Goal: Task Accomplishment & Management: Manage account settings

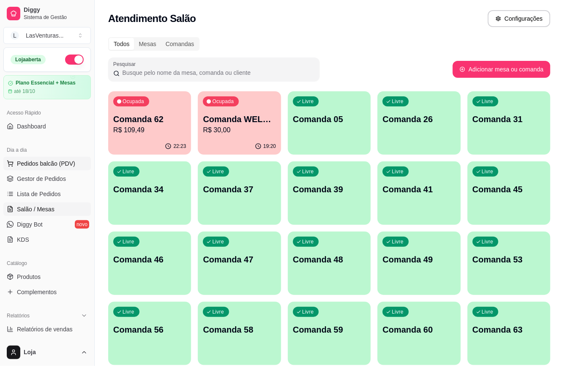
click at [35, 167] on span "Pedidos balcão (PDV)" at bounding box center [46, 163] width 58 height 8
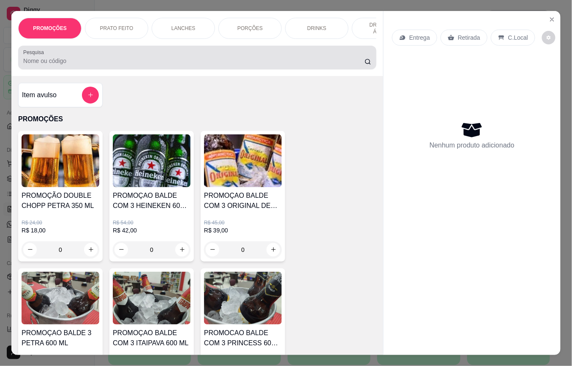
click at [146, 65] on input "Pesquisa" at bounding box center [194, 61] width 342 height 8
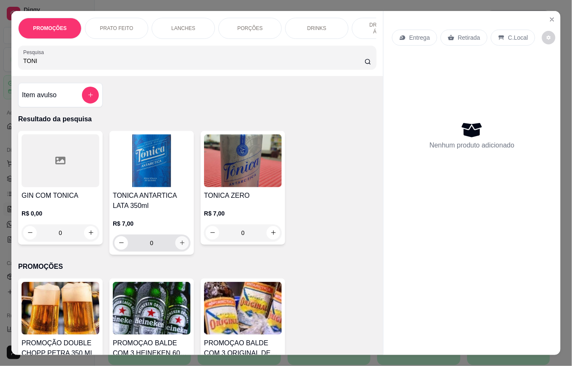
type input "TONI"
click at [180, 246] on icon "increase-product-quantity" at bounding box center [182, 243] width 5 height 5
type input "1"
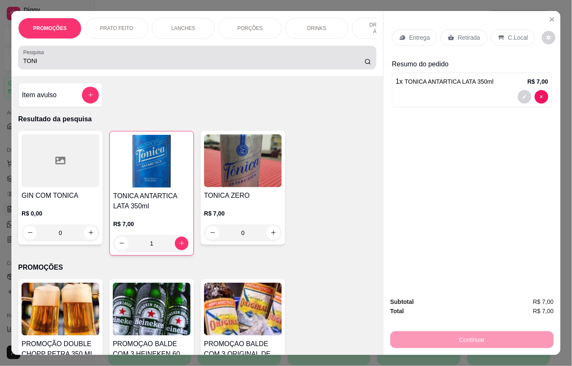
click at [77, 65] on input "TONI" at bounding box center [194, 61] width 342 height 8
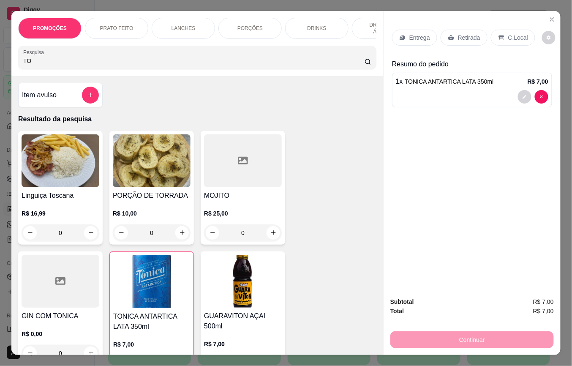
click at [70, 60] on div "TO" at bounding box center [197, 57] width 348 height 17
type input "T"
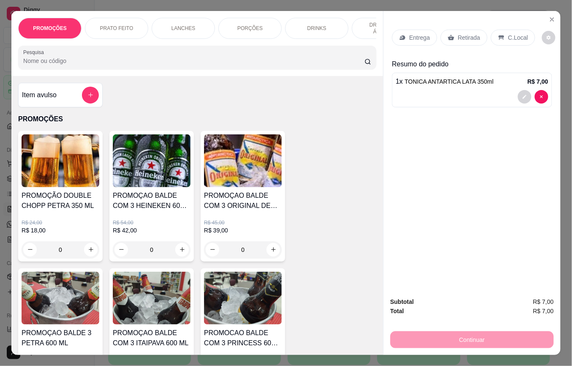
click at [85, 62] on input "Pesquisa" at bounding box center [194, 61] width 342 height 8
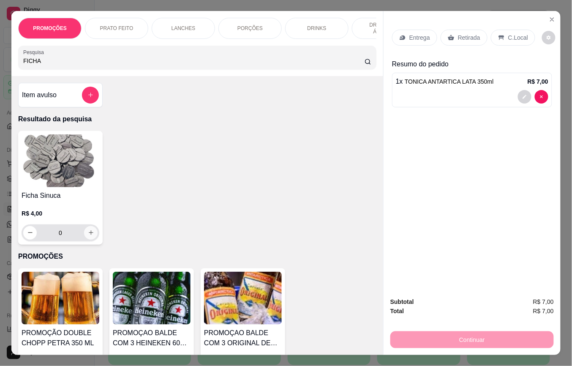
type input "FICHA"
click at [88, 236] on icon "increase-product-quantity" at bounding box center [91, 233] width 6 height 6
type input "1"
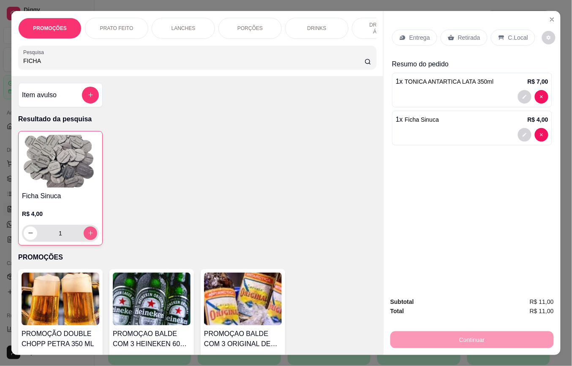
click at [88, 236] on icon "increase-product-quantity" at bounding box center [90, 233] width 5 height 5
type input "2"
click at [549, 16] on icon "Close" at bounding box center [552, 19] width 7 height 7
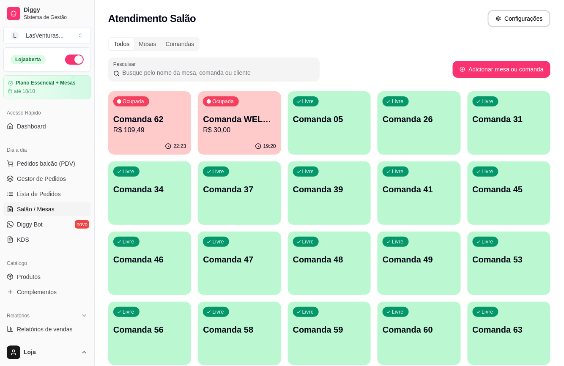
click at [223, 131] on p "R$ 30,00" at bounding box center [239, 130] width 73 height 10
click at [166, 131] on p "R$ 109,49" at bounding box center [150, 130] width 71 height 10
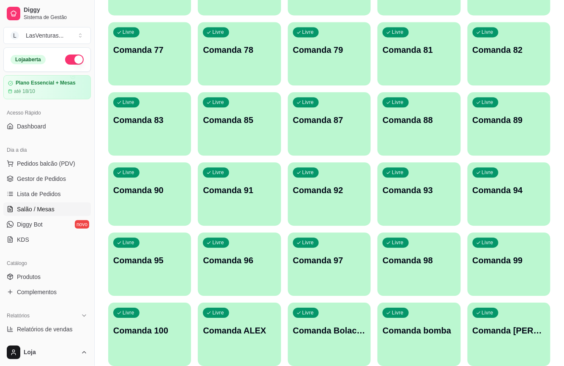
scroll to position [507, 0]
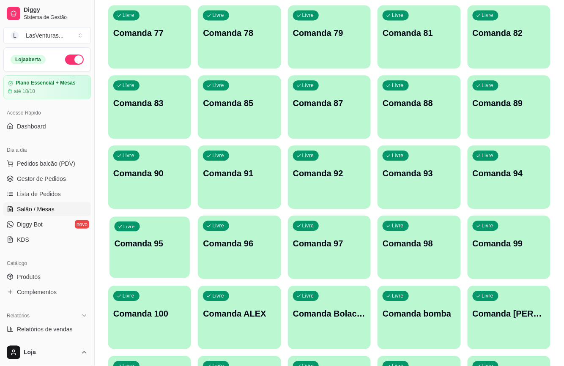
click at [161, 237] on div "Livre Comanda 95" at bounding box center [149, 242] width 80 height 52
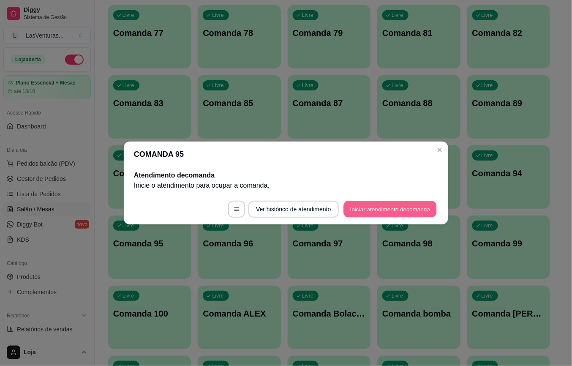
click at [373, 212] on button "Iniciar atendimento de comanda" at bounding box center [390, 209] width 93 height 16
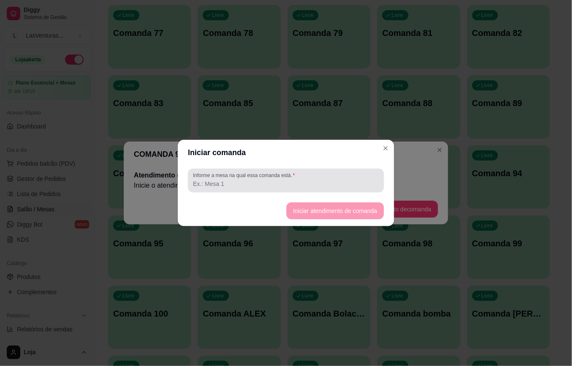
click at [286, 174] on label "Informe a mesa na qual essa comanda está." at bounding box center [245, 175] width 105 height 7
click at [286, 180] on input "Informe a mesa na qual essa comanda está." at bounding box center [286, 184] width 186 height 8
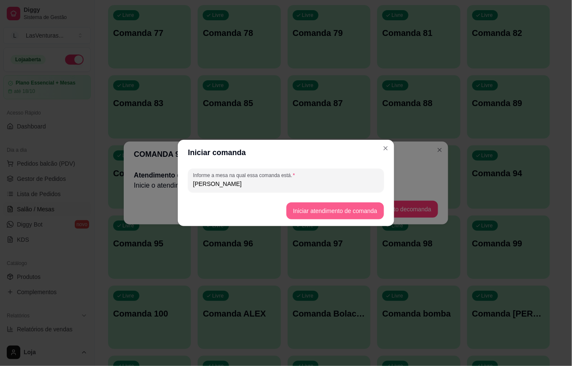
type input "[PERSON_NAME]"
click at [315, 208] on button "Iniciar atendimento de comanda" at bounding box center [336, 210] width 98 height 17
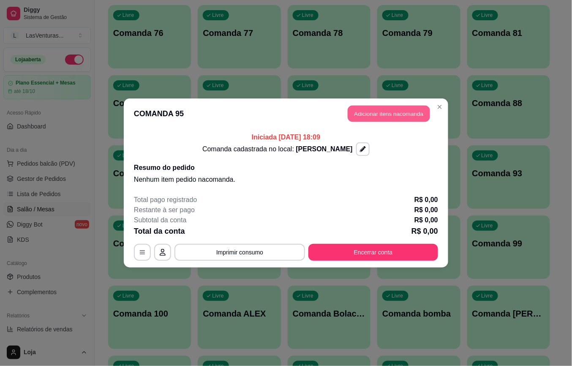
click at [382, 107] on button "Adicionar itens na comanda" at bounding box center [389, 114] width 82 height 16
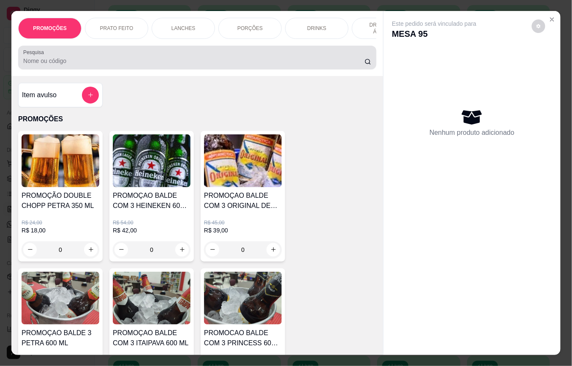
click at [203, 69] on div "Pesquisa" at bounding box center [197, 58] width 358 height 24
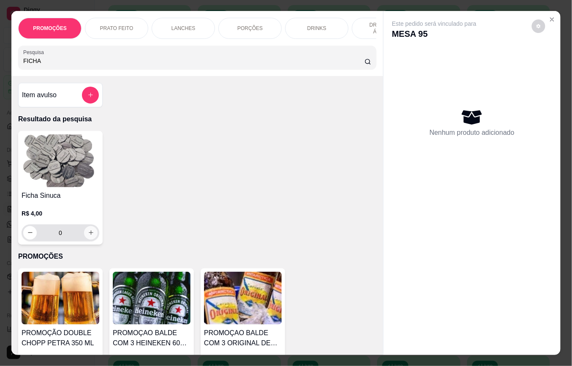
type input "FICHA"
click at [89, 240] on button "increase-product-quantity" at bounding box center [91, 233] width 14 height 14
click at [89, 236] on icon "increase-product-quantity" at bounding box center [91, 233] width 6 height 6
type input "2"
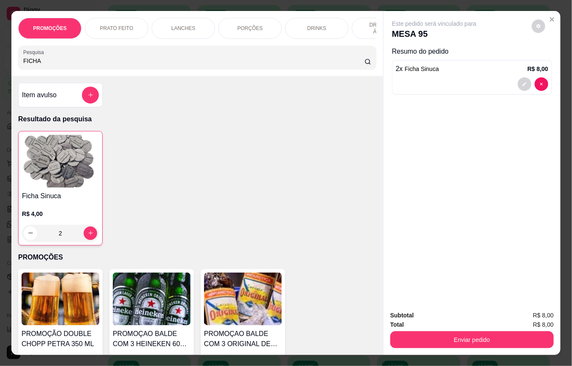
click at [353, 65] on input "FICHA" at bounding box center [194, 61] width 342 height 8
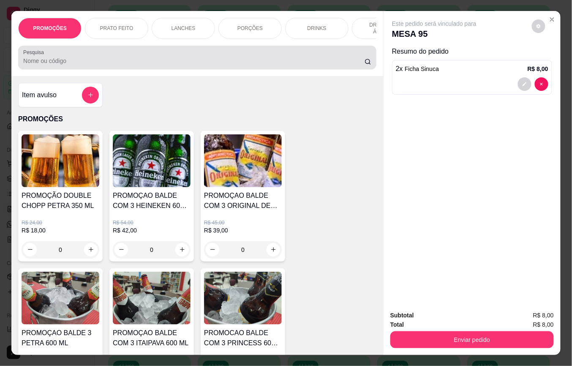
click at [255, 54] on div at bounding box center [197, 57] width 348 height 17
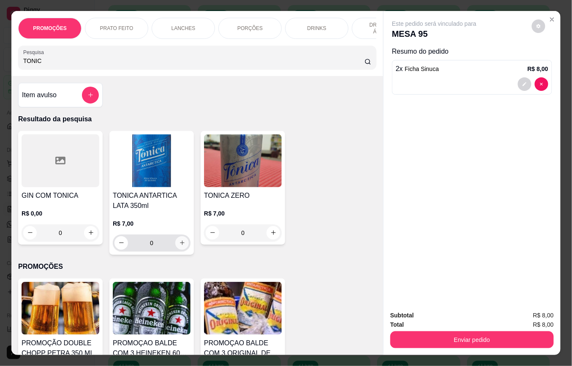
type input "TONIC"
click at [179, 246] on icon "increase-product-quantity" at bounding box center [182, 243] width 6 height 6
type input "1"
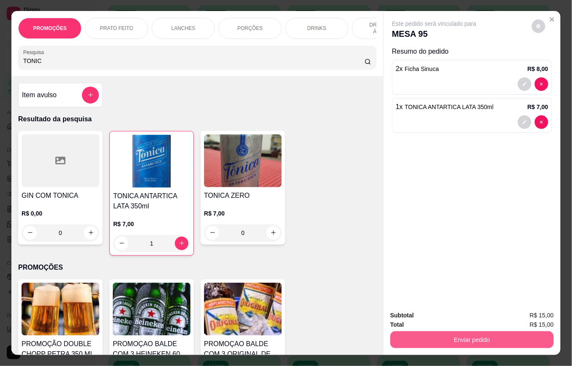
click at [472, 334] on button "Enviar pedido" at bounding box center [473, 339] width 164 height 17
click at [533, 311] on button "Enviar pedido" at bounding box center [532, 315] width 48 height 16
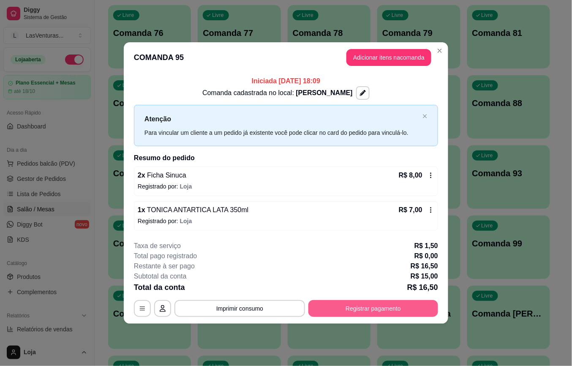
click at [418, 309] on button "Registrar pagamento" at bounding box center [374, 308] width 130 height 17
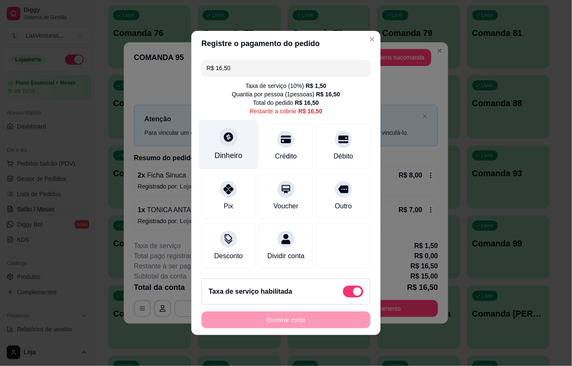
click at [224, 132] on icon at bounding box center [228, 136] width 9 height 9
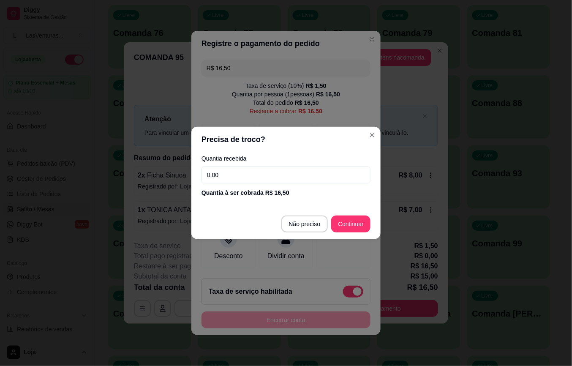
click at [248, 169] on input "0,00" at bounding box center [286, 175] width 169 height 17
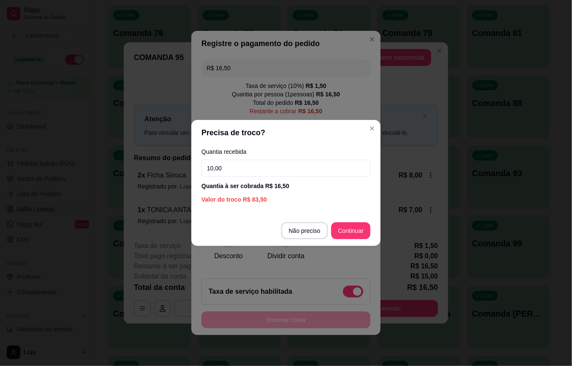
type input "100,00"
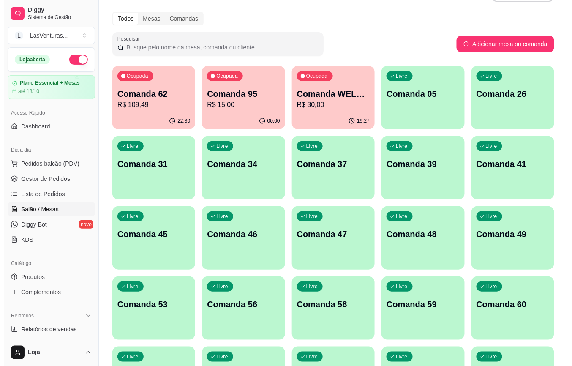
scroll to position [0, 0]
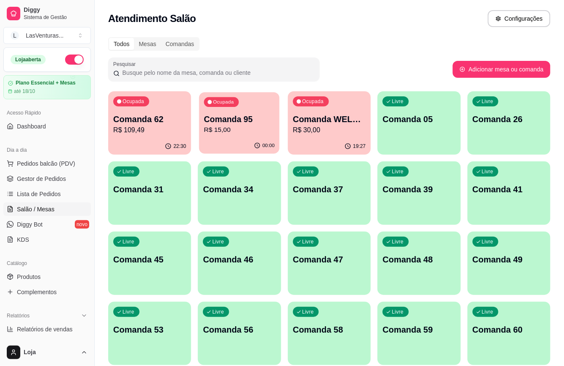
click at [243, 139] on div "00:00" at bounding box center [239, 146] width 81 height 16
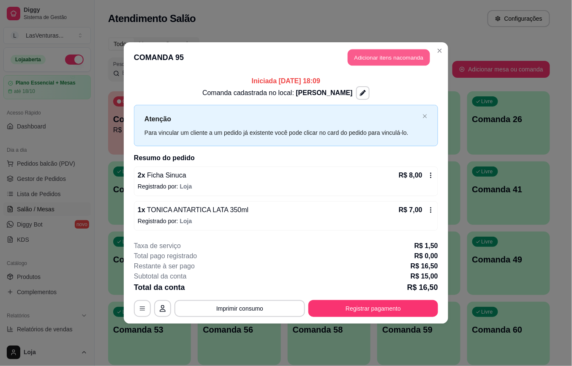
click at [372, 60] on button "Adicionar itens na comanda" at bounding box center [389, 57] width 82 height 16
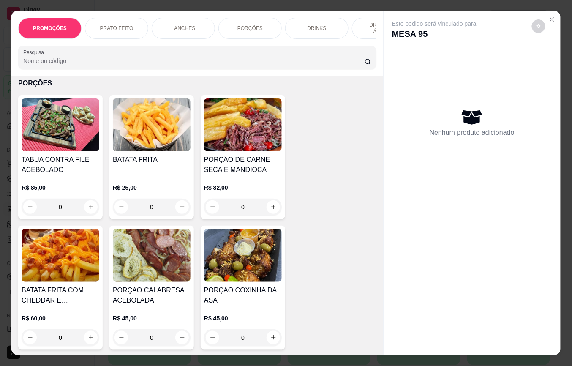
scroll to position [1184, 0]
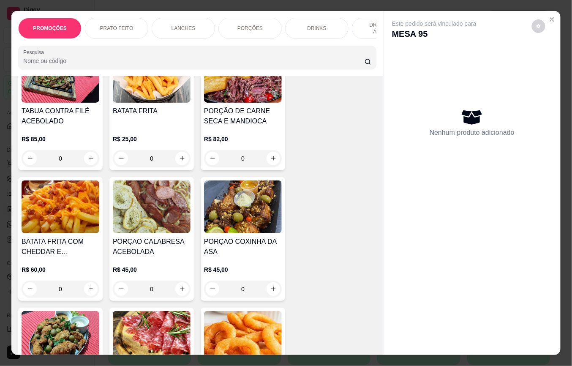
click at [57, 243] on h4 "BATATA FRITA COM CHEDDAR E [PERSON_NAME]" at bounding box center [61, 247] width 78 height 20
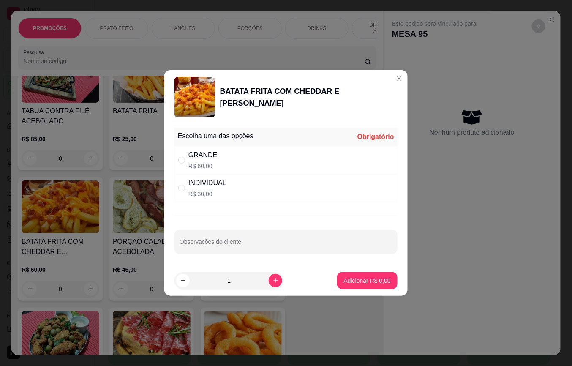
click at [194, 193] on p "R$ 30,00" at bounding box center [208, 194] width 38 height 8
radio input "true"
click at [352, 279] on p "Adicionar R$ 30,00" at bounding box center [366, 280] width 50 height 8
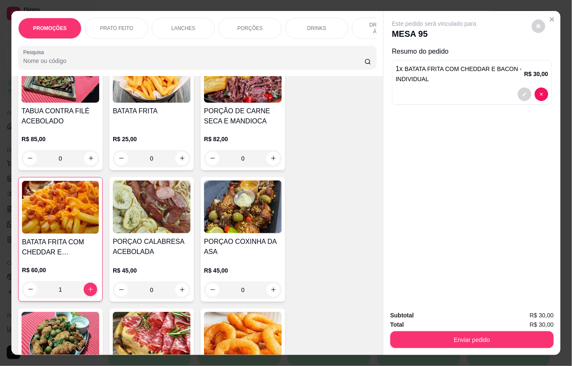
type input "1"
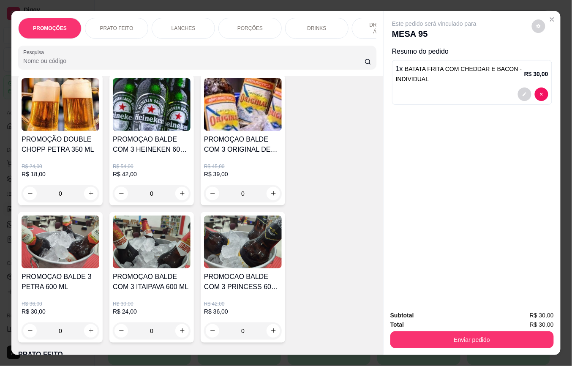
scroll to position [0, 0]
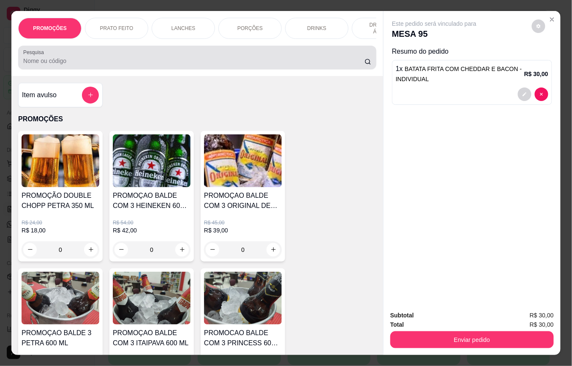
click at [47, 61] on div at bounding box center [197, 57] width 348 height 17
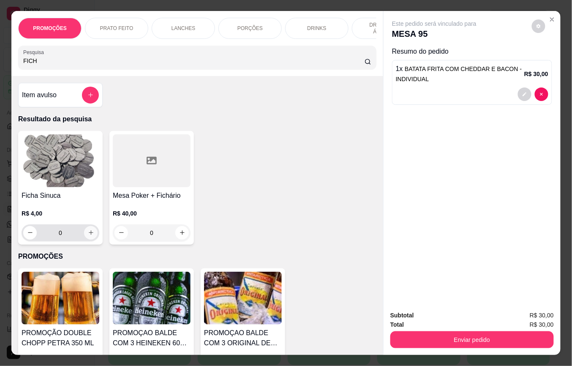
type input "FICH"
click at [88, 236] on icon "increase-product-quantity" at bounding box center [91, 233] width 6 height 6
click at [88, 235] on icon "increase-product-quantity" at bounding box center [91, 233] width 6 height 6
type input "2"
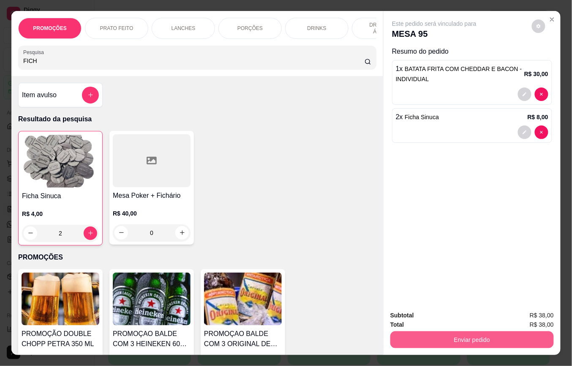
click at [417, 337] on button "Enviar pedido" at bounding box center [473, 339] width 164 height 17
click at [479, 319] on button "Registrar cliente" at bounding box center [475, 315] width 54 height 16
click at [452, 339] on button "Enviar pedido" at bounding box center [473, 339] width 164 height 17
click at [535, 313] on button "Enviar pedido" at bounding box center [532, 315] width 48 height 16
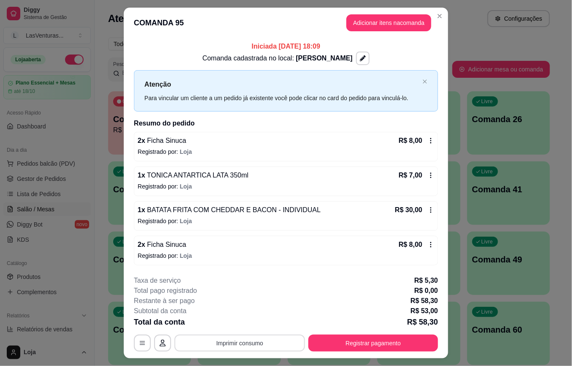
click at [254, 348] on button "Imprimir consumo" at bounding box center [240, 343] width 131 height 17
click at [236, 326] on button "IMPRESSORA" at bounding box center [238, 324] width 59 height 13
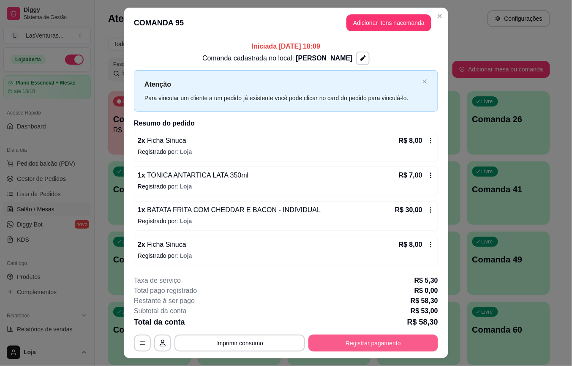
click at [367, 350] on button "Registrar pagamento" at bounding box center [374, 343] width 130 height 17
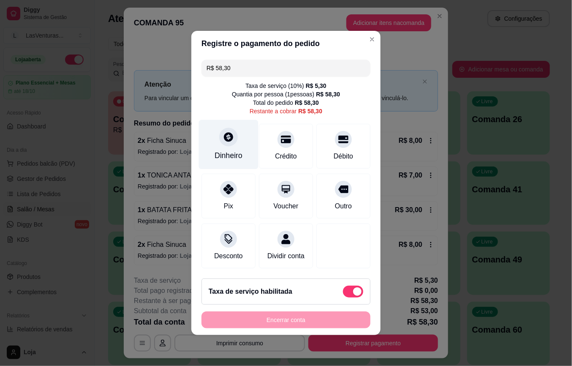
click at [224, 133] on icon at bounding box center [228, 136] width 9 height 9
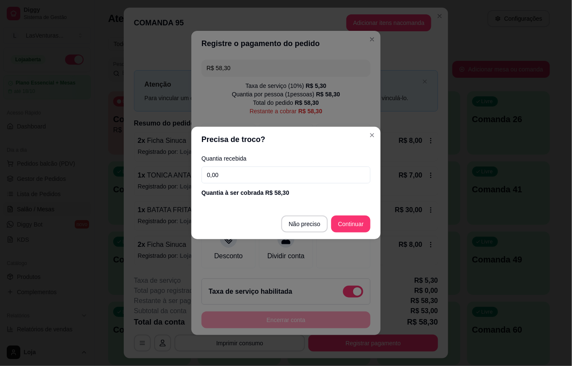
drag, startPoint x: 225, startPoint y: 175, endPoint x: 237, endPoint y: 189, distance: 18.7
click at [227, 175] on input "0,00" at bounding box center [286, 175] width 169 height 17
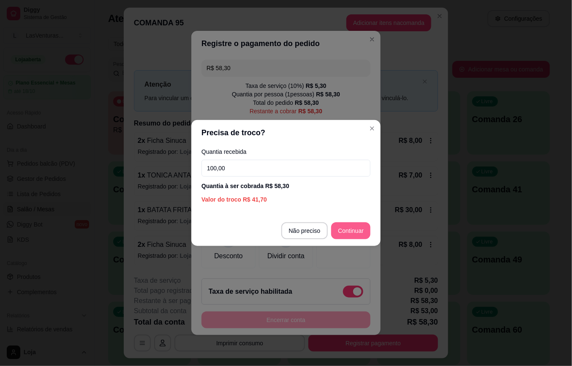
type input "100,00"
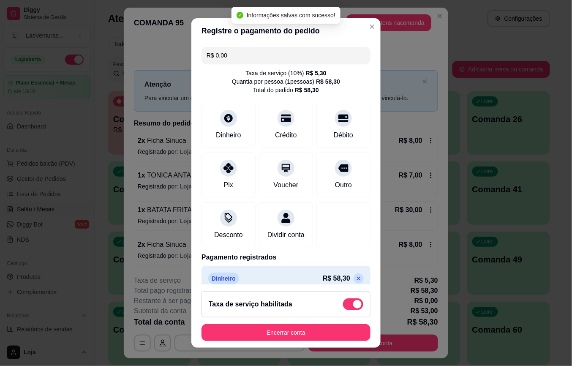
scroll to position [21, 0]
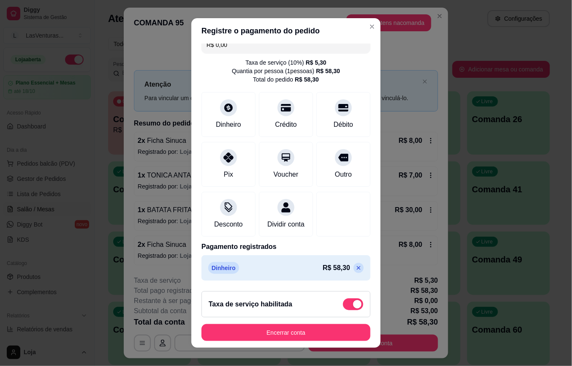
click at [356, 268] on icon at bounding box center [359, 268] width 7 height 7
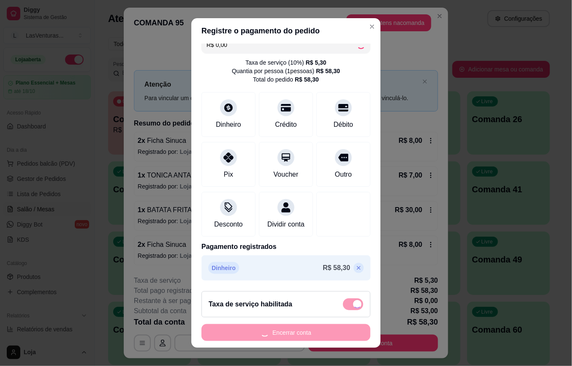
type input "R$ 58,30"
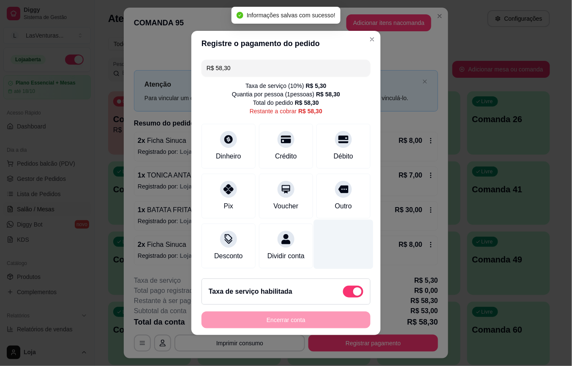
scroll to position [0, 0]
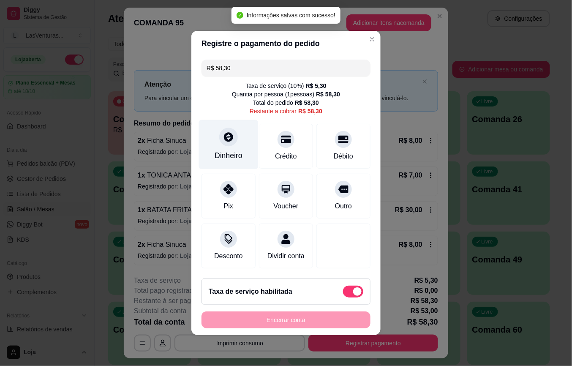
click at [223, 136] on icon at bounding box center [228, 136] width 11 height 11
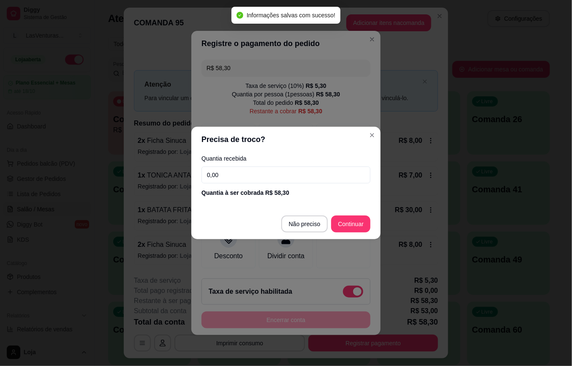
click at [234, 178] on input "0,00" at bounding box center [286, 175] width 169 height 17
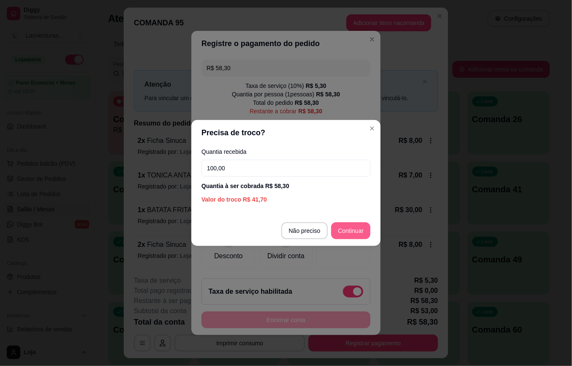
type input "100,00"
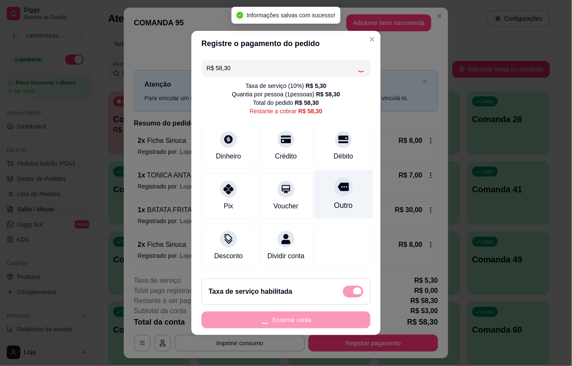
type input "R$ 0,00"
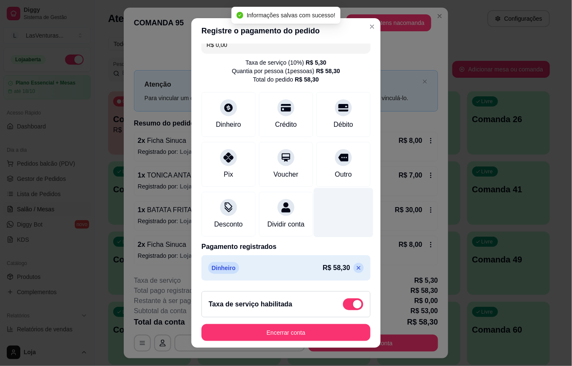
scroll to position [21, 0]
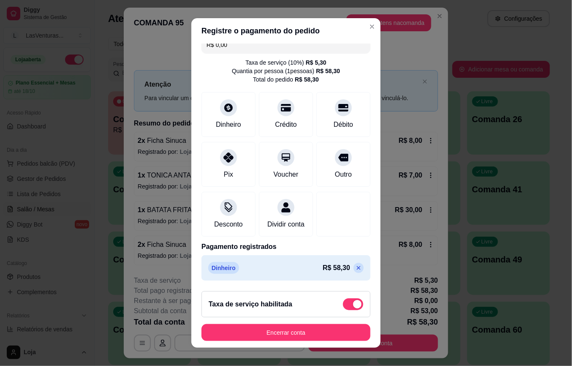
click at [353, 305] on span at bounding box center [357, 304] width 8 height 8
click at [345, 306] on input "checkbox" at bounding box center [345, 308] width 5 height 5
checkbox input "true"
type input "-R$ 5,30"
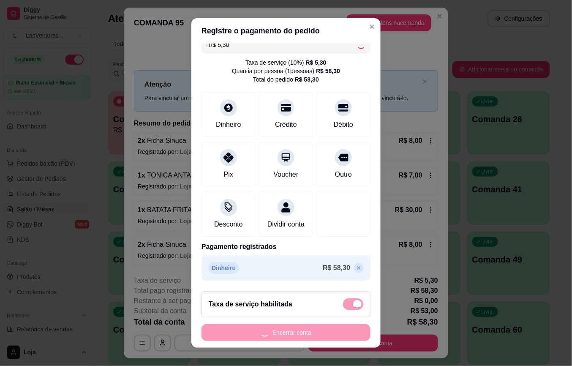
checkbox input "false"
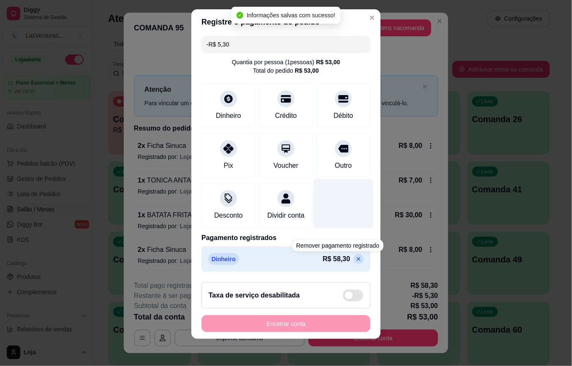
scroll to position [0, 0]
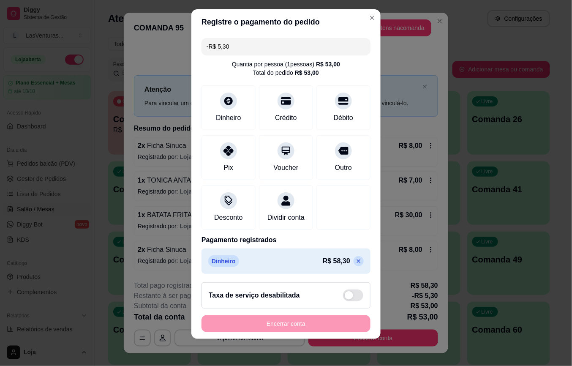
click at [356, 265] on icon at bounding box center [359, 261] width 7 height 7
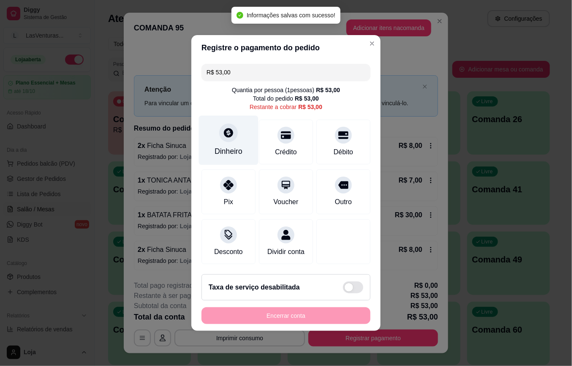
click at [227, 133] on icon at bounding box center [228, 132] width 11 height 11
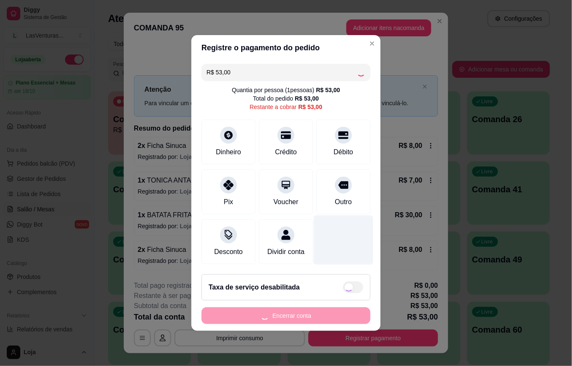
type input "R$ 0,00"
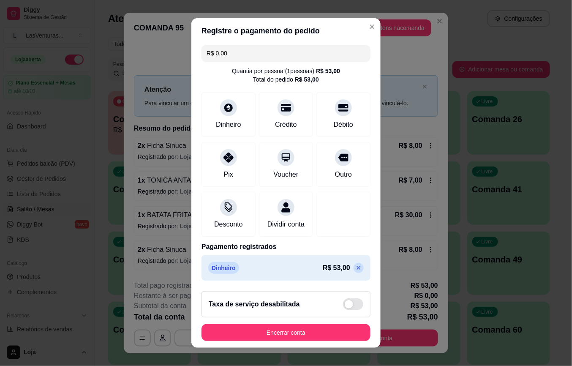
scroll to position [13, 0]
click at [345, 303] on span at bounding box center [349, 304] width 8 height 8
click at [343, 306] on input "checkbox" at bounding box center [345, 308] width 5 height 5
checkbox input "false"
type input "R$ 5,30"
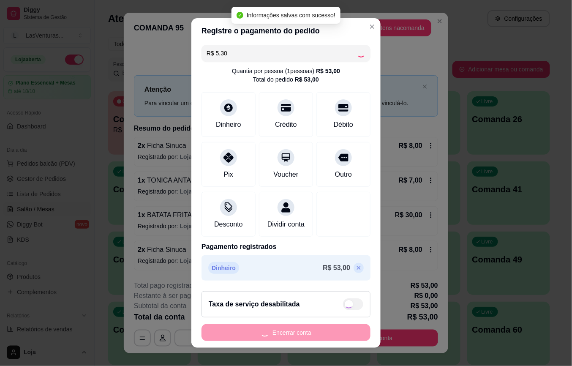
checkbox input "true"
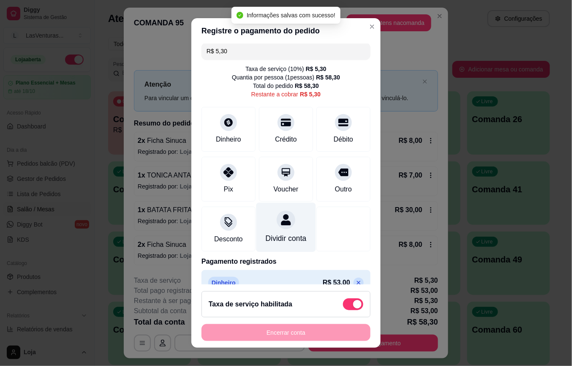
scroll to position [0, 0]
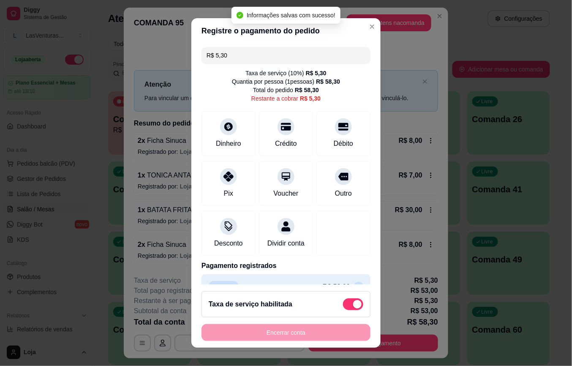
click at [352, 309] on div "Taxa de serviço habilitada" at bounding box center [286, 304] width 169 height 26
type input "R$ 0,00"
checkbox input "false"
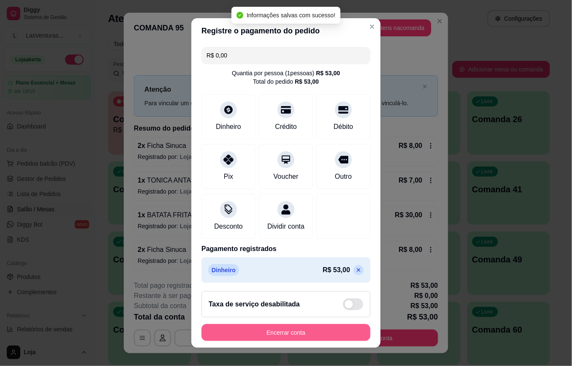
click at [291, 335] on button "Encerrar conta" at bounding box center [286, 332] width 169 height 17
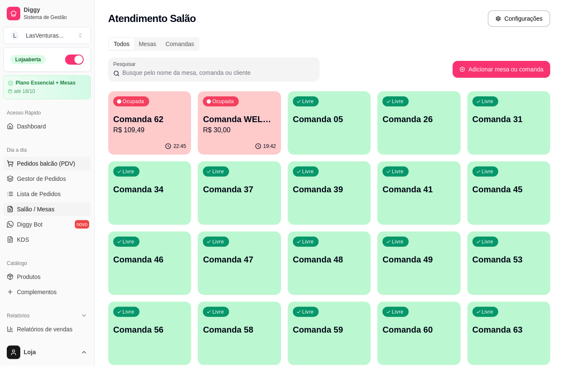
click at [48, 163] on span "Pedidos balcão (PDV)" at bounding box center [46, 163] width 58 height 8
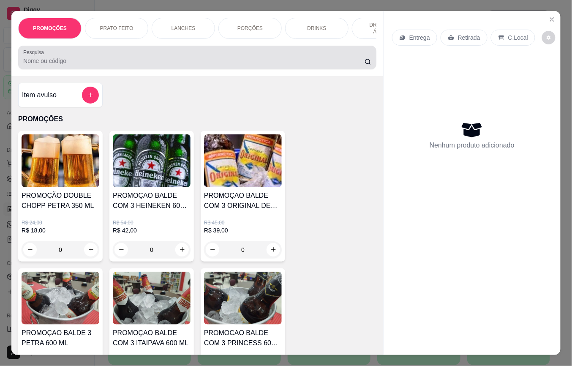
click at [88, 69] on div "Pesquisa" at bounding box center [197, 58] width 358 height 24
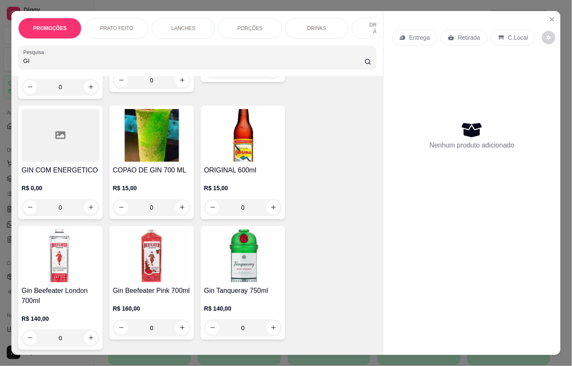
scroll to position [169, 0]
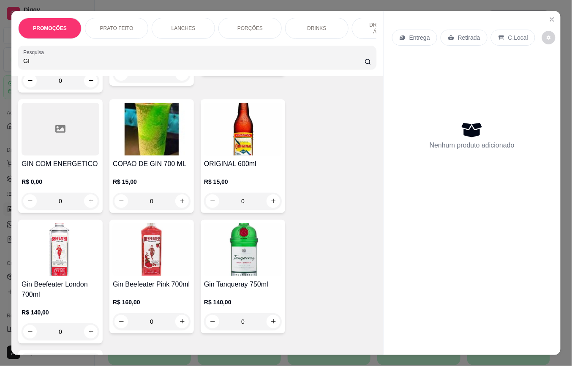
click at [146, 167] on h4 "COPAO DE GIN 700 ML" at bounding box center [152, 164] width 78 height 10
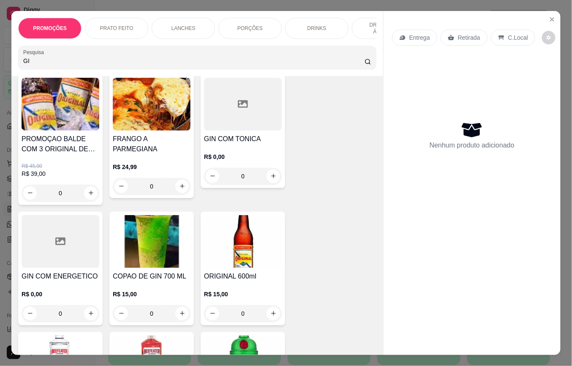
scroll to position [0, 0]
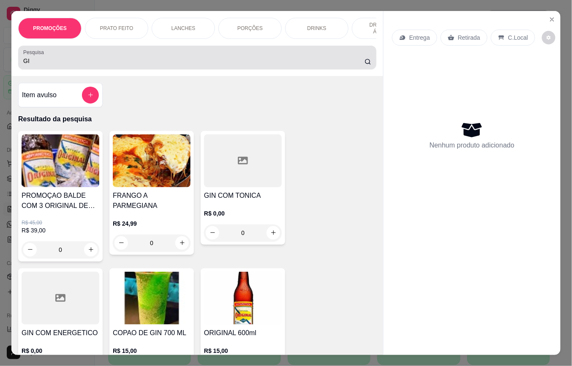
click at [48, 65] on input "GI" at bounding box center [194, 61] width 342 height 8
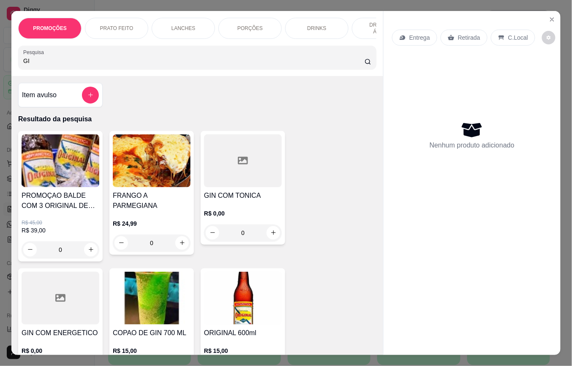
type input "G"
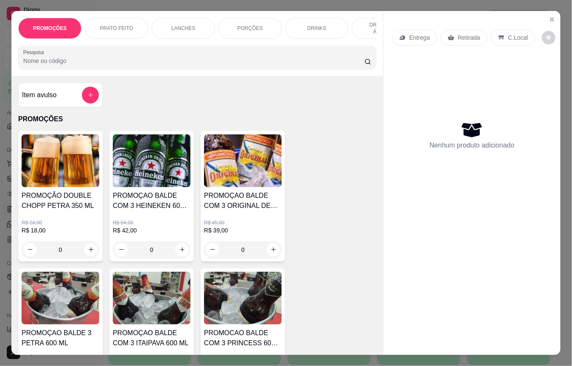
click at [52, 65] on input "Pesquisa" at bounding box center [194, 61] width 342 height 8
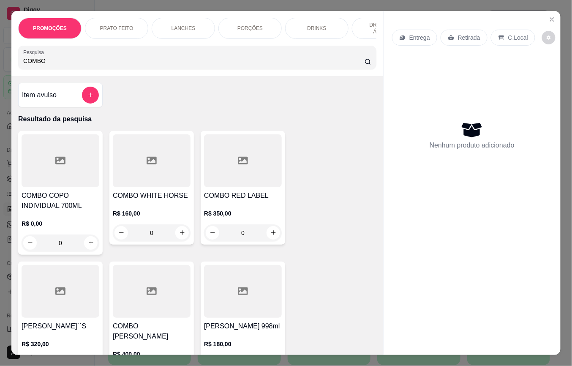
click at [40, 205] on h4 "COMBO COPO INDIVIDUAL 700ML" at bounding box center [61, 201] width 78 height 20
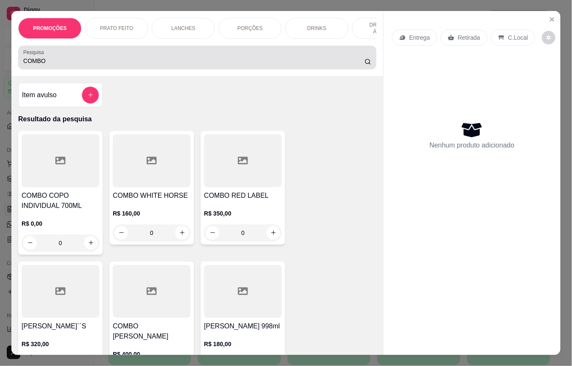
click at [87, 69] on div "Pesquisa COMBO" at bounding box center [197, 58] width 358 height 24
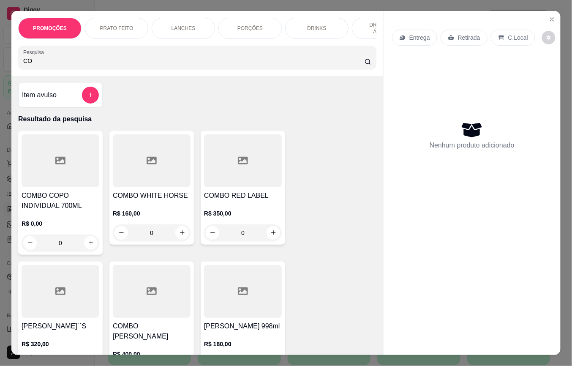
type input "C"
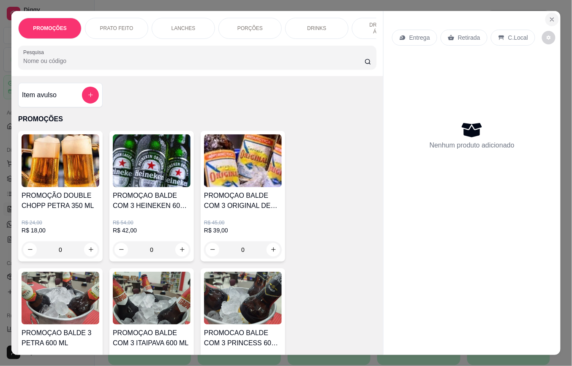
click at [550, 16] on icon "Close" at bounding box center [552, 19] width 7 height 7
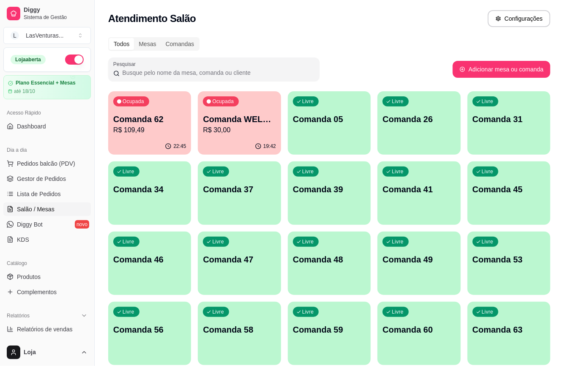
click at [323, 210] on div "Livre Comanda 39" at bounding box center [329, 187] width 83 height 53
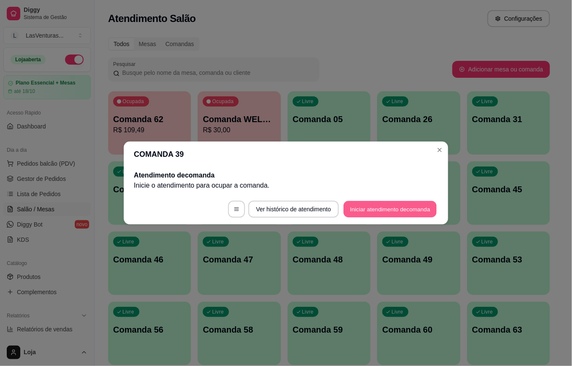
click at [353, 212] on button "Iniciar atendimento de comanda" at bounding box center [390, 209] width 93 height 16
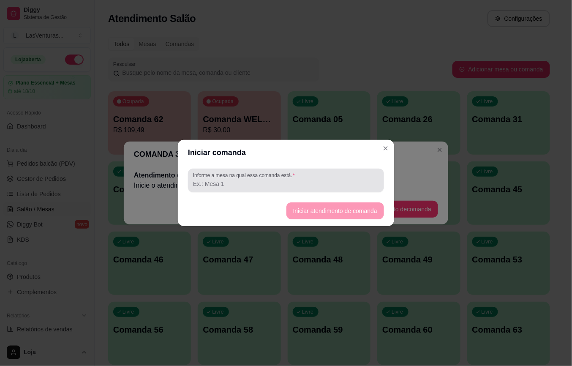
click at [287, 185] on input "Informe a mesa na qual essa comanda está." at bounding box center [286, 184] width 186 height 8
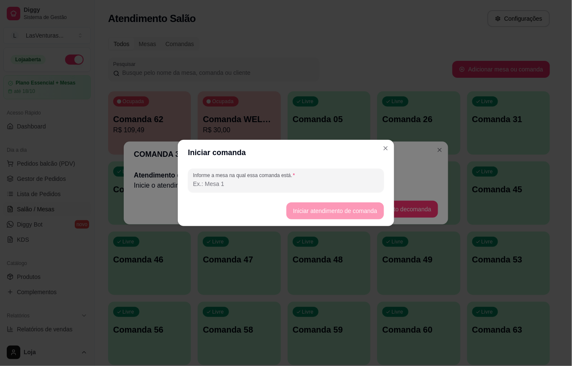
type input "I"
type input "HIGOR"
click at [320, 212] on button "Iniciar atendimento de comanda" at bounding box center [335, 211] width 95 height 16
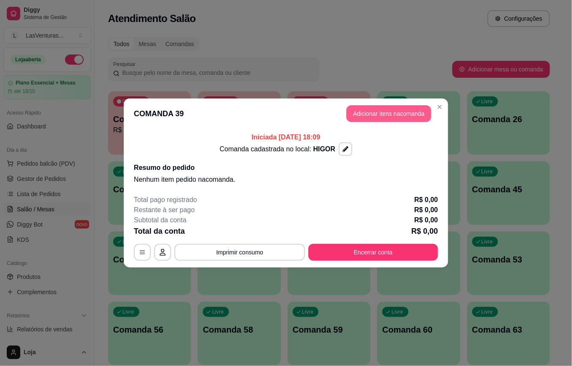
click at [395, 119] on button "Adicionar itens na comanda" at bounding box center [389, 113] width 85 height 17
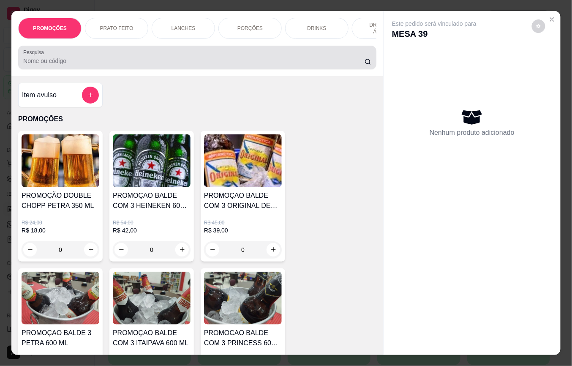
click at [153, 69] on div "Pesquisa" at bounding box center [197, 58] width 358 height 24
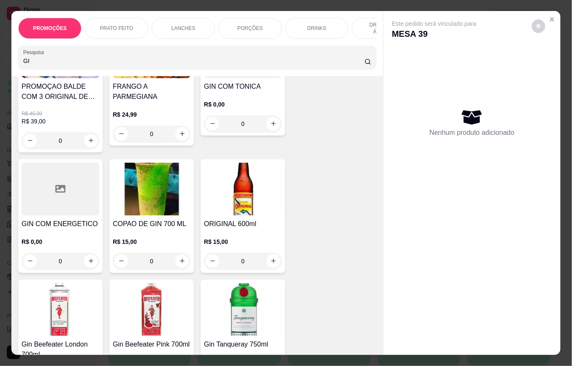
scroll to position [112, 0]
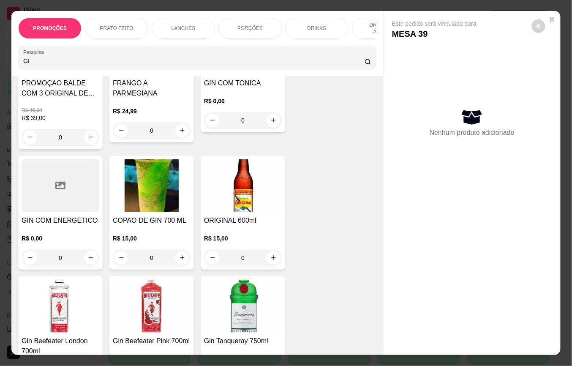
type input "GI"
click at [175, 261] on div "0" at bounding box center [152, 257] width 78 height 17
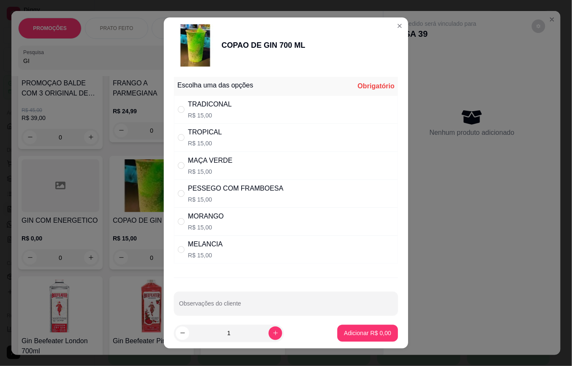
click at [178, 261] on div "MELANCIA R$ 15,00" at bounding box center [286, 250] width 224 height 28
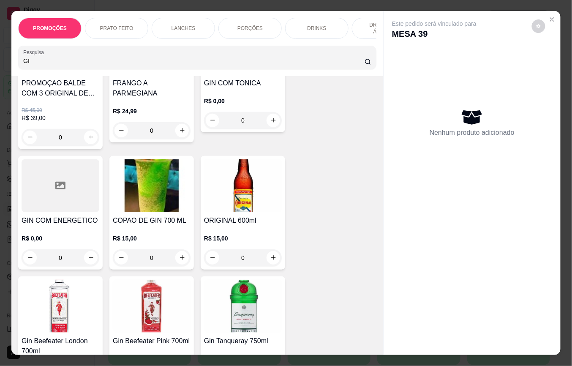
radio input "true"
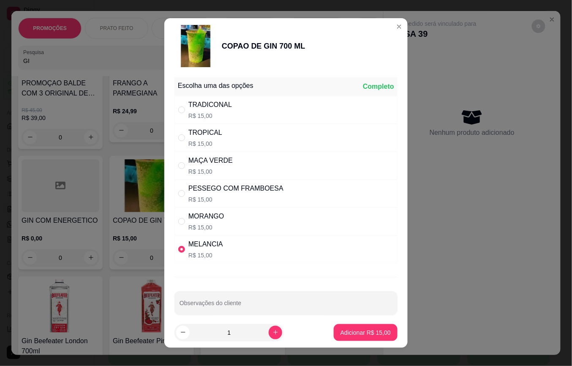
click at [192, 167] on div "MAÇA VERDE R$ 15,00" at bounding box center [211, 166] width 44 height 20
radio input "true"
radio input "false"
click at [269, 333] on button "increase-product-quantity" at bounding box center [276, 333] width 14 height 14
type input "2"
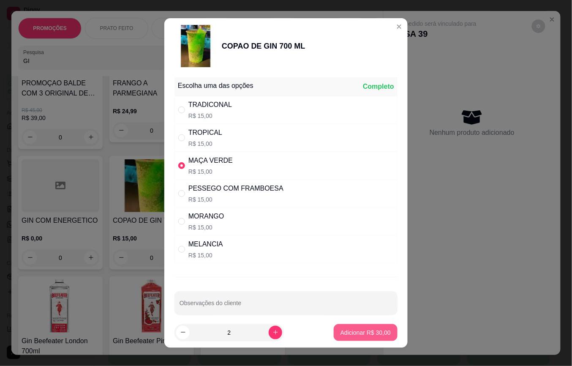
click at [343, 334] on p "Adicionar R$ 30,00" at bounding box center [366, 332] width 50 height 8
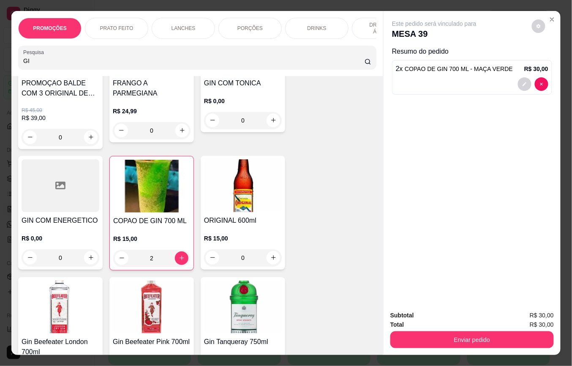
type input "2"
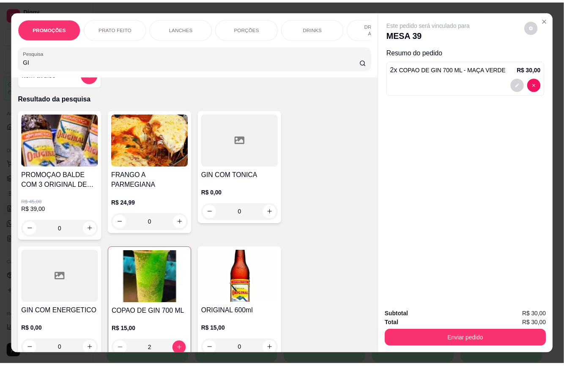
scroll to position [0, 0]
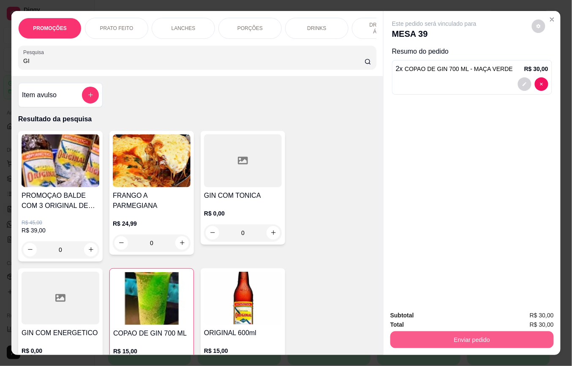
click at [442, 334] on button "Enviar pedido" at bounding box center [473, 339] width 164 height 17
click at [526, 315] on button "Enviar pedido" at bounding box center [532, 315] width 48 height 16
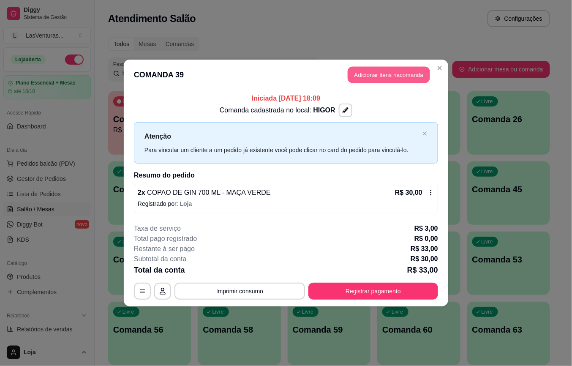
click at [408, 80] on button "Adicionar itens na comanda" at bounding box center [389, 75] width 82 height 16
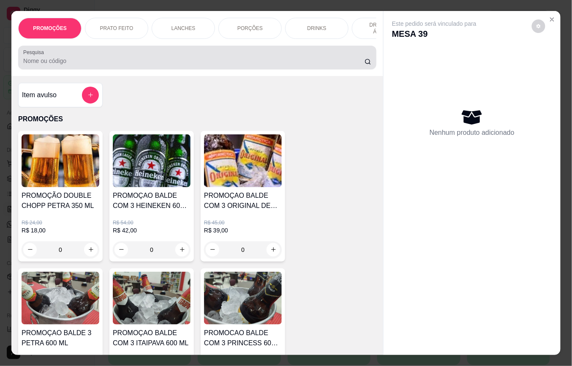
click at [41, 65] on input "Pesquisa" at bounding box center [194, 61] width 342 height 8
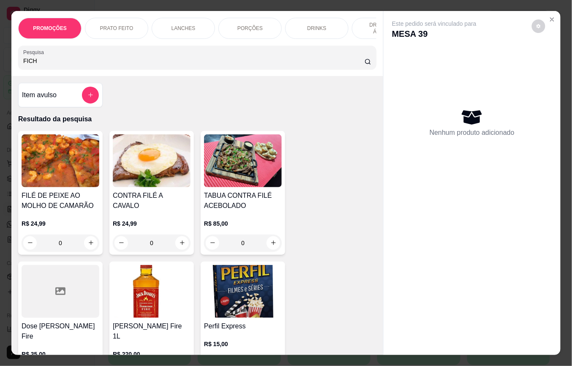
click at [38, 65] on input "FICH" at bounding box center [194, 61] width 342 height 8
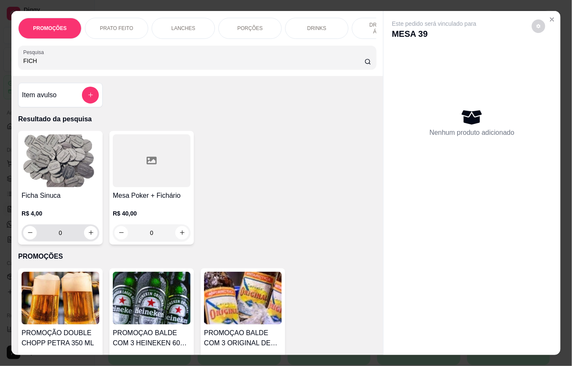
type input "FICH"
click at [88, 236] on icon "increase-product-quantity" at bounding box center [91, 233] width 6 height 6
type input "1"
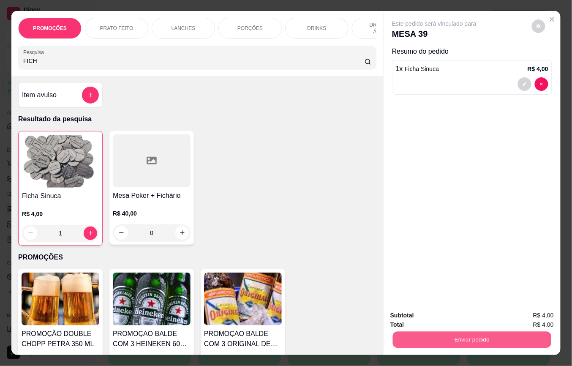
click at [421, 340] on button "Enviar pedido" at bounding box center [472, 340] width 159 height 16
click at [535, 315] on button "Enviar pedido" at bounding box center [532, 315] width 48 height 16
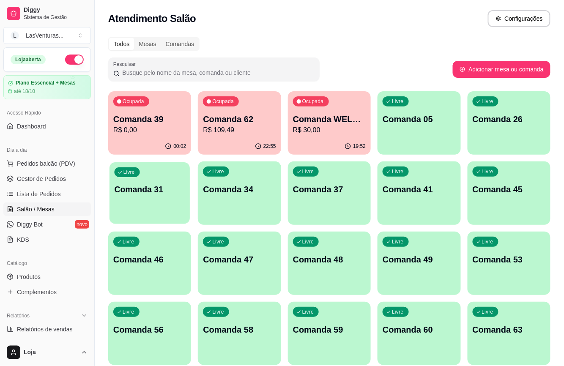
click at [145, 196] on div "Livre Comanda 31" at bounding box center [149, 188] width 80 height 52
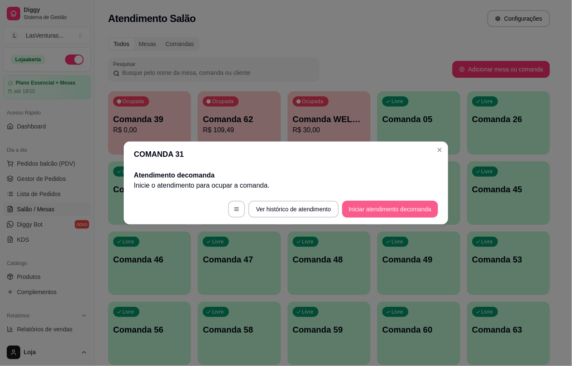
click at [383, 208] on button "Iniciar atendimento de comanda" at bounding box center [390, 209] width 96 height 17
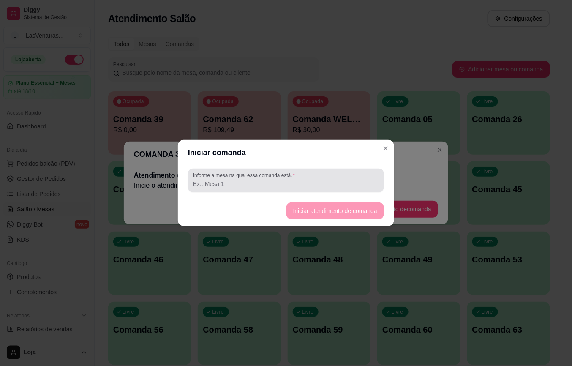
click at [300, 178] on div at bounding box center [286, 180] width 186 height 17
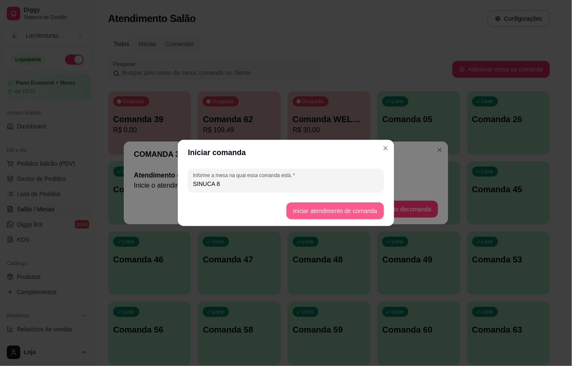
type input "SINUCA 8"
click at [334, 209] on button "Iniciar atendimento de comanda" at bounding box center [336, 210] width 98 height 17
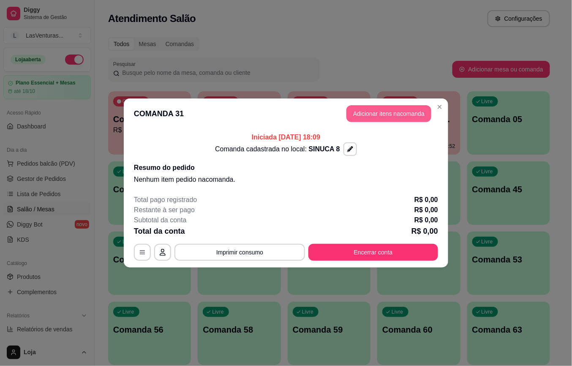
click at [406, 115] on button "Adicionar itens na comanda" at bounding box center [389, 113] width 85 height 17
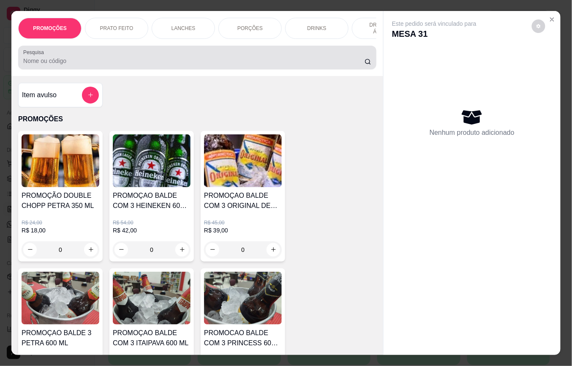
click at [178, 65] on input "Pesquisa" at bounding box center [194, 61] width 342 height 8
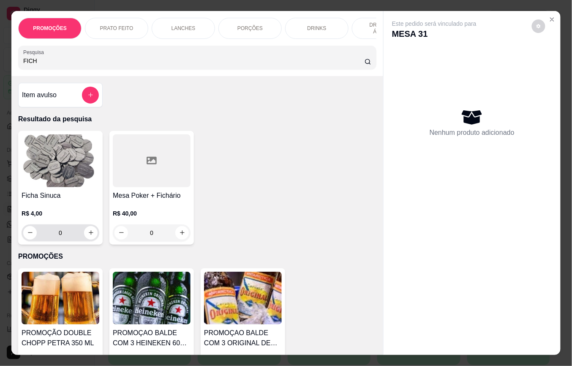
type input "FICH"
click at [63, 236] on input "0" at bounding box center [60, 232] width 47 height 17
type input "1"
type input "10"
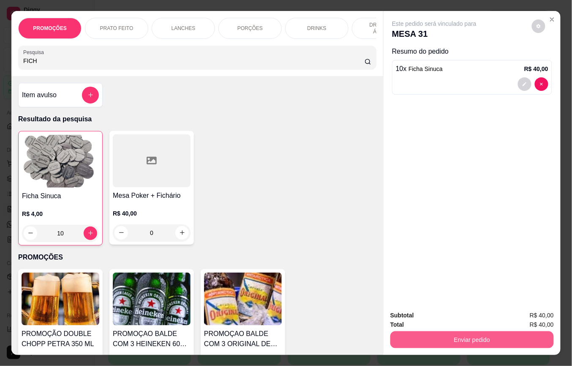
type input "10"
click at [498, 340] on button "Enviar pedido" at bounding box center [473, 339] width 164 height 17
click at [536, 312] on button "Enviar pedido" at bounding box center [532, 315] width 48 height 16
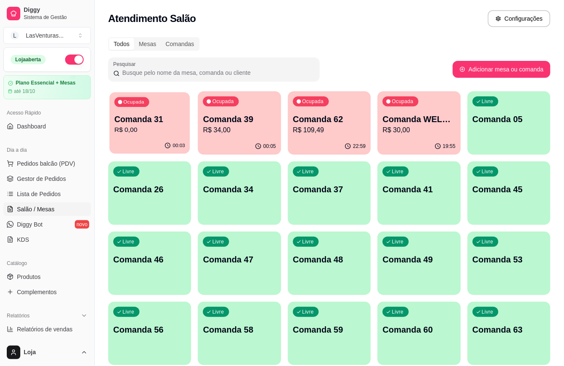
click at [151, 143] on div "00:03" at bounding box center [149, 146] width 80 height 16
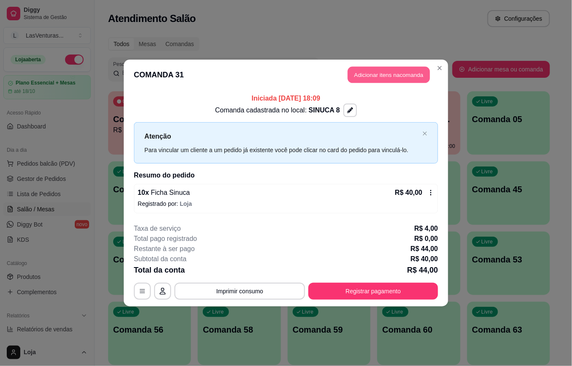
click at [393, 71] on button "Adicionar itens na comanda" at bounding box center [389, 75] width 82 height 16
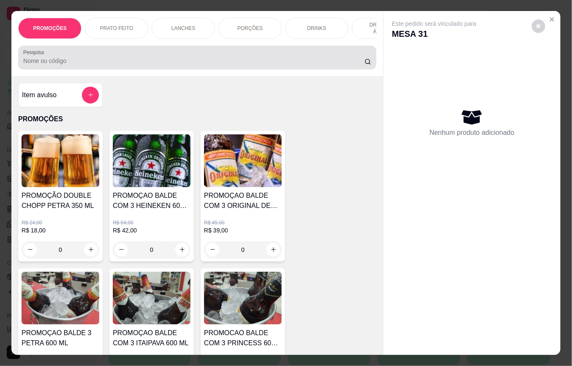
click at [150, 69] on div "Pesquisa" at bounding box center [197, 58] width 358 height 24
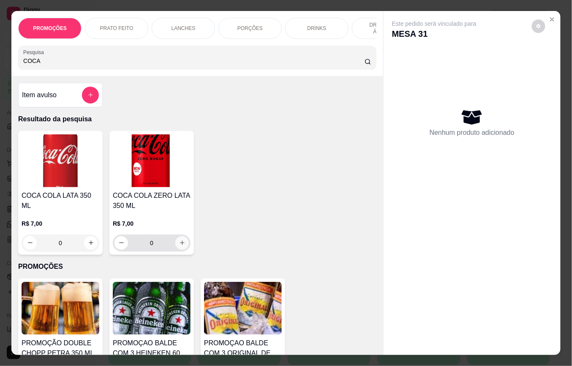
type input "COCA"
click at [182, 242] on button "increase-product-quantity" at bounding box center [182, 242] width 13 height 13
type input "1"
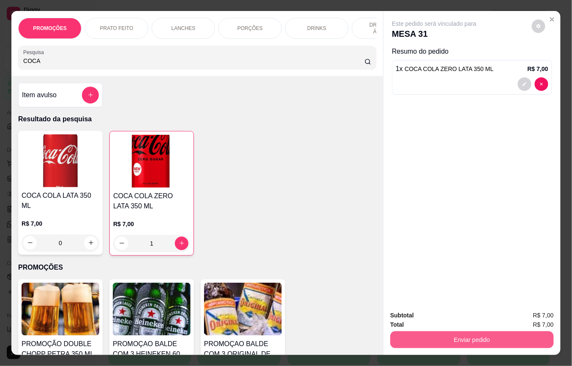
click at [461, 337] on button "Enviar pedido" at bounding box center [473, 339] width 164 height 17
click at [461, 316] on button "Registrar cliente" at bounding box center [475, 315] width 54 height 16
click at [471, 336] on button "Enviar pedido" at bounding box center [473, 339] width 164 height 17
click at [530, 310] on button "Enviar pedido" at bounding box center [532, 315] width 48 height 16
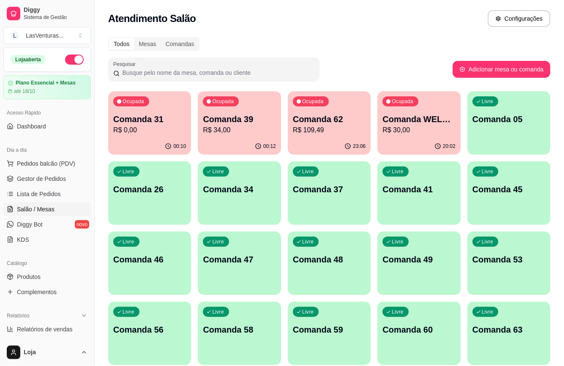
click at [325, 268] on div "Livre Comanda 48" at bounding box center [329, 258] width 83 height 53
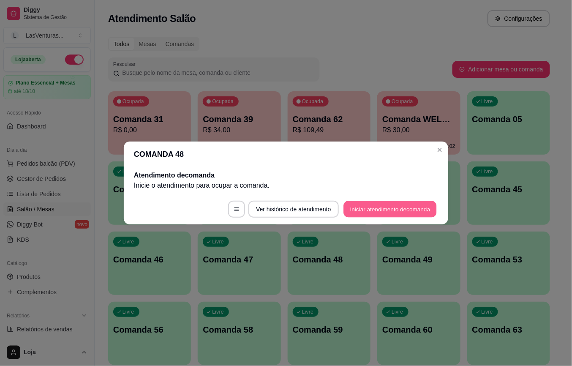
click at [364, 207] on button "Iniciar atendimento de comanda" at bounding box center [390, 209] width 93 height 16
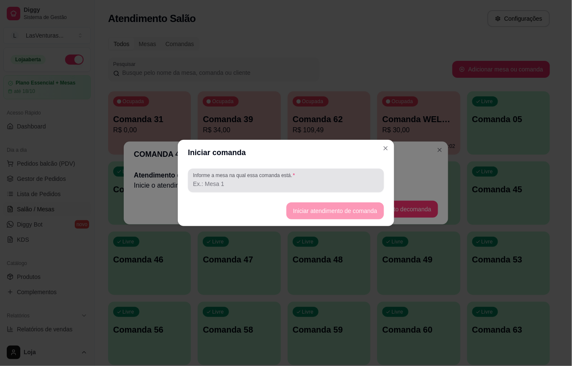
click at [289, 185] on input "Informe a mesa na qual essa comanda está." at bounding box center [286, 184] width 186 height 8
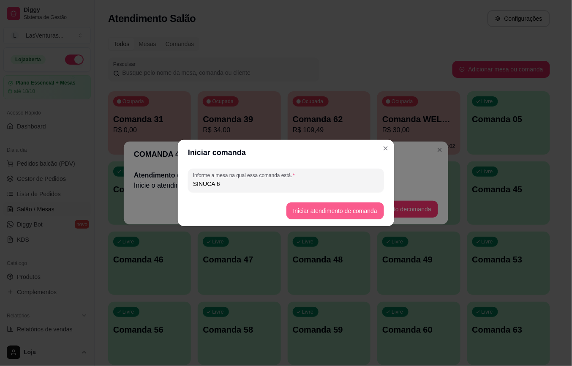
type input "SINUCA 6"
click at [342, 209] on button "Iniciar atendimento de comanda" at bounding box center [336, 210] width 98 height 17
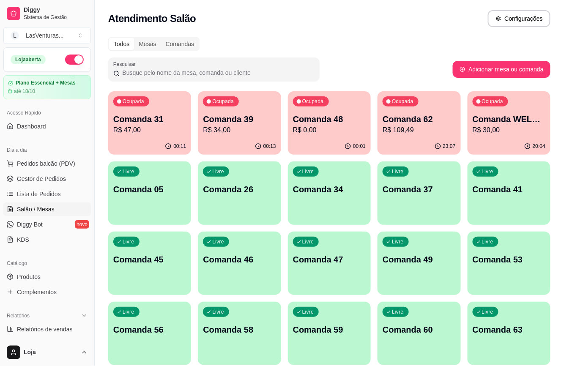
click at [337, 136] on div "Ocupada Comanda 48 R$ 0,00" at bounding box center [329, 114] width 83 height 47
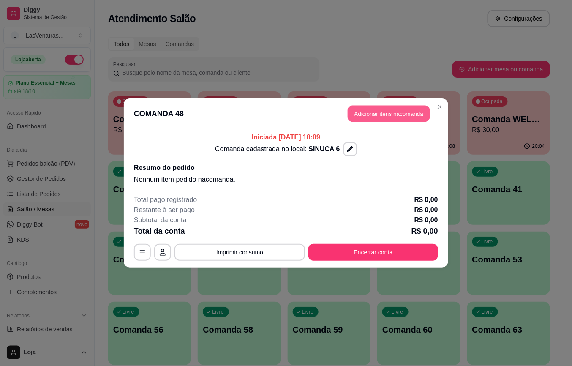
click at [367, 114] on button "Adicionar itens na comanda" at bounding box center [389, 114] width 82 height 16
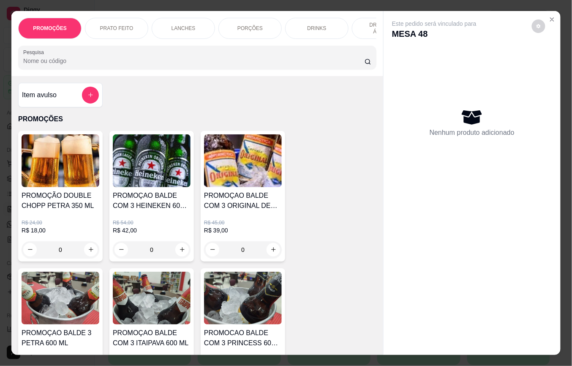
click at [134, 58] on div at bounding box center [197, 57] width 348 height 17
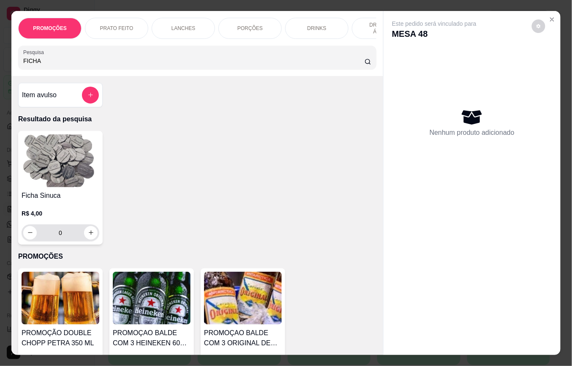
type input "FICHA"
click at [68, 235] on input "0" at bounding box center [60, 232] width 47 height 17
type input "2"
type input "20"
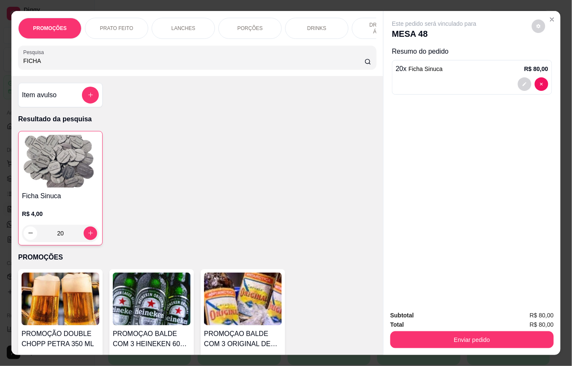
type input "20"
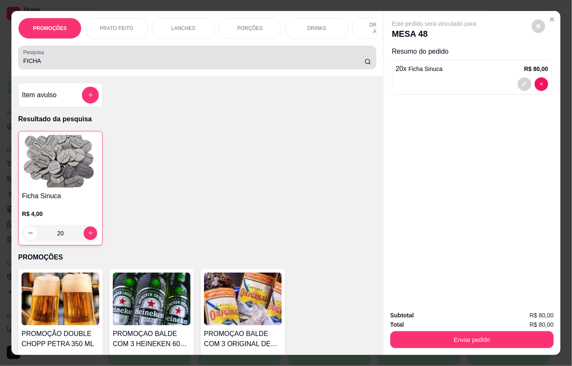
click at [153, 55] on div "FICHA" at bounding box center [197, 57] width 348 height 17
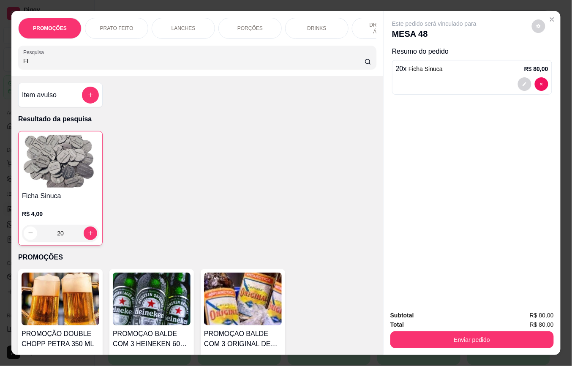
type input "F"
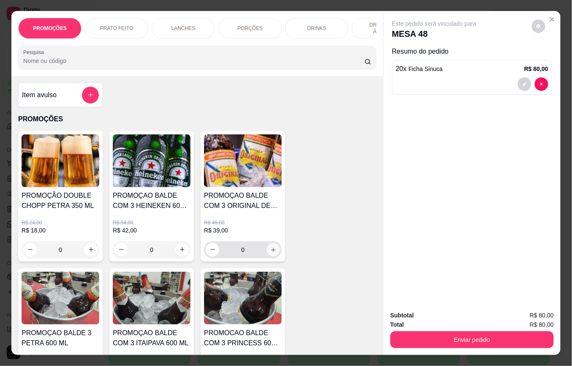
click at [271, 253] on icon "increase-product-quantity" at bounding box center [274, 250] width 6 height 6
type input "1"
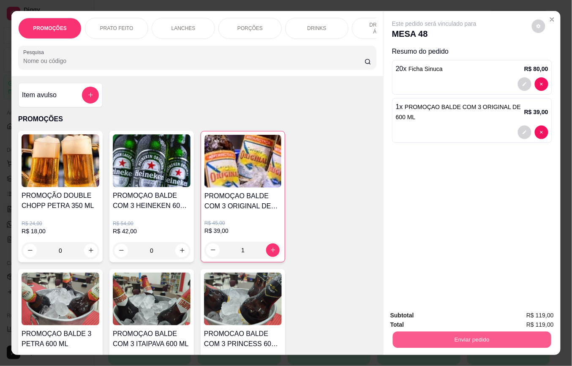
click at [428, 334] on button "Enviar pedido" at bounding box center [472, 340] width 159 height 16
click at [531, 313] on button "Enviar pedido" at bounding box center [532, 315] width 48 height 16
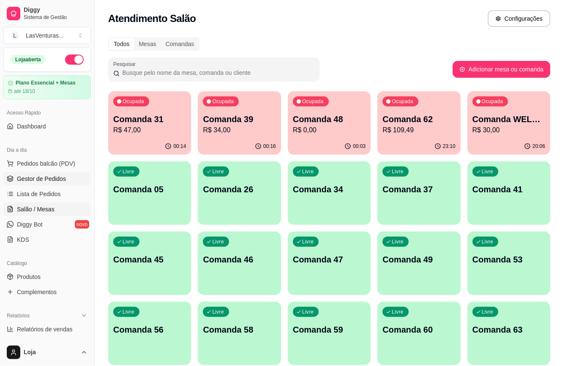
click at [54, 178] on span "Gestor de Pedidos" at bounding box center [41, 179] width 49 height 8
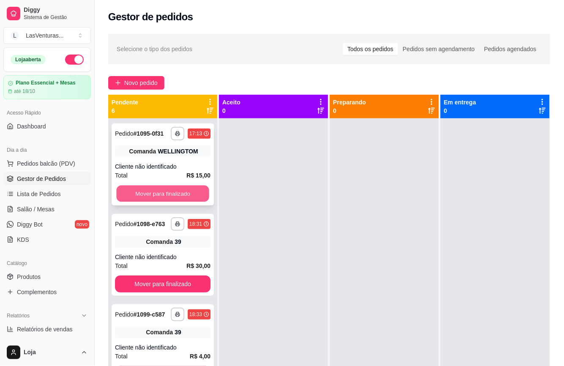
click at [145, 201] on button "Mover para finalizado" at bounding box center [162, 194] width 93 height 16
click at [145, 202] on button "Mover para finalizado" at bounding box center [163, 193] width 96 height 17
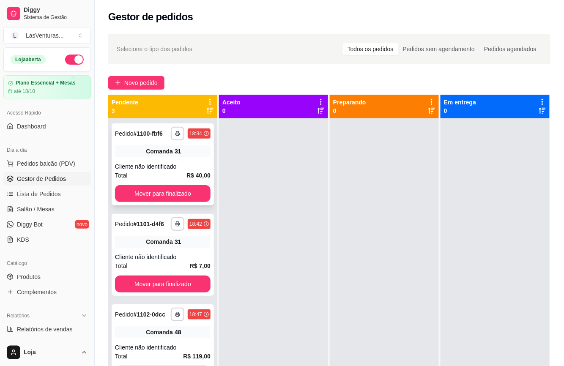
click at [146, 202] on div "**********" at bounding box center [163, 164] width 102 height 82
click at [197, 192] on button "Mover para finalizado" at bounding box center [163, 193] width 96 height 17
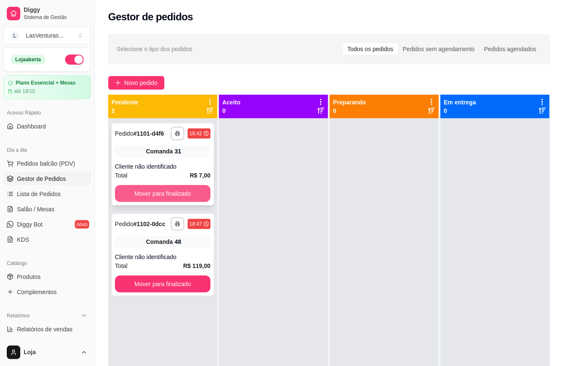
click at [198, 191] on button "Mover para finalizado" at bounding box center [163, 193] width 96 height 17
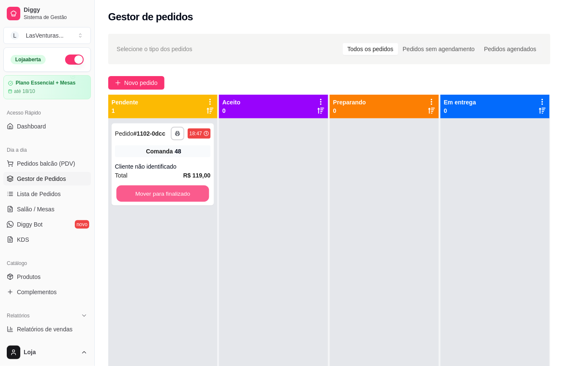
click at [195, 192] on button "Mover para finalizado" at bounding box center [162, 194] width 93 height 16
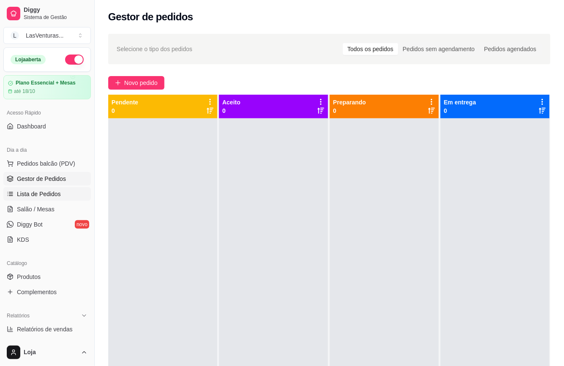
click at [47, 191] on span "Lista de Pedidos" at bounding box center [39, 194] width 44 height 8
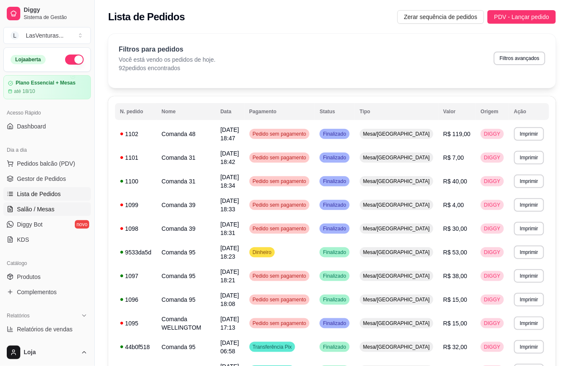
click at [34, 211] on span "Salão / Mesas" at bounding box center [36, 209] width 38 height 8
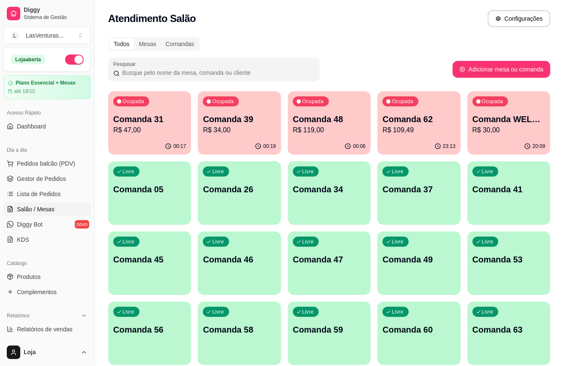
click at [232, 129] on p "R$ 34,00" at bounding box center [239, 130] width 73 height 10
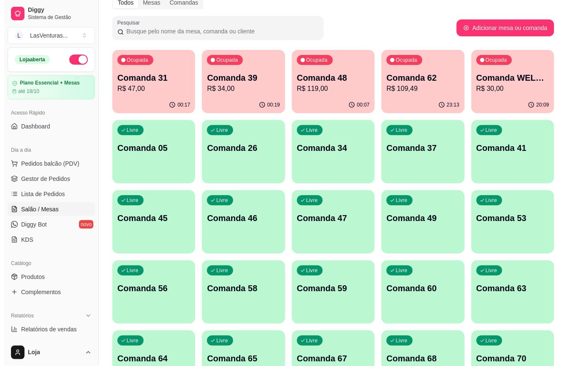
scroll to position [56, 0]
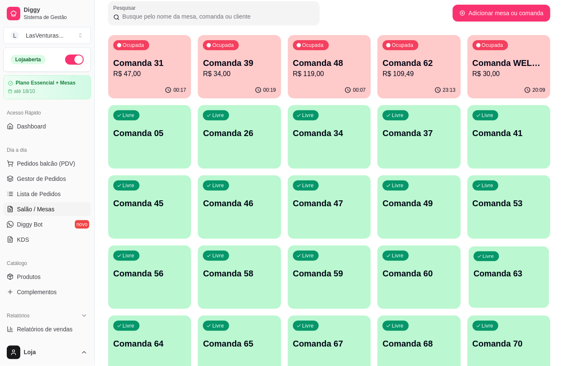
click at [491, 282] on div "Livre Comanda 63" at bounding box center [509, 272] width 80 height 52
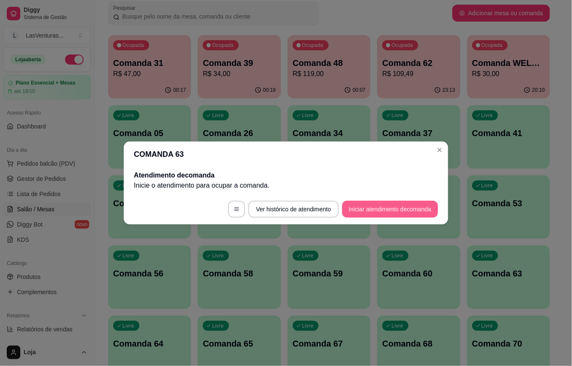
click at [382, 209] on button "Iniciar atendimento de comanda" at bounding box center [390, 209] width 96 height 17
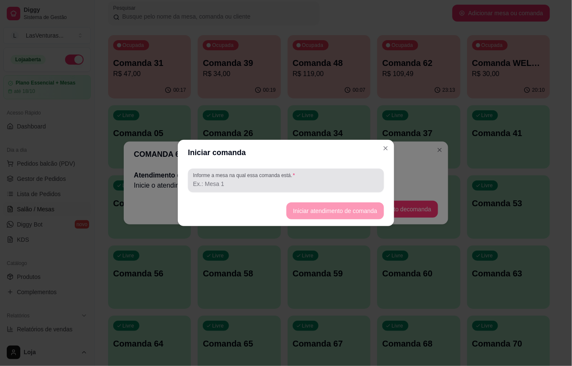
click at [324, 187] on input "Informe a mesa na qual essa comanda está." at bounding box center [286, 184] width 186 height 8
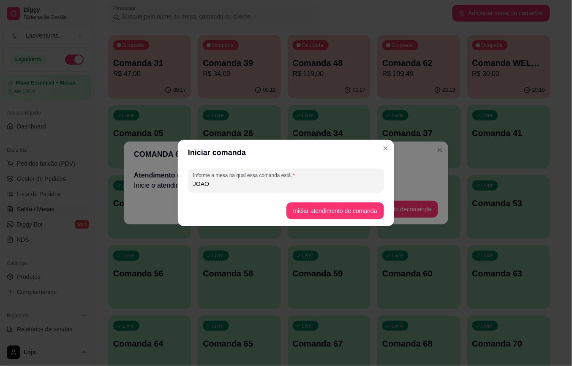
type input "JOAO"
click at [337, 212] on button "Iniciar atendimento de comanda" at bounding box center [335, 211] width 95 height 16
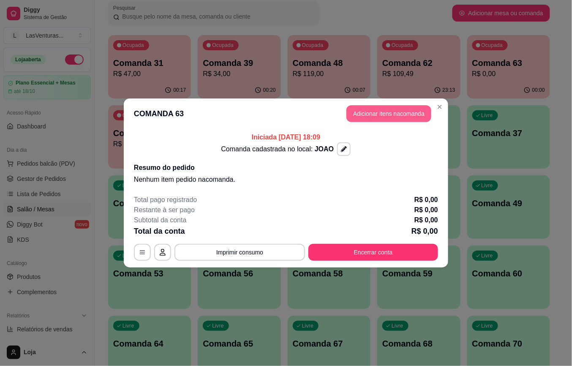
click at [380, 113] on button "Adicionar itens na comanda" at bounding box center [389, 113] width 85 height 17
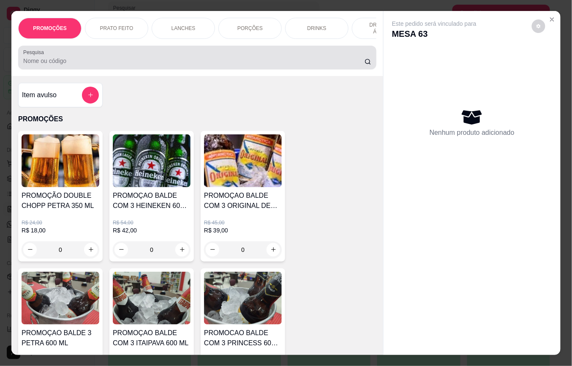
click at [140, 63] on input "Pesquisa" at bounding box center [194, 61] width 342 height 8
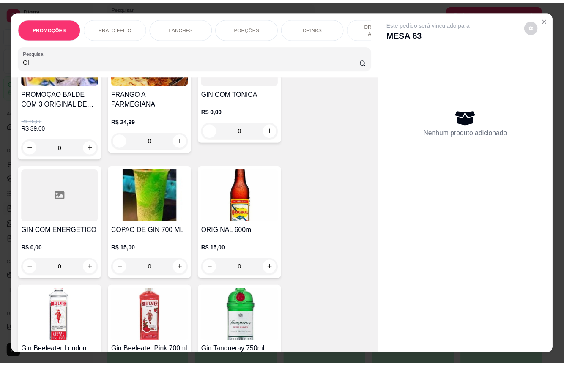
scroll to position [112, 0]
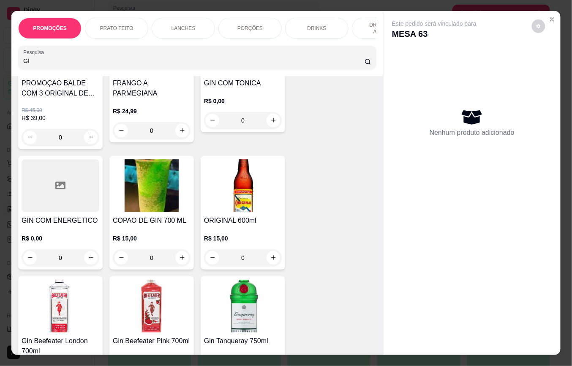
type input "GI"
click at [178, 261] on div "0" at bounding box center [152, 257] width 78 height 17
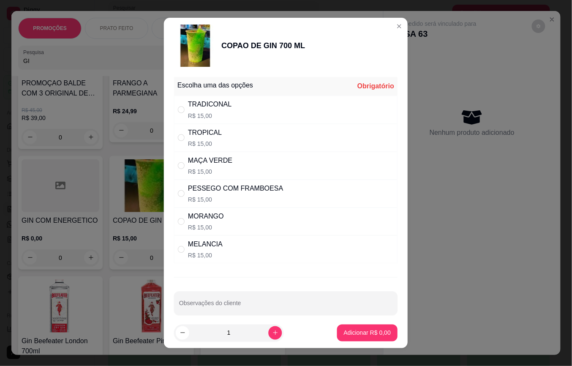
click at [178, 262] on div "MELANCIA R$ 15,00" at bounding box center [286, 250] width 224 height 28
radio input "true"
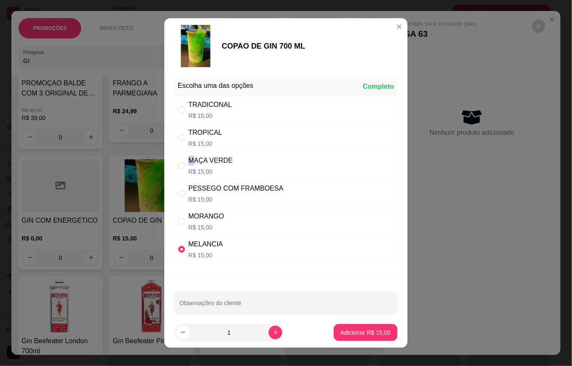
drag, startPoint x: 187, startPoint y: 166, endPoint x: 192, endPoint y: 179, distance: 14.3
click at [189, 166] on div "MAÇA VERDE" at bounding box center [211, 161] width 44 height 10
radio input "true"
radio input "false"
click at [366, 335] on p "Adicionar R$ 15,00" at bounding box center [366, 332] width 50 height 8
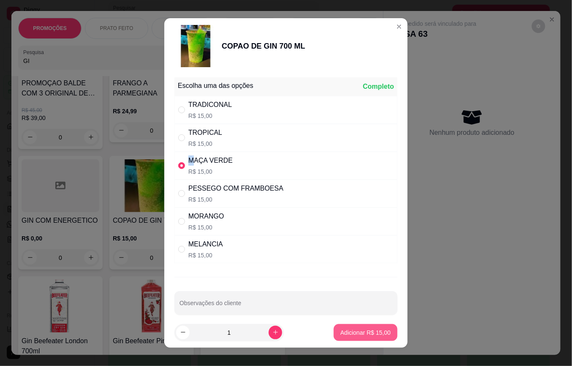
type input "1"
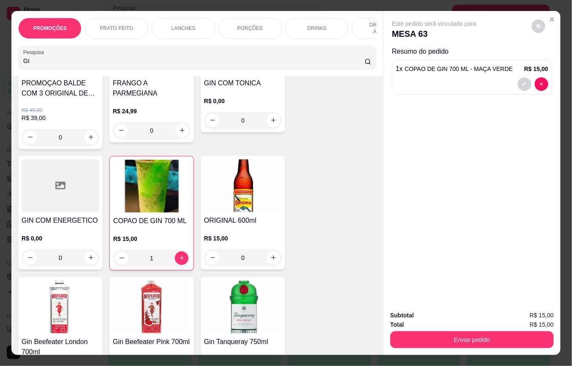
drag, startPoint x: 495, startPoint y: 73, endPoint x: 450, endPoint y: 318, distance: 249.3
click at [494, 77] on div at bounding box center [472, 84] width 153 height 14
drag, startPoint x: 178, startPoint y: 261, endPoint x: 208, endPoint y: 265, distance: 29.8
click at [190, 262] on div "PROMOÇAO BALDE COM 3 ORIGINAL DE 600 ML R$ 45,00 R$ 39,00 0 FRANGO A PARMEGIANA…" at bounding box center [197, 270] width 358 height 503
click at [173, 260] on div "1" at bounding box center [151, 258] width 77 height 17
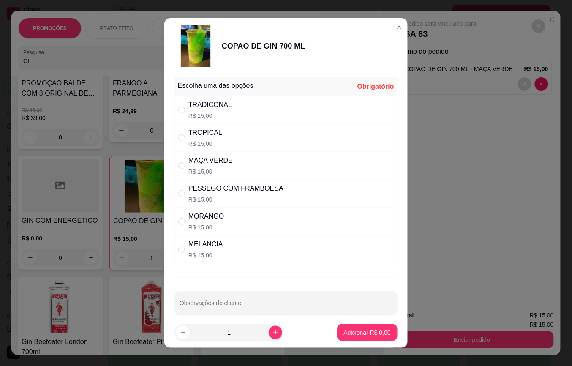
click at [190, 200] on p "R$ 15,00" at bounding box center [236, 199] width 95 height 8
radio input "true"
click at [344, 328] on button "Adicionar R$ 15,00" at bounding box center [366, 332] width 62 height 16
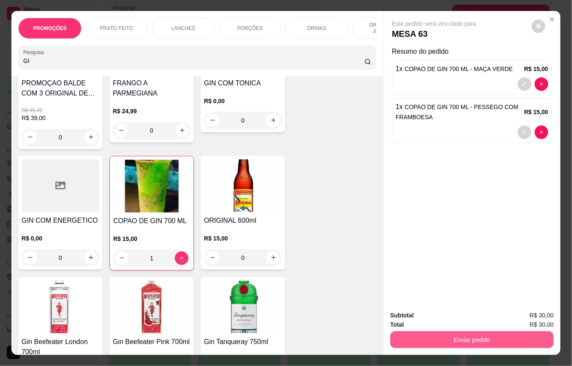
click at [432, 336] on button "Enviar pedido" at bounding box center [473, 339] width 164 height 17
click at [548, 312] on button "Enviar pedido" at bounding box center [531, 315] width 47 height 16
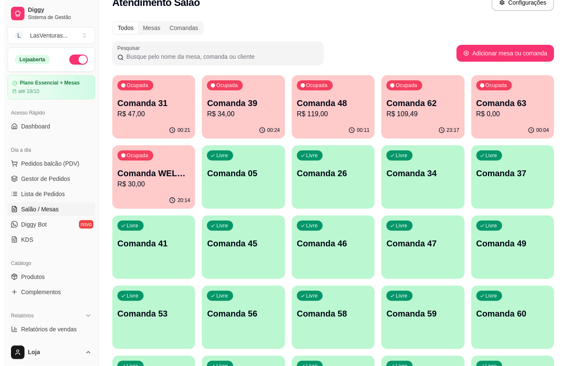
scroll to position [0, 0]
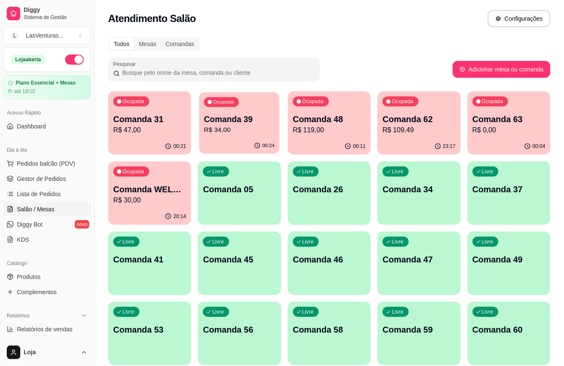
click at [220, 140] on div "00:24" at bounding box center [239, 146] width 81 height 16
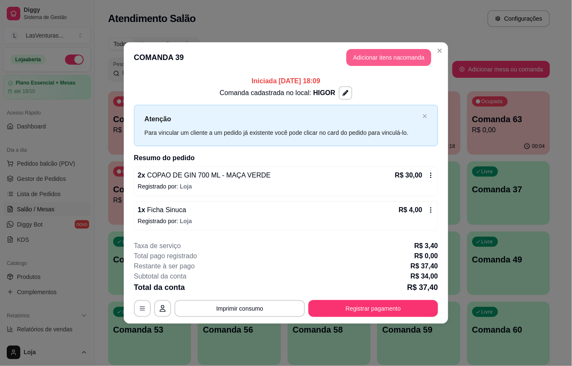
click at [386, 56] on button "Adicionar itens na comanda" at bounding box center [389, 57] width 85 height 17
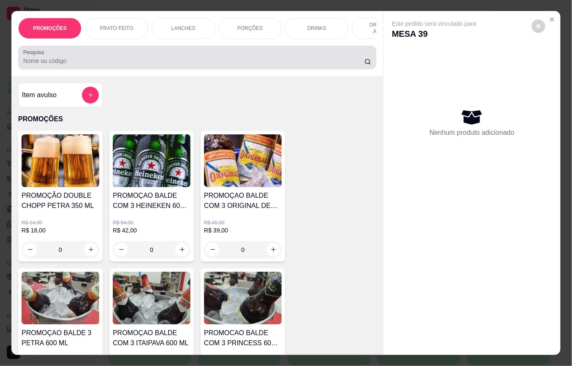
click at [276, 60] on div at bounding box center [197, 57] width 348 height 17
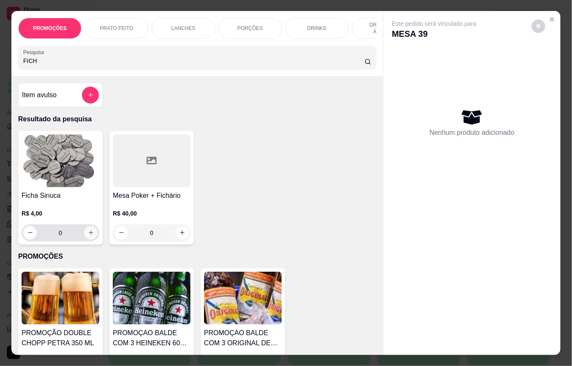
type input "FICH"
click at [85, 239] on button "increase-product-quantity" at bounding box center [91, 233] width 14 height 14
type input "1"
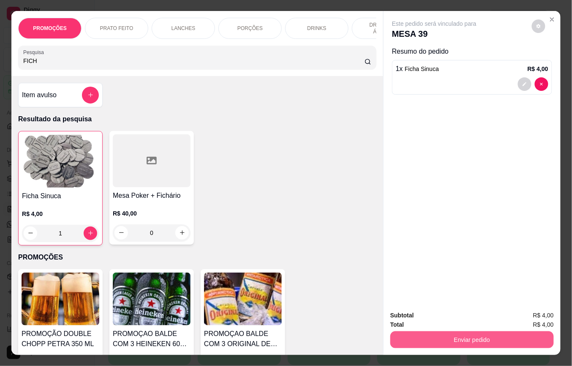
click at [472, 342] on button "Enviar pedido" at bounding box center [473, 339] width 164 height 17
click at [496, 313] on button "Registrar cliente" at bounding box center [475, 315] width 56 height 16
click at [480, 332] on button "Enviar pedido" at bounding box center [472, 340] width 159 height 16
click at [528, 313] on button "Enviar pedido" at bounding box center [532, 315] width 48 height 16
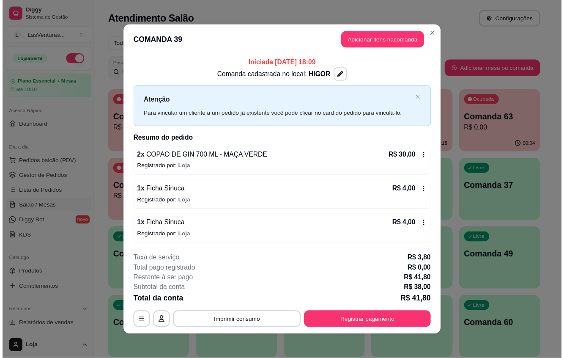
scroll to position [2, 0]
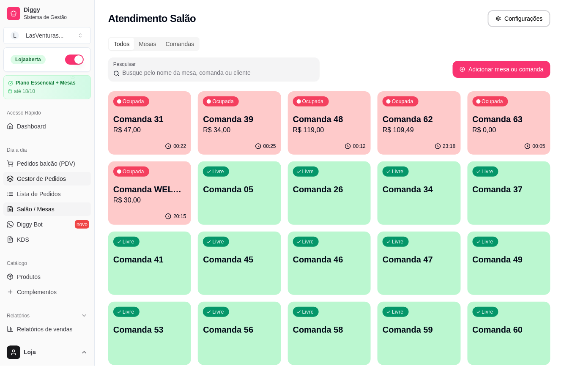
click at [37, 178] on span "Gestor de Pedidos" at bounding box center [41, 179] width 49 height 8
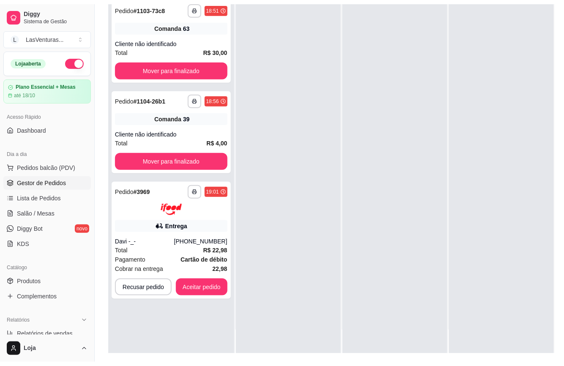
scroll to position [112, 0]
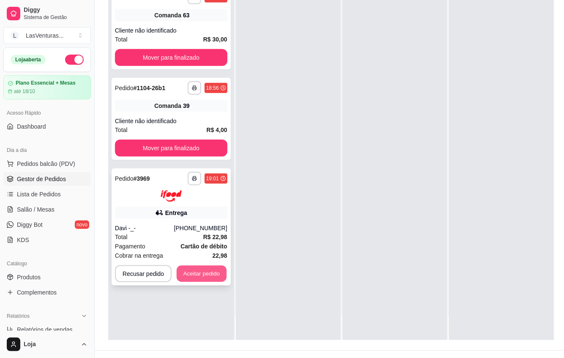
click at [203, 272] on button "Aceitar pedido" at bounding box center [202, 273] width 50 height 16
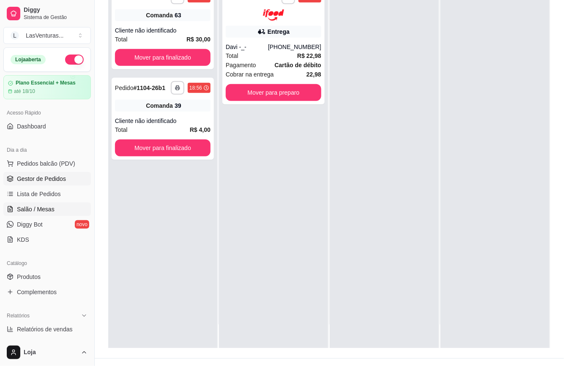
click at [32, 211] on span "Salão / Mesas" at bounding box center [36, 209] width 38 height 8
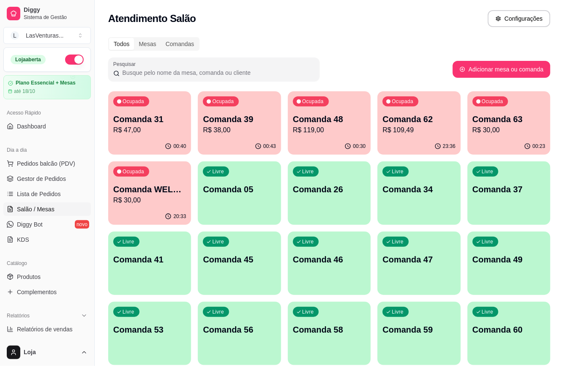
click at [260, 132] on p "R$ 38,00" at bounding box center [239, 130] width 73 height 10
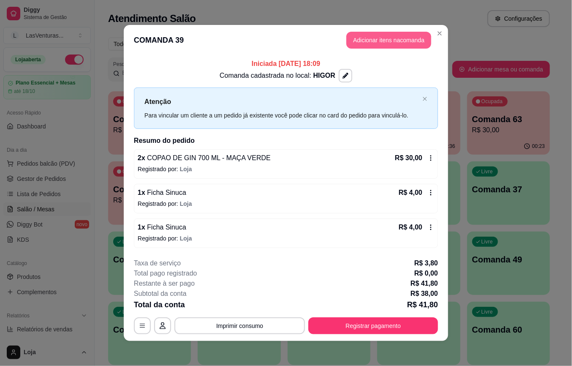
click at [382, 39] on button "Adicionar itens na comanda" at bounding box center [389, 40] width 85 height 17
click at [189, 66] on div at bounding box center [197, 57] width 348 height 17
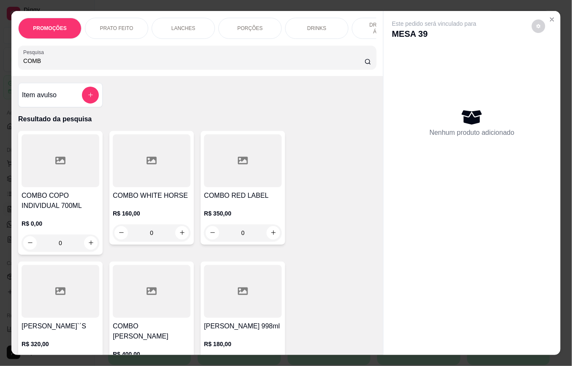
click at [71, 222] on div "R$ 0,00 0" at bounding box center [61, 231] width 78 height 41
click at [106, 65] on input "COMB" at bounding box center [194, 61] width 342 height 8
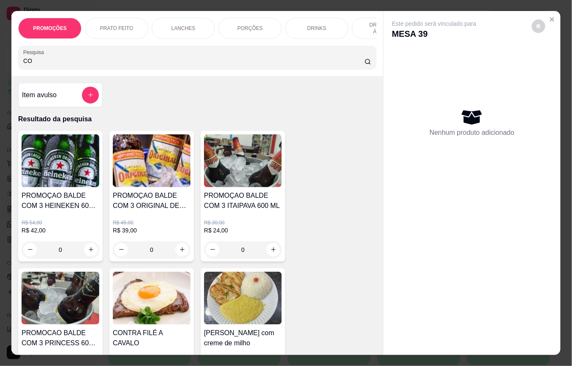
type input "C"
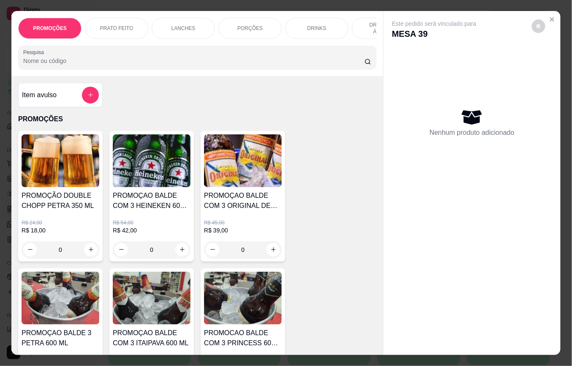
click at [106, 65] on input "Pesquisa" at bounding box center [194, 61] width 342 height 8
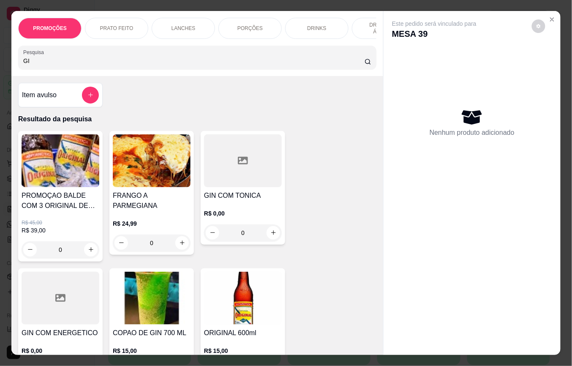
type input "GI"
click at [164, 314] on img at bounding box center [152, 298] width 78 height 53
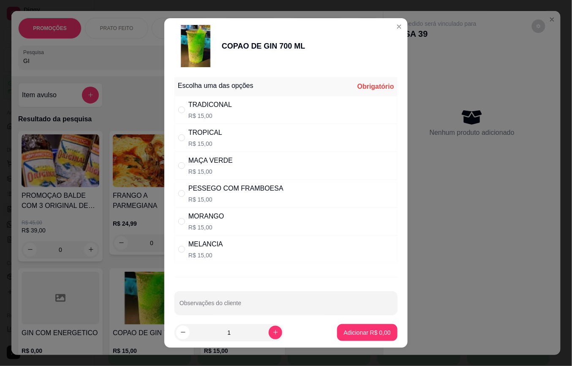
click at [235, 265] on div "Escolha uma das opções Obrigatório TRADICONAL R$ 15,00 TROPICAL R$ 15,00 MAÇA V…" at bounding box center [286, 195] width 244 height 243
click at [233, 249] on div "MELANCIA R$ 15,00" at bounding box center [286, 249] width 223 height 28
radio input "true"
click at [273, 330] on icon "increase-product-quantity" at bounding box center [276, 332] width 6 height 6
type input "2"
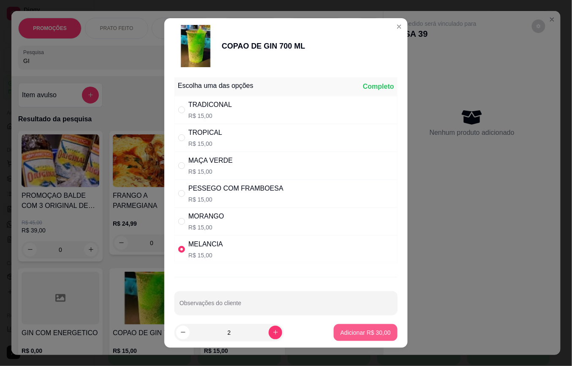
click at [347, 333] on p "Adicionar R$ 30,00" at bounding box center [366, 332] width 50 height 8
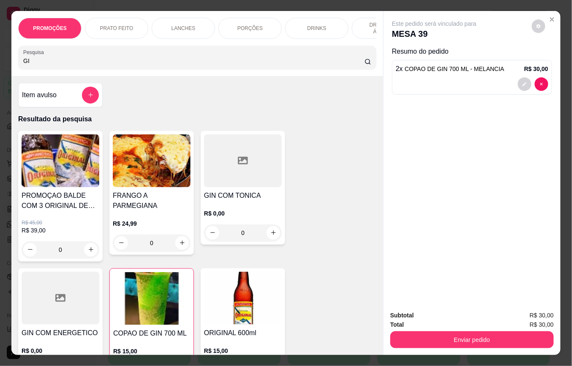
type input "2"
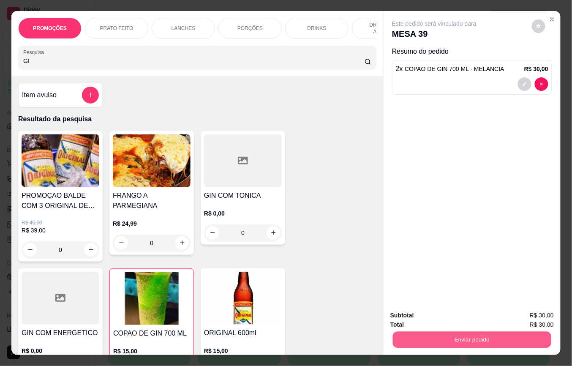
click at [451, 339] on button "Enviar pedido" at bounding box center [472, 340] width 159 height 16
click at [521, 315] on button "Enviar pedido" at bounding box center [532, 315] width 48 height 16
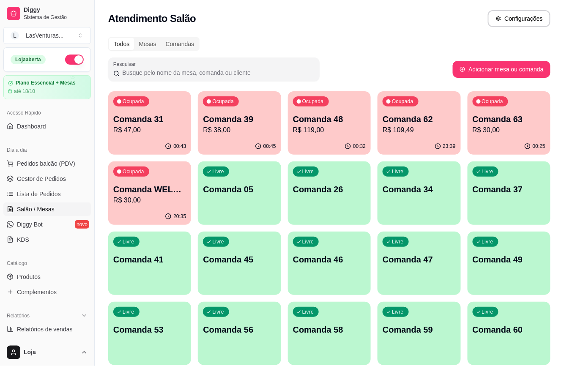
click at [522, 269] on div "Livre Comanda 49" at bounding box center [509, 258] width 83 height 53
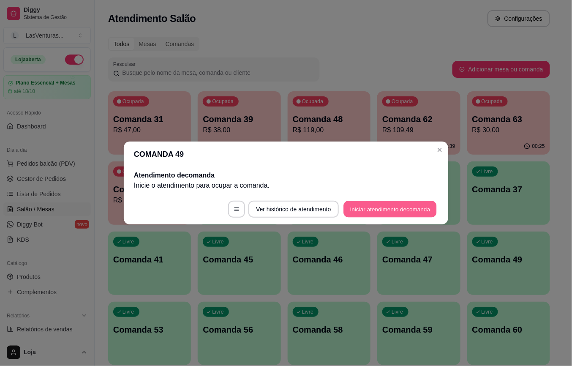
click at [399, 213] on button "Iniciar atendimento de comanda" at bounding box center [390, 209] width 93 height 16
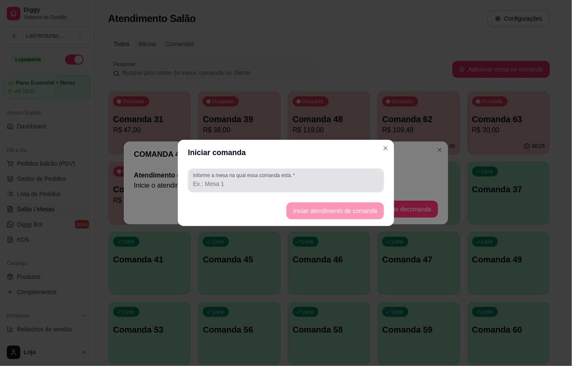
click at [330, 188] on div at bounding box center [286, 180] width 186 height 17
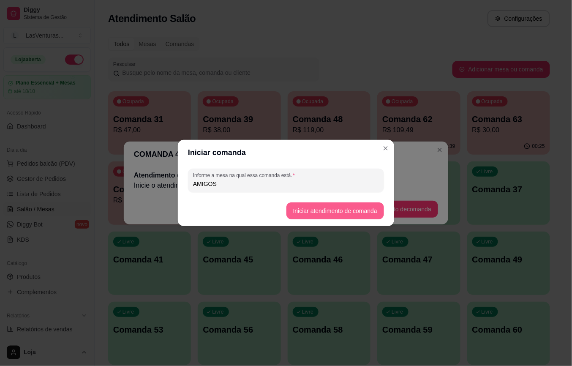
type input "AMIGOS"
click at [318, 208] on button "Iniciar atendimento de comanda" at bounding box center [336, 210] width 98 height 17
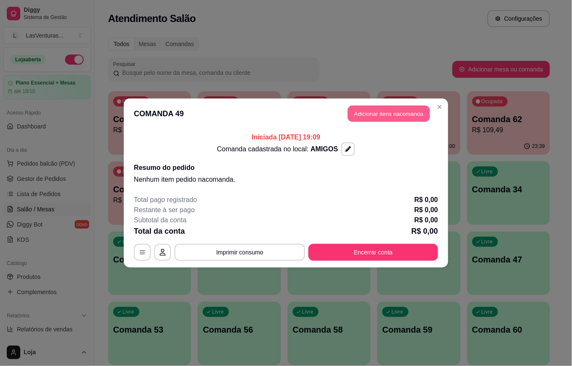
click at [389, 115] on button "Adicionar itens na comanda" at bounding box center [389, 114] width 82 height 16
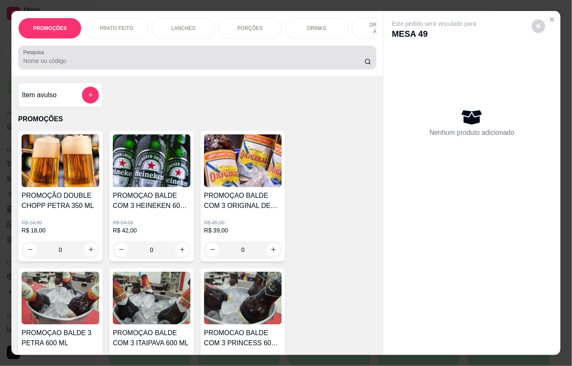
click at [227, 69] on div "Pesquisa" at bounding box center [197, 58] width 358 height 24
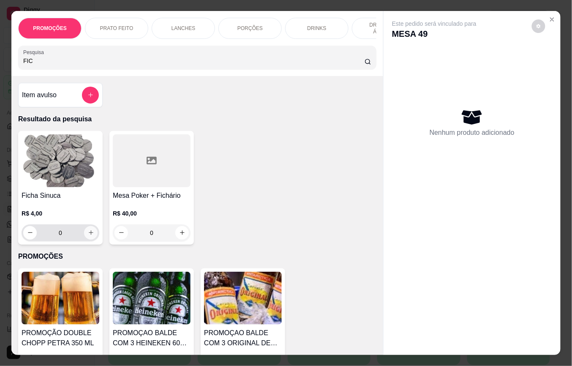
type input "FIC"
click at [88, 236] on icon "increase-product-quantity" at bounding box center [91, 233] width 6 height 6
type input "1"
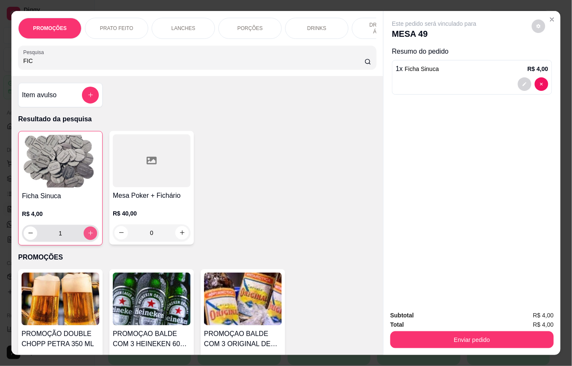
click at [88, 236] on icon "increase-product-quantity" at bounding box center [91, 233] width 6 height 6
type input "2"
click at [88, 237] on icon "increase-product-quantity" at bounding box center [91, 233] width 6 height 6
type input "3"
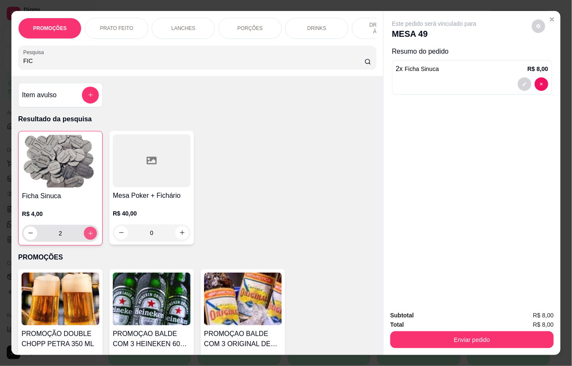
type input "3"
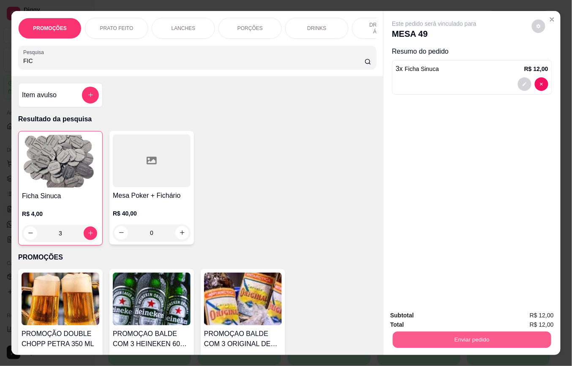
click at [408, 332] on button "Enviar pedido" at bounding box center [472, 340] width 159 height 16
click at [525, 315] on button "Enviar pedido" at bounding box center [532, 315] width 48 height 16
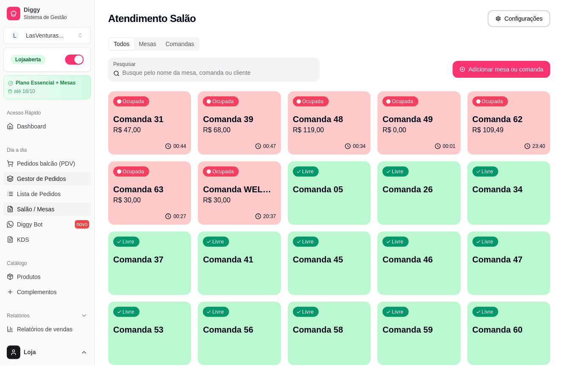
click at [33, 183] on link "Gestor de Pedidos" at bounding box center [47, 179] width 88 height 14
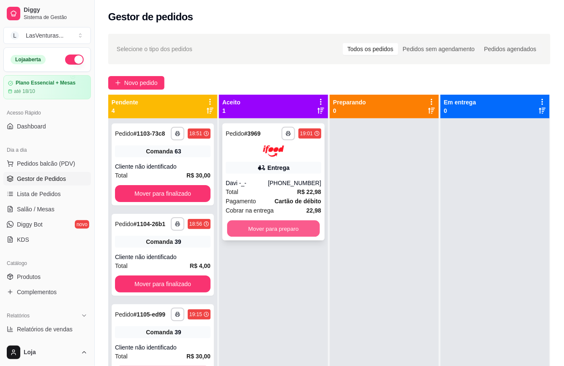
click at [261, 225] on button "Mover para preparo" at bounding box center [273, 228] width 93 height 16
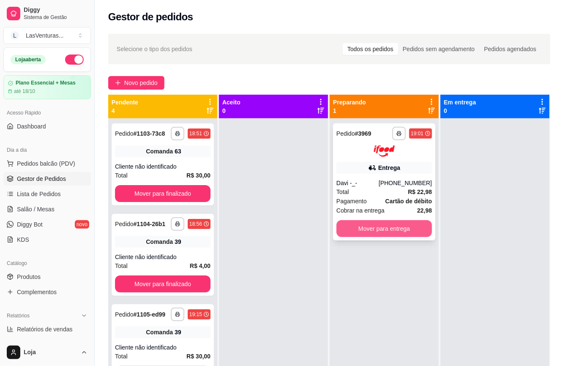
click at [369, 227] on button "Mover para entrega" at bounding box center [385, 228] width 96 height 17
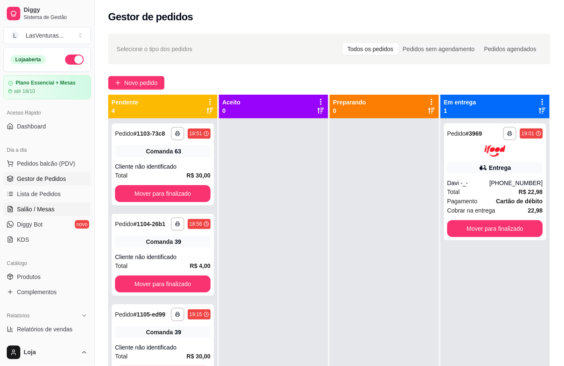
click at [46, 207] on span "Salão / Mesas" at bounding box center [36, 209] width 38 height 8
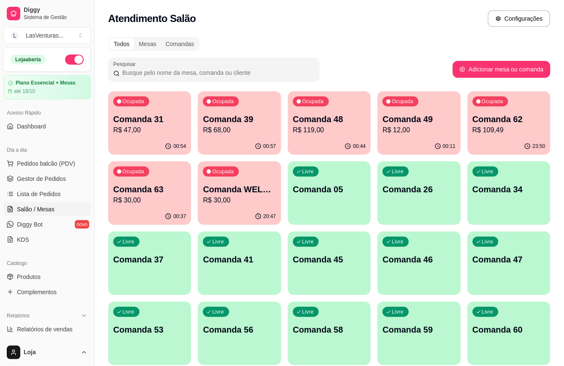
click at [153, 193] on p "Comanda 63" at bounding box center [149, 189] width 73 height 12
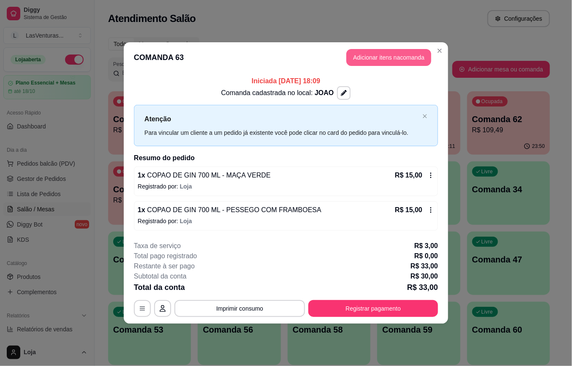
click at [381, 61] on button "Adicionar itens na comanda" at bounding box center [389, 57] width 85 height 17
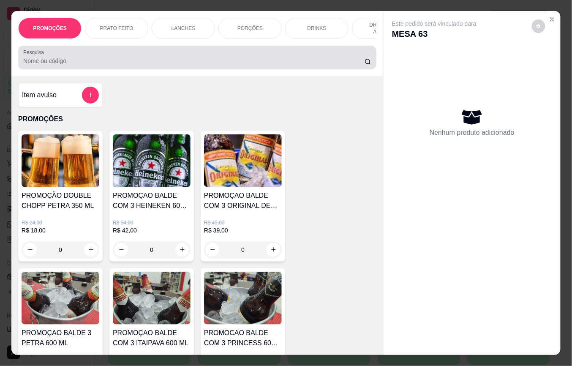
click at [192, 65] on input "Pesquisa" at bounding box center [194, 61] width 342 height 8
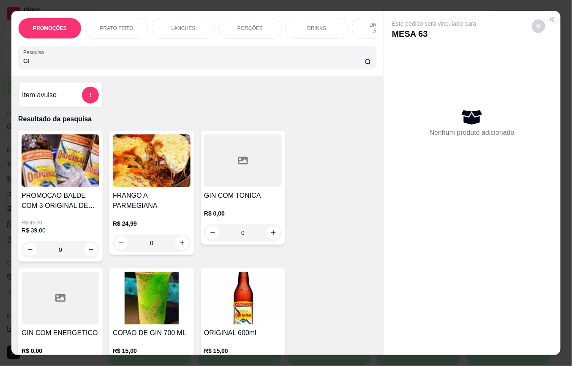
scroll to position [112, 0]
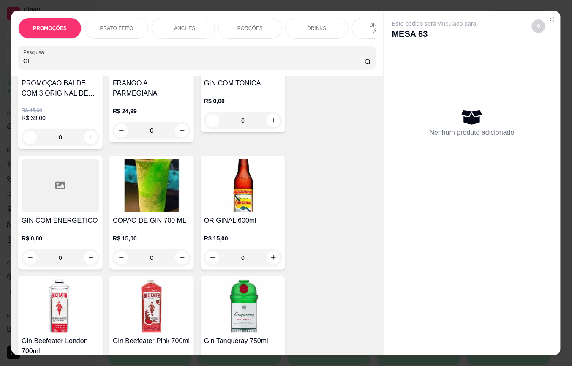
type input "GI"
click at [178, 263] on div "0" at bounding box center [152, 257] width 78 height 17
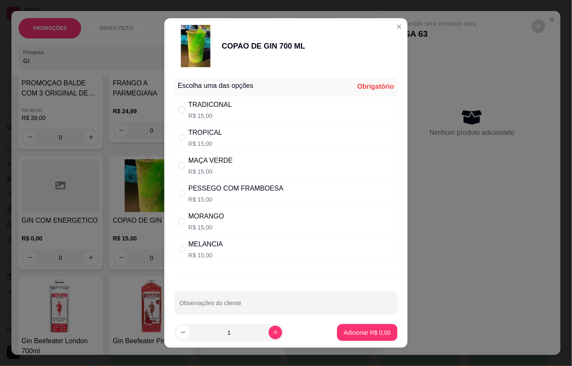
click at [189, 176] on p "R$ 15,00" at bounding box center [211, 171] width 44 height 8
radio input "true"
click at [344, 332] on p "Adicionar R$ 15,00" at bounding box center [366, 332] width 49 height 8
type input "1"
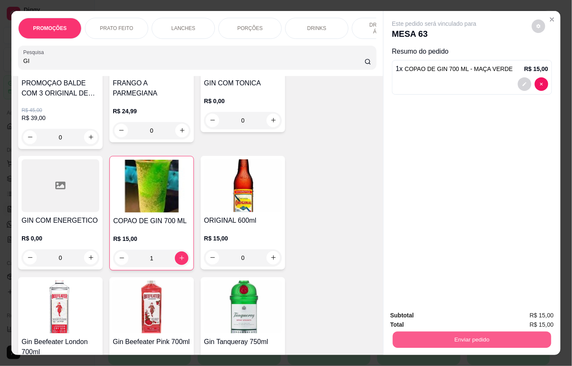
click at [444, 332] on button "Enviar pedido" at bounding box center [472, 340] width 159 height 16
click at [499, 339] on button "Enviar pedido" at bounding box center [473, 339] width 164 height 17
click at [523, 314] on button "Enviar pedido" at bounding box center [532, 315] width 48 height 16
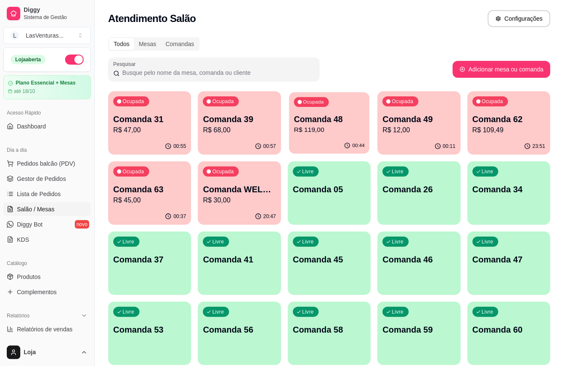
click at [353, 120] on p "Comanda 48" at bounding box center [329, 119] width 71 height 11
click at [452, 134] on p "R$ 12,00" at bounding box center [419, 130] width 73 height 10
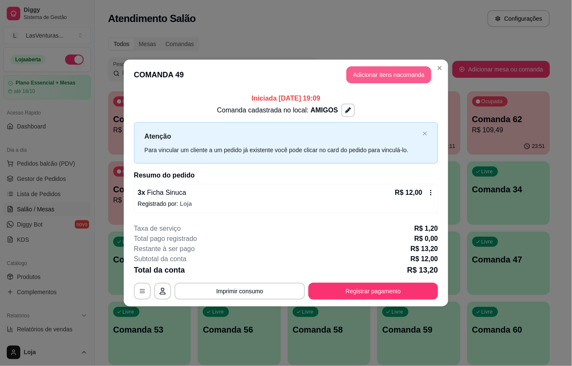
click at [397, 74] on button "Adicionar itens na comanda" at bounding box center [389, 74] width 85 height 17
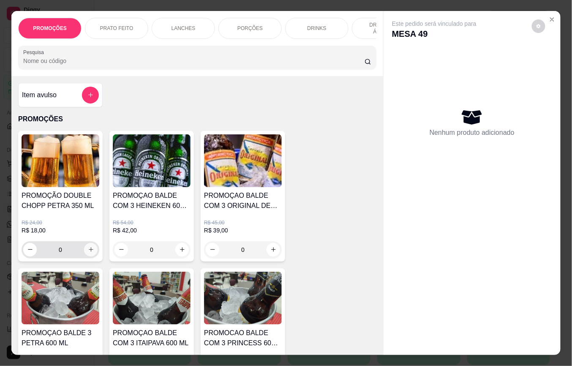
click at [88, 253] on icon "increase-product-quantity" at bounding box center [91, 249] width 6 height 6
type input "1"
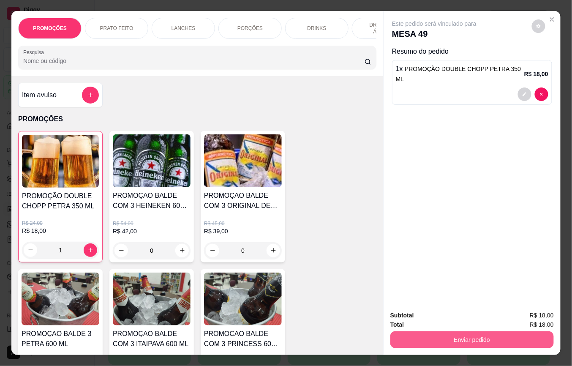
click at [413, 335] on button "Enviar pedido" at bounding box center [473, 339] width 164 height 17
click at [486, 317] on button "Registrar cliente" at bounding box center [475, 315] width 54 height 16
click at [508, 333] on button "Enviar pedido" at bounding box center [473, 339] width 164 height 17
click at [521, 315] on button "Enviar pedido" at bounding box center [532, 315] width 48 height 16
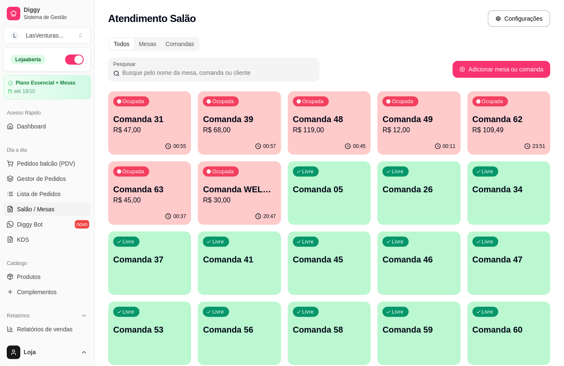
click at [171, 212] on div "00:37" at bounding box center [149, 216] width 83 height 16
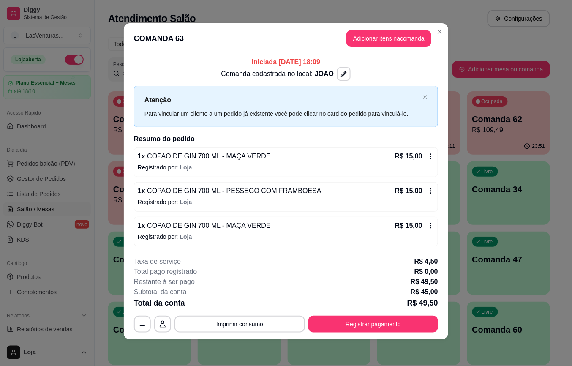
scroll to position [2, 0]
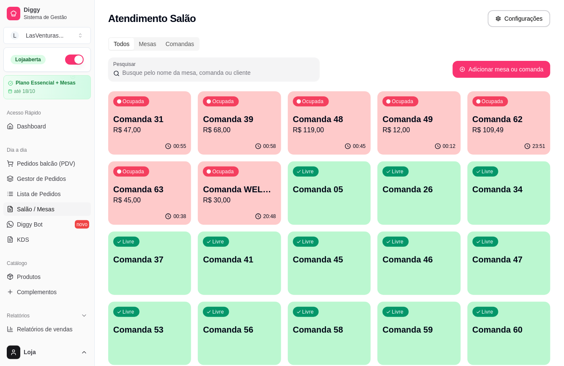
click at [168, 205] on p "R$ 45,00" at bounding box center [149, 200] width 73 height 10
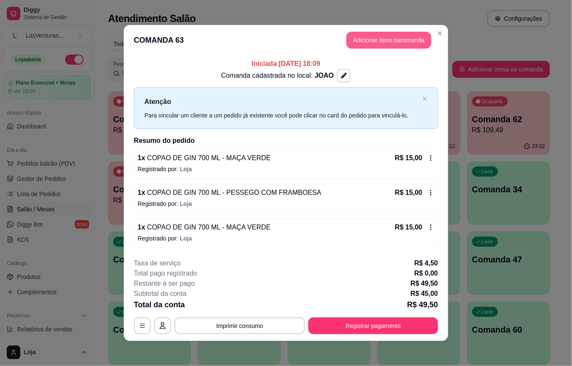
click at [362, 36] on button "Adicionar itens na comanda" at bounding box center [389, 40] width 85 height 17
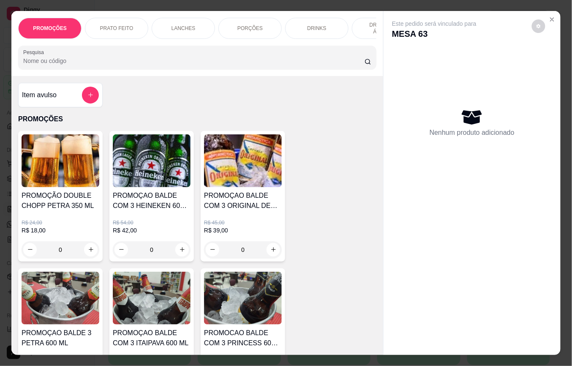
click at [130, 62] on input "Pesquisa" at bounding box center [194, 61] width 342 height 8
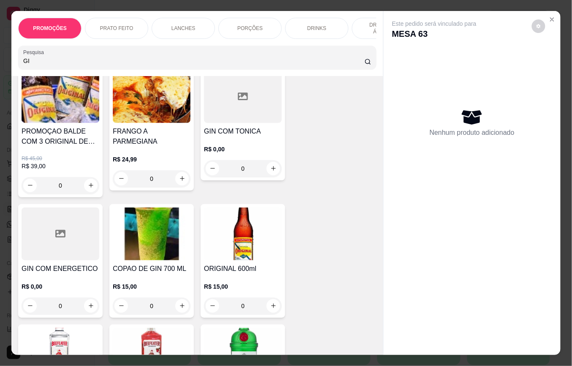
scroll to position [112, 0]
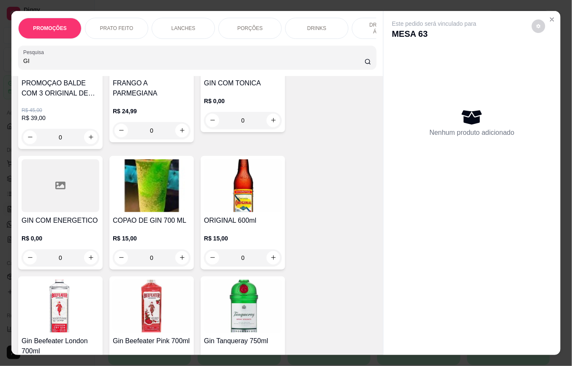
type input "GI"
click at [181, 260] on div "0" at bounding box center [152, 257] width 78 height 17
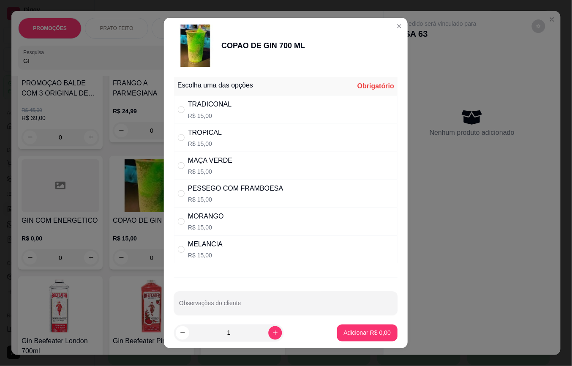
click at [178, 259] on div "MELANCIA R$ 15,00" at bounding box center [286, 250] width 224 height 28
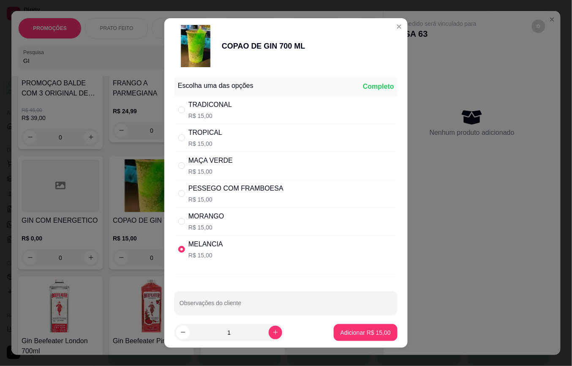
click at [178, 254] on label "" at bounding box center [181, 249] width 7 height 9
click at [178, 253] on input "" at bounding box center [181, 249] width 7 height 7
radio input "true"
click at [201, 173] on p "R$ 15,00" at bounding box center [211, 171] width 44 height 8
radio input "true"
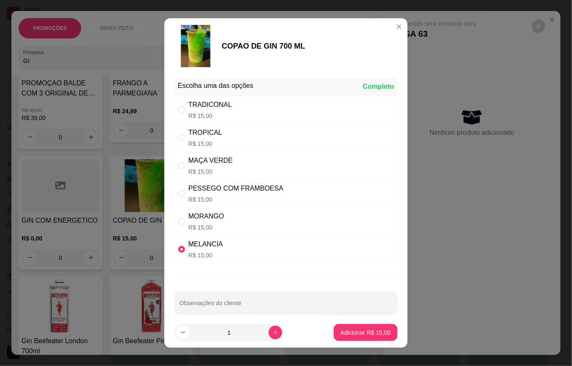
radio input "false"
click at [270, 330] on button "increase-product-quantity" at bounding box center [275, 332] width 13 height 13
type input "2"
click at [373, 335] on p "Adicionar R$ 30,00" at bounding box center [366, 332] width 50 height 8
type input "2"
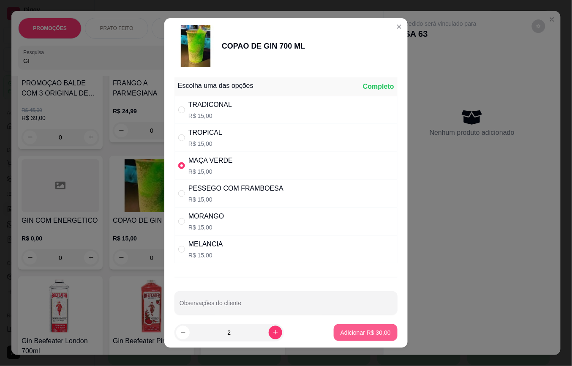
type input "2"
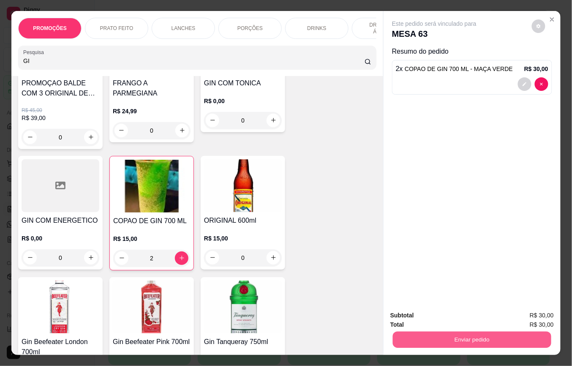
click at [452, 334] on button "Enviar pedido" at bounding box center [472, 340] width 159 height 16
click at [462, 315] on button "Registrar cliente" at bounding box center [475, 315] width 56 height 16
click at [457, 336] on button "Enviar pedido" at bounding box center [473, 339] width 164 height 17
click at [523, 308] on button "Enviar pedido" at bounding box center [532, 315] width 48 height 16
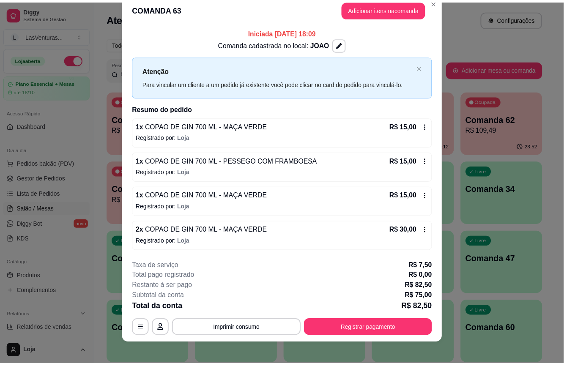
scroll to position [19, 0]
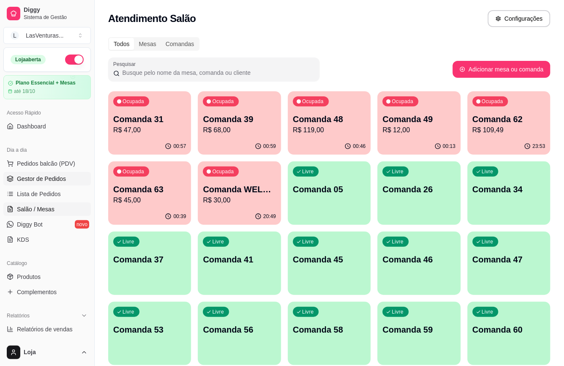
click at [48, 180] on span "Gestor de Pedidos" at bounding box center [41, 179] width 49 height 8
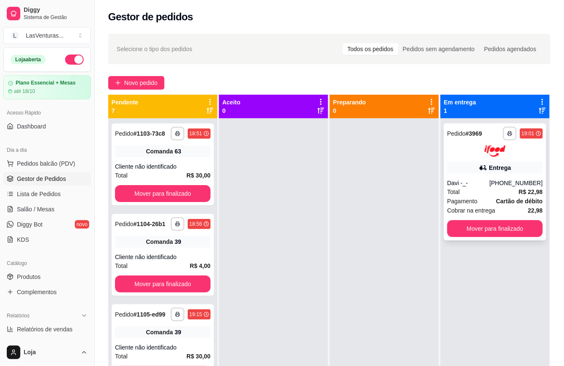
click at [509, 198] on strong "Cartão de débito" at bounding box center [519, 201] width 47 height 7
click at [142, 293] on button "Mover para finalizado" at bounding box center [163, 284] width 96 height 17
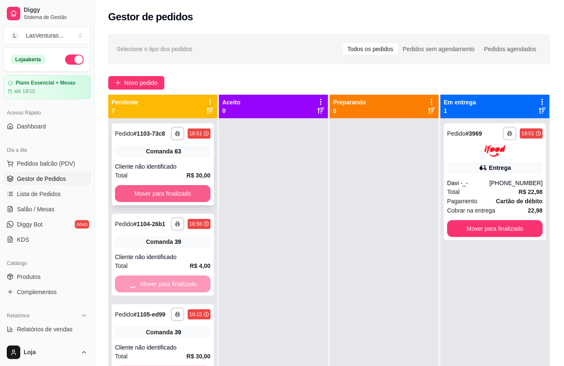
click at [151, 198] on button "Mover para finalizado" at bounding box center [163, 193] width 96 height 17
click at [156, 196] on button "Mover para finalizado" at bounding box center [163, 193] width 96 height 17
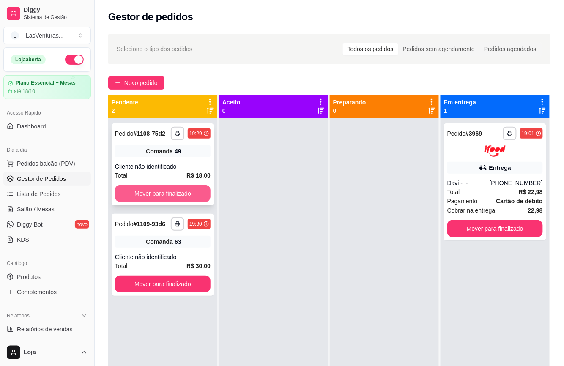
click at [157, 196] on button "Mover para finalizado" at bounding box center [163, 193] width 96 height 17
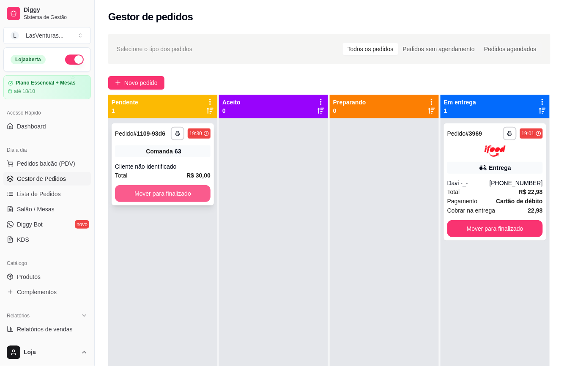
click at [158, 196] on button "Mover para finalizado" at bounding box center [163, 193] width 96 height 17
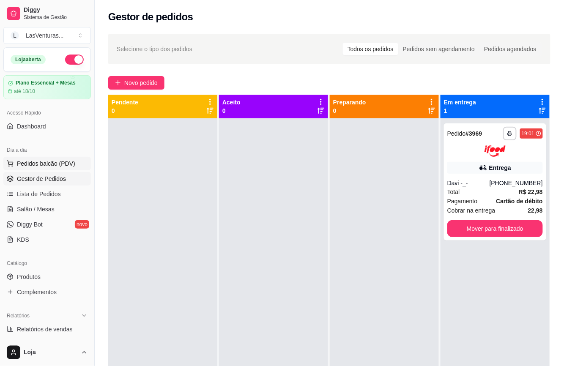
click at [36, 166] on span "Pedidos balcão (PDV)" at bounding box center [46, 163] width 58 height 8
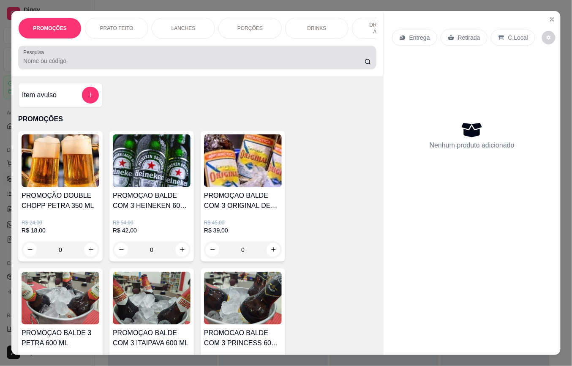
click at [114, 66] on div at bounding box center [197, 57] width 348 height 17
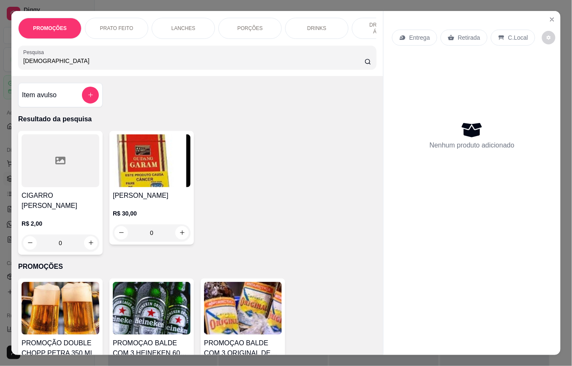
type input "[DEMOGRAPHIC_DATA]"
click at [62, 218] on div "R$ 2,00 0" at bounding box center [61, 231] width 78 height 41
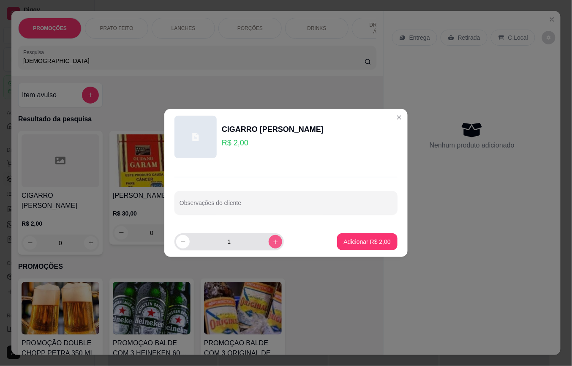
click at [273, 242] on icon "increase-product-quantity" at bounding box center [276, 242] width 6 height 6
click at [187, 242] on button "decrease-product-quantity" at bounding box center [182, 241] width 13 height 13
type input "1"
click at [362, 242] on p "Adicionar R$ 2,00" at bounding box center [368, 242] width 46 height 8
type input "1"
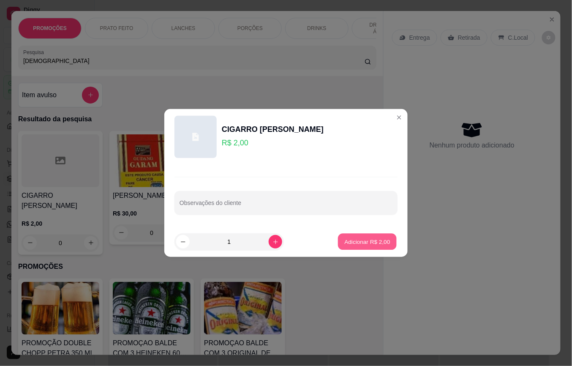
type input "1"
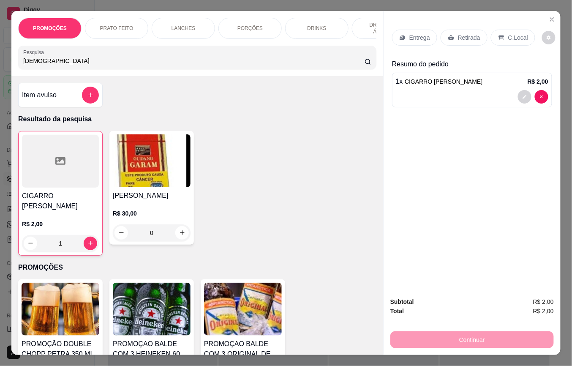
click at [468, 36] on p "Retirada" at bounding box center [469, 37] width 22 height 8
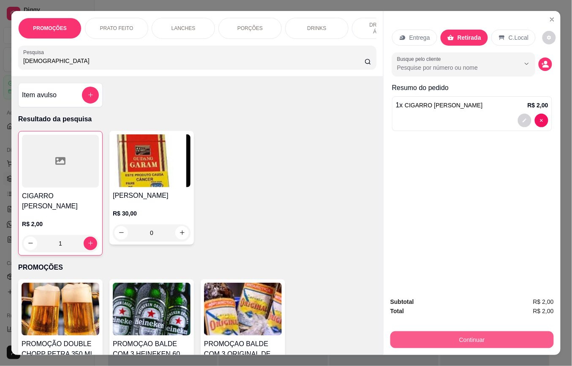
click at [492, 337] on button "Continuar" at bounding box center [473, 339] width 164 height 17
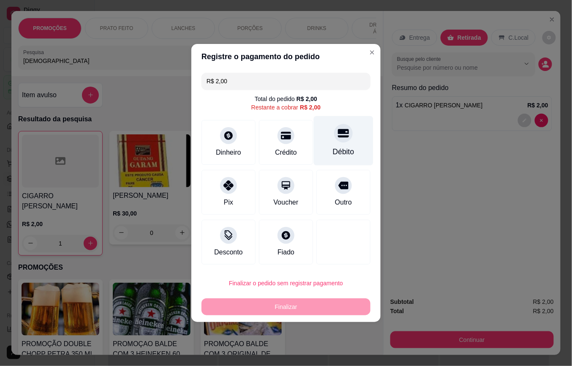
click at [338, 138] on icon at bounding box center [343, 133] width 11 height 11
type input "R$ 0,00"
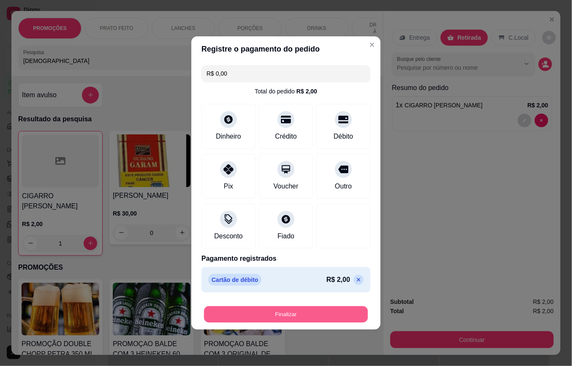
click at [264, 312] on button "Finalizar" at bounding box center [286, 314] width 164 height 16
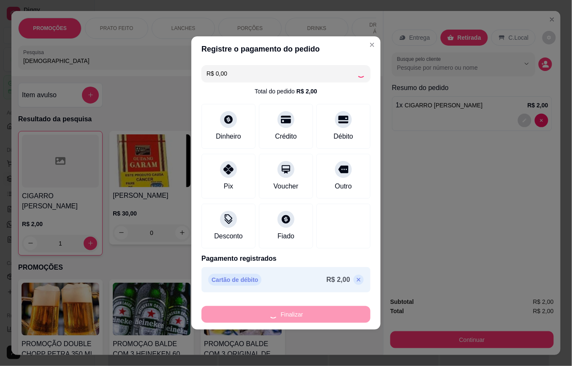
type input "0"
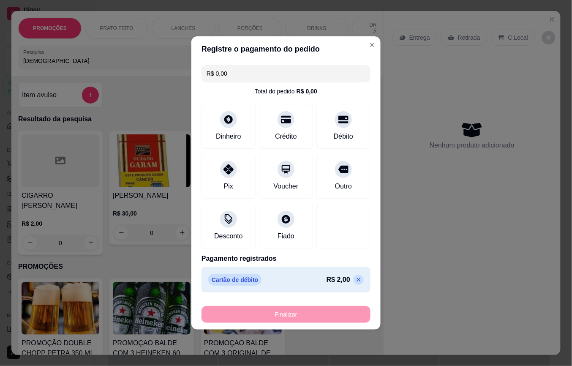
type input "-R$ 2,00"
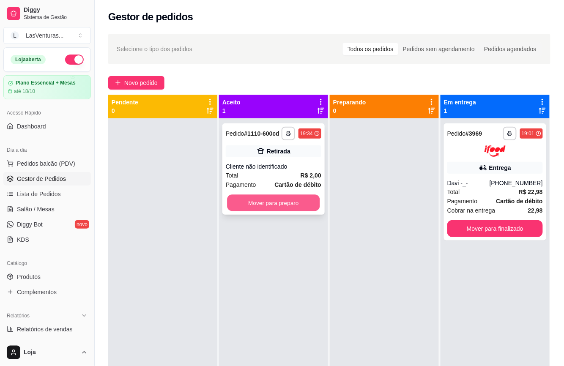
click at [278, 205] on button "Mover para preparo" at bounding box center [273, 203] width 93 height 16
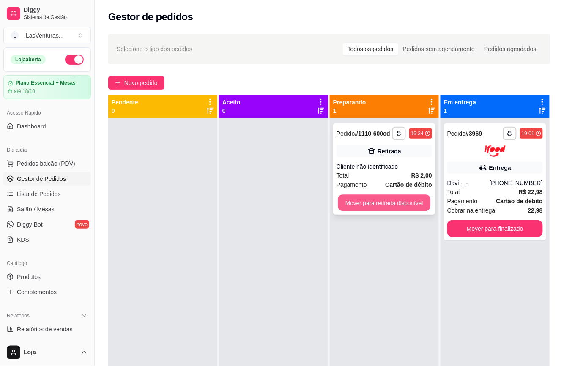
click at [380, 201] on button "Mover para retirada disponível" at bounding box center [384, 203] width 93 height 16
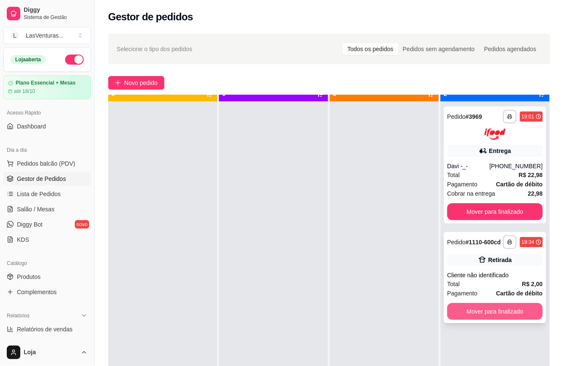
scroll to position [24, 0]
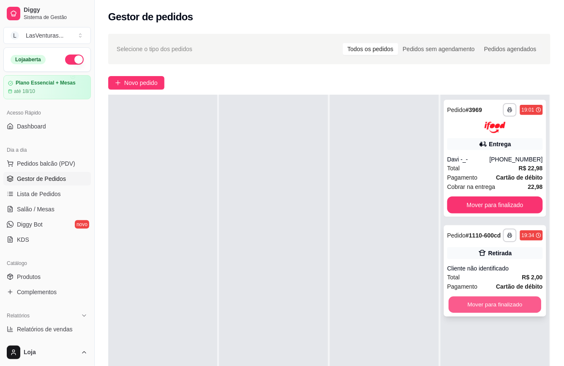
click at [487, 304] on button "Mover para finalizado" at bounding box center [495, 304] width 93 height 16
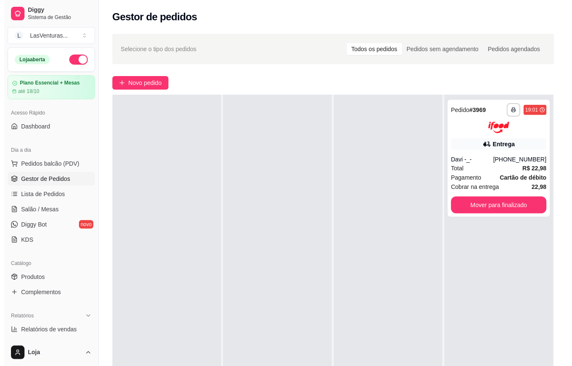
scroll to position [0, 0]
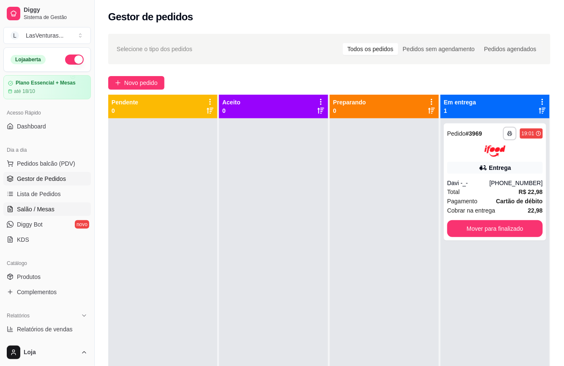
click at [54, 212] on link "Salão / Mesas" at bounding box center [47, 209] width 88 height 14
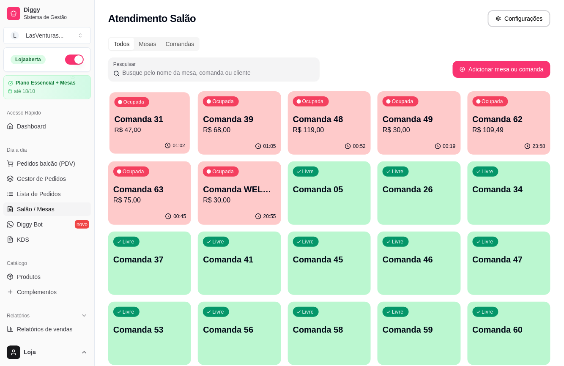
click at [158, 140] on button "Ocupada Comanda 31 R$ 47,00 01:02" at bounding box center [149, 123] width 80 height 62
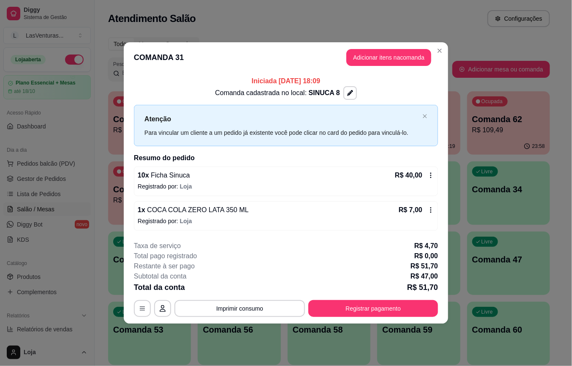
click at [428, 177] on icon at bounding box center [431, 175] width 7 height 7
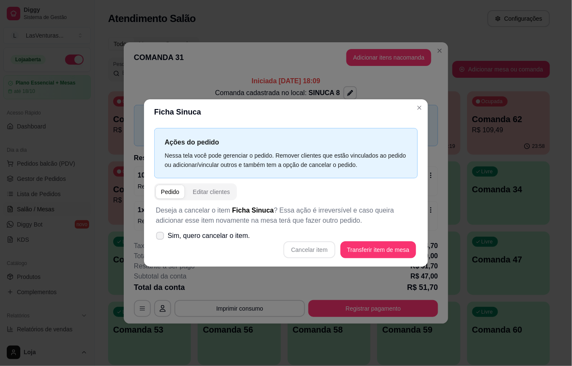
click at [161, 242] on label "Sim, quero cancelar o item." at bounding box center [203, 235] width 101 height 17
click at [161, 242] on input "Sim, quero cancelar o item." at bounding box center [158, 240] width 5 height 5
checkbox input "true"
click at [320, 254] on button "Cancelar item" at bounding box center [310, 249] width 52 height 17
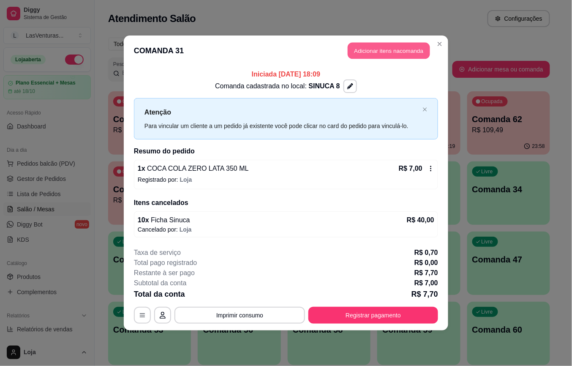
click at [386, 46] on button "Adicionar itens na comanda" at bounding box center [389, 51] width 82 height 16
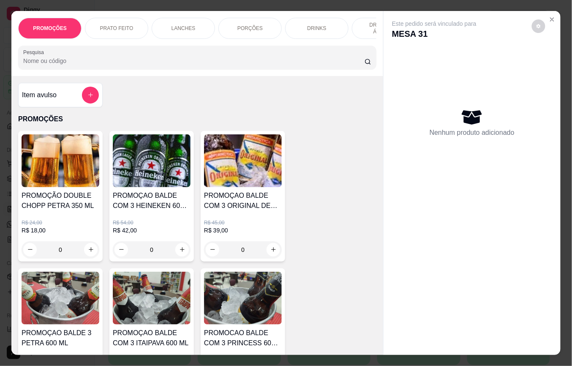
click at [195, 69] on div "Pesquisa" at bounding box center [197, 58] width 358 height 24
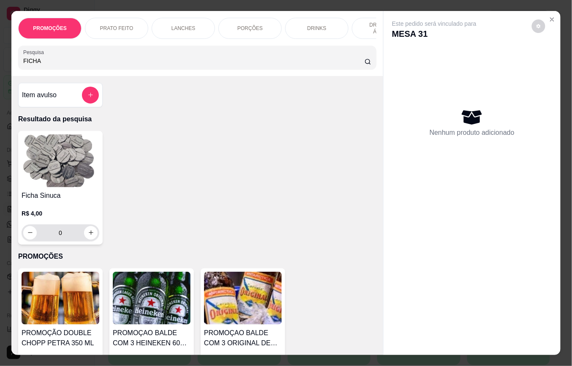
type input "FICHA"
click at [61, 237] on input "0" at bounding box center [60, 232] width 47 height 17
type input "4"
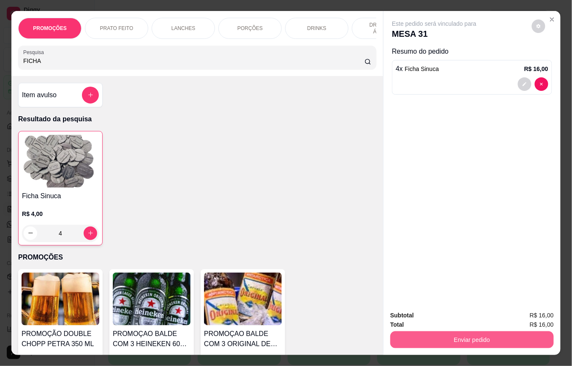
type input "4"
click at [443, 340] on button "Enviar pedido" at bounding box center [473, 339] width 164 height 17
click at [530, 317] on button "Enviar pedido" at bounding box center [532, 315] width 48 height 16
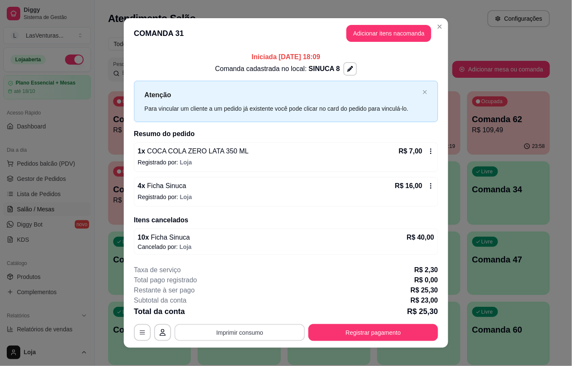
click at [241, 330] on button "Imprimir consumo" at bounding box center [240, 332] width 131 height 17
click at [248, 311] on button "IMPRESSORA" at bounding box center [238, 313] width 59 height 13
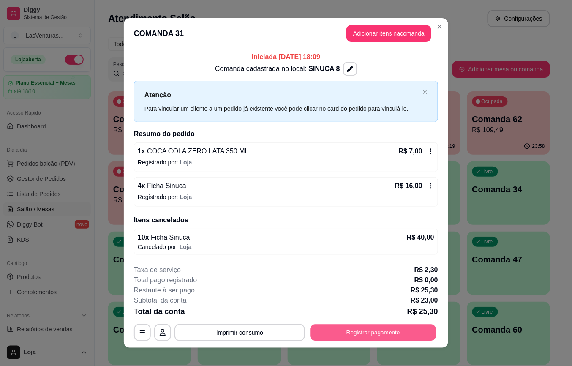
click at [344, 331] on button "Registrar pagamento" at bounding box center [374, 332] width 126 height 16
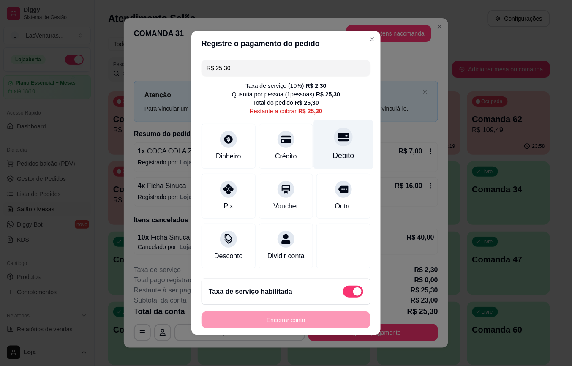
click at [338, 134] on icon at bounding box center [343, 137] width 11 height 8
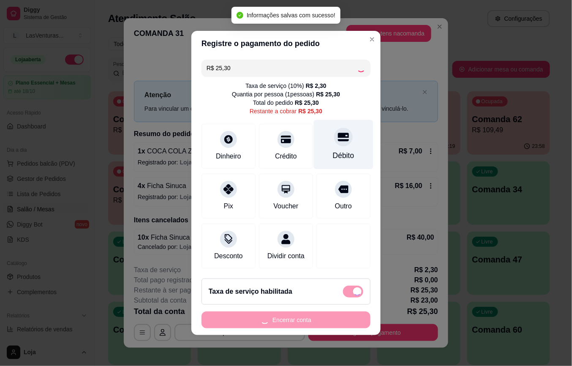
type input "R$ 0,00"
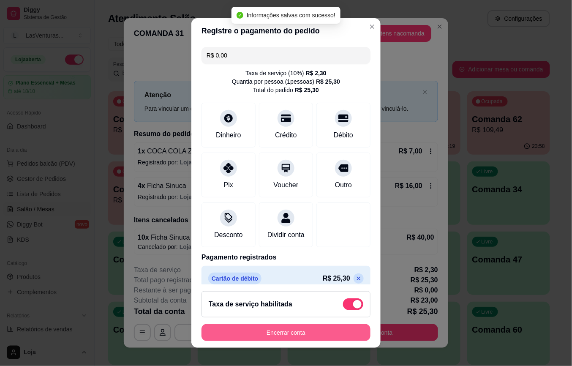
click at [286, 335] on button "Encerrar conta" at bounding box center [286, 332] width 169 height 17
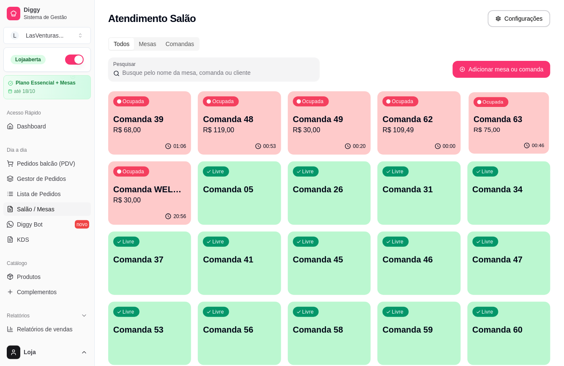
click at [506, 141] on div "00:46" at bounding box center [509, 146] width 80 height 16
click at [498, 129] on p "R$ 75,00" at bounding box center [509, 130] width 73 height 10
click at [145, 130] on p "R$ 68,00" at bounding box center [150, 130] width 71 height 10
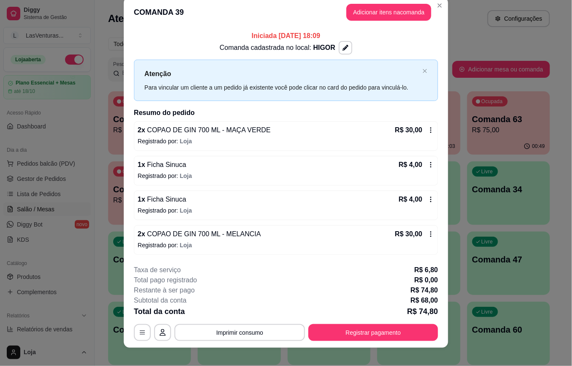
scroll to position [19, 0]
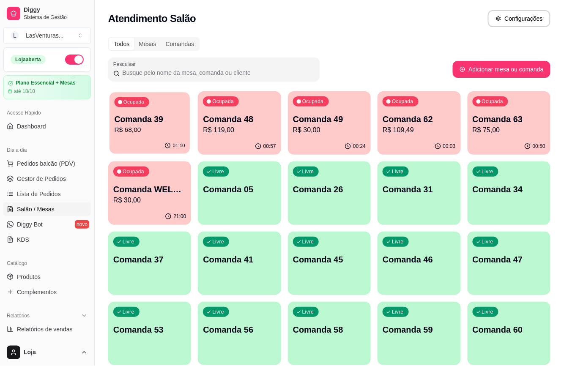
click at [144, 125] on div "Comanda 39 R$ 68,00" at bounding box center [150, 124] width 71 height 21
click at [507, 137] on div "Ocupada Comanda 63 R$ 75,00" at bounding box center [509, 115] width 80 height 46
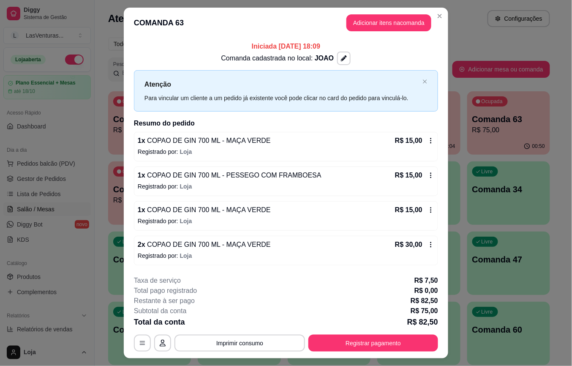
click at [431, 140] on icon at bounding box center [431, 140] width 1 height 5
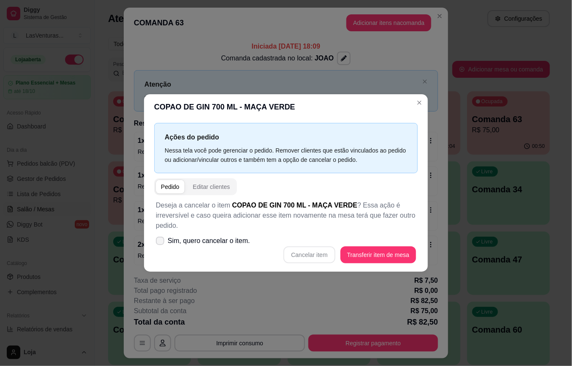
click at [183, 241] on span "Sim, quero cancelar o item." at bounding box center [209, 241] width 82 height 10
click at [161, 243] on input "Sim, quero cancelar o item." at bounding box center [158, 245] width 5 height 5
checkbox input "true"
click at [320, 252] on button "Cancelar item" at bounding box center [310, 254] width 52 height 17
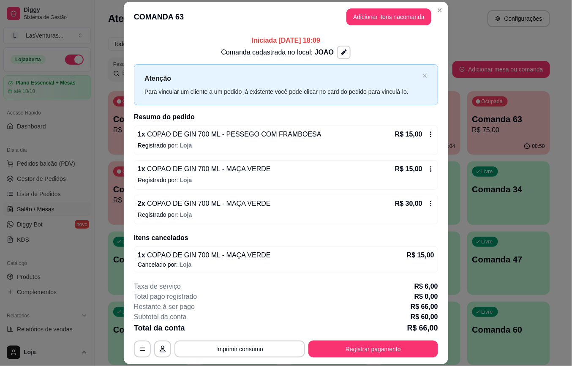
click at [428, 134] on icon at bounding box center [431, 134] width 7 height 7
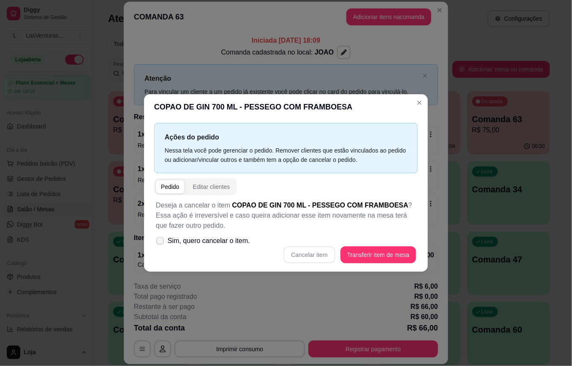
click at [164, 243] on label "Sim, quero cancelar o item." at bounding box center [203, 241] width 101 height 17
click at [161, 243] on input "Sim, quero cancelar o item." at bounding box center [158, 245] width 5 height 5
checkbox input "true"
click at [320, 253] on button "Cancelar item" at bounding box center [310, 255] width 50 height 16
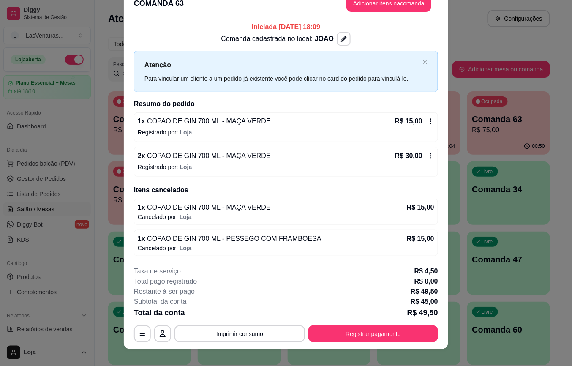
scroll to position [25, 0]
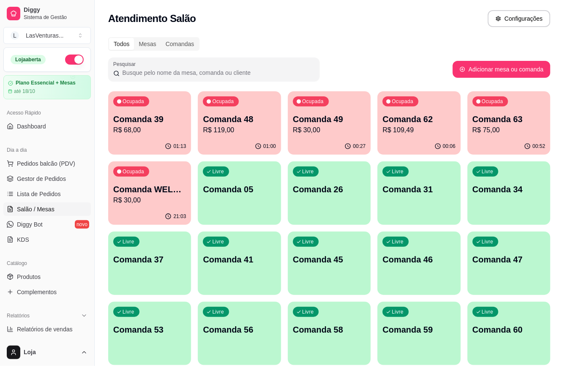
click at [501, 137] on div "Ocupada Comanda 63 R$ 75,00" at bounding box center [509, 114] width 83 height 47
click at [158, 133] on p "R$ 68,00" at bounding box center [149, 130] width 73 height 10
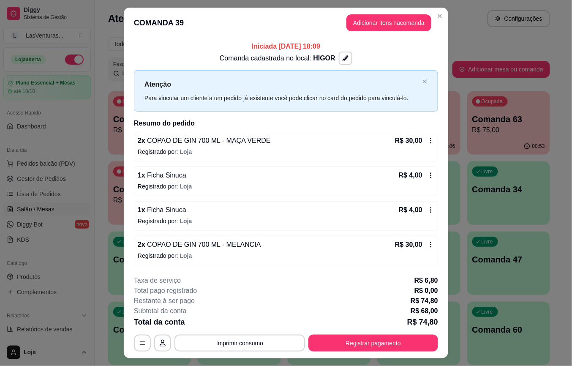
scroll to position [19, 0]
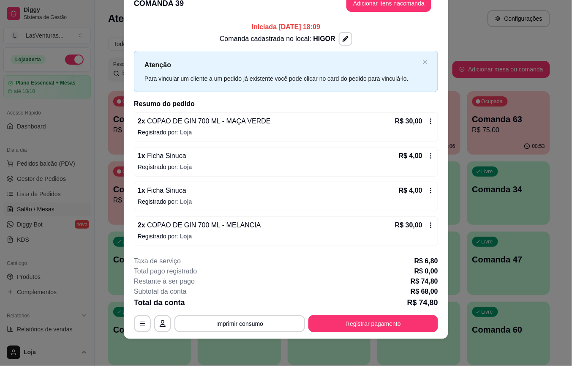
click at [428, 119] on icon at bounding box center [431, 121] width 7 height 7
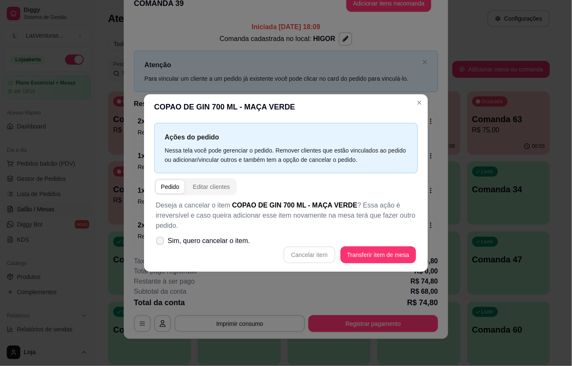
click at [161, 242] on icon at bounding box center [160, 240] width 6 height 5
click at [161, 243] on input "Sim, quero cancelar o item." at bounding box center [158, 245] width 5 height 5
checkbox input "true"
click at [322, 254] on button "Cancelar item" at bounding box center [310, 254] width 52 height 17
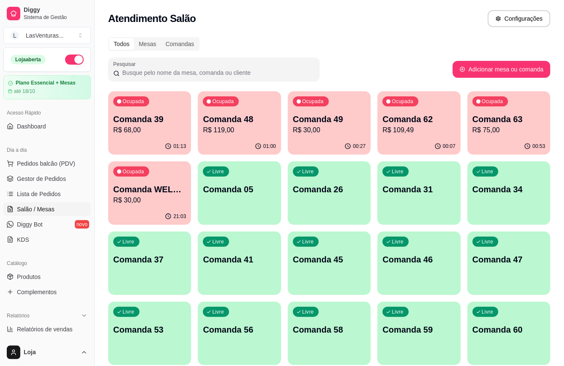
click at [498, 130] on p "R$ 75,00" at bounding box center [509, 130] width 73 height 10
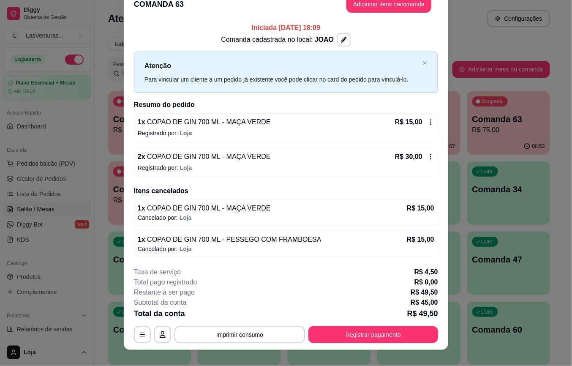
scroll to position [25, 0]
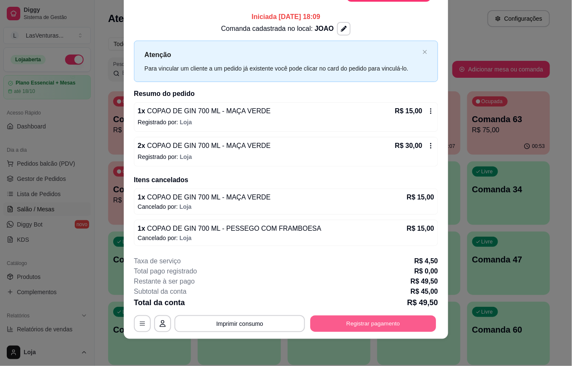
click at [351, 327] on button "Registrar pagamento" at bounding box center [374, 323] width 126 height 16
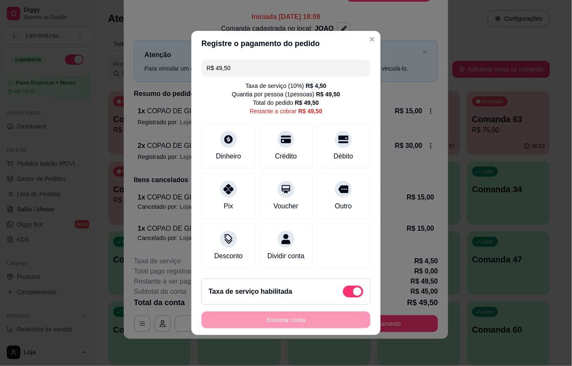
click at [286, 64] on input "R$ 49,50" at bounding box center [286, 68] width 159 height 17
click at [281, 134] on icon at bounding box center [286, 136] width 11 height 11
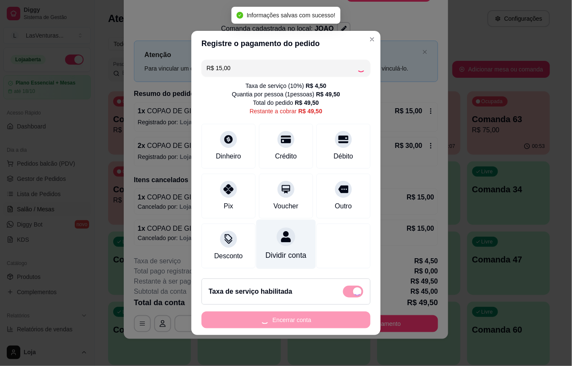
type input "R$ 34,50"
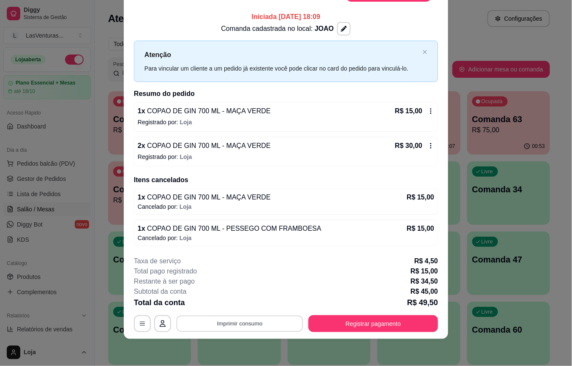
click at [241, 324] on button "Imprimir consumo" at bounding box center [240, 323] width 127 height 16
click at [249, 298] on div "Escolha a impressora IMPRESSORA" at bounding box center [239, 299] width 70 height 29
click at [250, 305] on button "IMPRESSORA" at bounding box center [238, 304] width 59 height 13
click at [242, 328] on button "Imprimir consumo" at bounding box center [240, 323] width 127 height 16
click at [247, 309] on button "IMPRESSORA" at bounding box center [238, 304] width 59 height 13
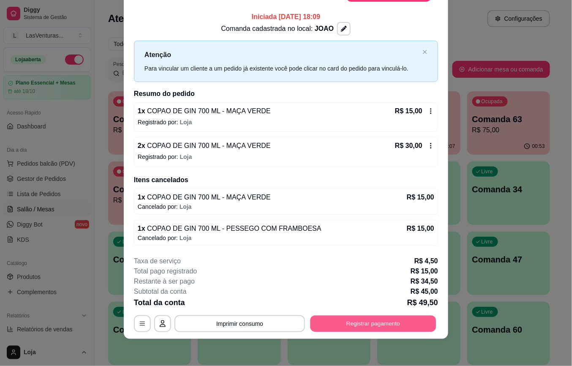
click at [351, 320] on button "Registrar pagamento" at bounding box center [374, 323] width 126 height 16
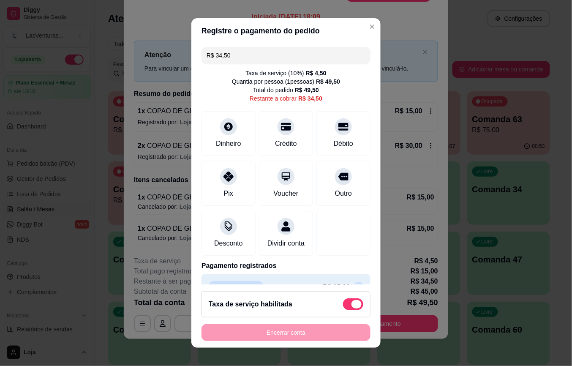
click at [349, 308] on span at bounding box center [353, 304] width 20 height 12
click at [348, 308] on input "checkbox" at bounding box center [345, 308] width 5 height 5
checkbox input "true"
type input "R$ 30,00"
checkbox input "false"
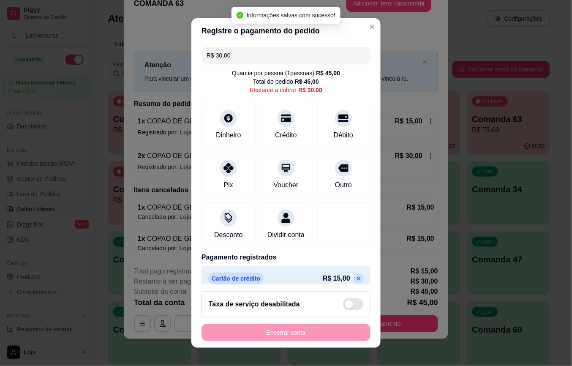
scroll to position [19, 0]
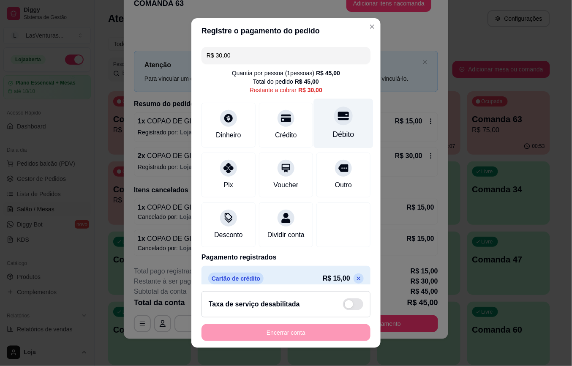
click at [338, 120] on icon at bounding box center [343, 116] width 11 height 8
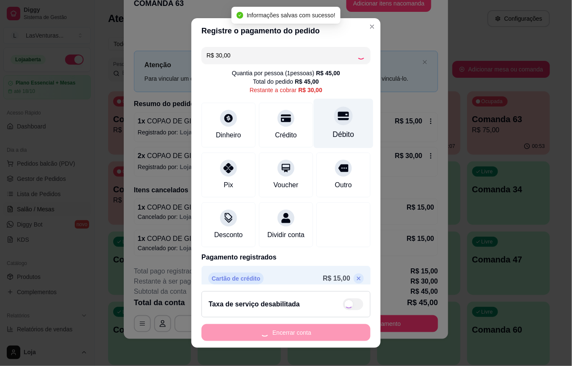
type input "R$ 0,00"
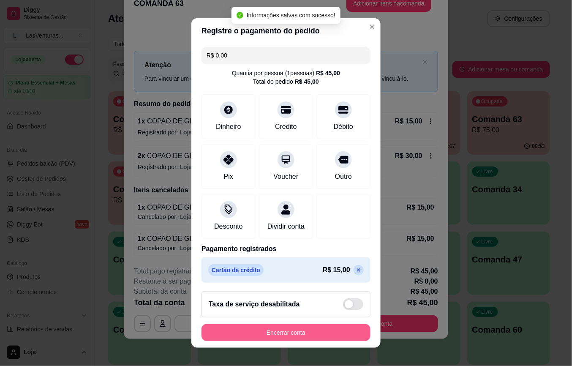
click at [232, 334] on button "Encerrar conta" at bounding box center [286, 332] width 169 height 17
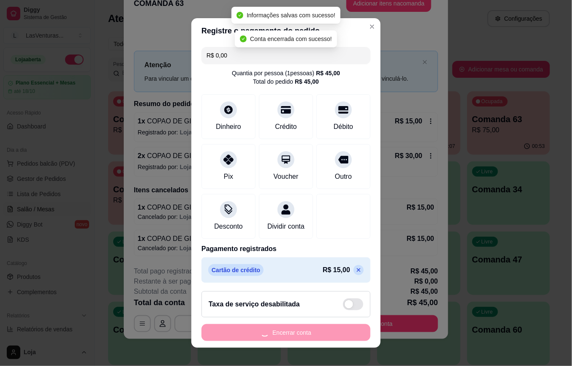
scroll to position [0, 0]
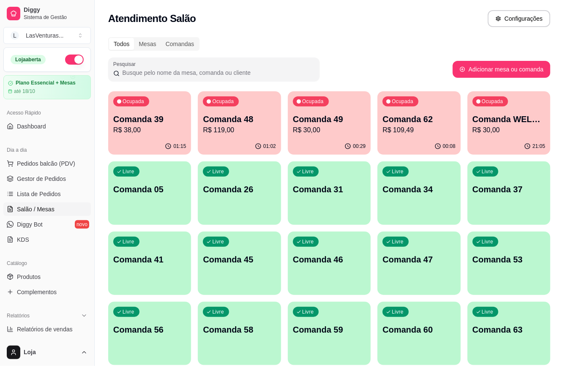
click at [150, 129] on p "R$ 38,00" at bounding box center [149, 130] width 73 height 10
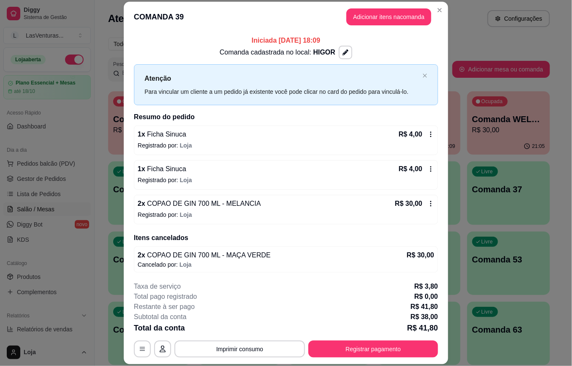
scroll to position [2, 0]
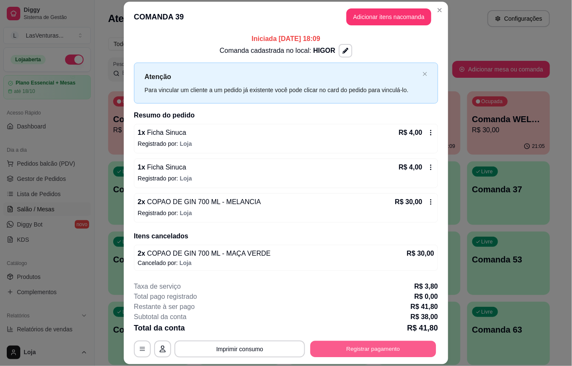
click at [380, 347] on button "Registrar pagamento" at bounding box center [374, 349] width 126 height 16
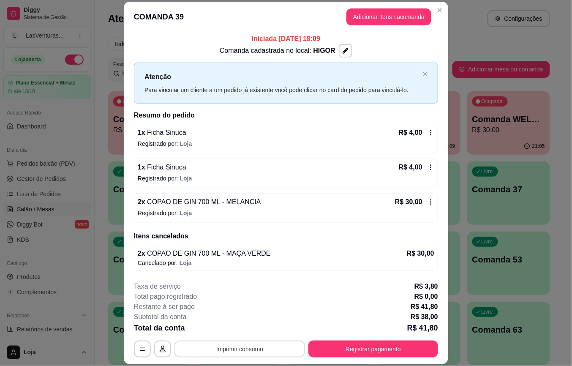
click at [248, 346] on button "Imprimir consumo" at bounding box center [240, 349] width 131 height 17
click at [248, 327] on button "IMPRESSORA" at bounding box center [238, 329] width 59 height 13
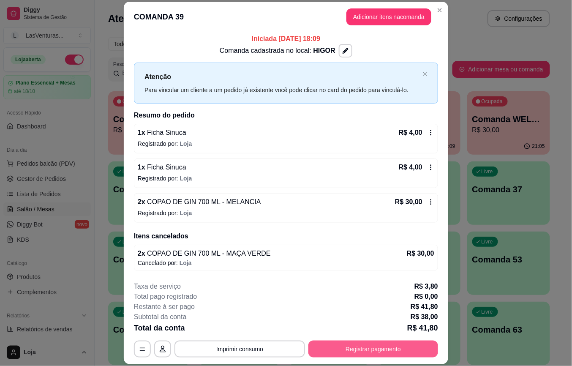
click at [363, 350] on button "Registrar pagamento" at bounding box center [374, 349] width 130 height 17
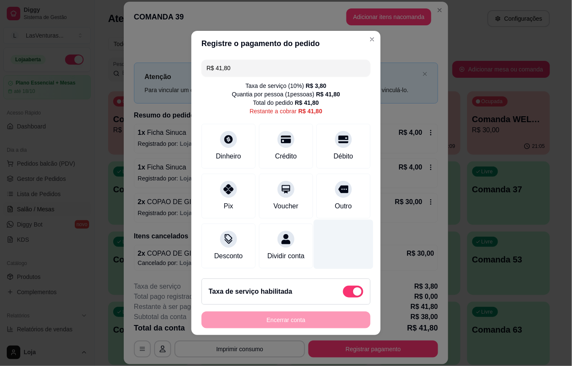
scroll to position [2, 0]
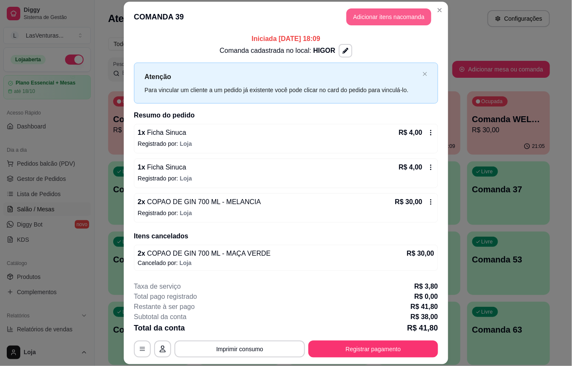
click at [380, 14] on button "Adicionar itens na comanda" at bounding box center [389, 16] width 85 height 17
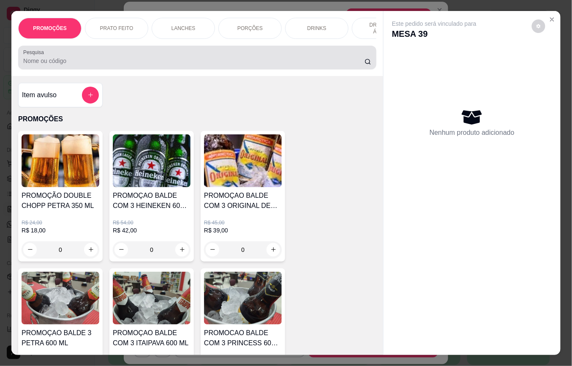
click at [217, 65] on input "Pesquisa" at bounding box center [194, 61] width 342 height 8
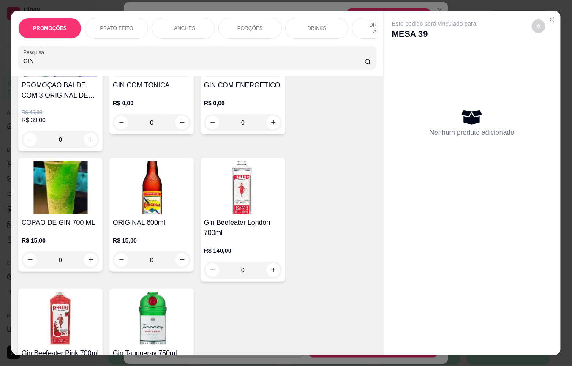
scroll to position [112, 0]
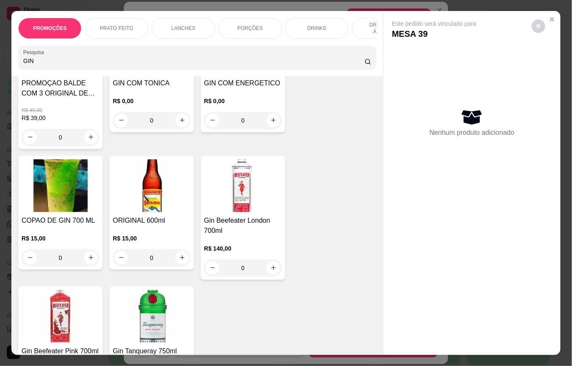
type input "GIN"
click at [87, 262] on div "0" at bounding box center [61, 257] width 78 height 17
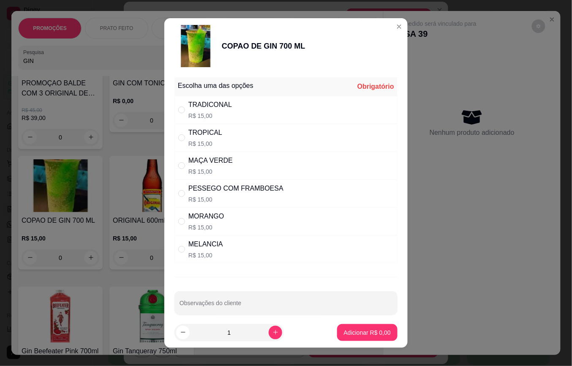
click at [237, 242] on div "MELANCIA R$ 15,00" at bounding box center [286, 249] width 223 height 28
radio input "true"
click at [350, 337] on button "Adicionar R$ 15,00" at bounding box center [366, 332] width 62 height 16
type input "1"
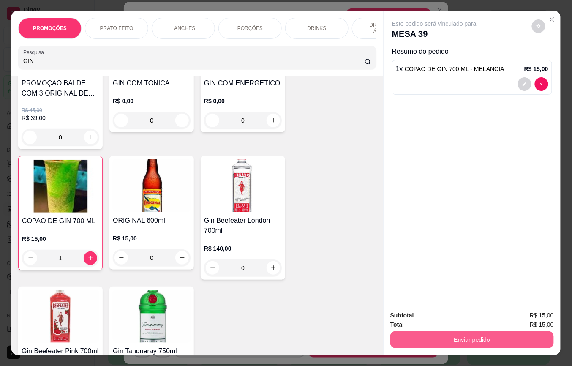
click at [431, 331] on button "Enviar pedido" at bounding box center [473, 339] width 164 height 17
click at [520, 318] on button "Enviar pedido" at bounding box center [532, 315] width 48 height 16
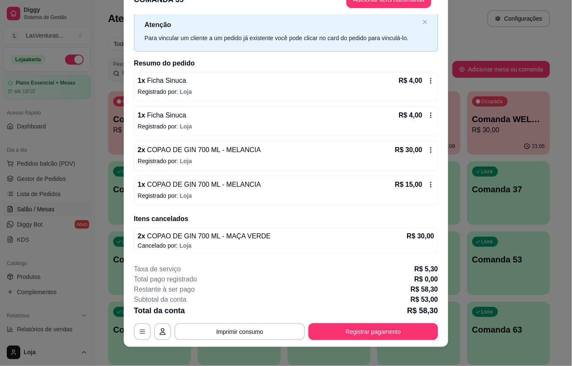
scroll to position [25, 0]
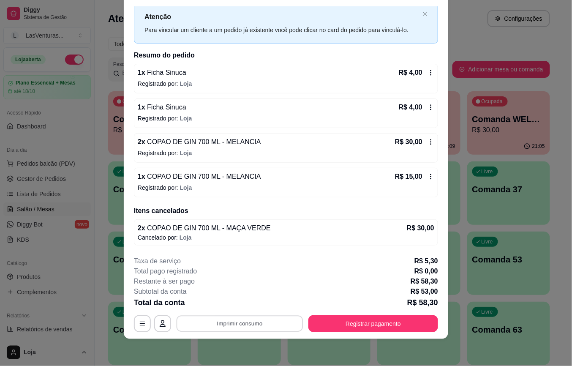
click at [269, 326] on button "Imprimir consumo" at bounding box center [240, 323] width 127 height 16
click at [306, 269] on div "Total pago registrado R$ 0,00" at bounding box center [286, 271] width 304 height 10
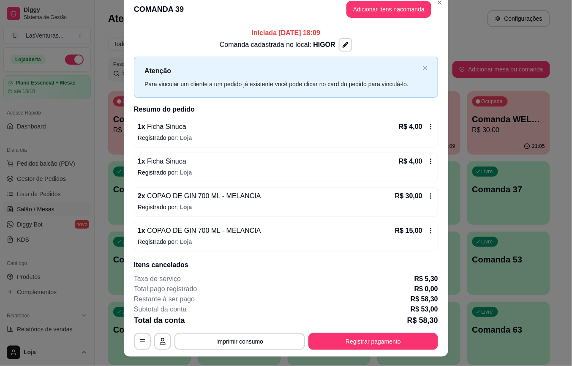
scroll to position [0, 0]
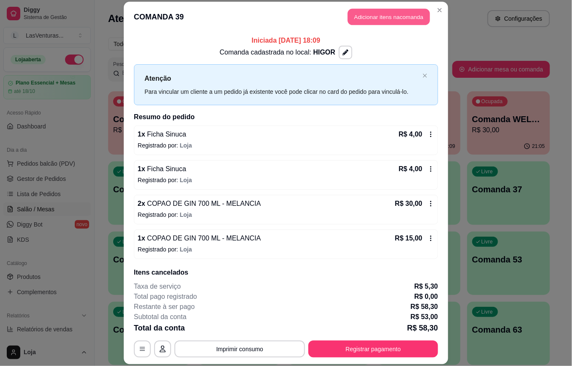
click at [375, 16] on button "Adicionar itens na comanda" at bounding box center [389, 17] width 82 height 16
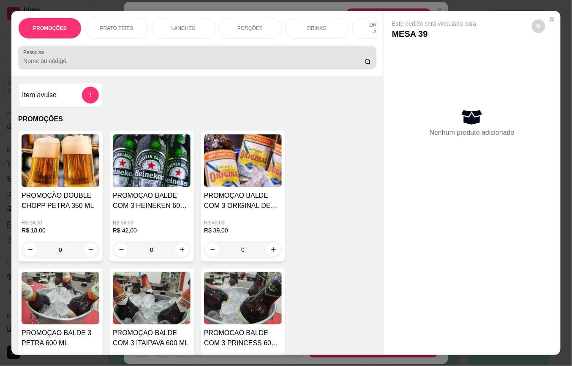
click at [197, 65] on input "Pesquisa" at bounding box center [194, 61] width 342 height 8
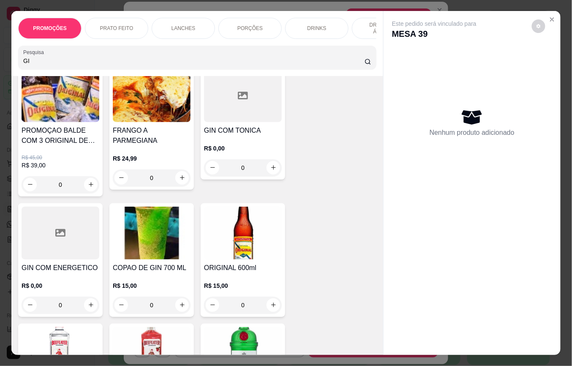
scroll to position [112, 0]
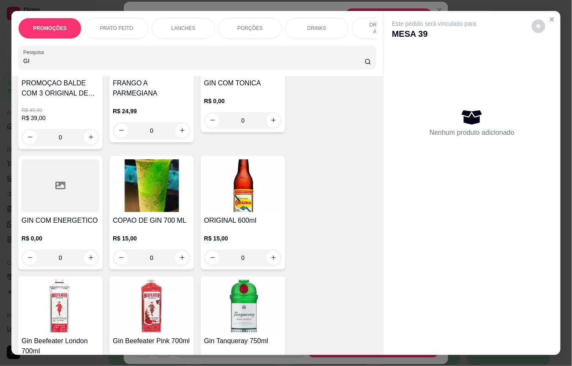
type input "GI"
click at [178, 260] on div "0" at bounding box center [152, 257] width 78 height 17
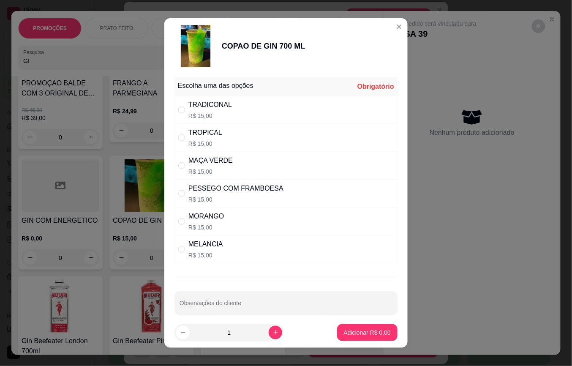
click at [220, 252] on div "MELANCIA R$ 15,00" at bounding box center [286, 249] width 223 height 28
radio input "true"
click at [345, 332] on p "Adicionar R$ 15,00" at bounding box center [366, 332] width 49 height 8
type input "1"
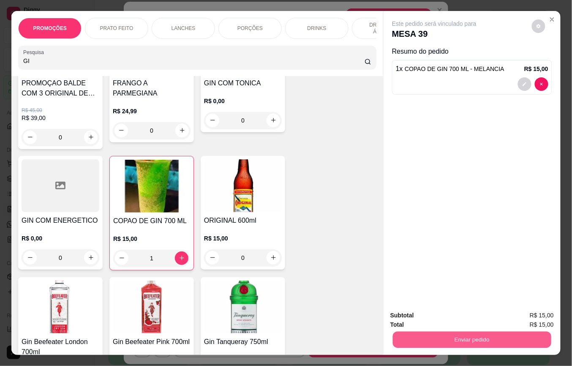
click at [433, 337] on button "Enviar pedido" at bounding box center [472, 340] width 159 height 16
click at [543, 308] on button "Enviar pedido" at bounding box center [534, 314] width 50 height 17
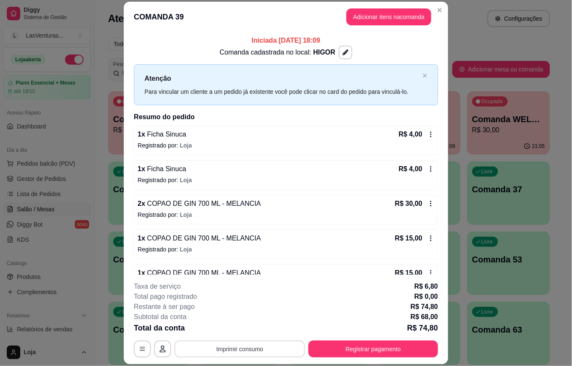
click at [233, 345] on button "Imprimir consumo" at bounding box center [240, 349] width 131 height 17
click at [237, 334] on button "IMPRESSORA" at bounding box center [238, 330] width 61 height 14
click at [232, 347] on button "Imprimir consumo" at bounding box center [240, 349] width 127 height 16
click at [235, 334] on button "IMPRESSORA" at bounding box center [238, 329] width 59 height 13
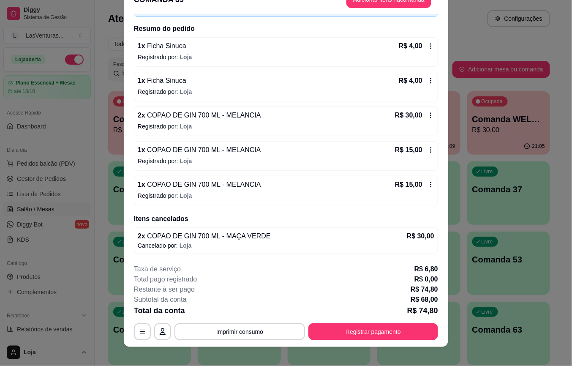
scroll to position [25, 0]
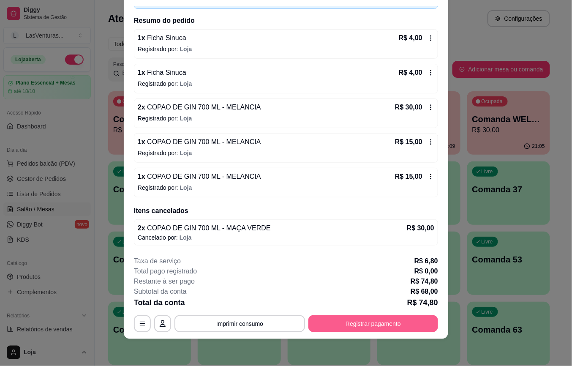
click at [324, 328] on button "Registrar pagamento" at bounding box center [374, 323] width 130 height 17
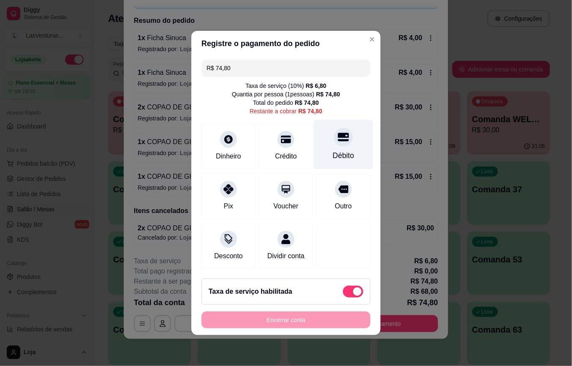
click at [338, 133] on icon at bounding box center [343, 137] width 11 height 8
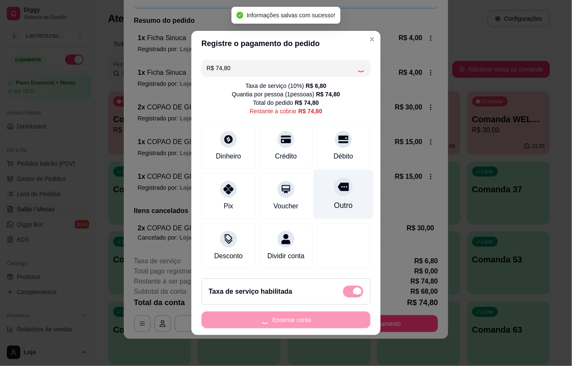
type input "R$ 0,00"
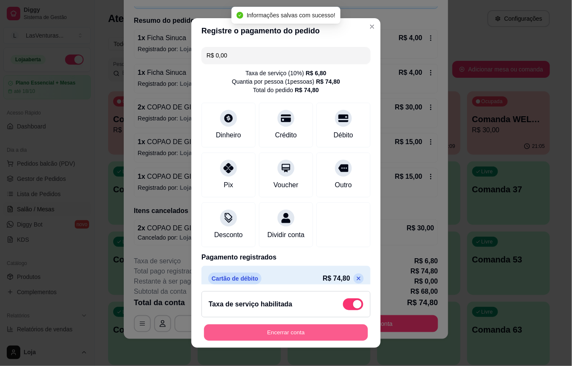
click at [290, 335] on button "Encerrar conta" at bounding box center [286, 332] width 164 height 16
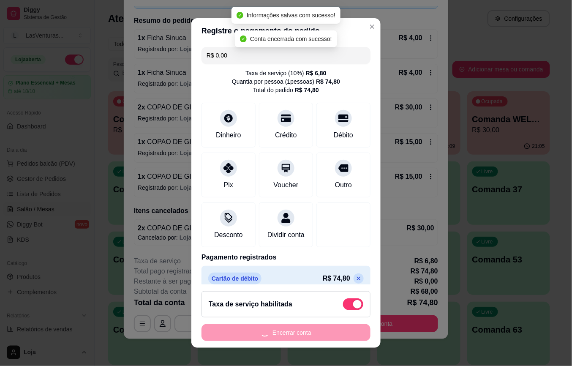
scroll to position [0, 0]
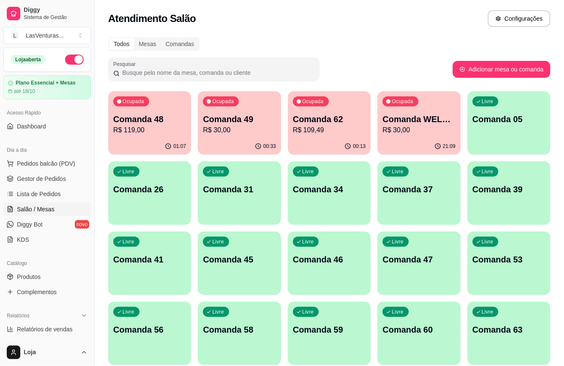
click at [125, 124] on p "Comanda 48" at bounding box center [149, 119] width 73 height 12
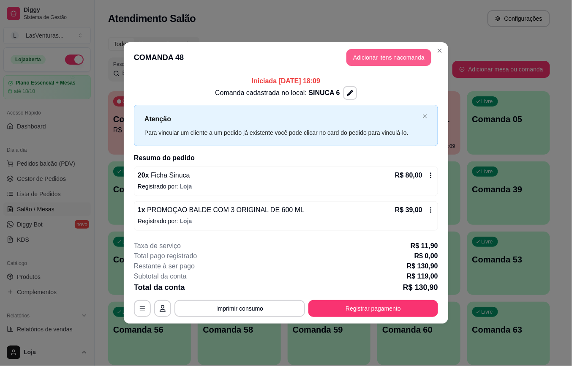
click at [375, 57] on button "Adicionar itens na comanda" at bounding box center [389, 57] width 85 height 17
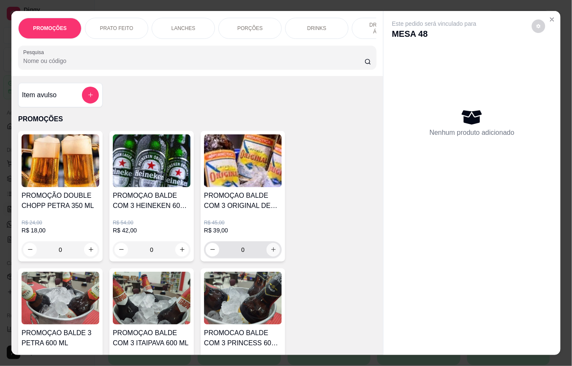
click at [271, 257] on button "increase-product-quantity" at bounding box center [274, 250] width 14 height 14
type input "1"
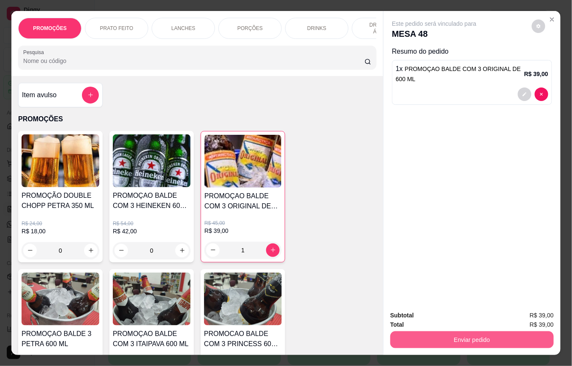
click at [418, 340] on button "Enviar pedido" at bounding box center [473, 339] width 164 height 17
click at [531, 315] on button "Enviar pedido" at bounding box center [532, 315] width 48 height 16
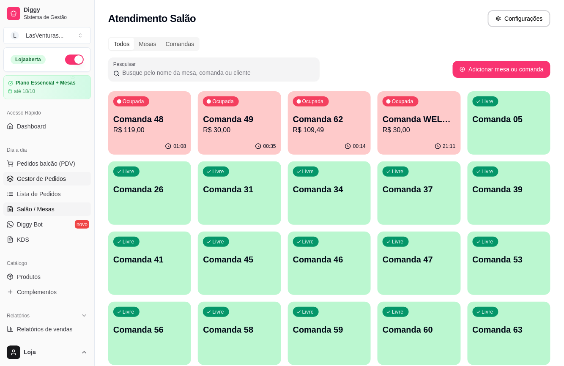
click at [41, 180] on span "Gestor de Pedidos" at bounding box center [41, 179] width 49 height 8
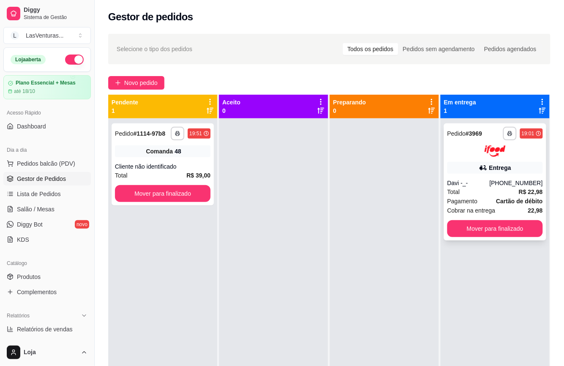
click at [497, 189] on div "Total R$ 22,98" at bounding box center [495, 191] width 96 height 9
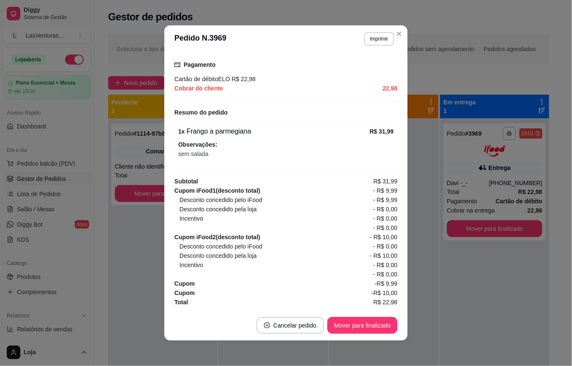
scroll to position [2, 0]
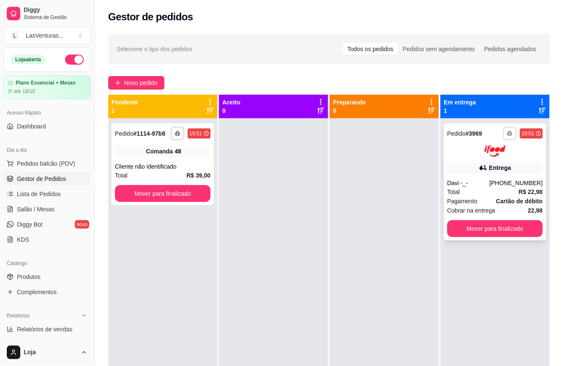
click at [507, 131] on icon "button" at bounding box center [509, 133] width 5 height 5
click at [491, 167] on button "IMPRESSORA" at bounding box center [479, 163] width 61 height 14
click at [47, 210] on span "Salão / Mesas" at bounding box center [36, 209] width 38 height 8
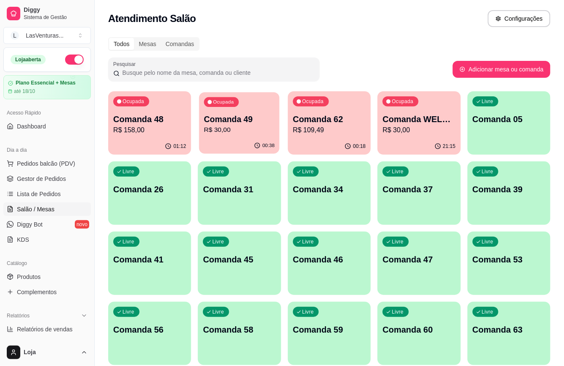
click at [232, 137] on div "Ocupada Comanda 49 R$ 30,00" at bounding box center [239, 115] width 81 height 46
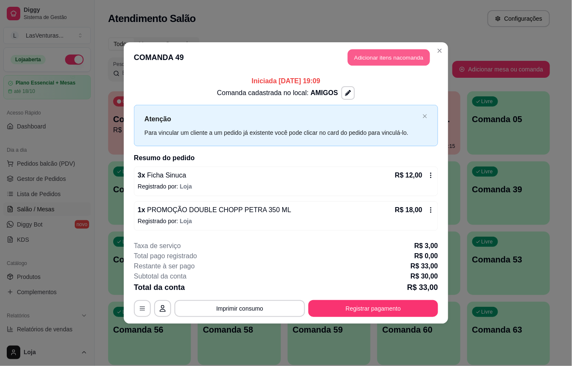
click at [375, 61] on button "Adicionar itens na comanda" at bounding box center [389, 57] width 82 height 16
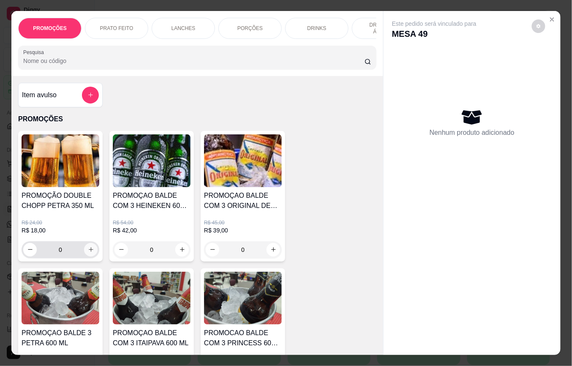
click at [88, 253] on icon "increase-product-quantity" at bounding box center [91, 249] width 6 height 6
type input "1"
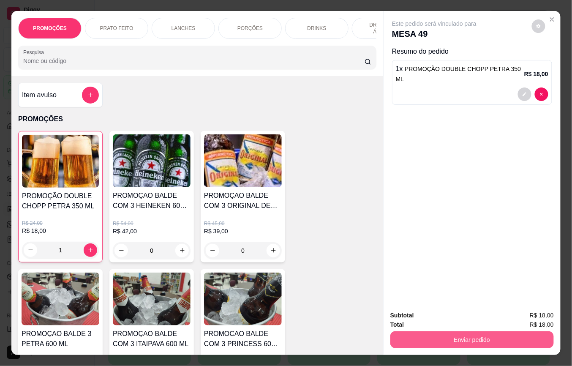
click at [435, 331] on button "Enviar pedido" at bounding box center [473, 339] width 164 height 17
click at [536, 313] on button "Enviar pedido" at bounding box center [531, 315] width 47 height 16
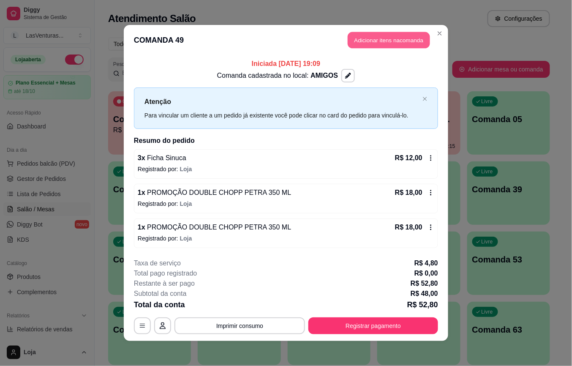
click at [383, 41] on button "Adicionar itens na comanda" at bounding box center [389, 40] width 82 height 16
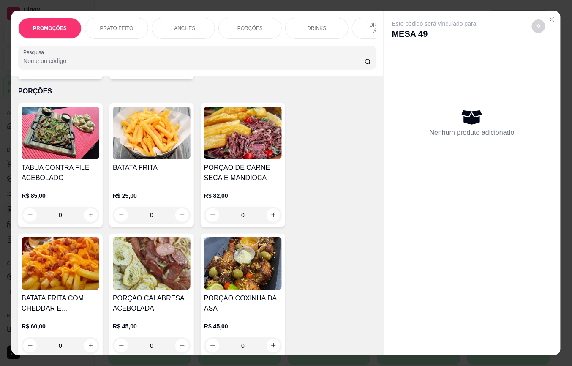
scroll to position [1184, 0]
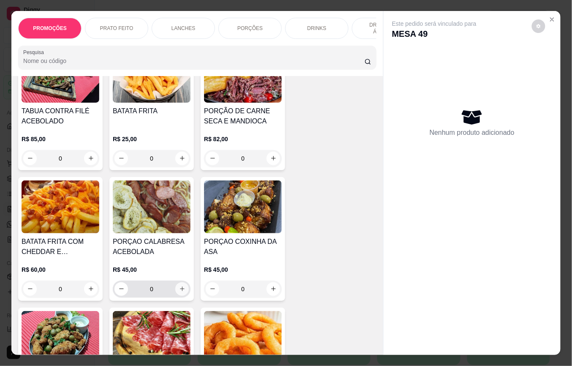
click at [179, 286] on icon "increase-product-quantity" at bounding box center [182, 289] width 6 height 6
type input "1"
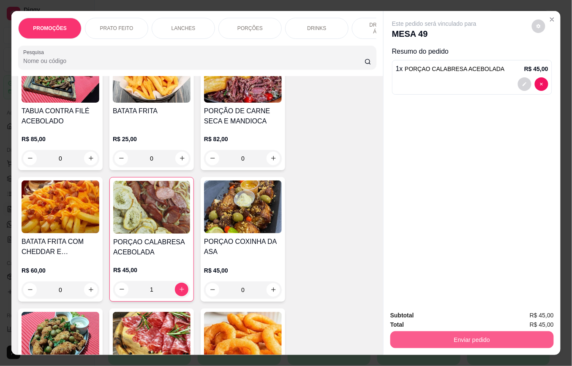
click at [445, 337] on button "Enviar pedido" at bounding box center [473, 339] width 164 height 17
click at [518, 315] on button "Enviar pedido" at bounding box center [532, 315] width 48 height 16
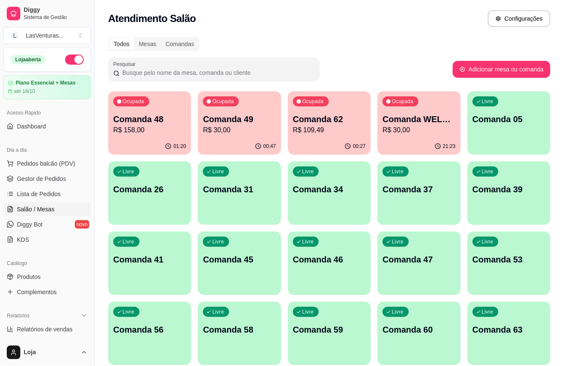
click at [124, 128] on p "R$ 158,00" at bounding box center [149, 130] width 73 height 10
click at [264, 123] on p "Comanda 49" at bounding box center [239, 119] width 73 height 12
click at [315, 143] on div "00:31" at bounding box center [329, 146] width 83 height 16
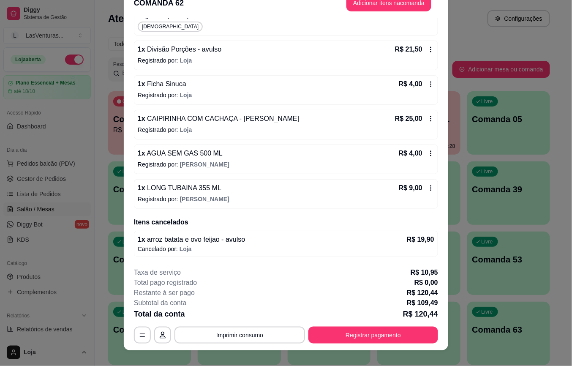
scroll to position [25, 0]
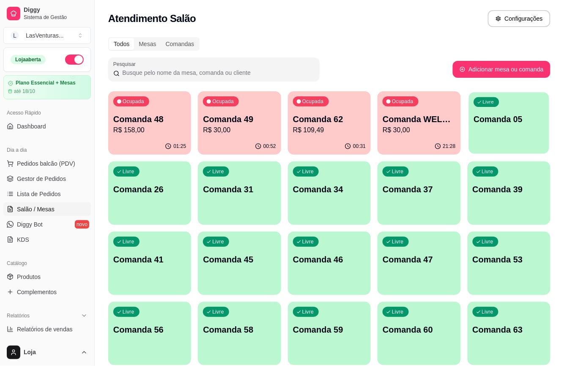
click at [471, 134] on div "Livre Comanda 05" at bounding box center [509, 118] width 80 height 52
click at [451, 131] on p "R$ 30,00" at bounding box center [419, 130] width 73 height 10
click at [430, 120] on p "Comanda WELLINGTOM" at bounding box center [419, 119] width 73 height 12
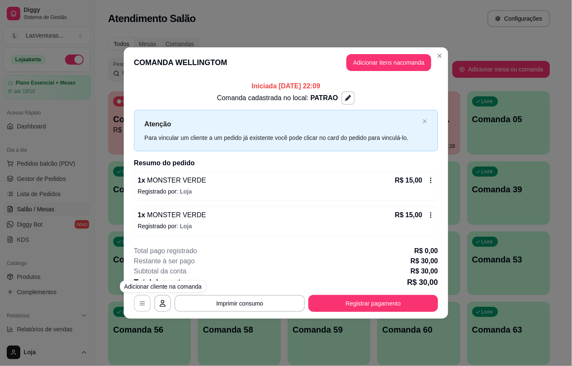
click at [149, 309] on button "button" at bounding box center [142, 303] width 17 height 17
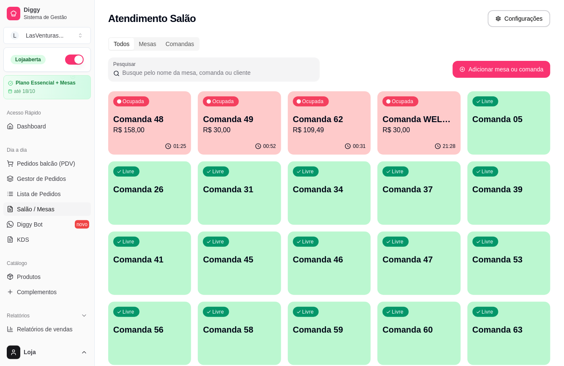
click at [210, 112] on div "Ocupada Comanda 49 R$ 30,00" at bounding box center [239, 114] width 83 height 47
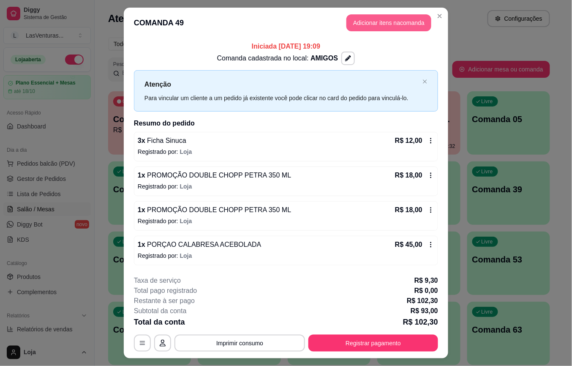
click at [381, 19] on button "Adicionar itens na comanda" at bounding box center [389, 22] width 85 height 17
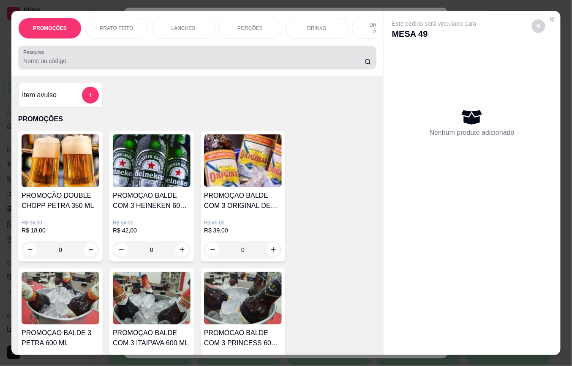
click at [203, 61] on input "Pesquisa" at bounding box center [194, 61] width 342 height 8
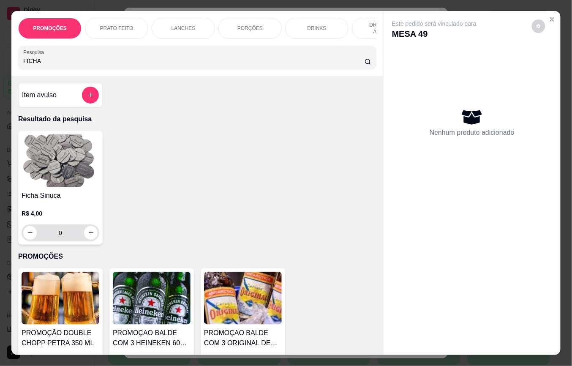
type input "FICHA"
click at [88, 235] on icon "increase-product-quantity" at bounding box center [91, 233] width 6 height 6
type input "2"
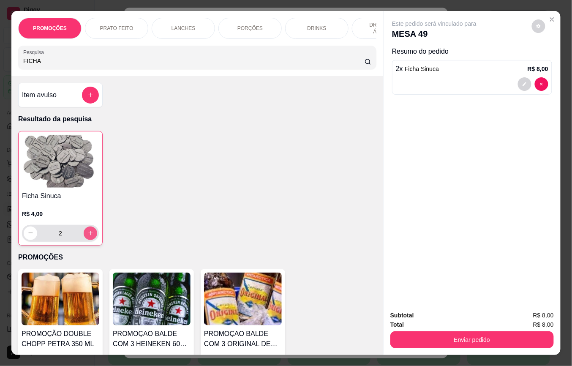
click at [88, 235] on icon "increase-product-quantity" at bounding box center [91, 233] width 6 height 6
type input "3"
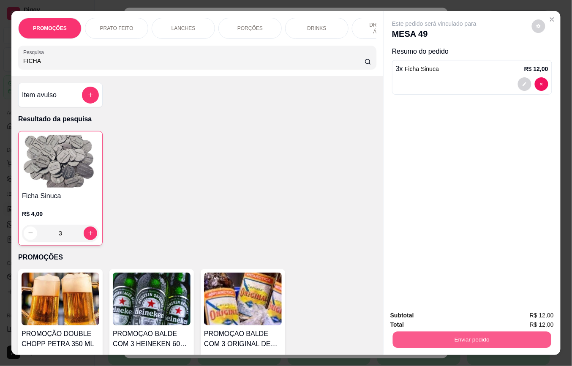
click at [482, 335] on button "Enviar pedido" at bounding box center [472, 340] width 159 height 16
click at [531, 317] on button "Enviar pedido" at bounding box center [531, 315] width 47 height 16
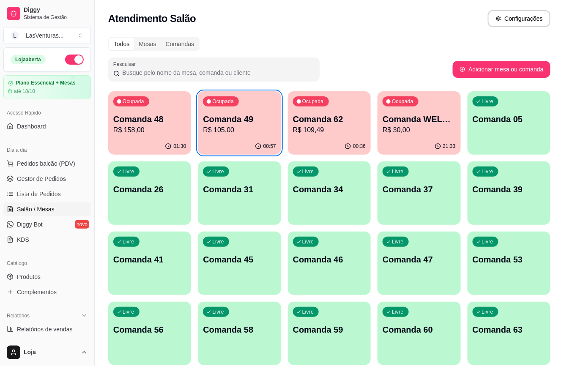
click at [260, 129] on p "R$ 105,00" at bounding box center [239, 130] width 73 height 10
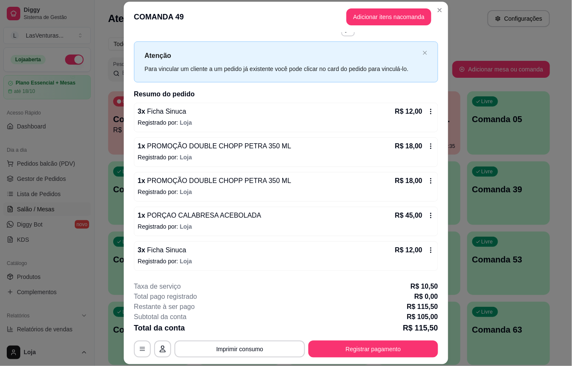
scroll to position [0, 0]
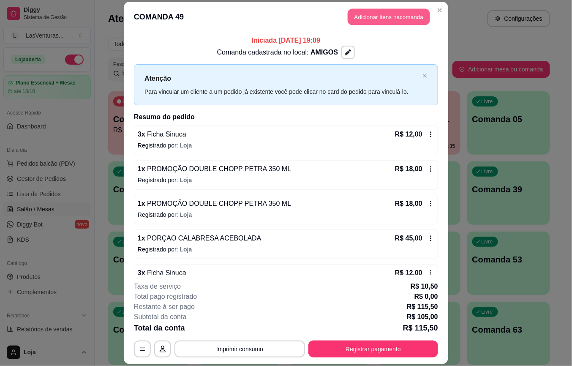
click at [381, 16] on button "Adicionar itens na comanda" at bounding box center [389, 17] width 82 height 16
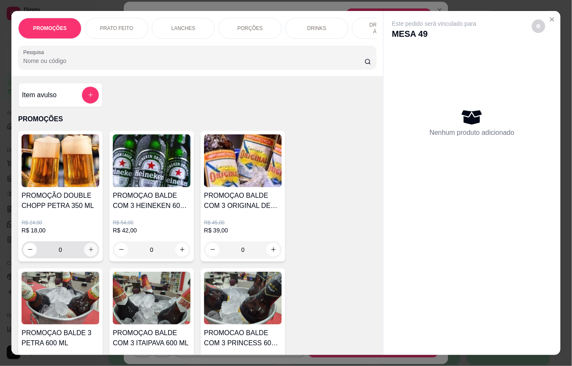
click at [92, 254] on button "increase-product-quantity" at bounding box center [91, 250] width 14 height 14
type input "1"
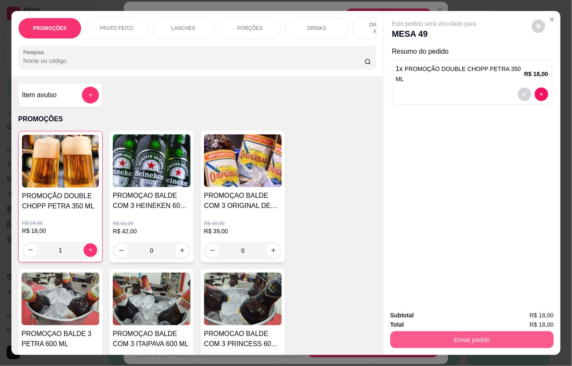
click at [450, 331] on button "Enviar pedido" at bounding box center [473, 339] width 164 height 17
click at [542, 310] on button "Enviar pedido" at bounding box center [531, 315] width 47 height 16
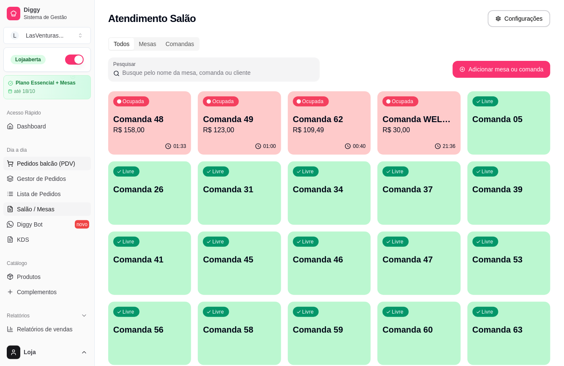
click at [34, 168] on span "Pedidos balcão (PDV)" at bounding box center [46, 163] width 58 height 8
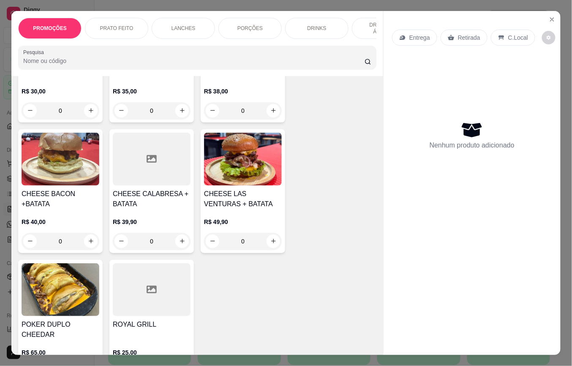
scroll to position [958, 0]
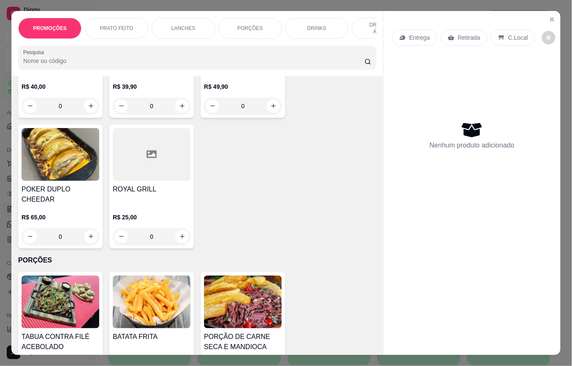
click at [154, 185] on div "ROYAL GRILL R$ 25,00 0" at bounding box center [151, 187] width 85 height 124
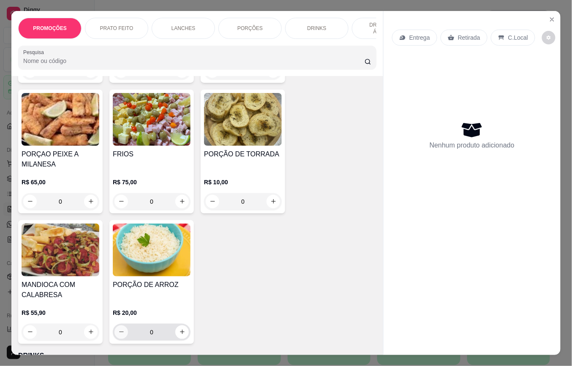
scroll to position [1465, 0]
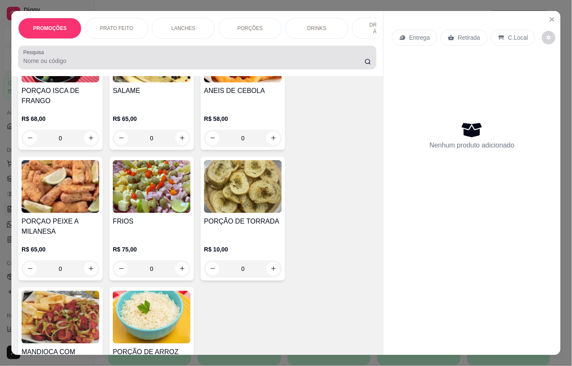
click at [181, 69] on div "Pesquisa" at bounding box center [197, 58] width 358 height 24
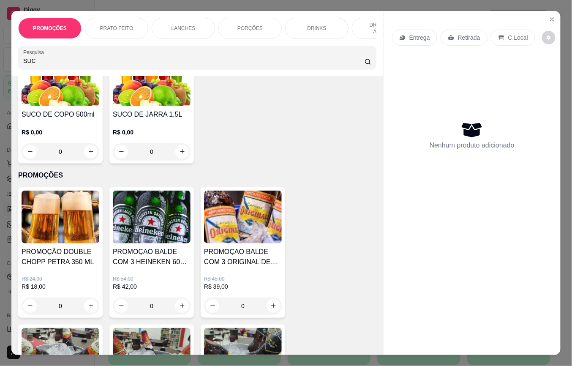
scroll to position [0, 0]
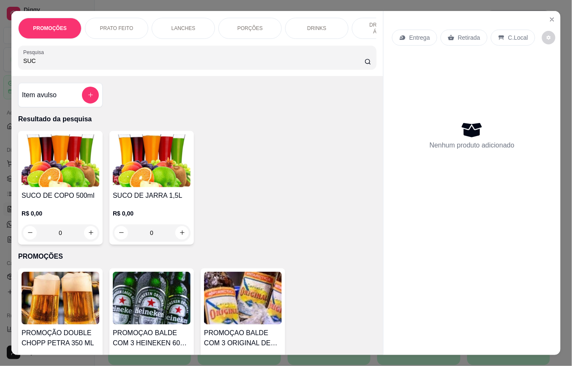
type input "SUC"
click at [80, 184] on img at bounding box center [61, 160] width 78 height 53
click at [549, 17] on icon "Close" at bounding box center [552, 19] width 7 height 7
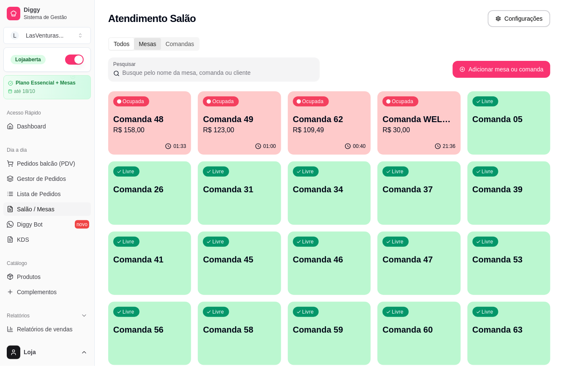
click at [155, 41] on div "Mesas" at bounding box center [147, 44] width 27 height 12
click at [134, 38] on input "Mesas" at bounding box center [134, 38] width 0 height 0
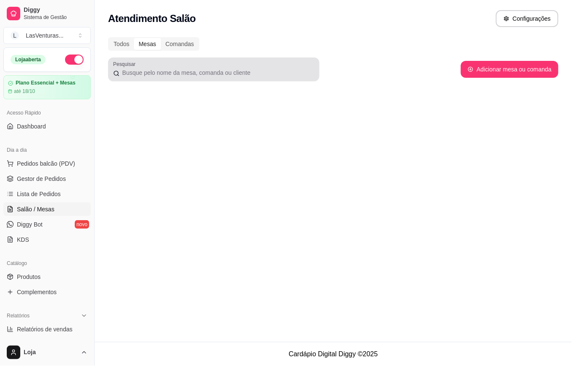
click at [166, 63] on div at bounding box center [213, 69] width 201 height 17
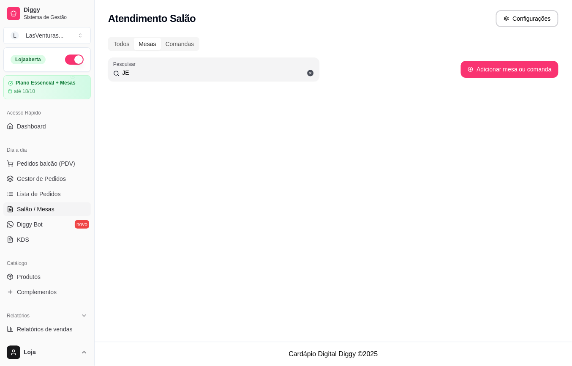
type input "J"
type input "65"
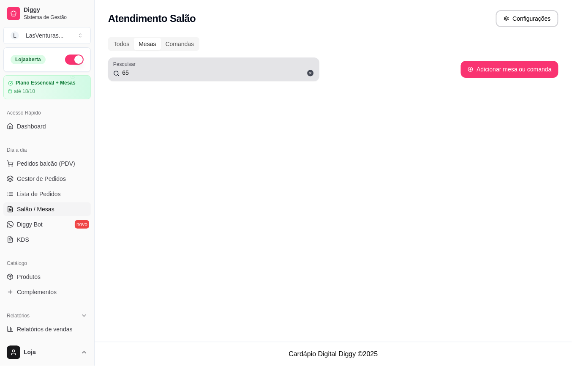
click at [309, 75] on icon at bounding box center [311, 73] width 6 height 6
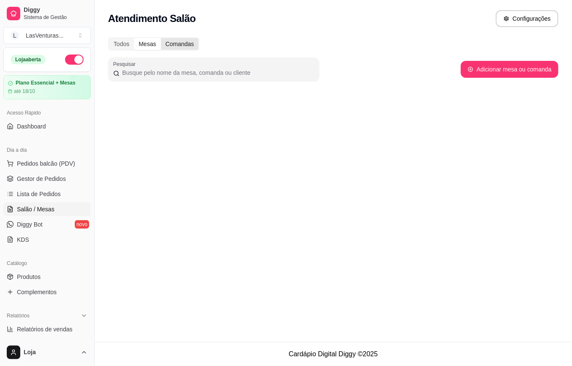
click at [180, 43] on div "Comandas" at bounding box center [180, 44] width 38 height 12
click at [161, 38] on input "Comandas" at bounding box center [161, 38] width 0 height 0
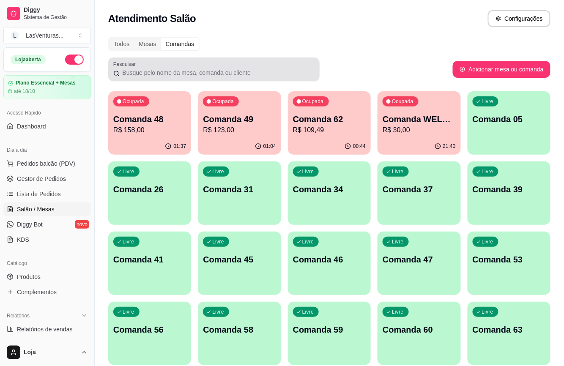
click at [190, 66] on div at bounding box center [213, 69] width 201 height 17
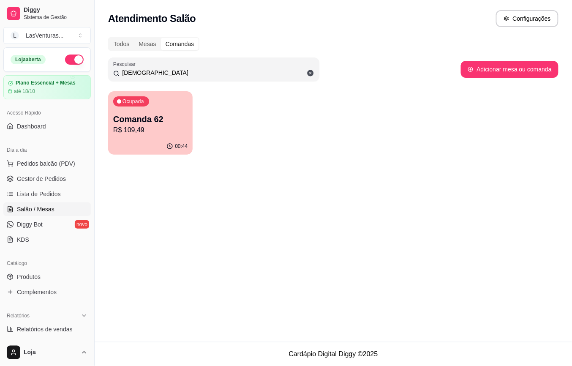
type input "[DEMOGRAPHIC_DATA]"
click at [312, 74] on icon at bounding box center [311, 73] width 8 height 8
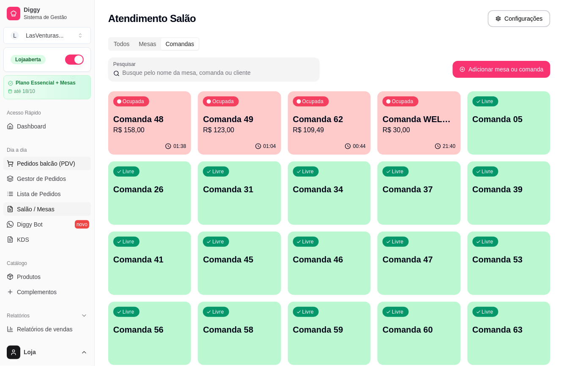
click at [44, 166] on span "Pedidos balcão (PDV)" at bounding box center [46, 163] width 58 height 8
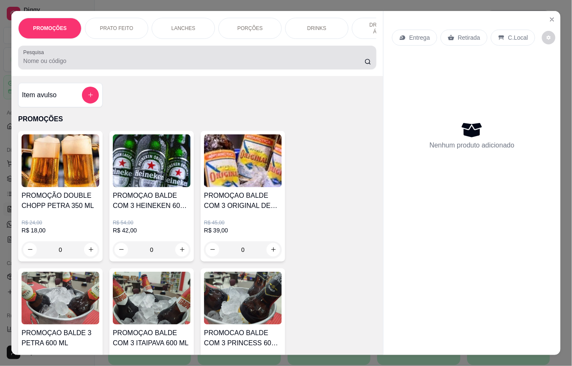
click at [136, 65] on input "Pesquisa" at bounding box center [194, 61] width 342 height 8
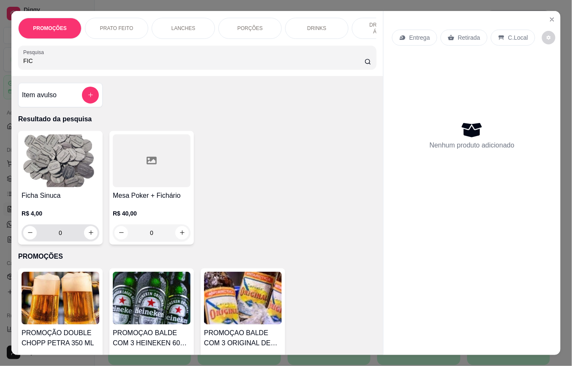
type input "FIC"
click at [68, 234] on input "0" at bounding box center [60, 232] width 47 height 17
type input "3"
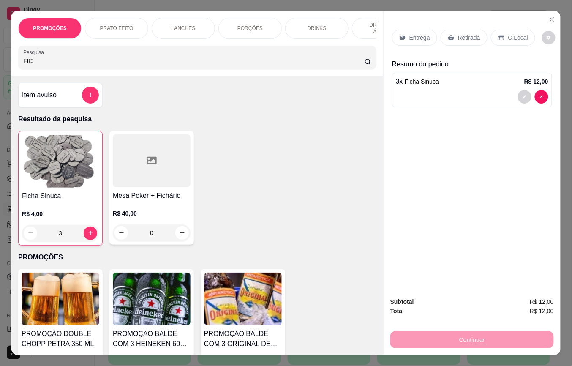
type input "3"
click at [70, 61] on input "FIC" at bounding box center [194, 61] width 342 height 8
type input "F"
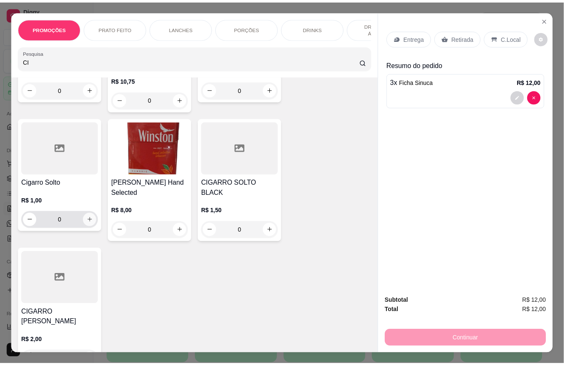
scroll to position [451, 0]
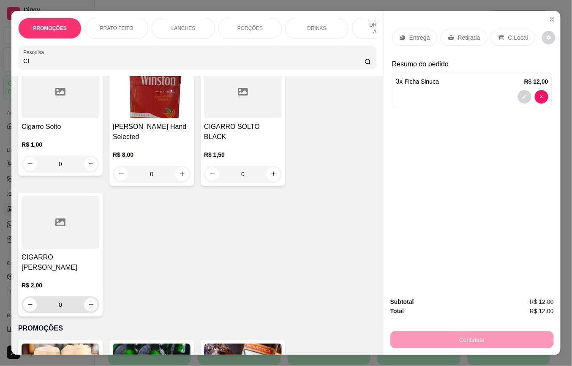
type input "CI"
click at [88, 308] on icon "increase-product-quantity" at bounding box center [91, 304] width 6 height 6
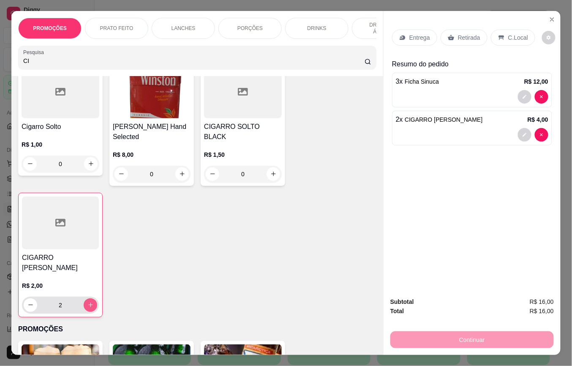
type input "2"
click at [84, 306] on button "increase-product-quantity" at bounding box center [91, 305] width 14 height 14
type input "3"
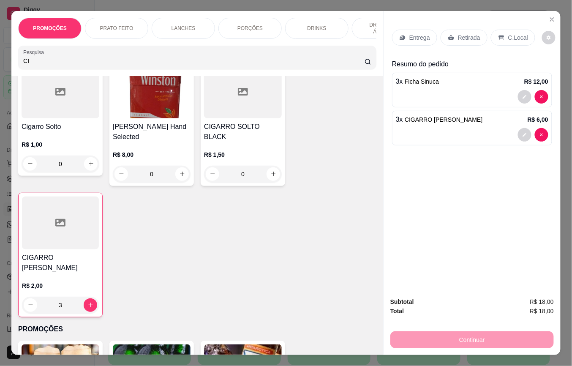
click at [491, 35] on div "C.Local" at bounding box center [513, 38] width 44 height 16
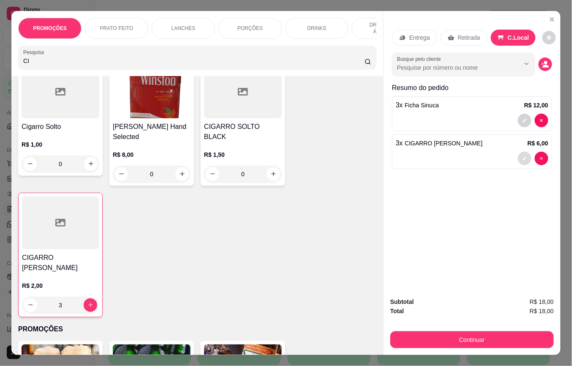
click at [523, 156] on icon "decrease-product-quantity" at bounding box center [525, 158] width 5 height 5
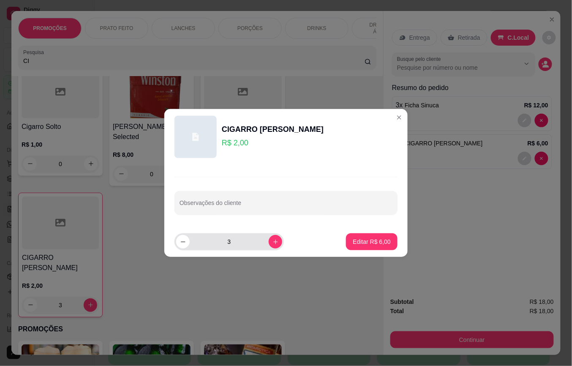
click at [183, 245] on button "decrease-product-quantity" at bounding box center [183, 242] width 14 height 14
click at [183, 245] on icon "decrease-product-quantity" at bounding box center [183, 242] width 6 height 6
click at [273, 243] on icon "increase-product-quantity" at bounding box center [276, 242] width 6 height 6
type input "2"
click at [357, 243] on p "Editar R$ 4,00" at bounding box center [372, 242] width 38 height 8
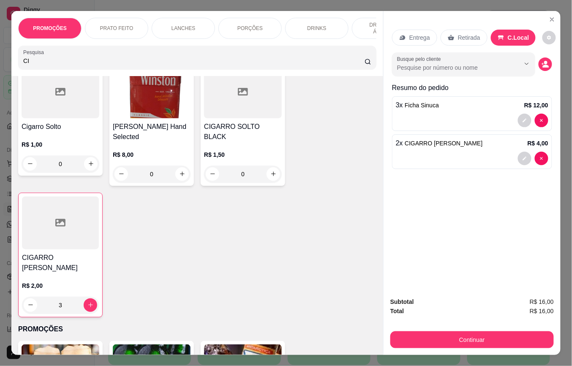
type input "2"
click at [523, 118] on icon "decrease-product-quantity" at bounding box center [525, 120] width 5 height 5
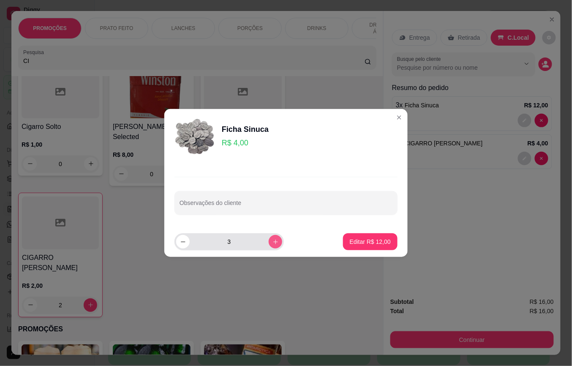
click at [275, 244] on button "increase-product-quantity" at bounding box center [276, 242] width 14 height 14
type input "4"
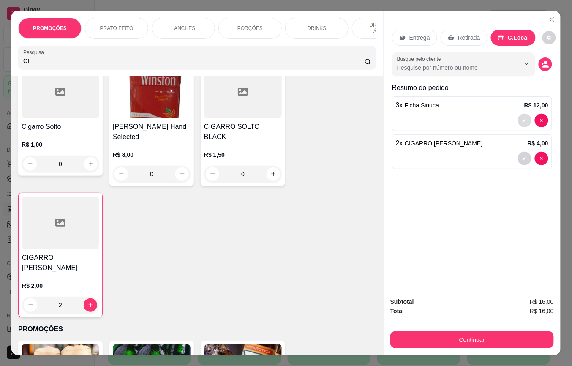
click at [523, 114] on button "decrease-product-quantity" at bounding box center [525, 121] width 14 height 14
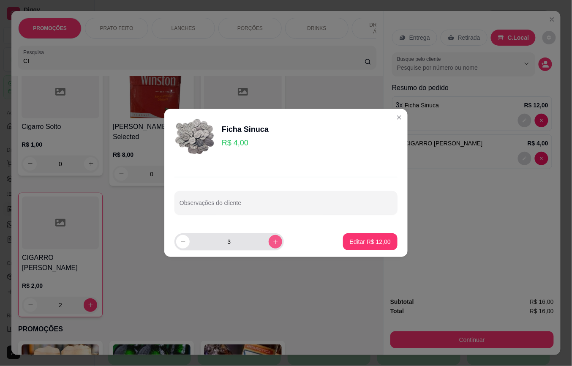
click at [273, 239] on icon "increase-product-quantity" at bounding box center [276, 242] width 6 height 6
type input "4"
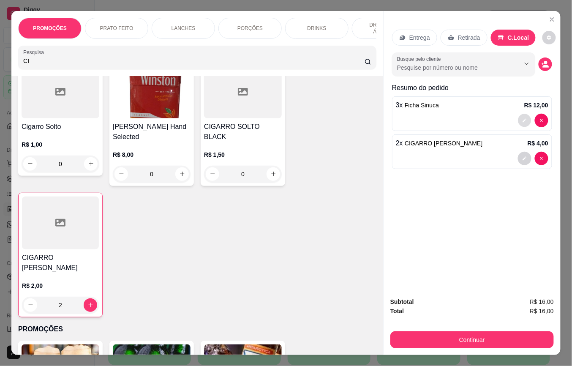
click at [523, 118] on icon "decrease-product-quantity" at bounding box center [525, 120] width 5 height 5
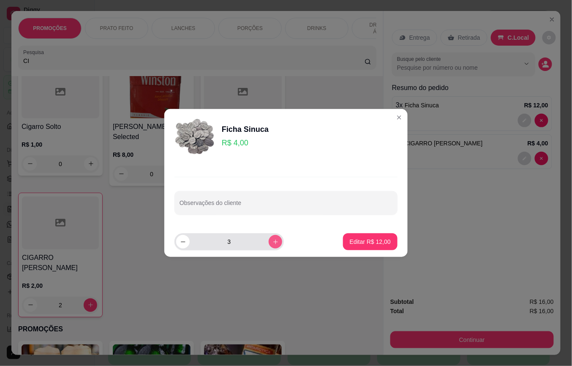
click at [273, 241] on icon "increase-product-quantity" at bounding box center [276, 242] width 6 height 6
type input "4"
click at [356, 237] on button "Editar R$ 16,00" at bounding box center [370, 241] width 55 height 17
type input "4"
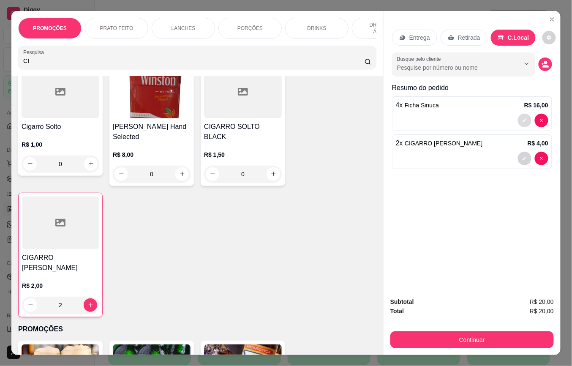
click at [523, 118] on icon "decrease-product-quantity" at bounding box center [525, 120] width 5 height 5
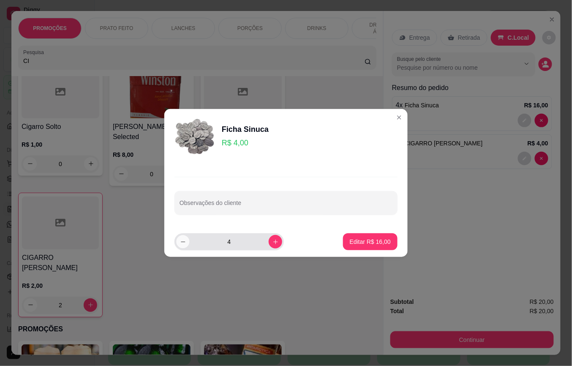
click at [180, 246] on button "decrease-product-quantity" at bounding box center [182, 241] width 13 height 13
type input "3"
click at [352, 238] on p "Editar R$ 12,00" at bounding box center [370, 242] width 41 height 8
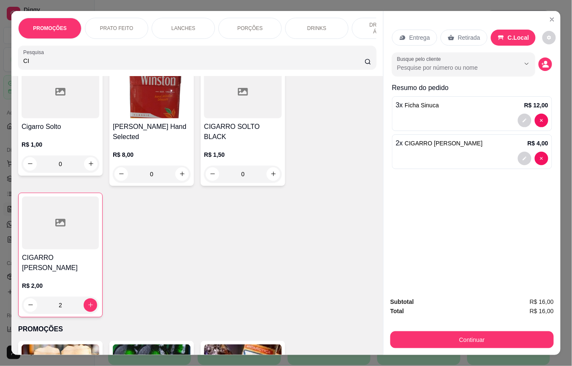
type input "3"
click at [523, 156] on icon "decrease-product-quantity" at bounding box center [525, 158] width 5 height 5
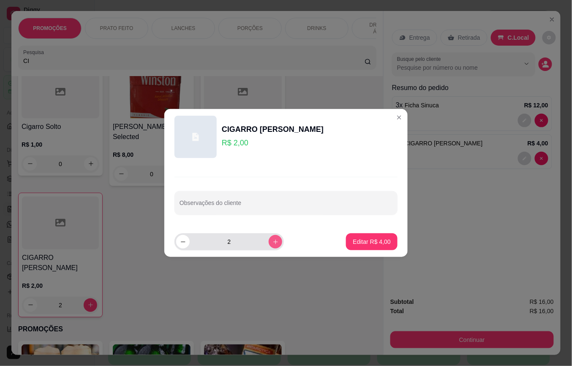
click at [269, 244] on button "increase-product-quantity" at bounding box center [276, 242] width 14 height 14
type input "3"
click at [360, 242] on p "Editar R$ 6,00" at bounding box center [372, 242] width 38 height 8
type input "3"
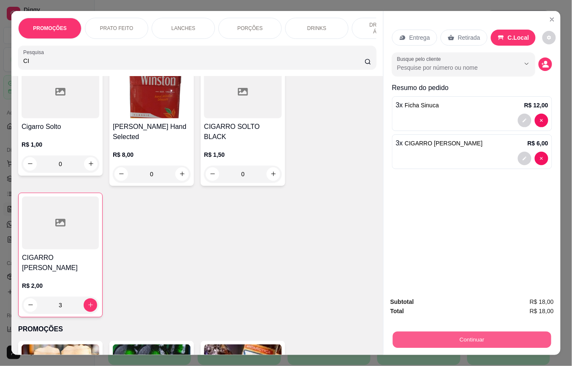
click at [476, 332] on button "Continuar" at bounding box center [472, 340] width 159 height 16
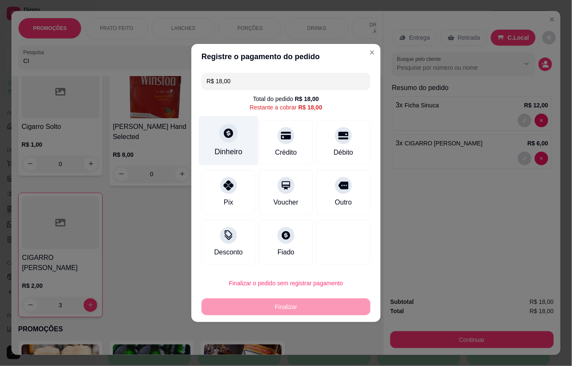
click at [238, 140] on div "Dinheiro" at bounding box center [229, 140] width 60 height 49
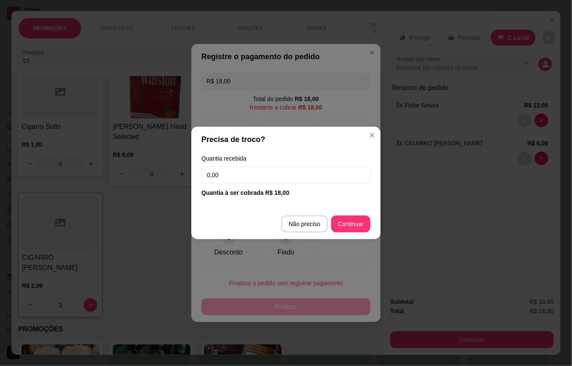
click at [271, 172] on input "0,00" at bounding box center [286, 175] width 169 height 17
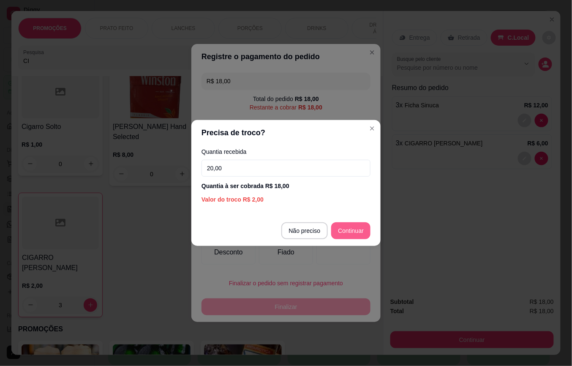
type input "20,00"
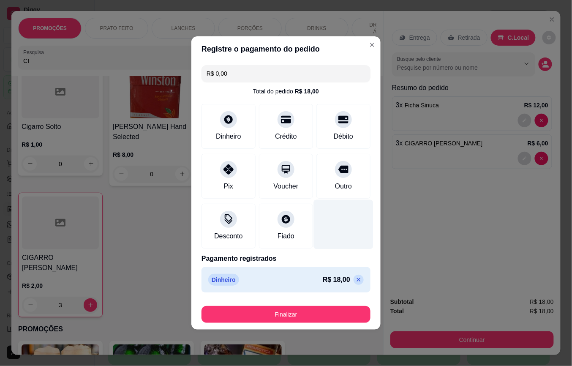
type input "R$ 0,00"
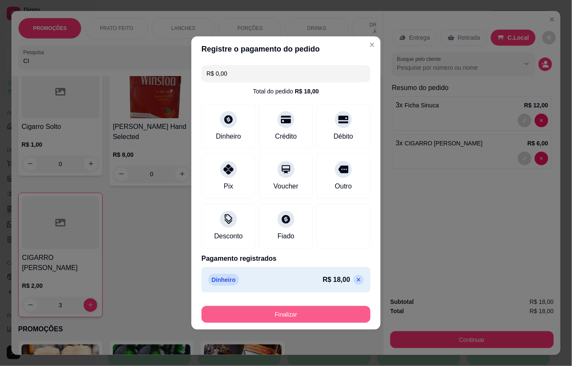
click at [305, 313] on button "Finalizar" at bounding box center [286, 314] width 169 height 17
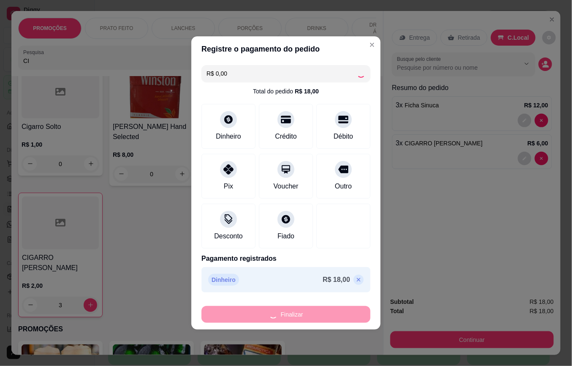
type input "0"
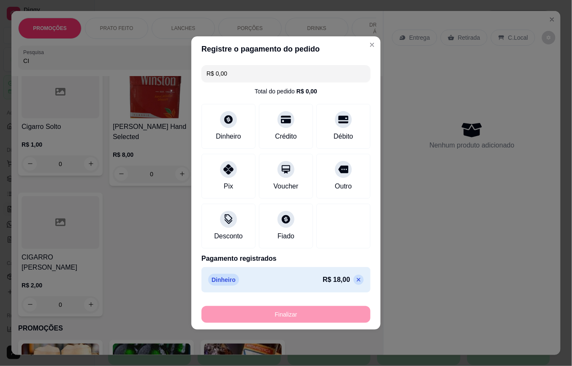
type input "-R$ 18,00"
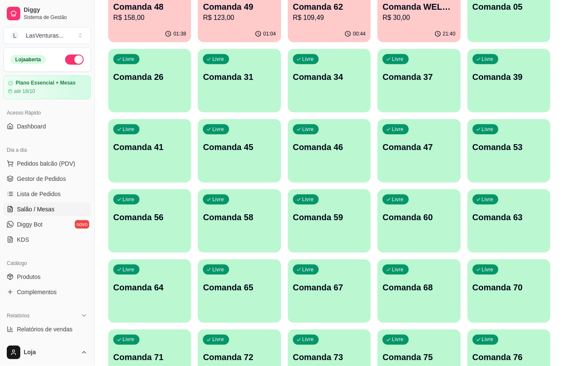
scroll to position [169, 0]
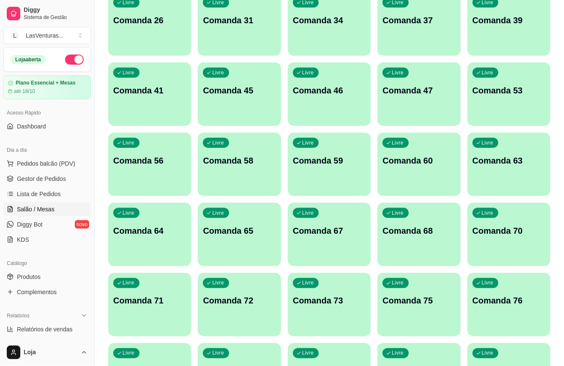
click at [490, 161] on p "Comanda 63" at bounding box center [509, 161] width 73 height 12
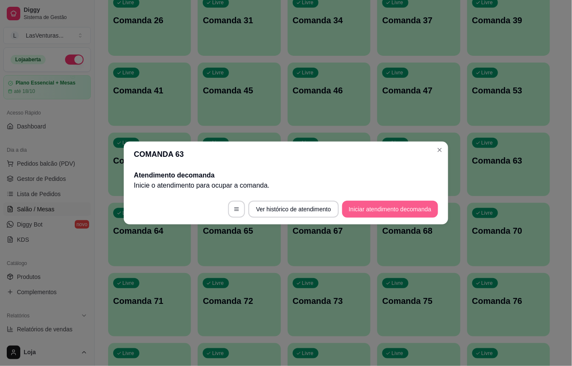
click at [410, 205] on button "Iniciar atendimento de comanda" at bounding box center [390, 209] width 96 height 17
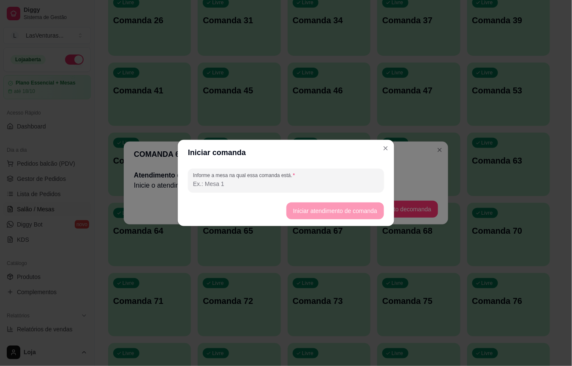
click at [337, 185] on input "Informe a mesa na qual essa comanda está." at bounding box center [286, 184] width 186 height 8
type input "LEORNADO"
click at [347, 218] on button "Iniciar atendimento de comanda" at bounding box center [336, 210] width 98 height 17
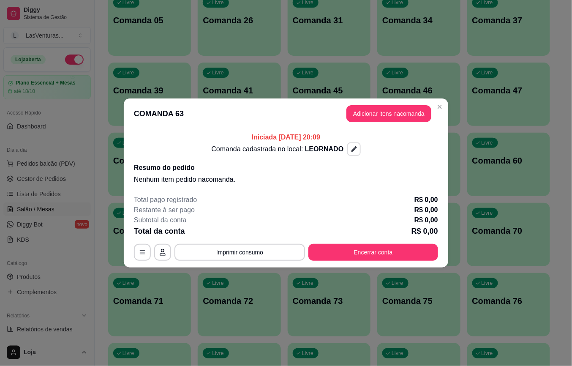
click at [352, 151] on icon "button" at bounding box center [354, 149] width 6 height 6
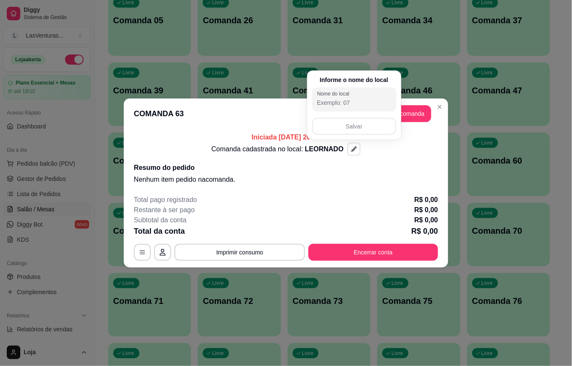
click at [357, 102] on input "Nome do local" at bounding box center [354, 102] width 74 height 8
type input "LEORNADO SINUCA 5"
click at [367, 126] on button "Salvar" at bounding box center [354, 126] width 84 height 17
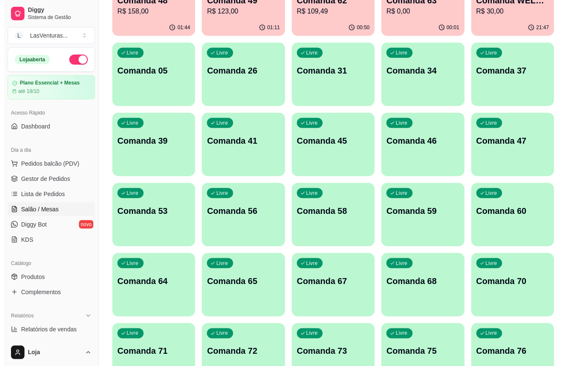
scroll to position [0, 0]
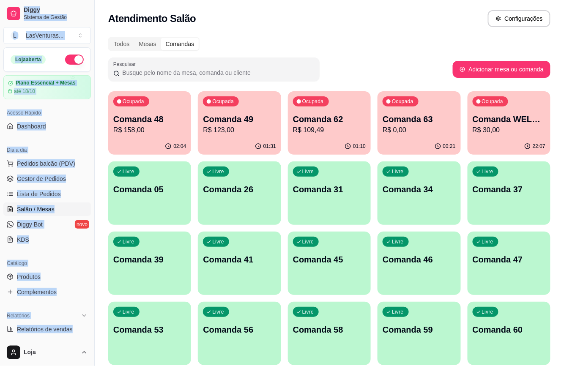
click at [0, 339] on html "Diggy Sistema de Gestão L LasVenturas ... Loja aberta Plano Essencial + Mesas a…" at bounding box center [282, 183] width 564 height 366
click at [146, 149] on div "02:04" at bounding box center [149, 146] width 83 height 16
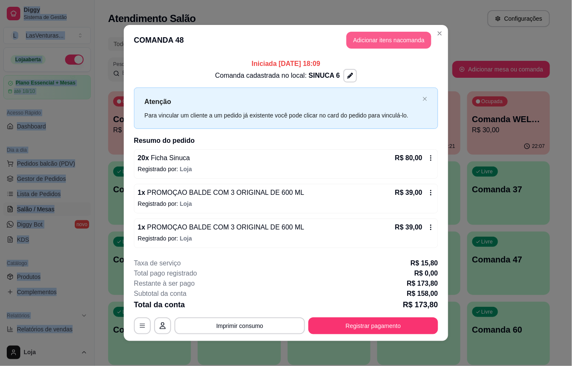
click at [389, 41] on button "Adicionar itens na comanda" at bounding box center [389, 40] width 85 height 17
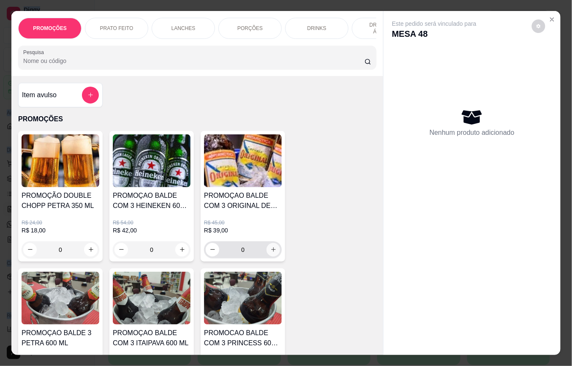
click at [271, 253] on icon "increase-product-quantity" at bounding box center [274, 249] width 6 height 6
type input "1"
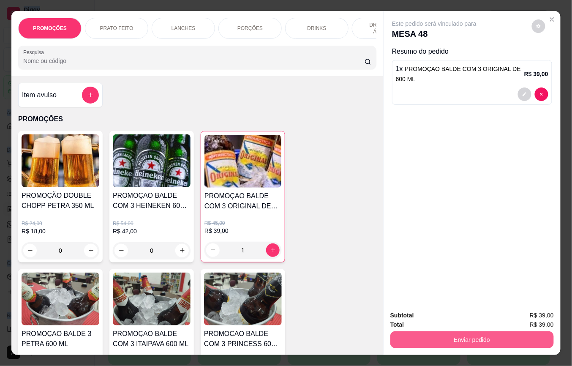
click at [424, 334] on button "Enviar pedido" at bounding box center [473, 339] width 164 height 17
click at [532, 317] on button "Enviar pedido" at bounding box center [532, 315] width 48 height 16
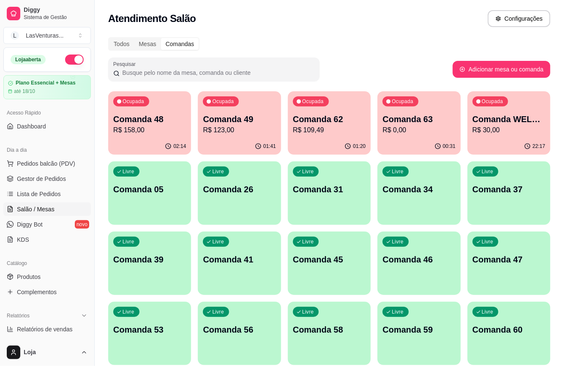
click at [440, 13] on div "Atendimento Salão Configurações" at bounding box center [329, 18] width 442 height 17
click at [46, 181] on span "Gestor de Pedidos" at bounding box center [41, 179] width 49 height 8
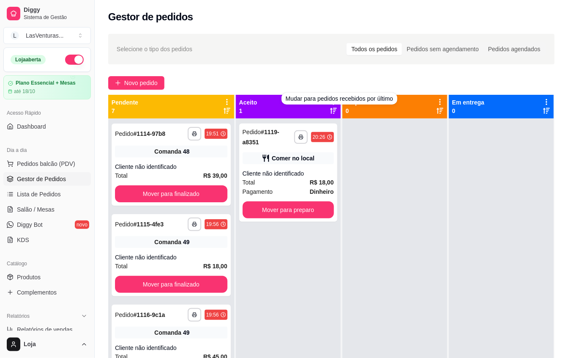
click at [337, 102] on div "Mudar para pedidos recebidos por último" at bounding box center [340, 99] width 116 height 12
click at [341, 102] on div "Mudar para pedidos recebidos por último" at bounding box center [340, 99] width 116 height 12
click at [299, 154] on div "Comer no local" at bounding box center [293, 158] width 43 height 8
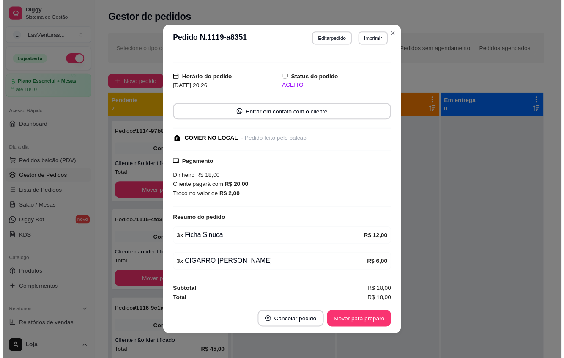
scroll to position [16, 0]
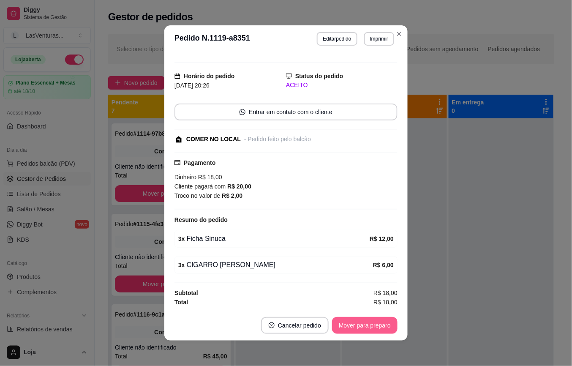
click at [361, 322] on button "Mover para preparo" at bounding box center [365, 325] width 66 height 17
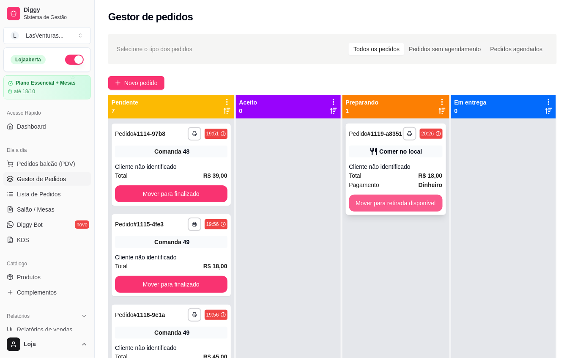
click at [410, 206] on button "Mover para retirada disponível" at bounding box center [395, 202] width 93 height 17
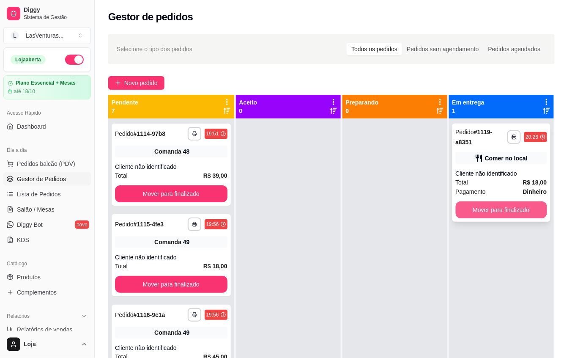
click at [482, 205] on button "Mover para finalizado" at bounding box center [501, 209] width 91 height 17
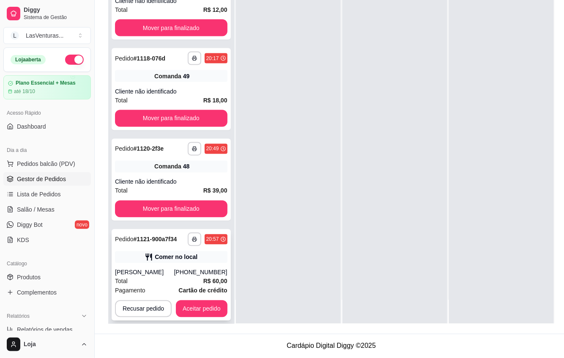
scroll to position [137, 0]
click at [210, 278] on strong "R$ 60,00" at bounding box center [215, 281] width 24 height 7
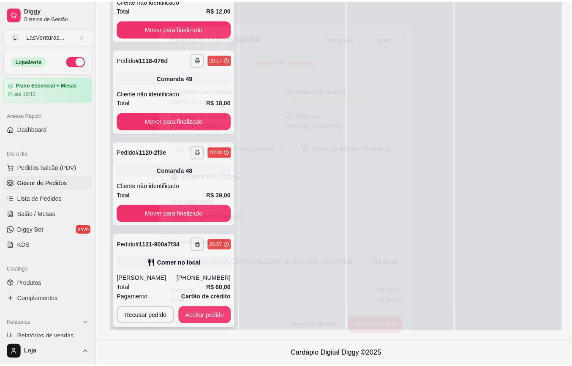
scroll to position [129, 0]
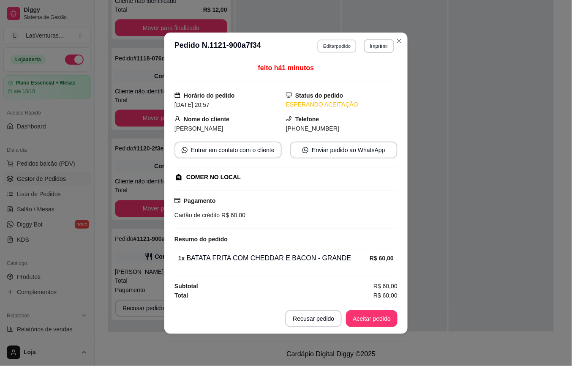
click at [347, 46] on button "Editar pedido" at bounding box center [337, 45] width 39 height 13
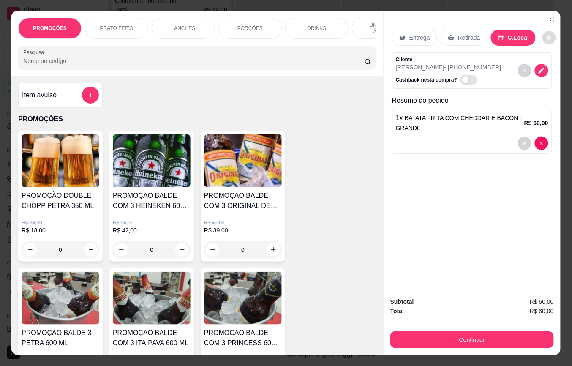
click at [548, 36] on icon "decrease-product-quantity" at bounding box center [550, 38] width 4 height 4
click at [549, 16] on icon "Close" at bounding box center [552, 19] width 7 height 7
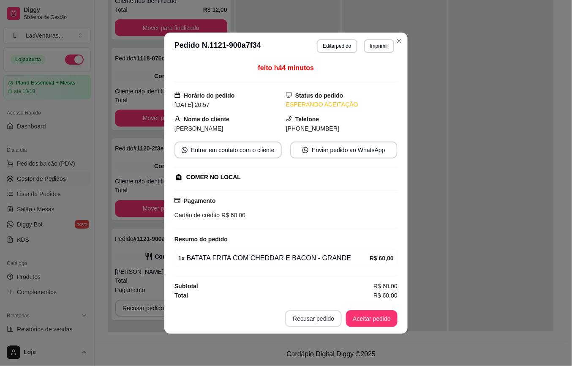
click at [319, 322] on button "Recusar pedido" at bounding box center [313, 318] width 57 height 17
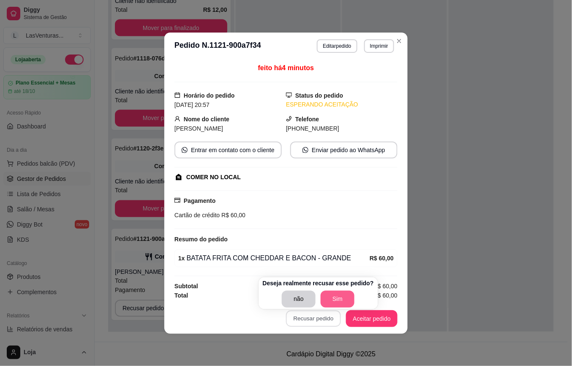
click at [334, 298] on button "Sim" at bounding box center [338, 299] width 34 height 17
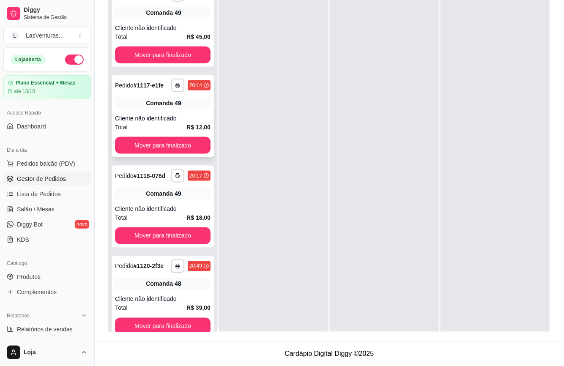
scroll to position [0, 0]
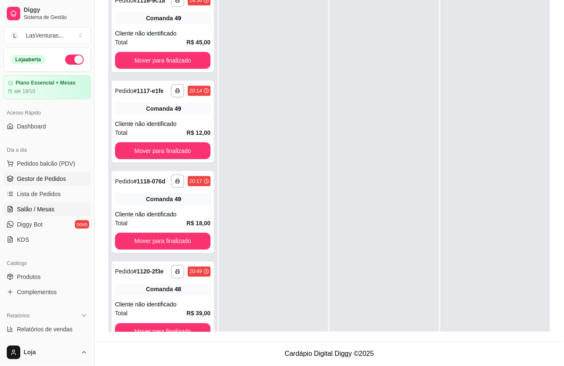
click at [51, 215] on link "Salão / Mesas" at bounding box center [47, 209] width 88 height 14
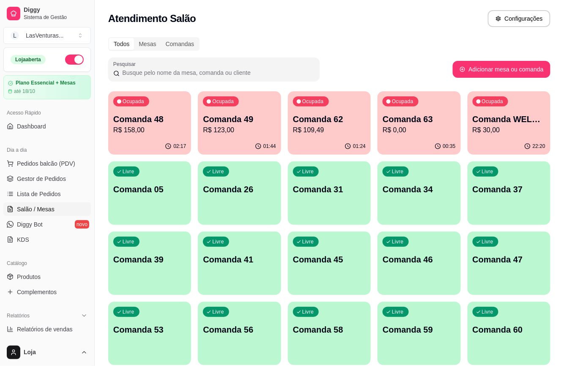
click at [403, 131] on p "R$ 0,00" at bounding box center [419, 130] width 73 height 10
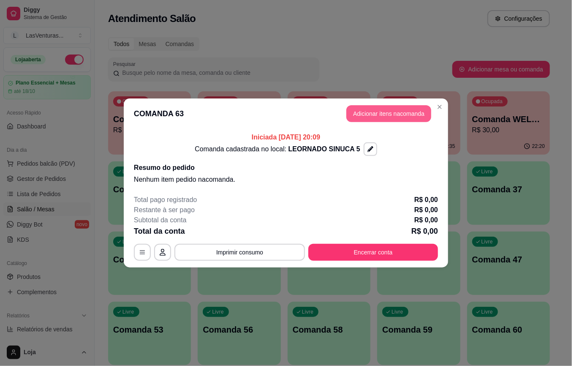
click at [378, 115] on button "Adicionar itens na comanda" at bounding box center [389, 113] width 85 height 17
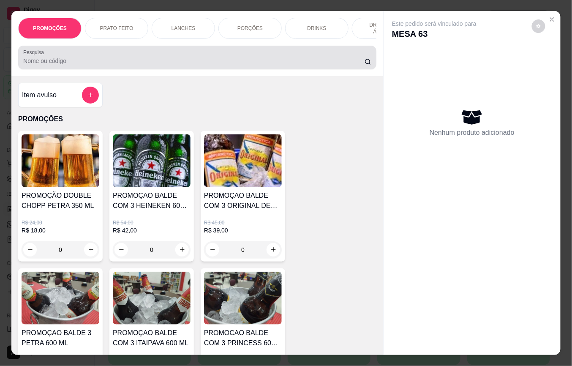
click at [126, 63] on input "Pesquisa" at bounding box center [194, 61] width 342 height 8
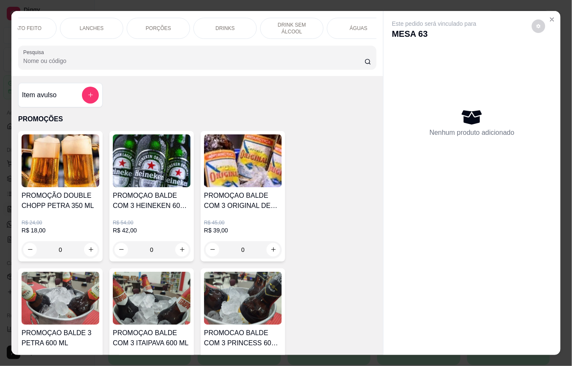
scroll to position [0, 90]
click at [158, 29] on div "PORÇÕES" at bounding box center [160, 28] width 63 height 21
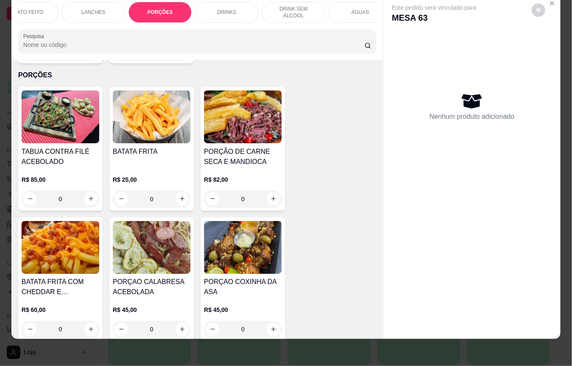
scroll to position [1184, 0]
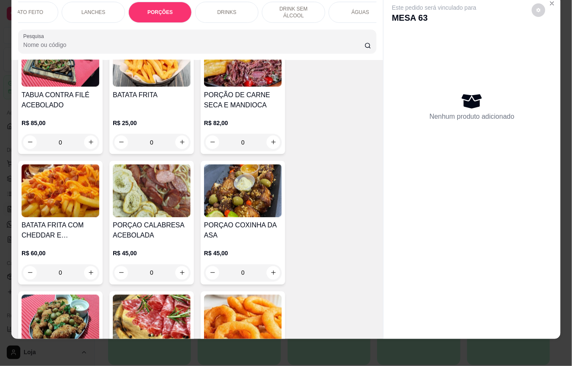
click at [86, 268] on div "0" at bounding box center [61, 273] width 78 height 17
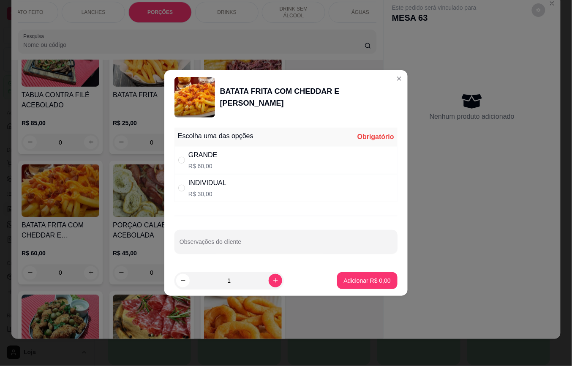
click at [189, 154] on div "GRANDE" at bounding box center [203, 155] width 29 height 10
radio input "true"
click at [368, 283] on p "Adicionar R$ 60,00" at bounding box center [366, 280] width 50 height 8
type input "1"
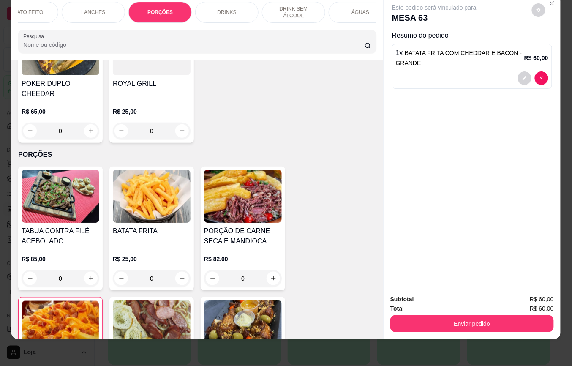
scroll to position [958, 0]
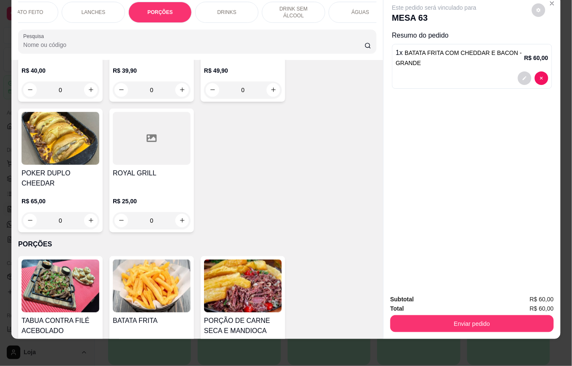
click at [114, 52] on div "Pesquisa" at bounding box center [197, 42] width 358 height 24
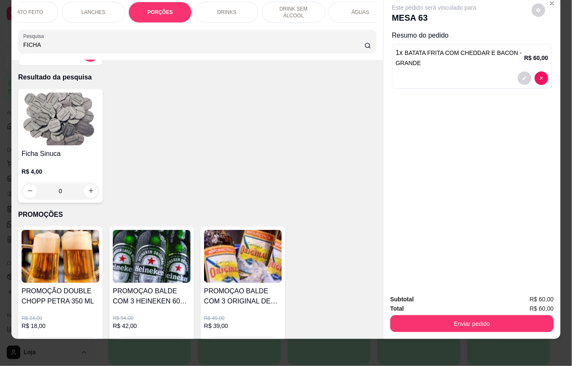
scroll to position [0, 0]
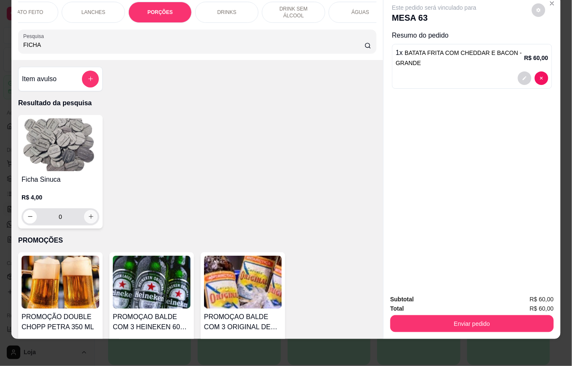
type input "FICHA"
click at [88, 219] on icon "increase-product-quantity" at bounding box center [91, 216] width 6 height 6
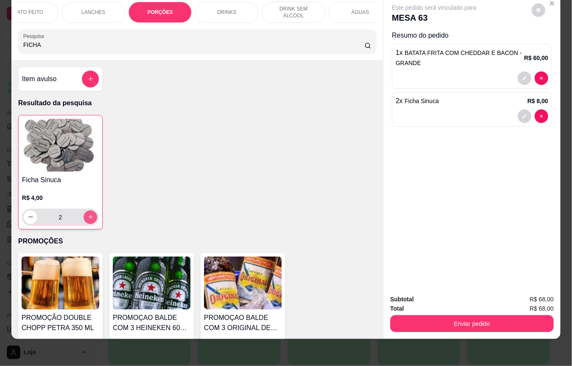
type input "2"
click at [88, 219] on icon "increase-product-quantity" at bounding box center [91, 217] width 6 height 6
type input "3"
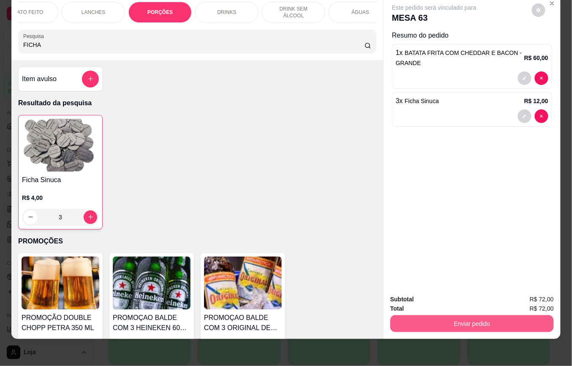
click at [473, 321] on button "Enviar pedido" at bounding box center [473, 323] width 164 height 17
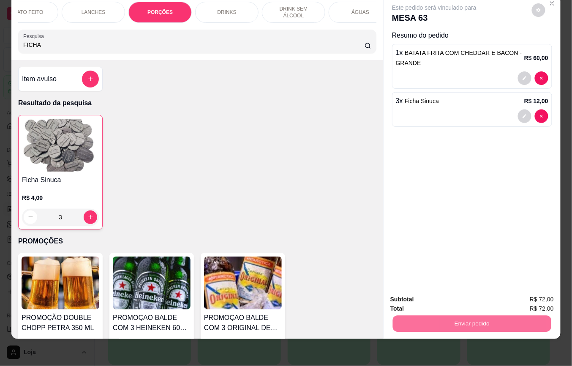
click at [528, 296] on button "Enviar pedido" at bounding box center [532, 295] width 48 height 16
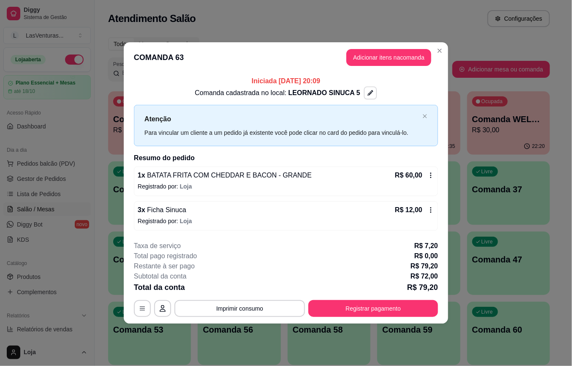
click at [368, 95] on icon "button" at bounding box center [371, 93] width 6 height 6
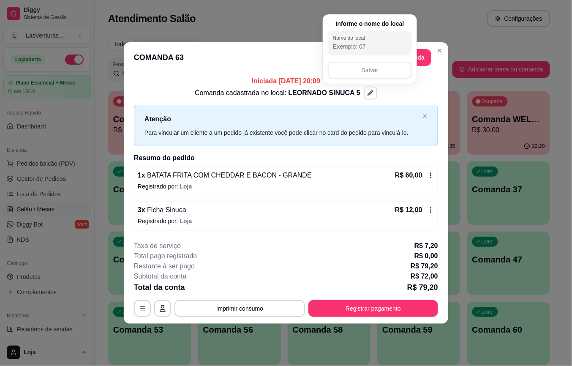
click at [374, 47] on input "Nome do local" at bounding box center [370, 46] width 74 height 8
type input "LEORNARDO SINUCA 6"
click at [366, 66] on button "Salvar" at bounding box center [370, 70] width 84 height 17
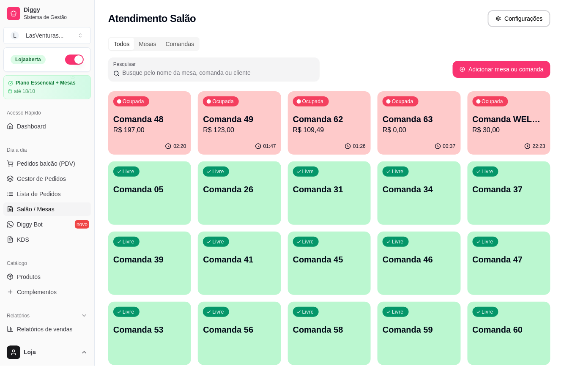
click at [171, 112] on div "Ocupada Comanda 48 R$ 197,00" at bounding box center [149, 114] width 83 height 47
click at [132, 242] on p "Livre" at bounding box center [128, 242] width 11 height 7
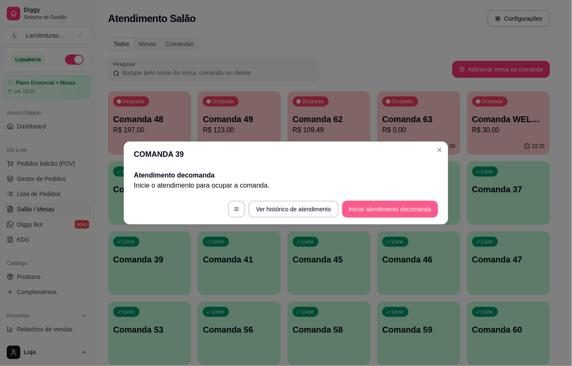
click at [401, 213] on button "Iniciar atendimento de comanda" at bounding box center [390, 209] width 96 height 17
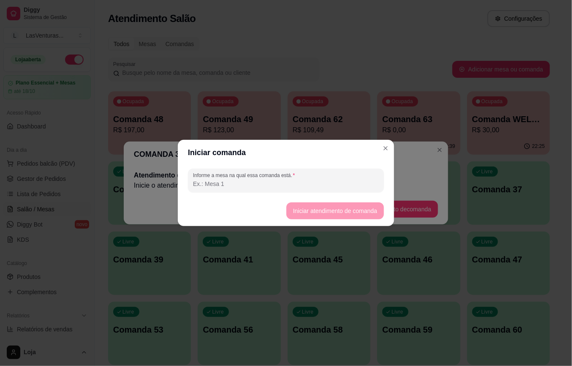
click at [298, 183] on input "Informe a mesa na qual essa comanda está." at bounding box center [286, 184] width 186 height 8
type input "39"
click at [320, 209] on button "Iniciar atendimento de comanda" at bounding box center [336, 210] width 98 height 17
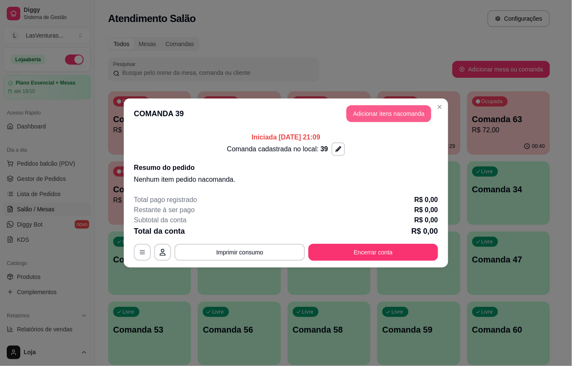
click at [375, 113] on button "Adicionar itens na comanda" at bounding box center [389, 113] width 85 height 17
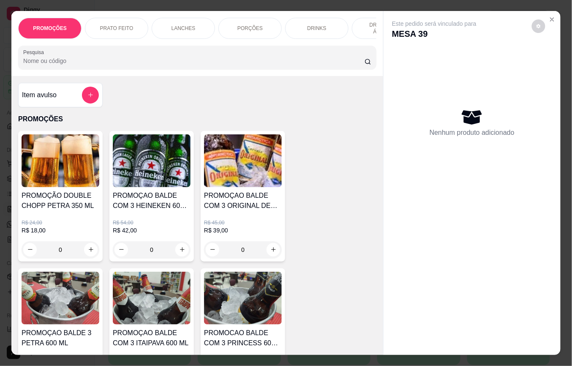
click at [98, 64] on input "Pesquisa" at bounding box center [194, 61] width 342 height 8
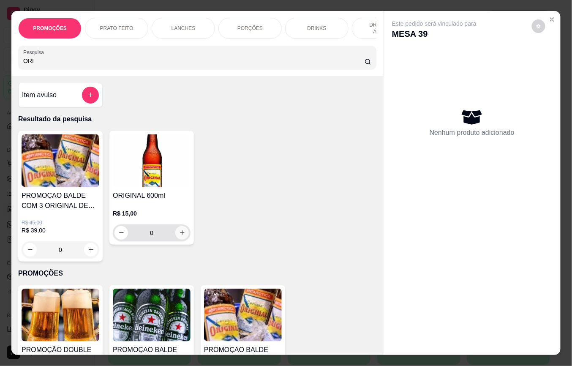
type input "ORI"
click at [180, 236] on icon "increase-product-quantity" at bounding box center [182, 233] width 6 height 6
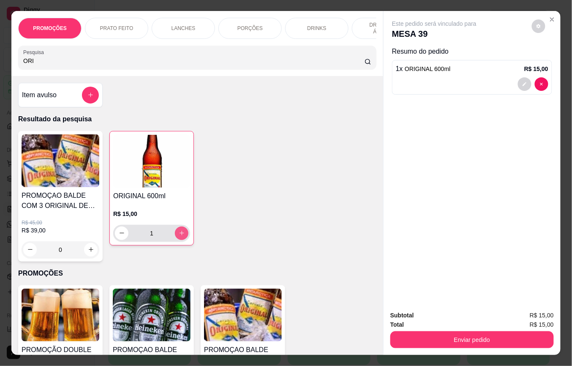
type input "1"
click at [487, 332] on button "Enviar pedido" at bounding box center [473, 339] width 164 height 17
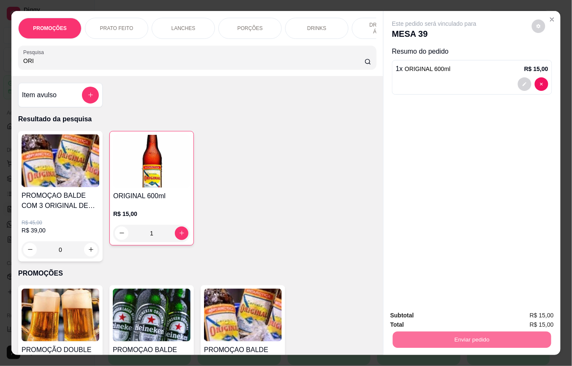
click at [529, 315] on button "Enviar pedido" at bounding box center [532, 315] width 48 height 16
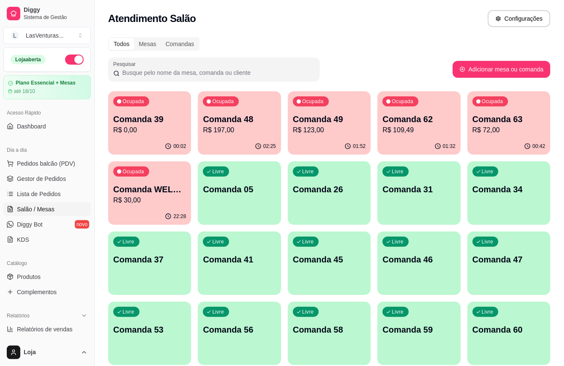
click at [328, 139] on div "01:52" at bounding box center [329, 146] width 83 height 16
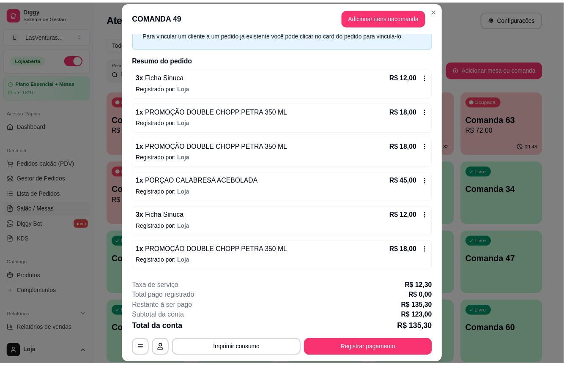
scroll to position [58, 0]
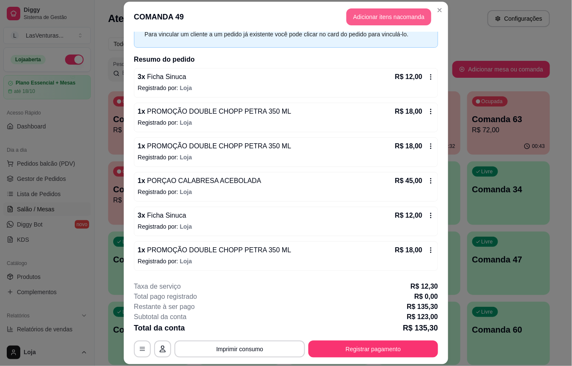
click at [381, 17] on button "Adicionar itens na comanda" at bounding box center [389, 16] width 85 height 17
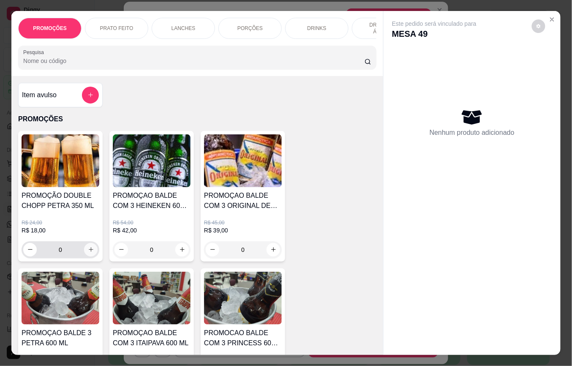
click at [89, 253] on icon "increase-product-quantity" at bounding box center [91, 249] width 6 height 6
type input "1"
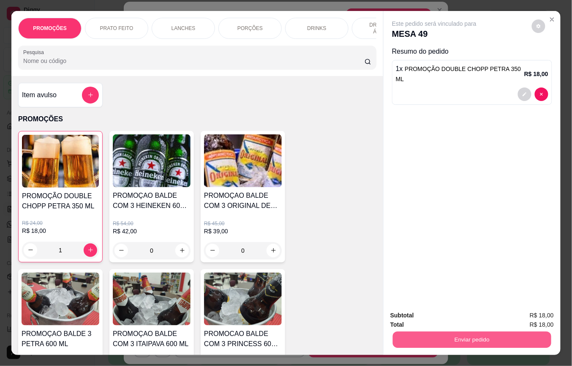
click at [435, 332] on button "Enviar pedido" at bounding box center [472, 340] width 159 height 16
click at [528, 318] on button "Enviar pedido" at bounding box center [532, 315] width 48 height 16
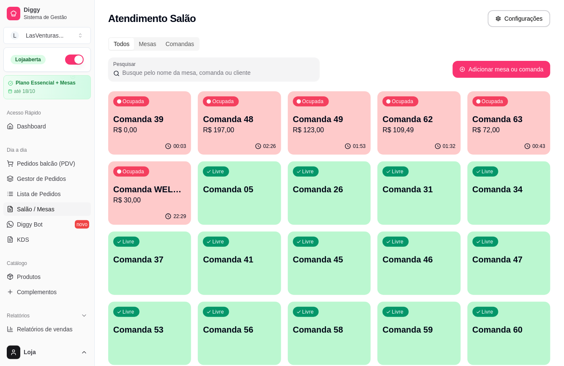
click at [160, 130] on p "R$ 0,00" at bounding box center [149, 130] width 73 height 10
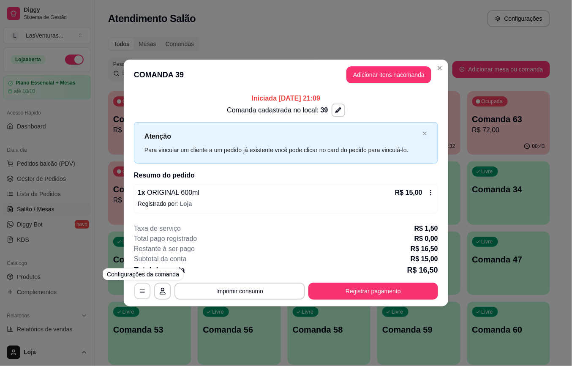
click at [143, 290] on icon "button" at bounding box center [142, 291] width 7 height 7
click at [434, 192] on icon at bounding box center [431, 192] width 7 height 7
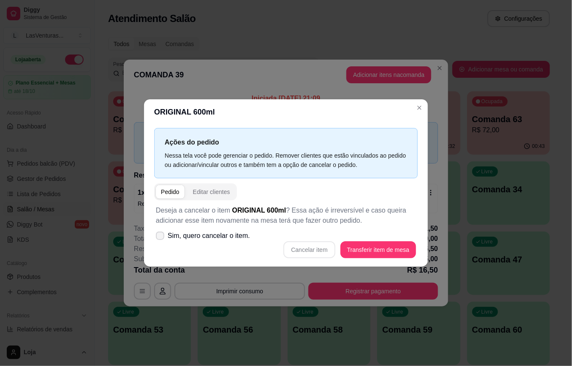
click at [159, 241] on label "Sim, quero cancelar o item." at bounding box center [203, 235] width 101 height 17
click at [159, 241] on input "Sim, quero cancelar o item." at bounding box center [158, 240] width 5 height 5
checkbox input "true"
click at [298, 249] on button "Cancelar item" at bounding box center [310, 250] width 50 height 16
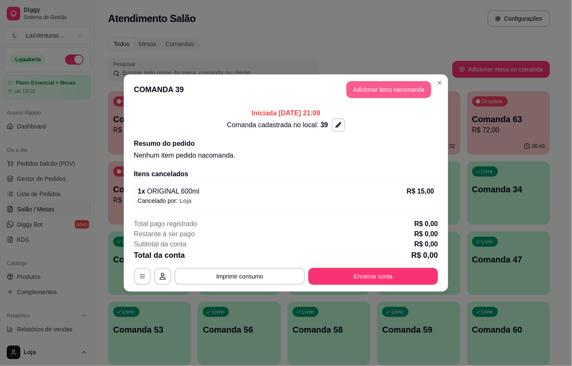
click at [366, 95] on button "Adicionar itens na comanda" at bounding box center [389, 89] width 85 height 17
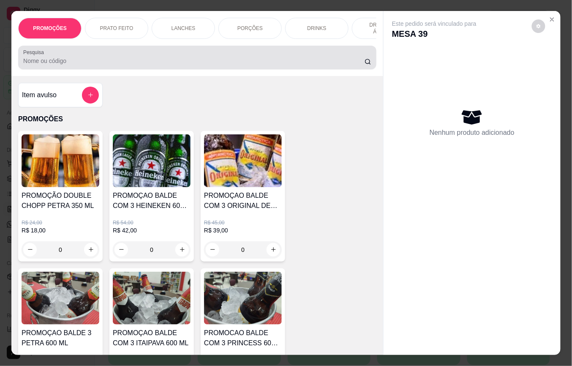
click at [172, 59] on div at bounding box center [197, 57] width 348 height 17
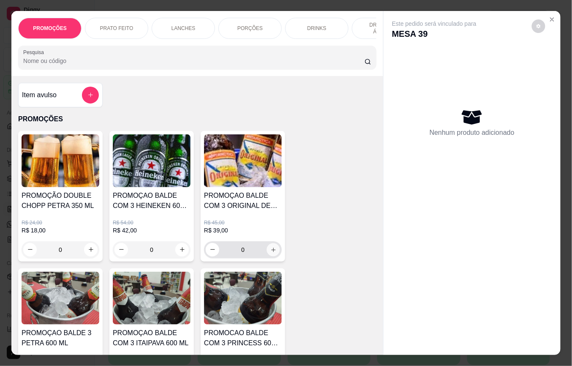
click at [271, 253] on icon "increase-product-quantity" at bounding box center [274, 250] width 6 height 6
type input "1"
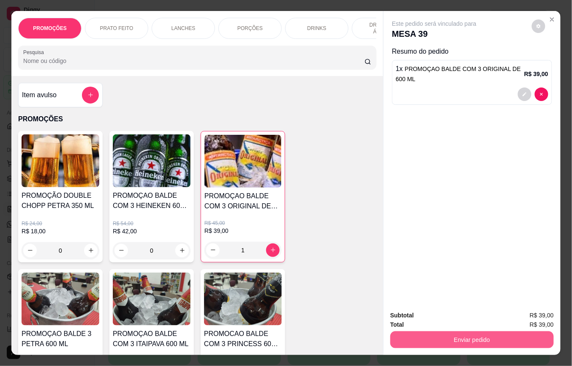
click at [477, 341] on button "Enviar pedido" at bounding box center [473, 339] width 164 height 17
click at [526, 318] on button "Enviar pedido" at bounding box center [532, 315] width 48 height 16
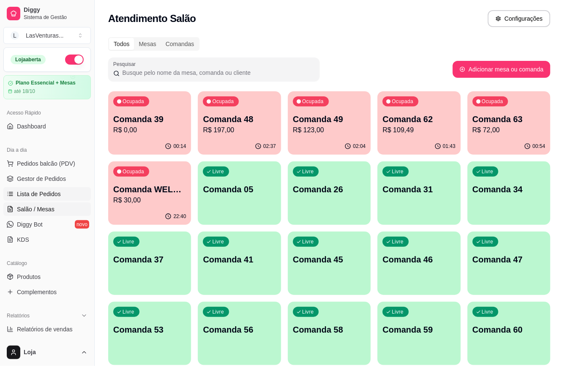
click at [42, 196] on span "Lista de Pedidos" at bounding box center [39, 194] width 44 height 8
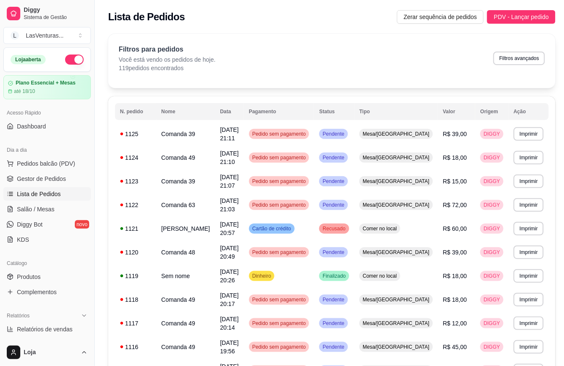
click at [51, 195] on span "Lista de Pedidos" at bounding box center [39, 194] width 44 height 8
click at [52, 175] on span "Gestor de Pedidos" at bounding box center [41, 179] width 49 height 8
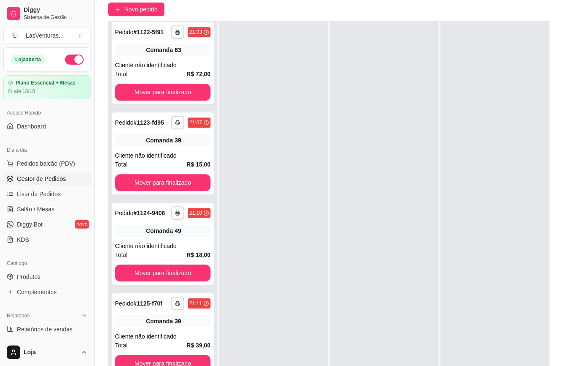
scroll to position [129, 0]
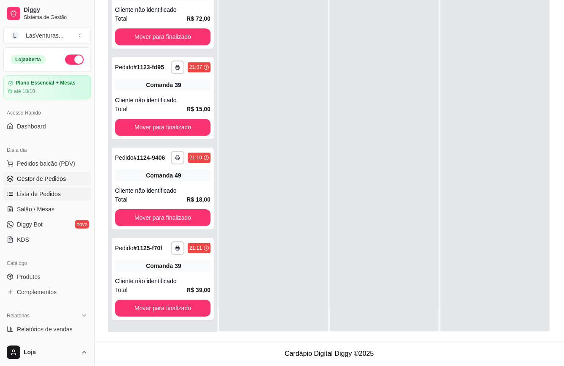
click at [44, 197] on span "Lista de Pedidos" at bounding box center [39, 194] width 44 height 8
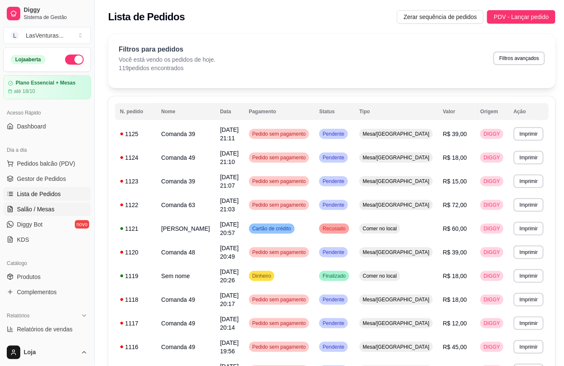
click at [47, 213] on span "Salão / Mesas" at bounding box center [36, 209] width 38 height 8
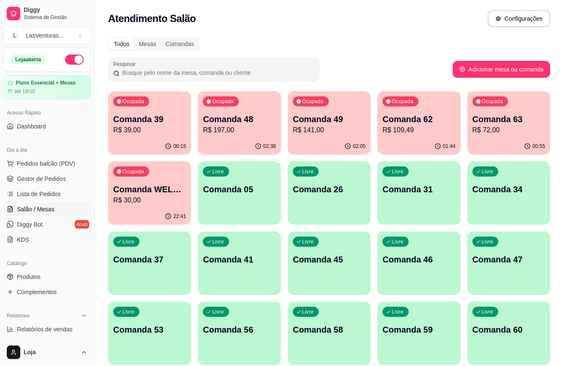
click at [166, 132] on p "R$ 39,00" at bounding box center [149, 130] width 73 height 10
click at [408, 123] on p "Comanda 62" at bounding box center [419, 119] width 73 height 12
click at [263, 104] on div "Ocupada Comanda 48 R$ 197,00" at bounding box center [239, 114] width 83 height 47
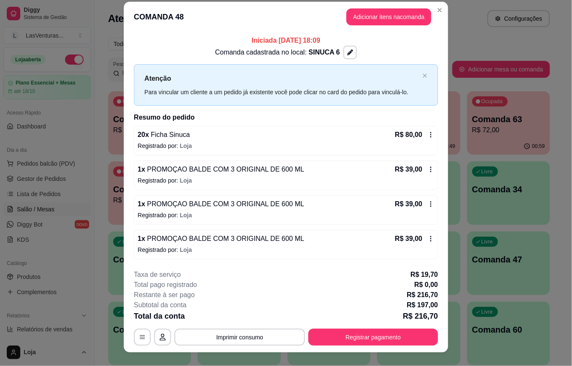
scroll to position [19, 0]
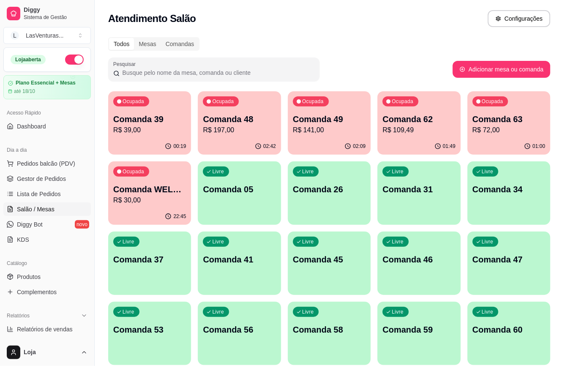
click at [491, 107] on div "Ocupada Comanda 63 R$ 72,00" at bounding box center [509, 114] width 83 height 47
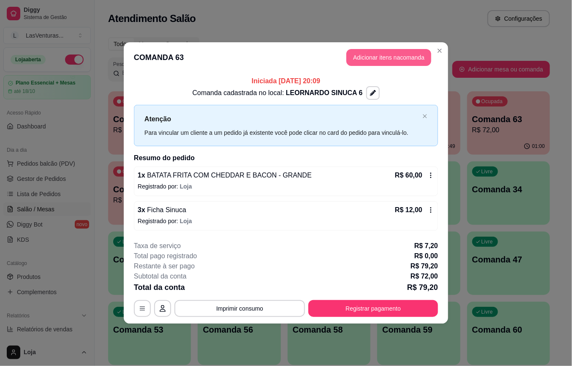
click at [383, 52] on button "Adicionar itens na comanda" at bounding box center [389, 57] width 85 height 17
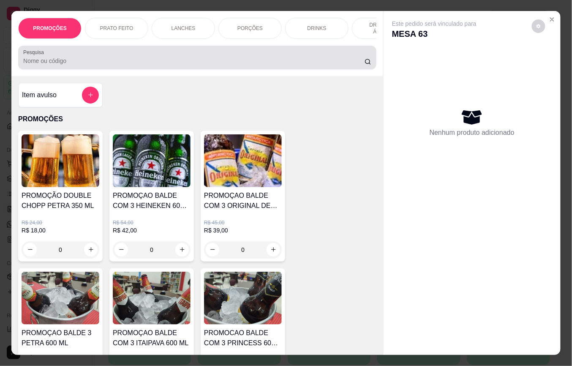
click at [271, 61] on input "Pesquisa" at bounding box center [194, 61] width 342 height 8
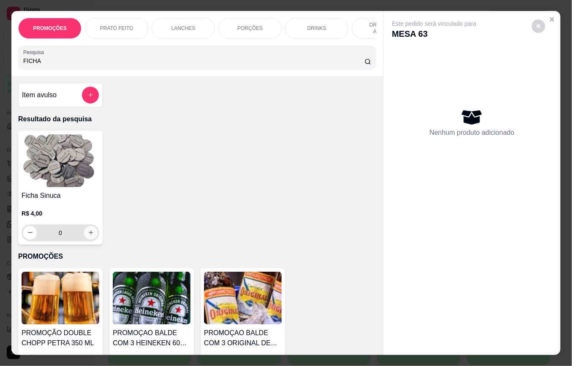
type input "FICHA"
click at [89, 235] on icon "increase-product-quantity" at bounding box center [91, 233] width 5 height 5
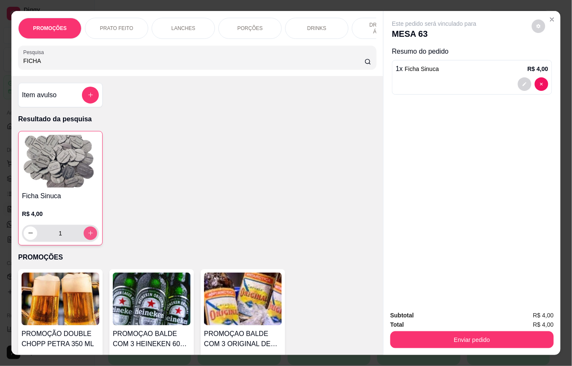
type input "1"
click at [88, 235] on icon "increase-product-quantity" at bounding box center [90, 233] width 4 height 4
type input "2"
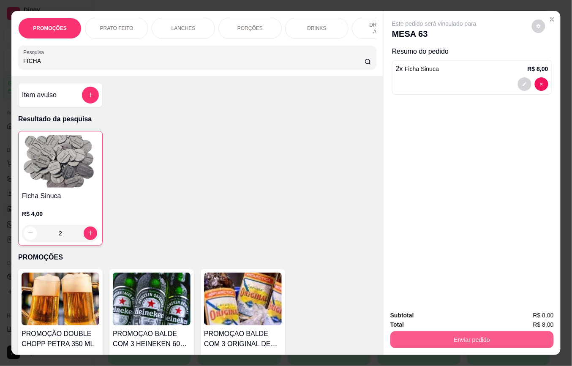
click at [462, 332] on button "Enviar pedido" at bounding box center [473, 339] width 164 height 17
click at [549, 315] on button "Enviar pedido" at bounding box center [532, 315] width 48 height 16
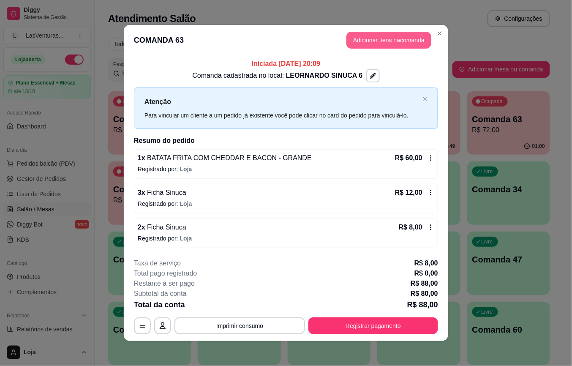
click at [365, 38] on button "Adicionar itens na comanda" at bounding box center [389, 40] width 85 height 17
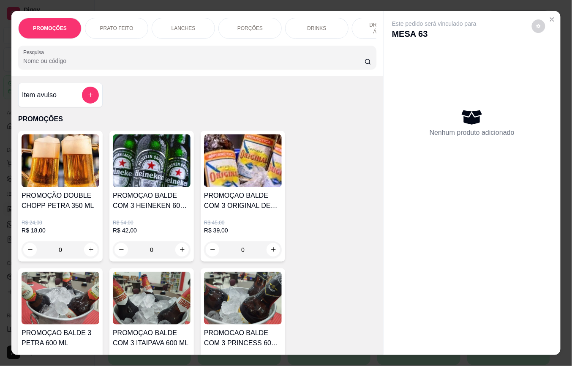
click at [166, 65] on input "Pesquisa" at bounding box center [194, 61] width 342 height 8
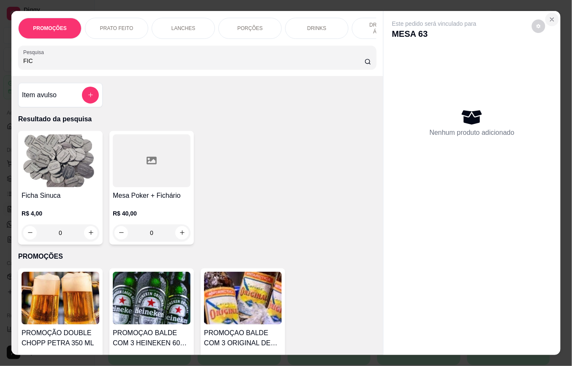
click at [549, 16] on icon "Close" at bounding box center [552, 19] width 7 height 7
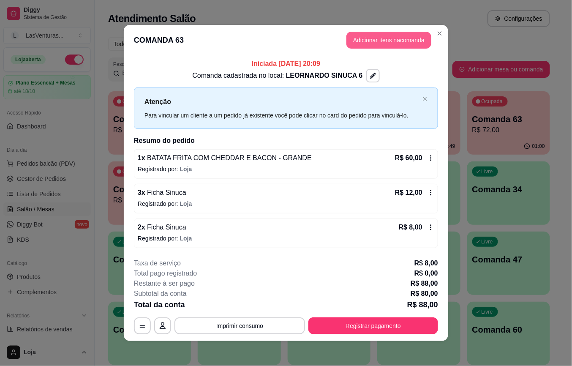
click at [389, 40] on button "Adicionar itens na comanda" at bounding box center [389, 40] width 85 height 17
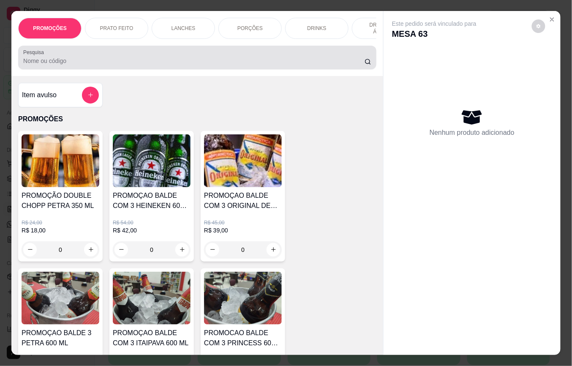
click at [285, 60] on div at bounding box center [197, 57] width 348 height 17
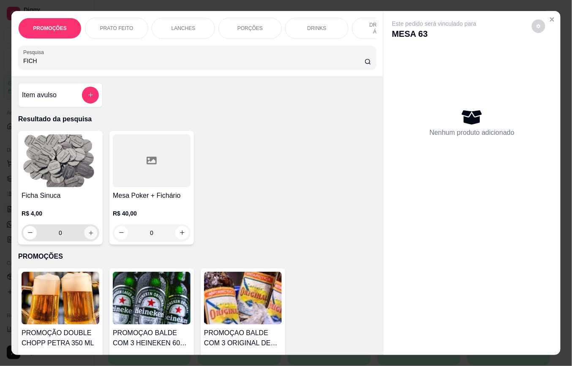
click at [88, 236] on icon "increase-product-quantity" at bounding box center [91, 233] width 6 height 6
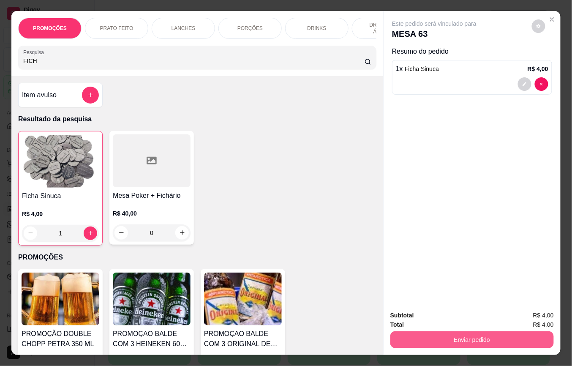
click at [460, 339] on button "Enviar pedido" at bounding box center [473, 339] width 164 height 17
click at [523, 311] on button "Enviar pedido" at bounding box center [531, 315] width 47 height 16
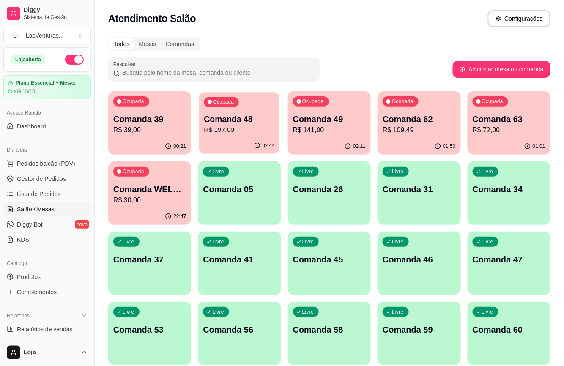
click at [207, 129] on p "R$ 197,00" at bounding box center [239, 130] width 71 height 10
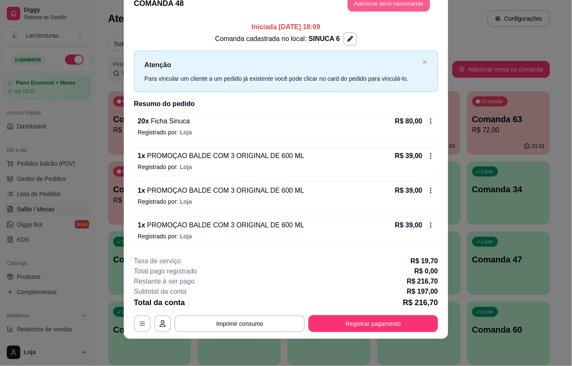
click at [391, 9] on button "Adicionar itens na comanda" at bounding box center [389, 3] width 82 height 16
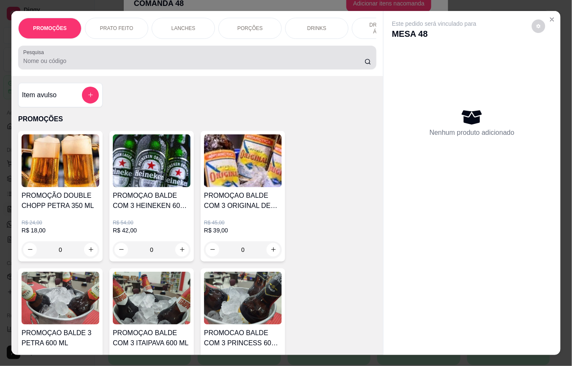
click at [80, 61] on input "Pesquisa" at bounding box center [194, 61] width 342 height 8
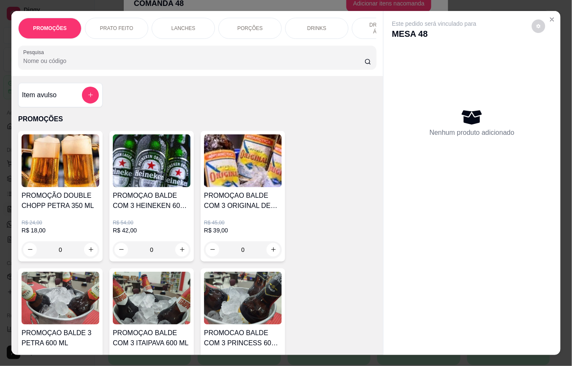
click at [232, 21] on div "PORÇÕES" at bounding box center [250, 28] width 63 height 21
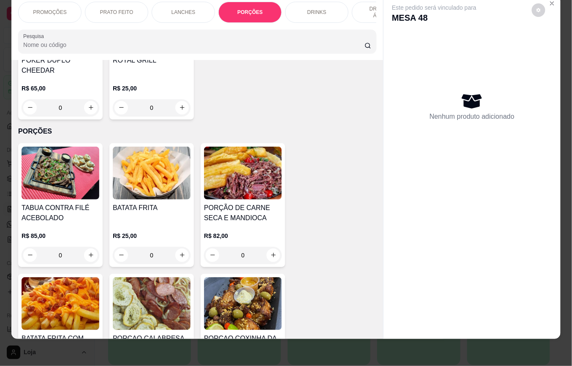
scroll to position [1127, 0]
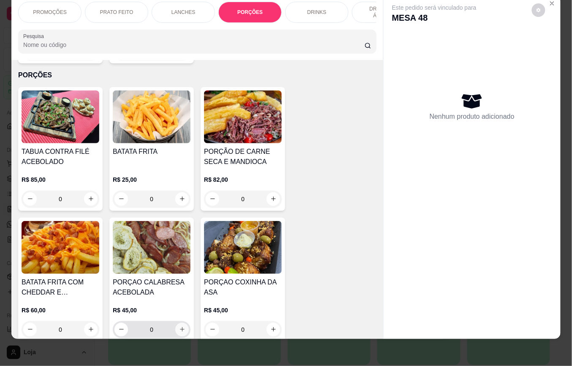
click at [181, 326] on icon "increase-product-quantity" at bounding box center [182, 329] width 6 height 6
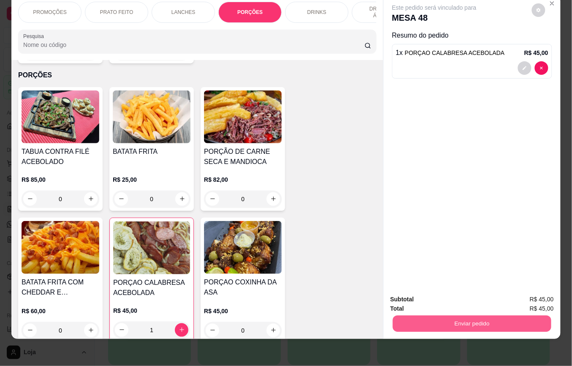
click at [464, 316] on button "Enviar pedido" at bounding box center [472, 324] width 159 height 16
click at [524, 293] on button "Enviar pedido" at bounding box center [532, 295] width 48 height 16
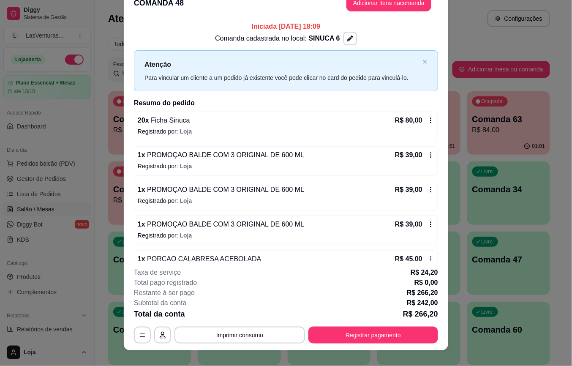
scroll to position [24, 0]
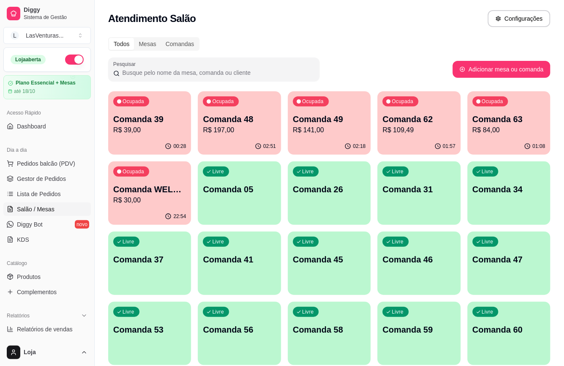
click at [327, 134] on p "R$ 141,00" at bounding box center [329, 130] width 73 height 10
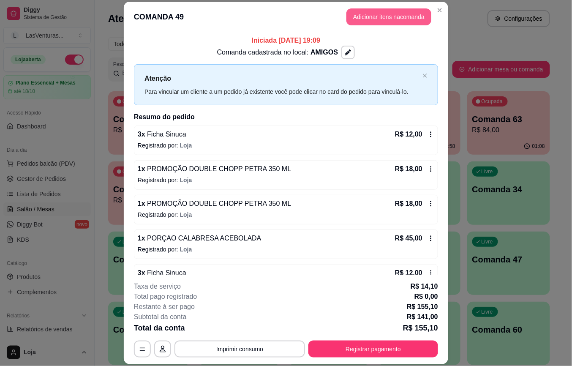
click at [381, 19] on button "Adicionar itens na comanda" at bounding box center [389, 16] width 85 height 17
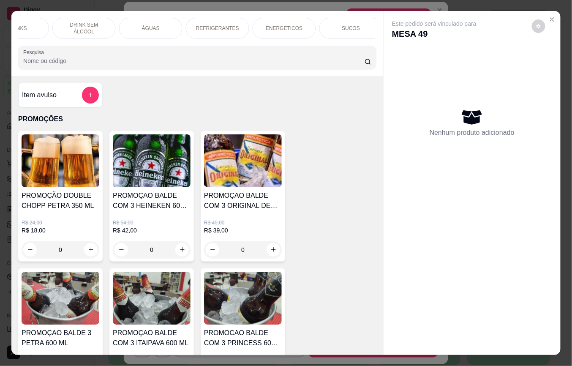
scroll to position [0, 314]
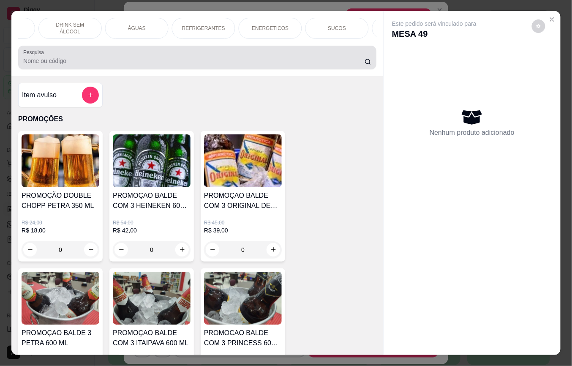
drag, startPoint x: 264, startPoint y: 52, endPoint x: 260, endPoint y: 60, distance: 8.6
click at [261, 57] on div "Pesquisa" at bounding box center [197, 58] width 358 height 24
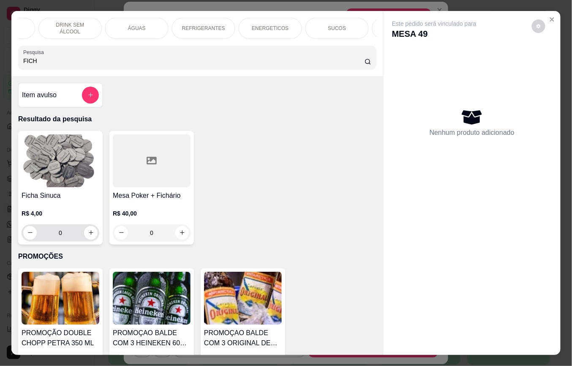
click at [74, 241] on input "0" at bounding box center [60, 232] width 47 height 17
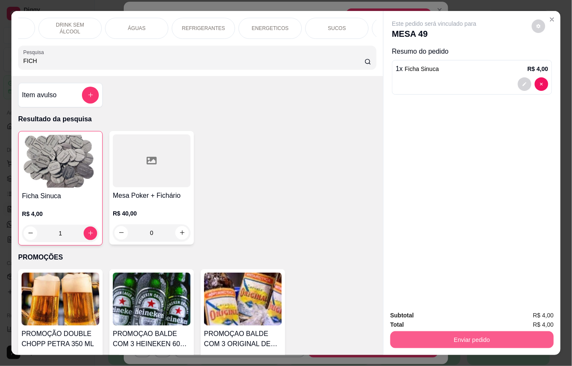
click at [408, 337] on button "Enviar pedido" at bounding box center [473, 339] width 164 height 17
click at [530, 315] on button "Enviar pedido" at bounding box center [532, 315] width 48 height 16
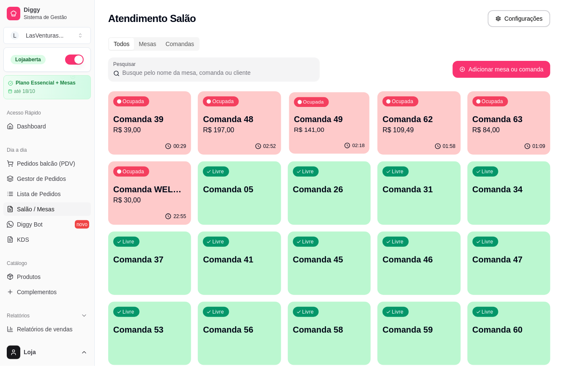
click at [357, 136] on div "Ocupada Comanda 49 R$ 141,00" at bounding box center [329, 115] width 80 height 46
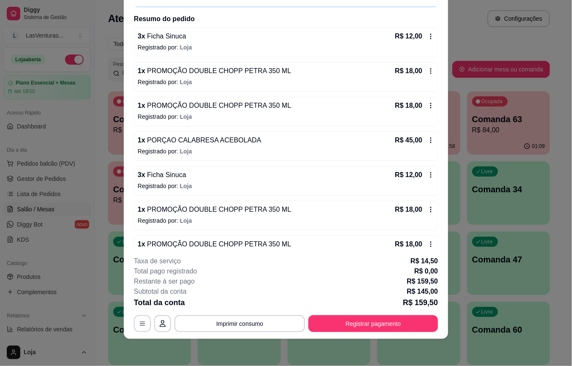
scroll to position [129, 0]
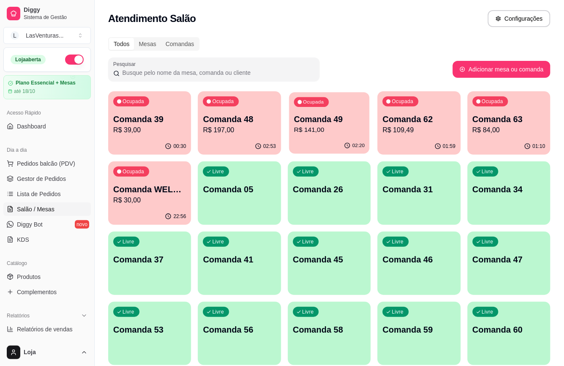
click at [327, 127] on p "R$ 141,00" at bounding box center [329, 130] width 71 height 10
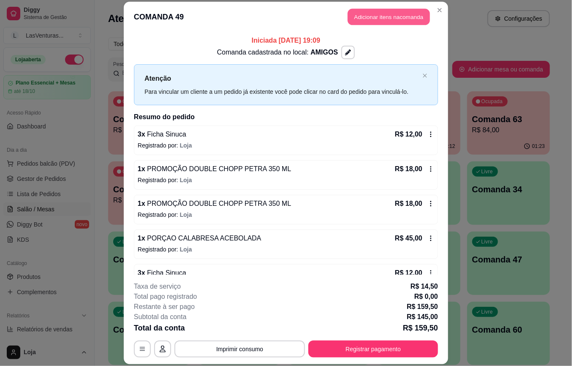
click at [380, 19] on button "Adicionar itens na comanda" at bounding box center [389, 17] width 82 height 16
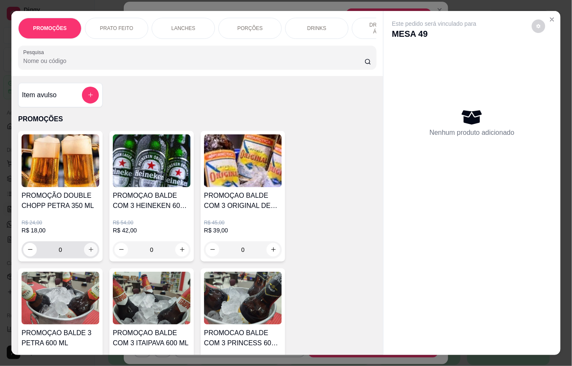
click at [90, 254] on div "0" at bounding box center [60, 249] width 74 height 17
click at [89, 253] on icon "increase-product-quantity" at bounding box center [91, 249] width 6 height 6
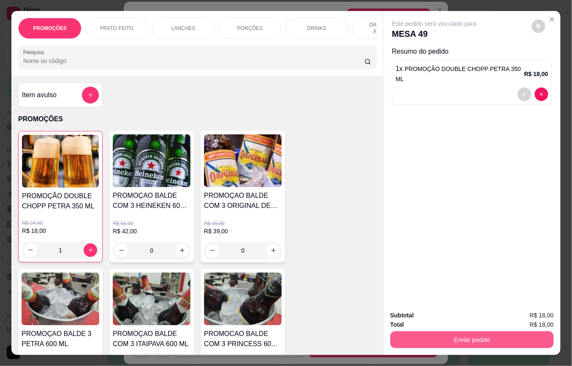
click at [442, 334] on button "Enviar pedido" at bounding box center [473, 339] width 164 height 17
click at [474, 318] on button "Registrar cliente" at bounding box center [475, 315] width 54 height 16
click at [484, 336] on button "Enviar pedido" at bounding box center [472, 340] width 159 height 16
click at [531, 317] on button "Enviar pedido" at bounding box center [531, 315] width 47 height 16
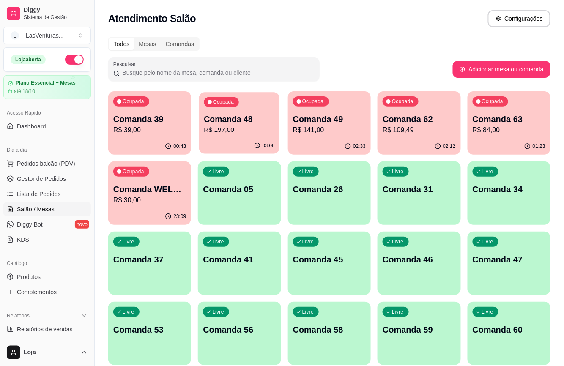
click at [243, 130] on p "R$ 197,00" at bounding box center [239, 130] width 71 height 10
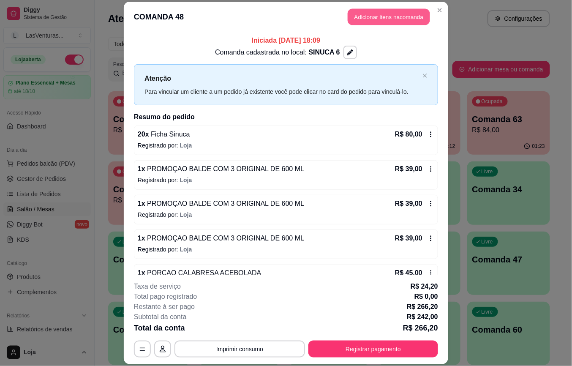
click at [385, 17] on button "Adicionar itens na comanda" at bounding box center [389, 17] width 82 height 16
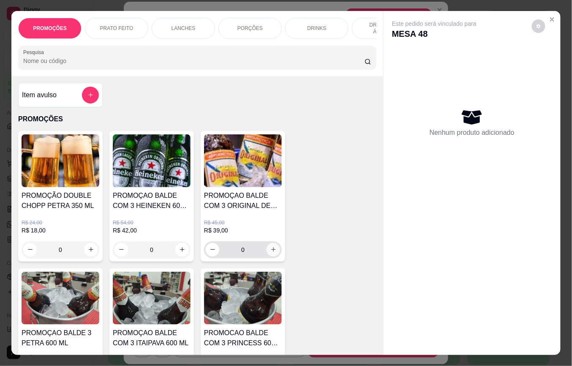
click at [275, 252] on button "increase-product-quantity" at bounding box center [274, 250] width 14 height 14
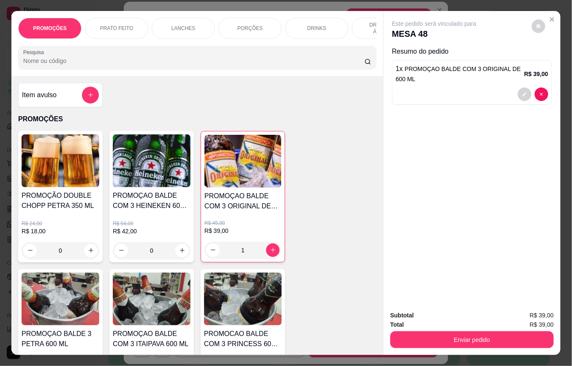
click at [357, 236] on div "PROMOÇÃO DOUBLE CHOPP PETRA 350 ML R$ 24,00 R$ 18,00 0 PROMOÇAO BALDE COM 3 HEI…" at bounding box center [197, 265] width 358 height 269
click at [508, 334] on button "Enviar pedido" at bounding box center [473, 339] width 164 height 17
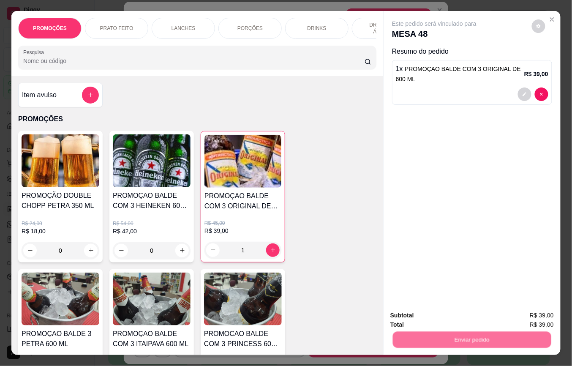
click at [527, 317] on button "Enviar pedido" at bounding box center [532, 315] width 48 height 16
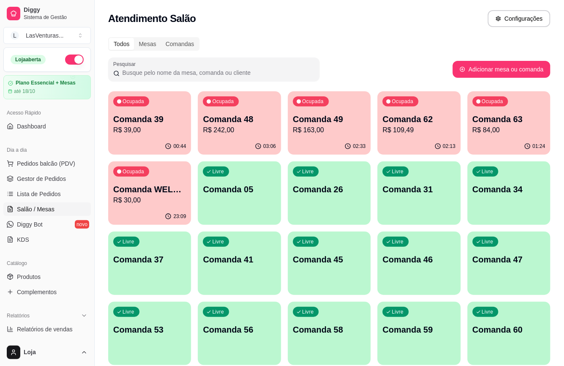
click at [508, 131] on p "R$ 84,00" at bounding box center [509, 130] width 73 height 10
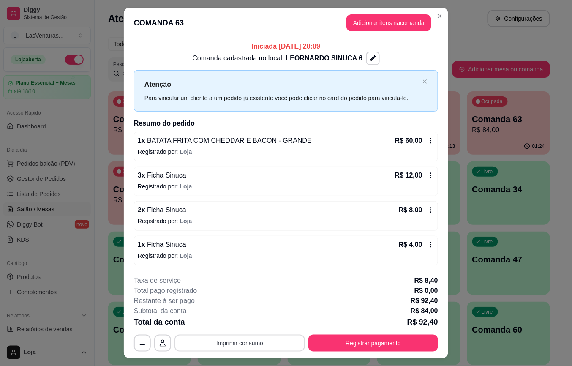
click at [239, 349] on button "Imprimir consumo" at bounding box center [240, 343] width 131 height 17
click at [247, 327] on button "IMPRESSORA" at bounding box center [238, 324] width 59 height 13
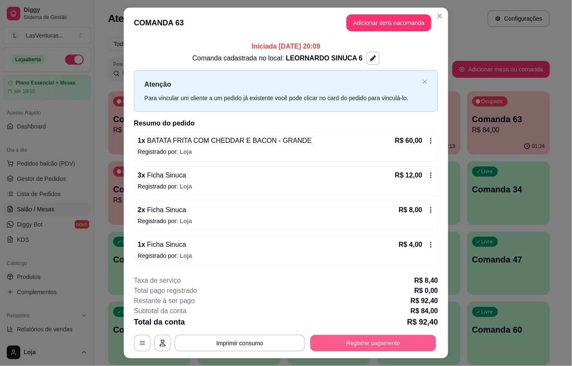
click at [382, 345] on button "Registrar pagamento" at bounding box center [374, 343] width 126 height 16
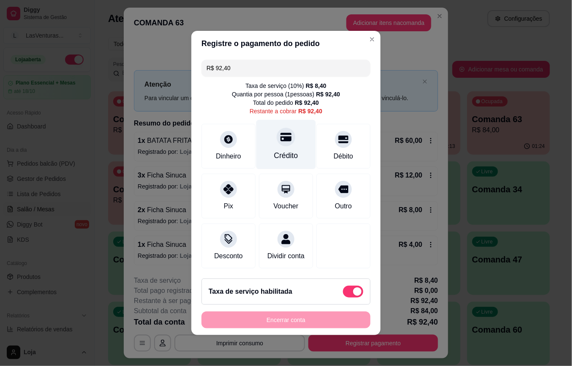
click at [281, 135] on icon at bounding box center [286, 137] width 11 height 8
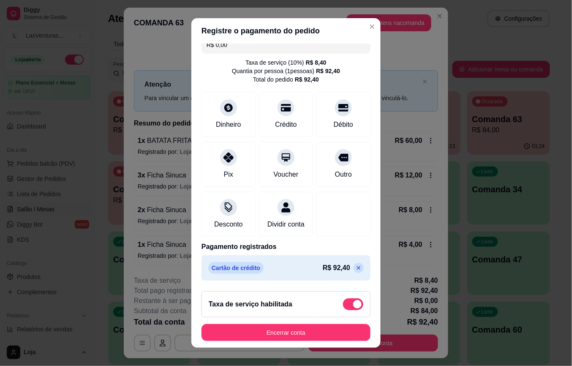
scroll to position [21, 0]
click at [266, 326] on button "Encerrar conta" at bounding box center [286, 332] width 169 height 17
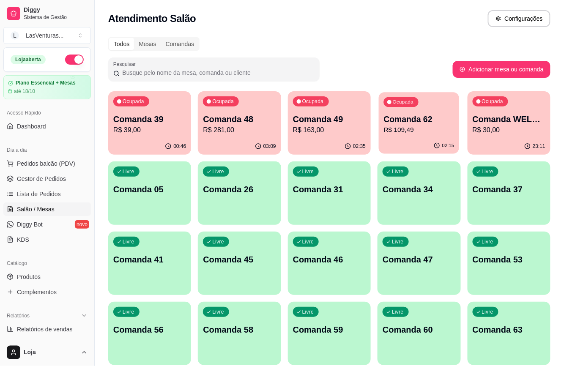
click at [436, 129] on p "R$ 109,49" at bounding box center [419, 130] width 71 height 10
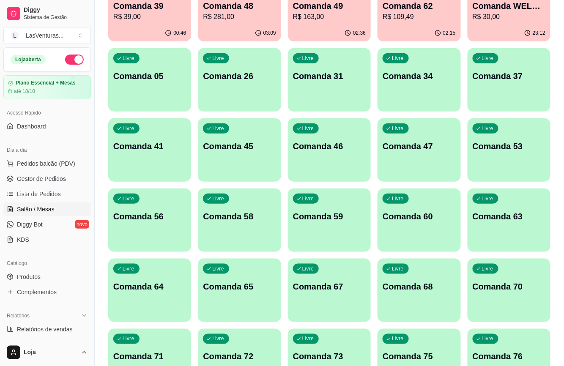
scroll to position [0, 0]
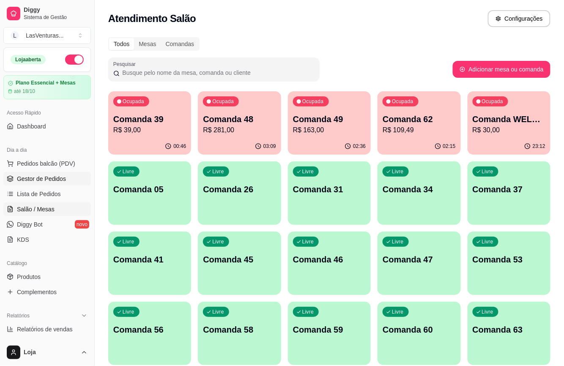
click at [51, 183] on span "Gestor de Pedidos" at bounding box center [41, 179] width 49 height 8
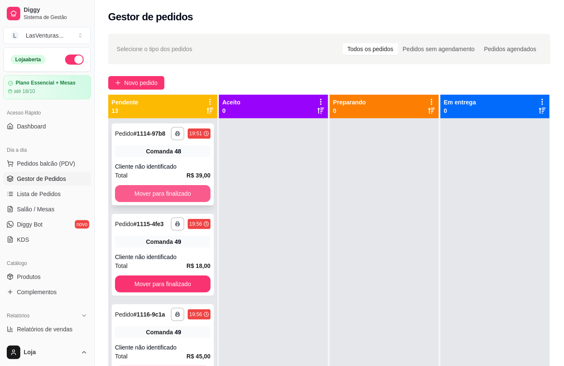
click at [158, 202] on button "Mover para finalizado" at bounding box center [163, 193] width 96 height 17
click at [161, 202] on button "Mover para finalizado" at bounding box center [162, 194] width 93 height 16
click at [166, 202] on button "Mover para finalizado" at bounding box center [163, 193] width 96 height 17
click at [167, 198] on button "Mover para finalizado" at bounding box center [163, 193] width 96 height 17
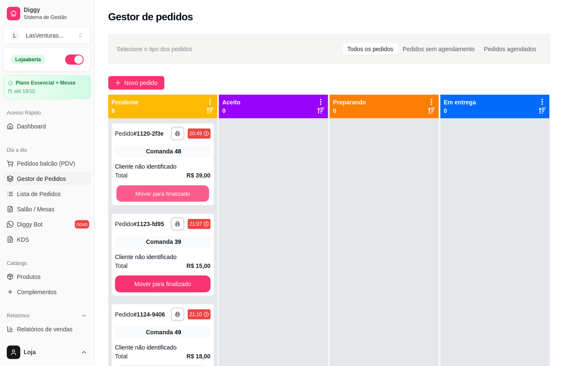
click at [167, 198] on button "Mover para finalizado" at bounding box center [162, 194] width 93 height 16
click at [167, 198] on button "Mover para finalizado" at bounding box center [163, 193] width 96 height 17
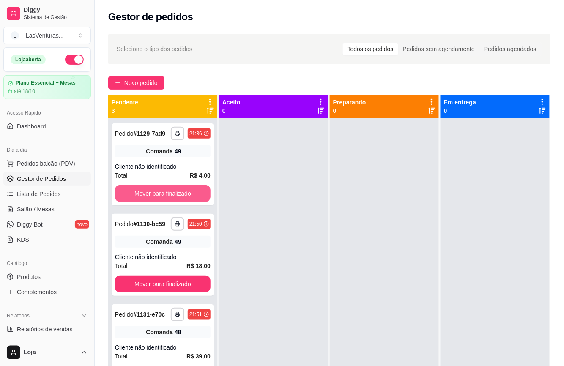
click at [167, 198] on button "Mover para finalizado" at bounding box center [163, 193] width 96 height 17
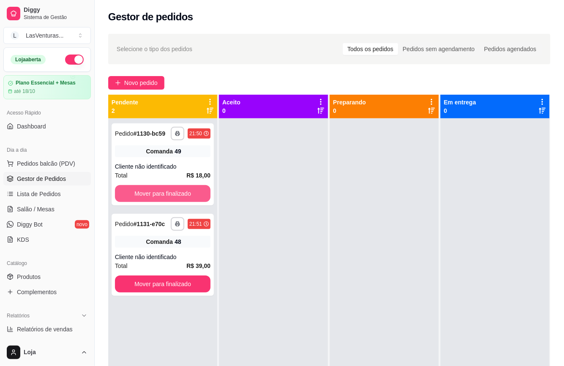
click at [167, 198] on button "Mover para finalizado" at bounding box center [163, 193] width 96 height 17
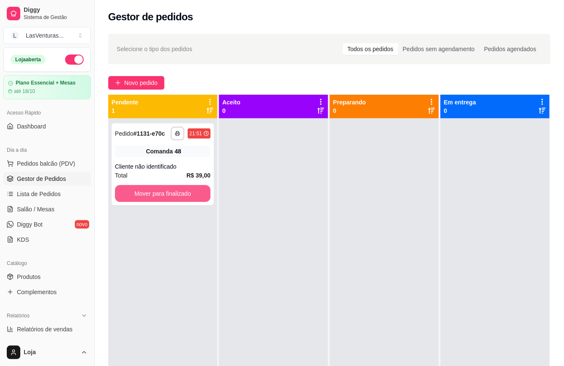
click at [167, 198] on button "Mover para finalizado" at bounding box center [163, 193] width 96 height 17
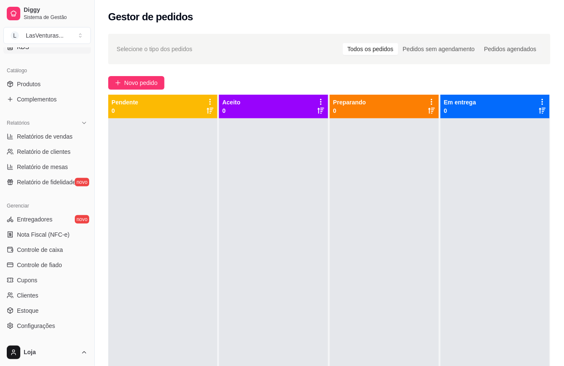
scroll to position [225, 0]
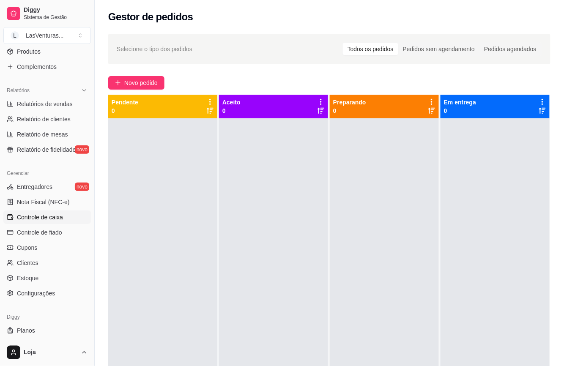
click at [34, 217] on span "Controle de caixa" at bounding box center [40, 217] width 46 height 8
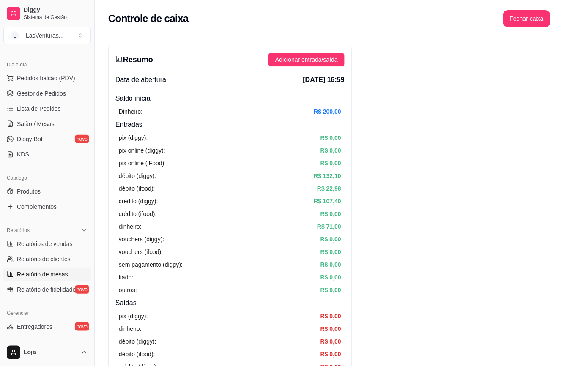
scroll to position [56, 0]
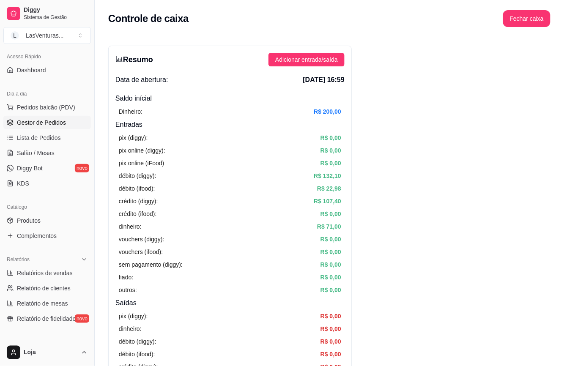
click at [49, 125] on span "Gestor de Pedidos" at bounding box center [41, 122] width 49 height 8
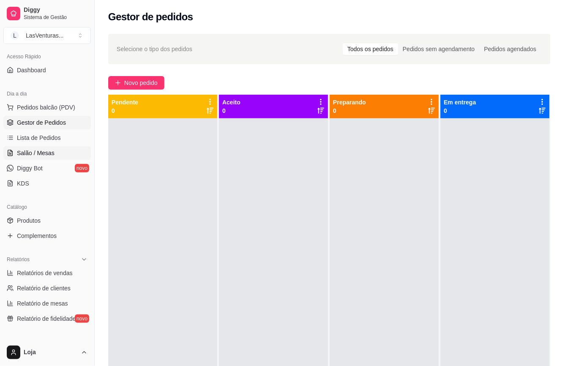
click at [57, 153] on link "Salão / Mesas" at bounding box center [47, 153] width 88 height 14
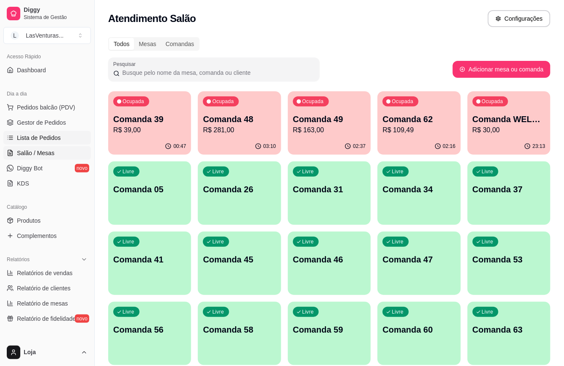
click at [58, 142] on link "Lista de Pedidos" at bounding box center [47, 138] width 88 height 14
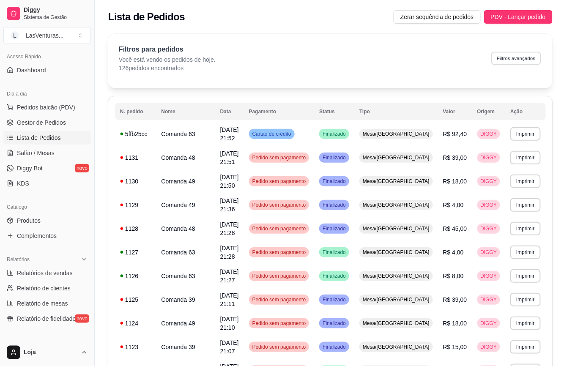
click at [514, 63] on button "Filtros avançados" at bounding box center [516, 58] width 50 height 13
select select "0"
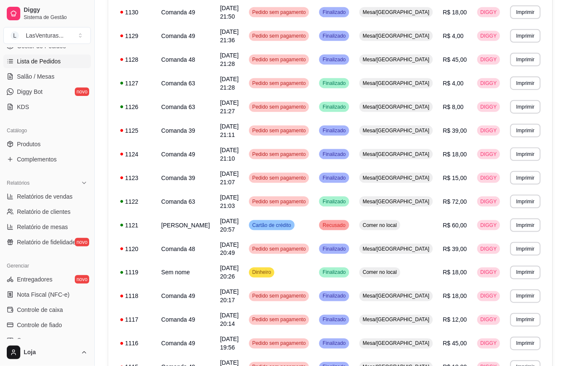
scroll to position [242, 0]
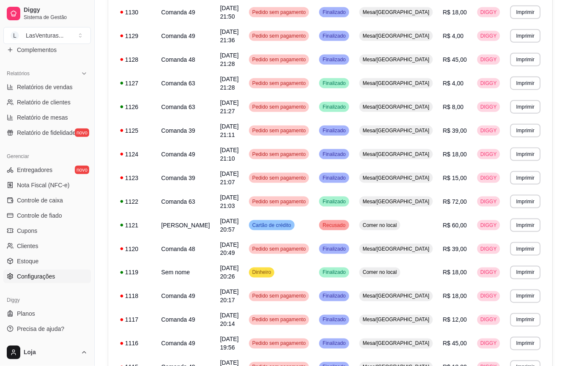
click at [48, 276] on span "Configurações" at bounding box center [36, 276] width 38 height 8
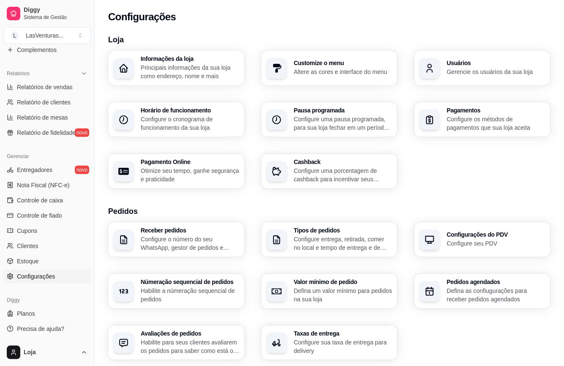
click at [517, 68] on p "Gerencie os usuários da sua loja" at bounding box center [496, 72] width 98 height 8
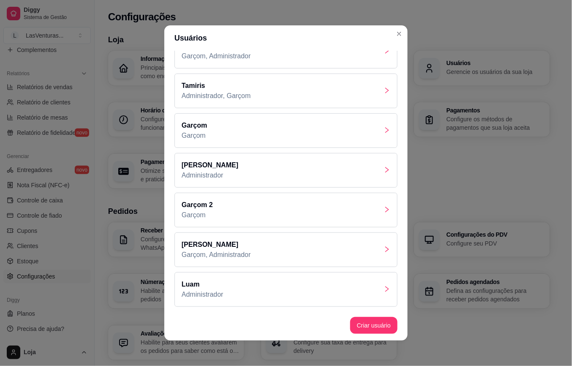
scroll to position [2, 0]
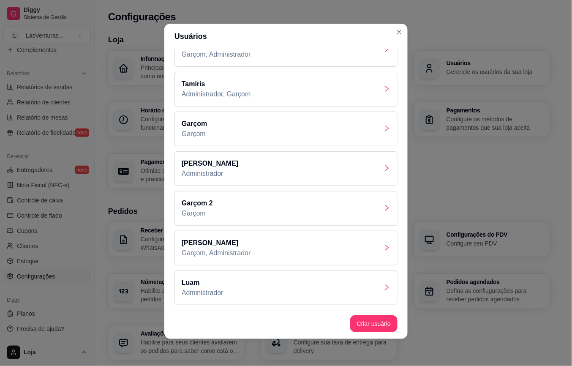
click at [369, 252] on div "Luiz Garçom, Administrador" at bounding box center [286, 248] width 223 height 35
drag, startPoint x: 369, startPoint y: 252, endPoint x: 353, endPoint y: 247, distance: 17.7
click at [353, 247] on p "Caso o usuário foi deslogado e precise entrar no app novamente gere um novo cód…" at bounding box center [286, 243] width 228 height 17
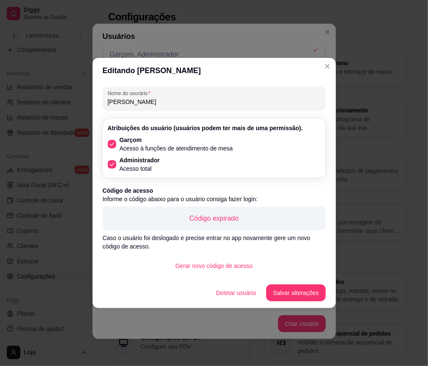
click at [112, 163] on icon at bounding box center [112, 164] width 7 height 5
click at [112, 166] on input "Administrador Acesso total" at bounding box center [109, 168] width 5 height 5
click at [111, 166] on icon at bounding box center [112, 164] width 6 height 5
click at [111, 166] on input "Administrador Acesso total" at bounding box center [109, 168] width 5 height 5
click at [111, 166] on icon at bounding box center [112, 164] width 7 height 5
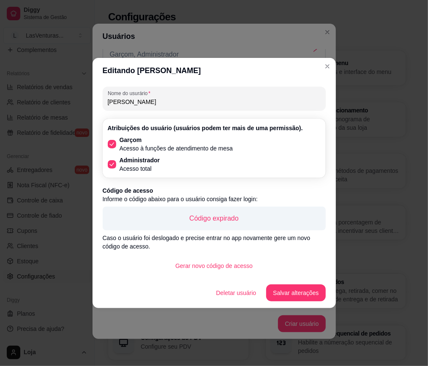
click at [111, 166] on input "Administrador Acesso total" at bounding box center [109, 168] width 5 height 5
checkbox input "false"
click at [304, 295] on button "Salvar alterações" at bounding box center [295, 293] width 57 height 16
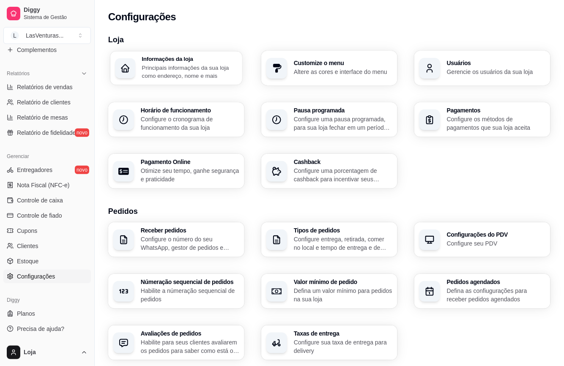
click at [205, 74] on p "Principais informações da sua loja como endereço, nome e mais" at bounding box center [190, 71] width 96 height 16
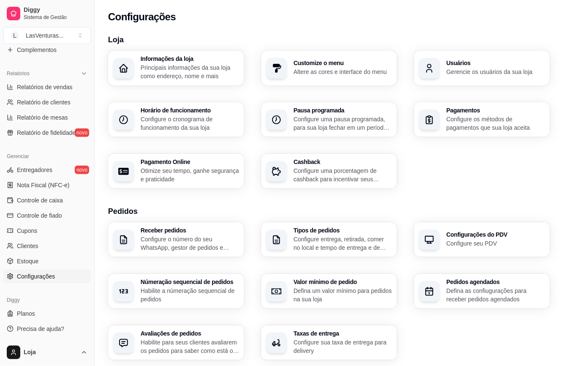
type input "Avenida Presidente Costa e Silva - de 623 ao fim - lado ímpar"
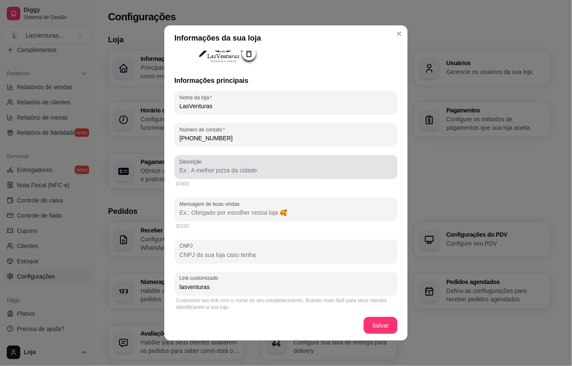
scroll to position [112, 0]
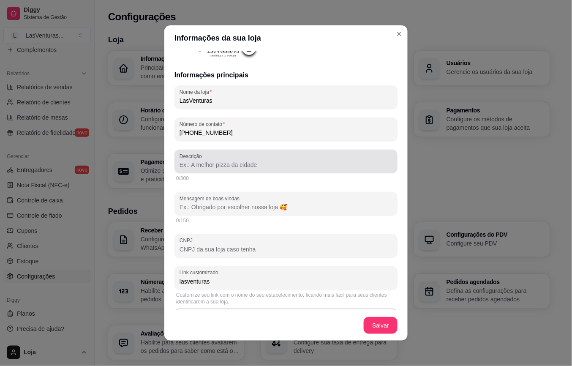
click at [280, 170] on div "Descrição" at bounding box center [286, 162] width 223 height 24
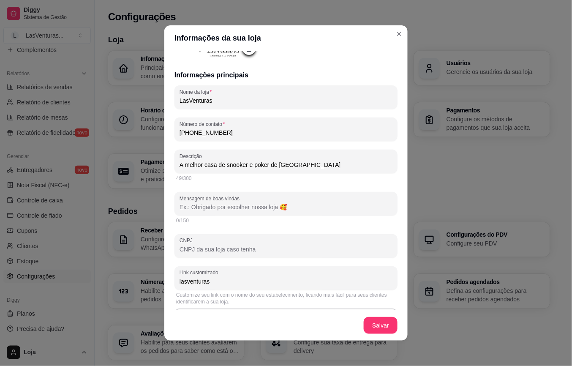
type input "A melhor casa de snooker e poker de praia grande"
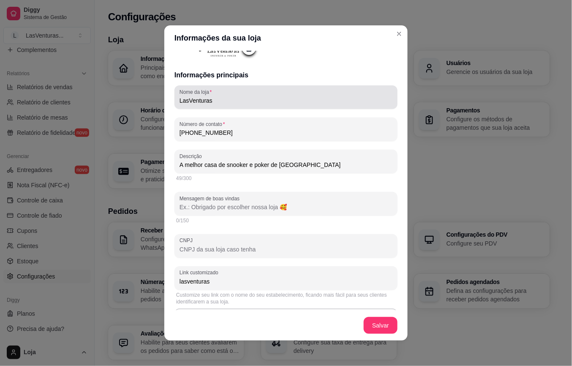
drag, startPoint x: 233, startPoint y: 166, endPoint x: 293, endPoint y: 94, distance: 93.4
click at [293, 94] on div "LasVenturas" at bounding box center [286, 97] width 213 height 17
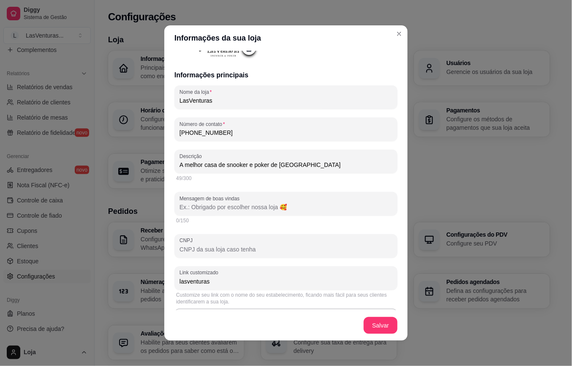
drag, startPoint x: 193, startPoint y: 101, endPoint x: 275, endPoint y: 77, distance: 85.3
click at [274, 77] on h3 "Informações principais" at bounding box center [286, 75] width 223 height 10
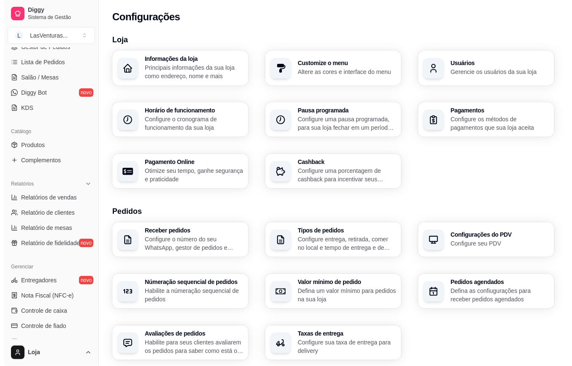
scroll to position [0, 0]
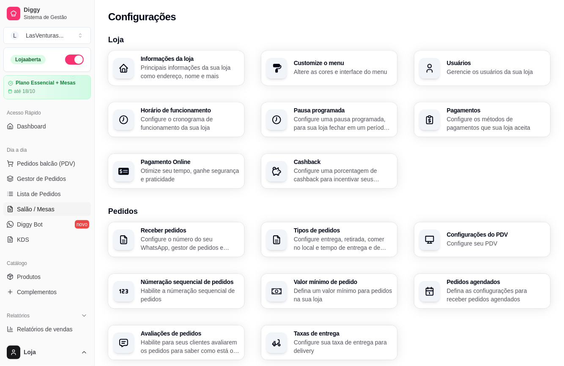
click at [48, 210] on span "Salão / Mesas" at bounding box center [36, 209] width 38 height 8
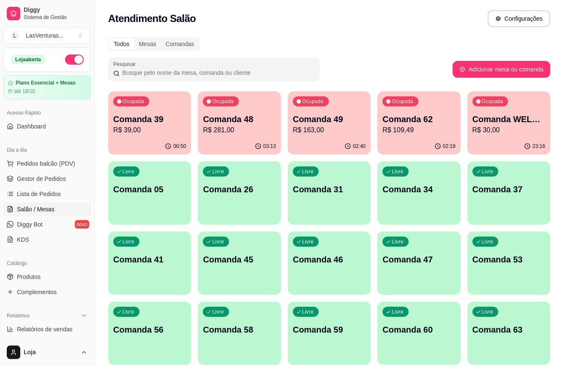
click at [325, 137] on div "Ocupada Comanda 49 R$ 163,00" at bounding box center [329, 114] width 83 height 47
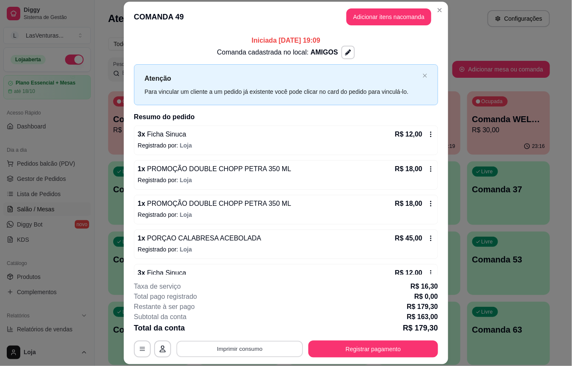
click at [243, 350] on button "Imprimir consumo" at bounding box center [240, 349] width 127 height 16
click at [248, 330] on button "IMPRESSORA" at bounding box center [238, 329] width 59 height 13
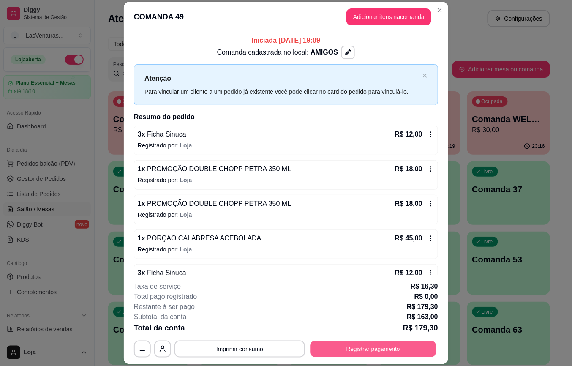
click at [347, 347] on button "Registrar pagamento" at bounding box center [374, 349] width 126 height 16
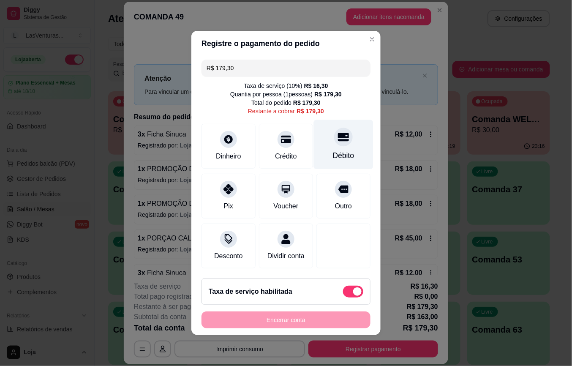
click at [338, 134] on icon at bounding box center [343, 136] width 11 height 11
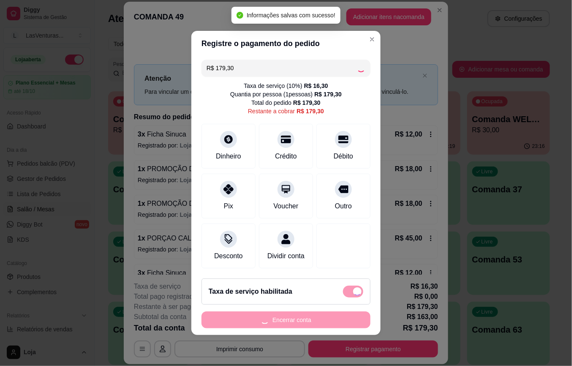
type input "R$ 0,00"
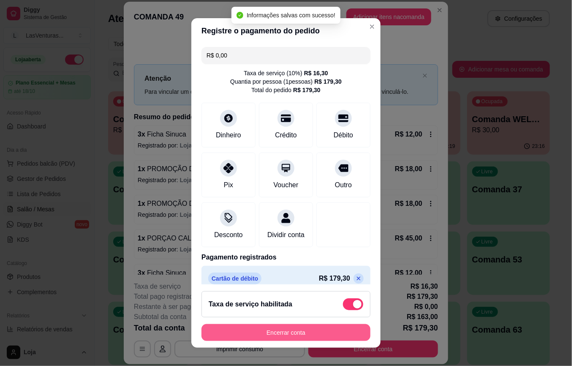
click at [305, 333] on button "Encerrar conta" at bounding box center [286, 332] width 169 height 17
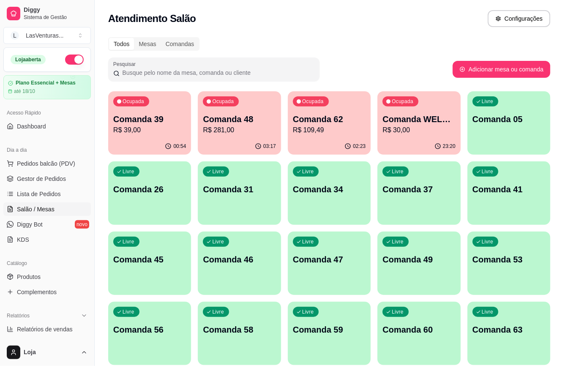
click at [123, 138] on button "Ocupada Comanda 39 R$ 39,00 00:54" at bounding box center [149, 122] width 83 height 63
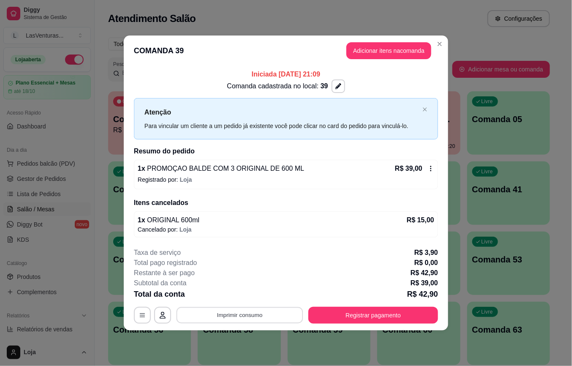
click at [264, 310] on button "Imprimir consumo" at bounding box center [240, 315] width 127 height 16
click at [254, 293] on button "IMPRESSORA" at bounding box center [242, 297] width 61 height 14
click at [330, 316] on button "Registrar pagamento" at bounding box center [374, 315] width 126 height 16
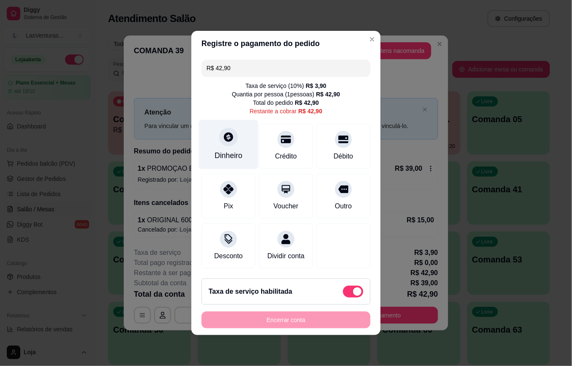
click at [222, 137] on div at bounding box center [228, 137] width 19 height 19
click at [353, 296] on span at bounding box center [357, 291] width 8 height 8
click at [343, 297] on input "checkbox" at bounding box center [345, 295] width 5 height 5
checkbox input "true"
type input "R$ 39,00"
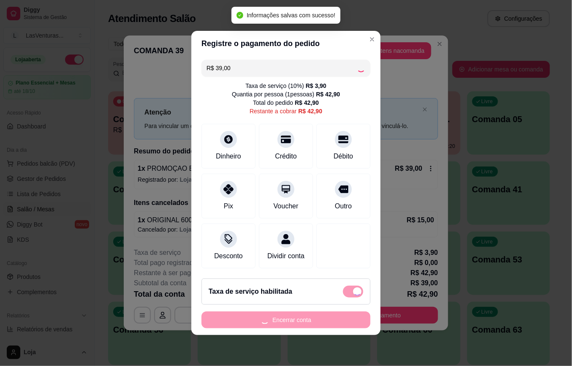
checkbox input "false"
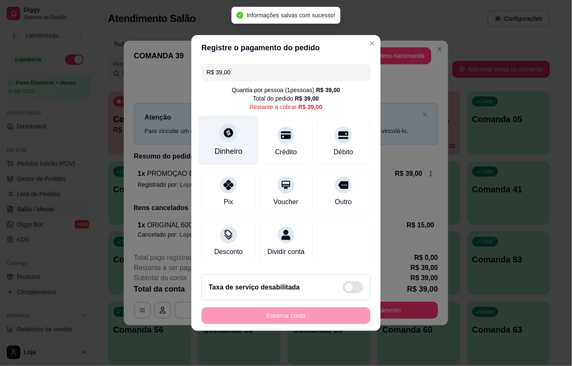
click at [224, 131] on icon at bounding box center [228, 132] width 11 height 11
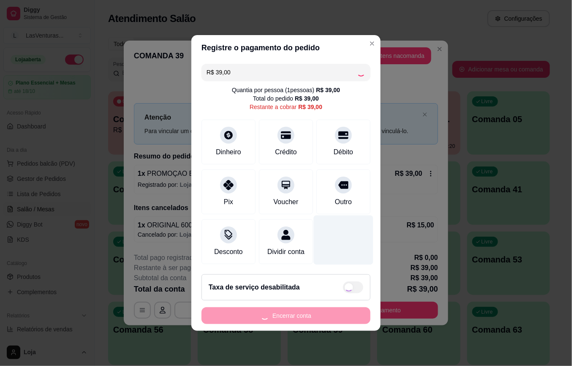
type input "R$ 0,00"
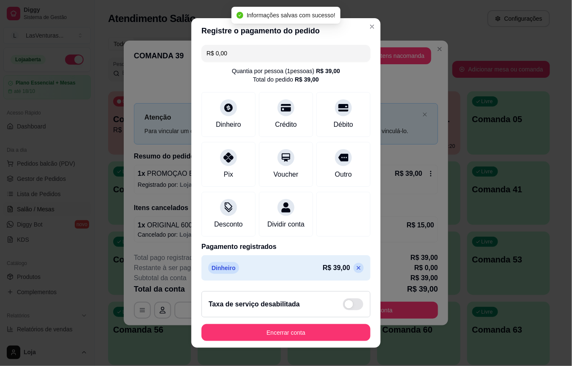
scroll to position [13, 0]
click at [307, 333] on button "Encerrar conta" at bounding box center [286, 332] width 169 height 17
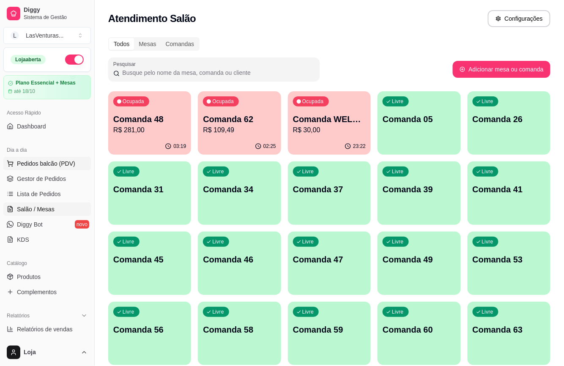
click at [25, 167] on span "Pedidos balcão (PDV)" at bounding box center [46, 163] width 58 height 8
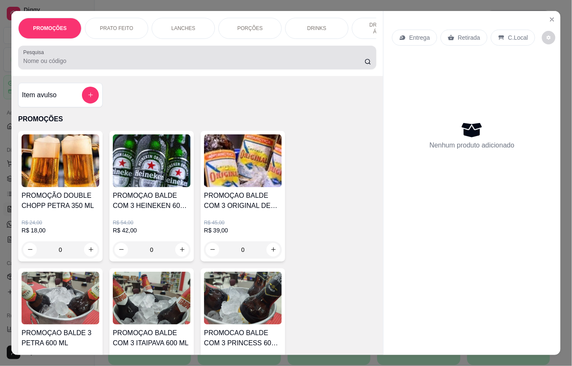
click at [118, 65] on input "Pesquisa" at bounding box center [194, 61] width 342 height 8
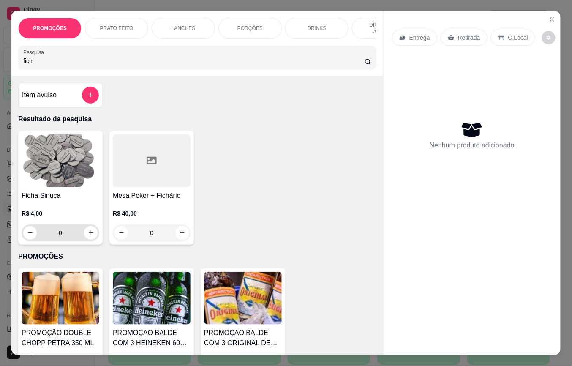
type input "fich"
click at [65, 240] on input "0" at bounding box center [60, 232] width 47 height 17
type input "1"
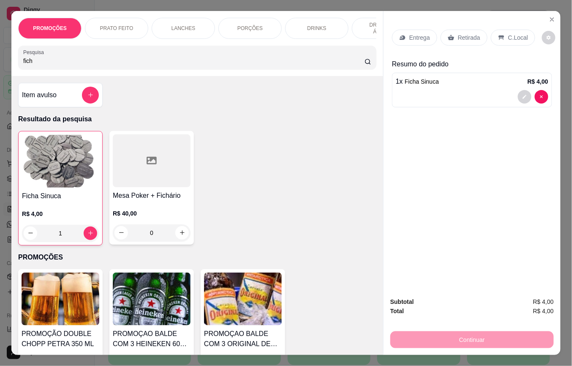
type input "0"
type input "3"
click at [468, 33] on p "Retirada" at bounding box center [469, 37] width 22 height 8
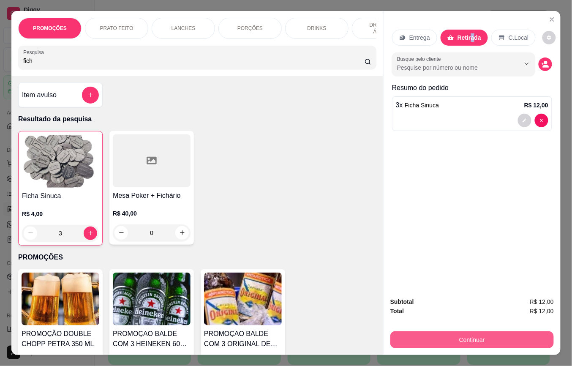
click at [476, 340] on button "Continuar" at bounding box center [473, 339] width 164 height 17
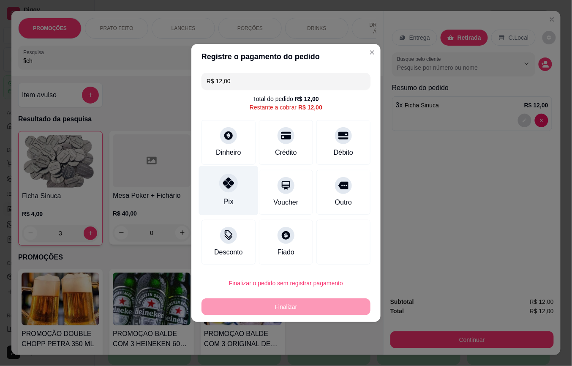
drag, startPoint x: 228, startPoint y: 186, endPoint x: 247, endPoint y: 195, distance: 20.8
click at [229, 188] on icon at bounding box center [228, 183] width 11 height 11
type input "R$ 0,00"
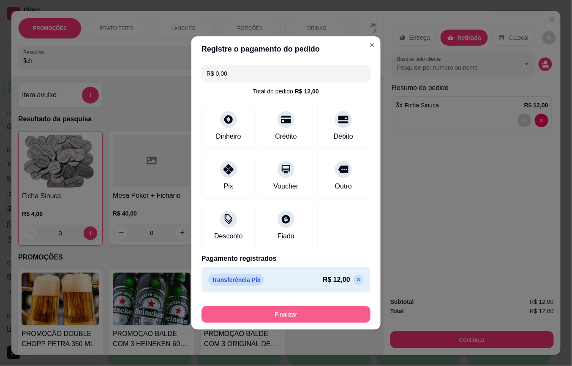
click at [302, 318] on button "Finalizar" at bounding box center [286, 314] width 169 height 17
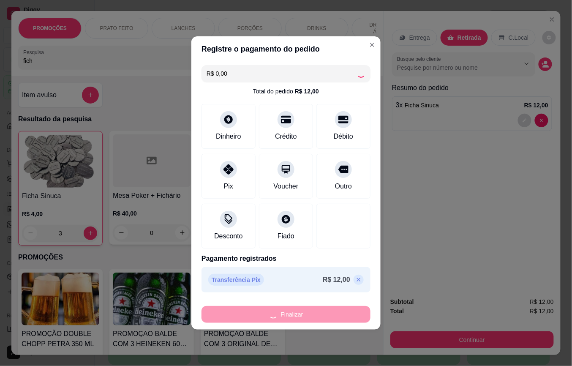
type input "0"
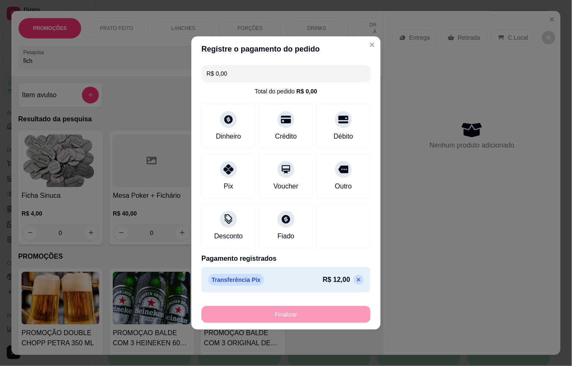
type input "-R$ 12,00"
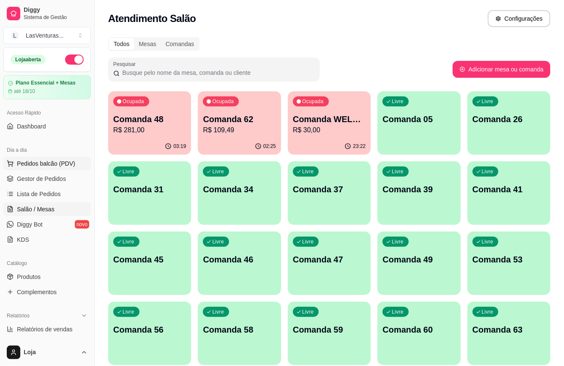
click at [46, 170] on button "Pedidos balcão (PDV)" at bounding box center [47, 164] width 88 height 14
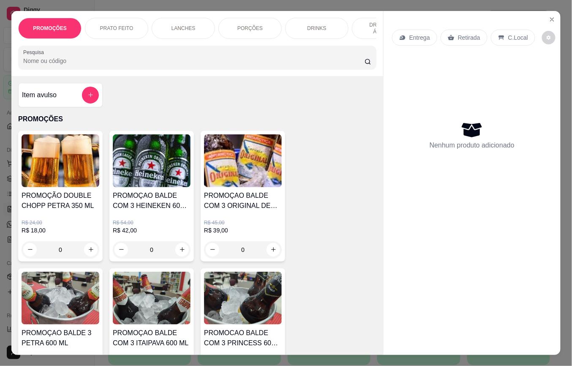
click at [179, 25] on p "LANCHES" at bounding box center [184, 28] width 24 height 7
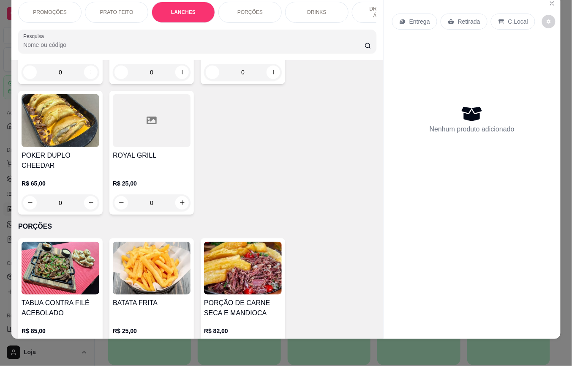
scroll to position [1010, 0]
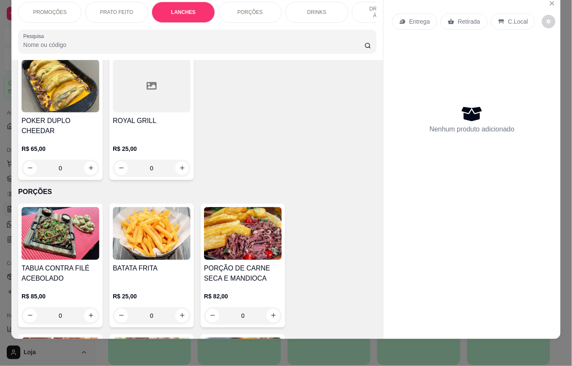
click at [246, 9] on p "PORÇÕES" at bounding box center [250, 12] width 25 height 7
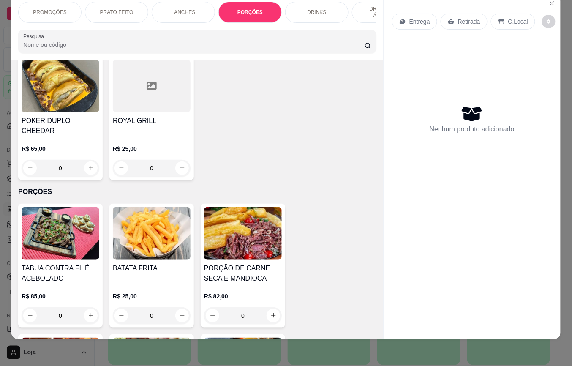
scroll to position [1127, 0]
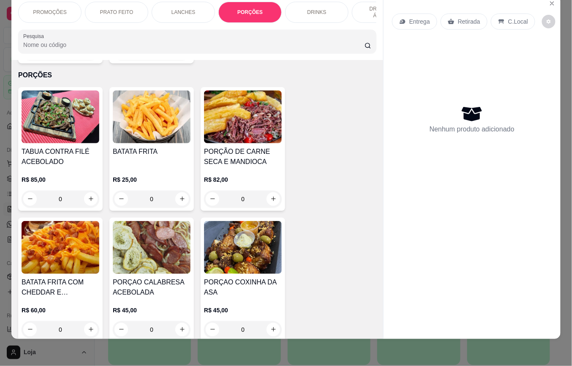
click at [161, 124] on img at bounding box center [152, 116] width 78 height 53
click at [48, 256] on img at bounding box center [61, 247] width 78 height 53
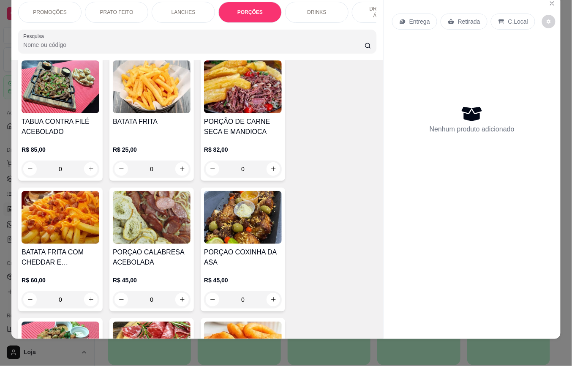
scroll to position [1184, 0]
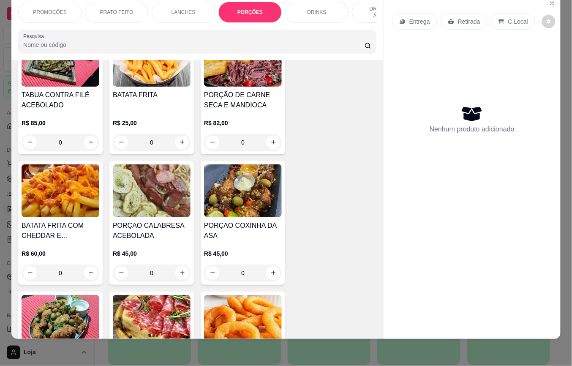
click at [71, 189] on img at bounding box center [61, 190] width 78 height 53
click at [78, 188] on img at bounding box center [61, 190] width 78 height 53
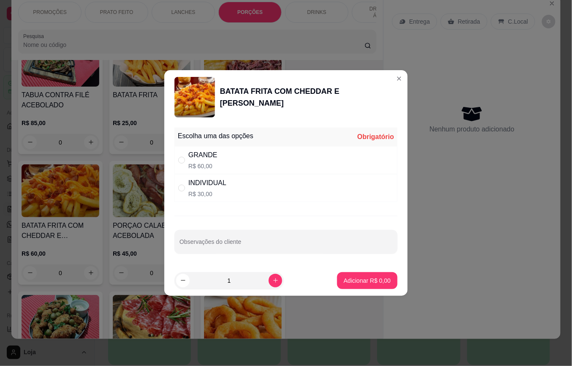
click at [213, 193] on p "R$ 30,00" at bounding box center [208, 194] width 38 height 8
radio input "true"
click at [360, 281] on p "Adicionar R$ 30,00" at bounding box center [366, 280] width 49 height 8
type input "1"
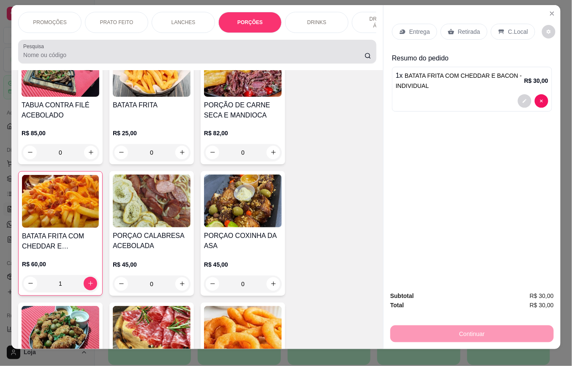
scroll to position [0, 0]
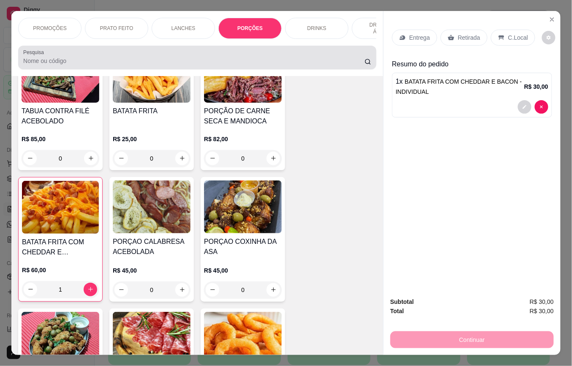
click at [91, 60] on div at bounding box center [197, 57] width 348 height 17
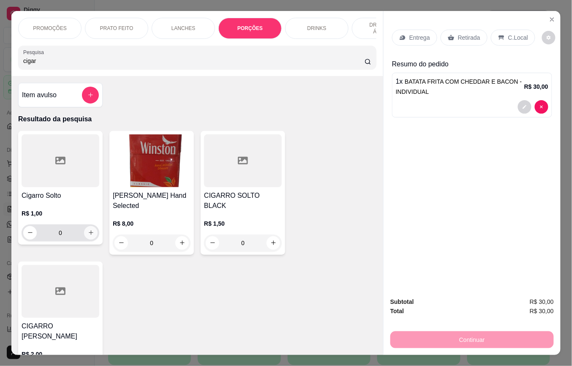
type input "cigar"
click at [90, 239] on button "increase-product-quantity" at bounding box center [91, 232] width 13 height 13
type input "1"
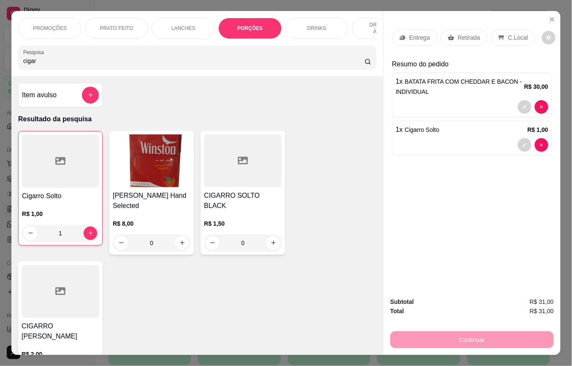
click at [509, 35] on p "C.Local" at bounding box center [519, 37] width 20 height 8
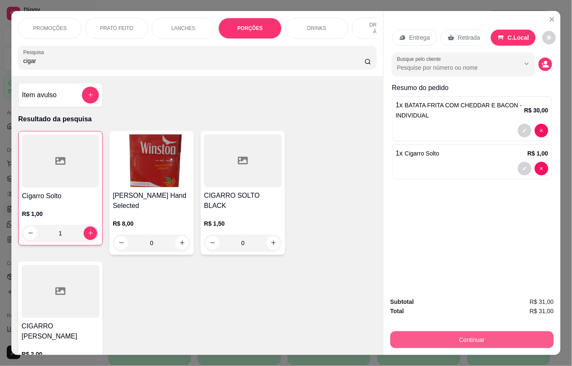
click at [452, 332] on button "Continuar" at bounding box center [473, 339] width 164 height 17
click at [463, 335] on button "Continuar" at bounding box center [473, 339] width 164 height 17
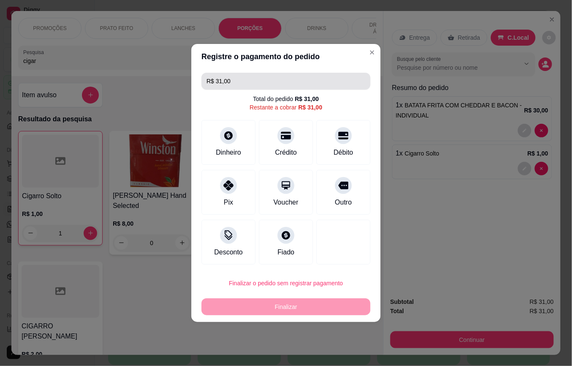
click at [252, 84] on input "R$ 31,00" at bounding box center [286, 81] width 159 height 17
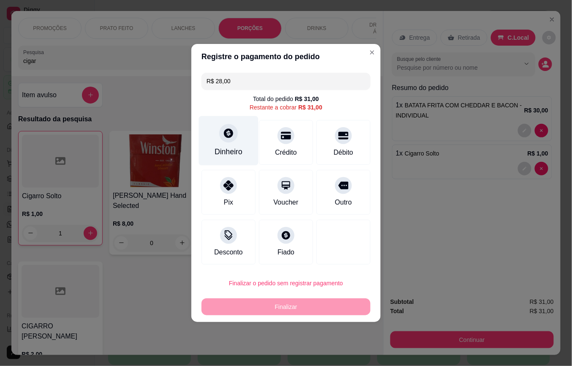
type input "R$ 28,00"
click at [227, 137] on icon at bounding box center [228, 133] width 9 height 9
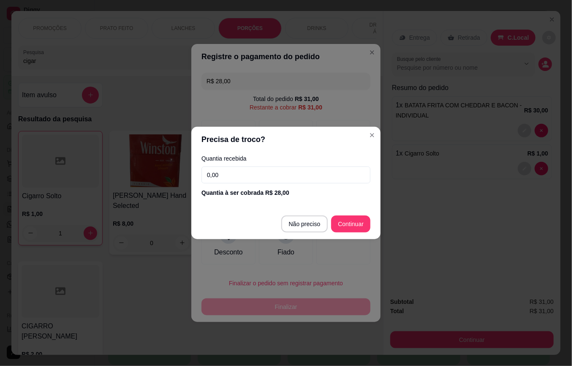
click at [288, 175] on input "0,00" at bounding box center [286, 175] width 169 height 17
type input "28,00"
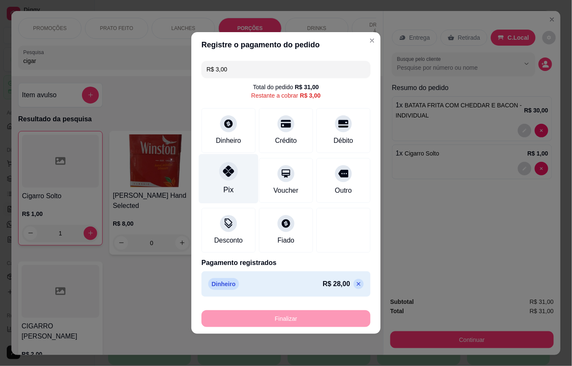
click at [229, 188] on div "Pix" at bounding box center [229, 189] width 10 height 11
type input "R$ 0,00"
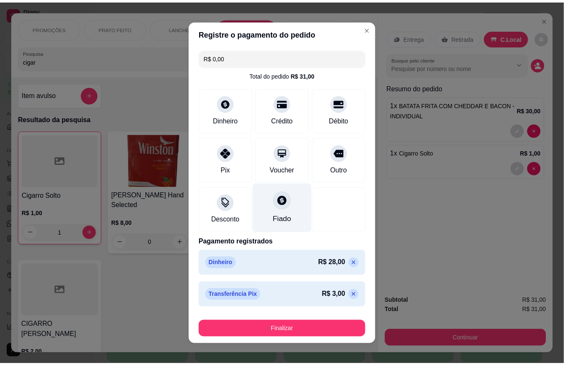
scroll to position [7, 0]
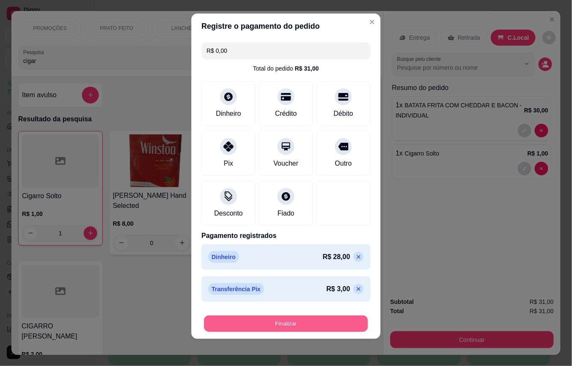
click at [318, 318] on button "Finalizar" at bounding box center [286, 324] width 164 height 16
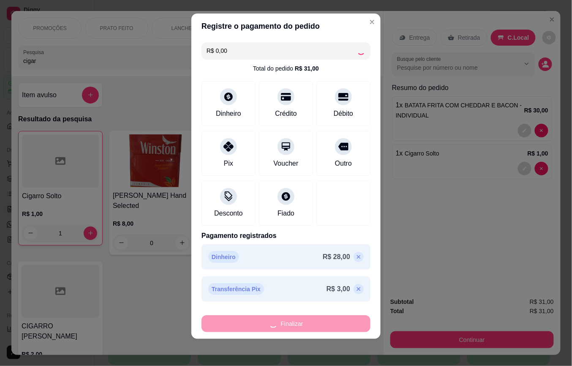
type input "0"
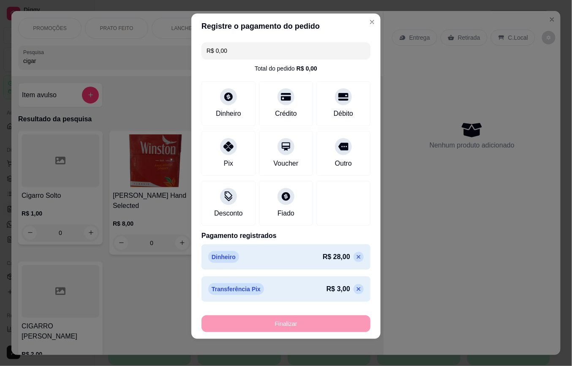
type input "-R$ 31,00"
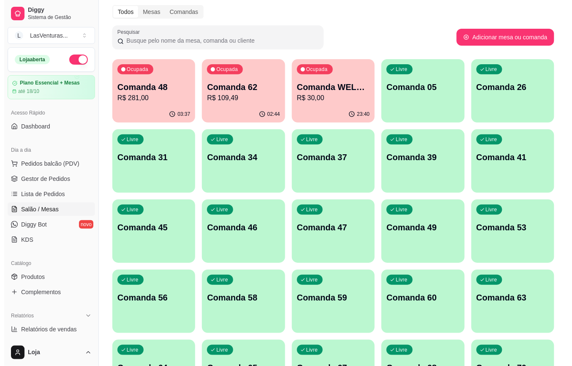
scroll to position [56, 0]
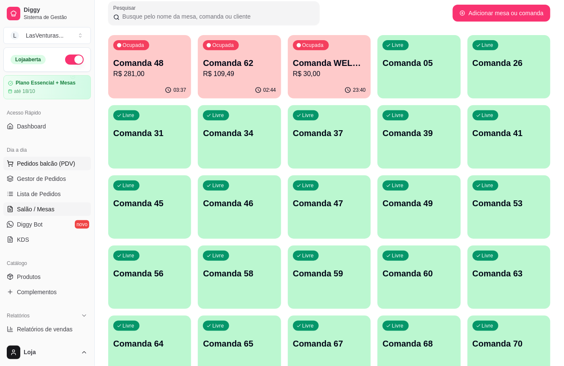
click at [37, 161] on span "Pedidos balcão (PDV)" at bounding box center [46, 163] width 58 height 8
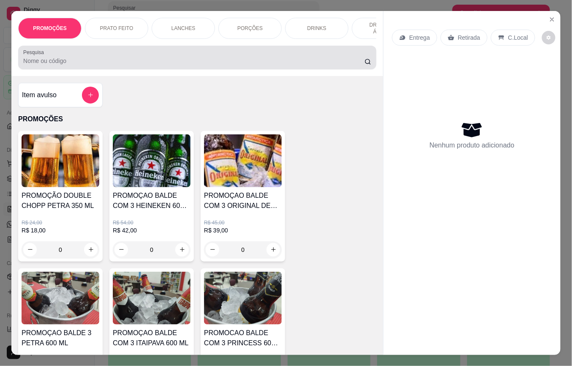
click at [75, 66] on div at bounding box center [197, 57] width 348 height 17
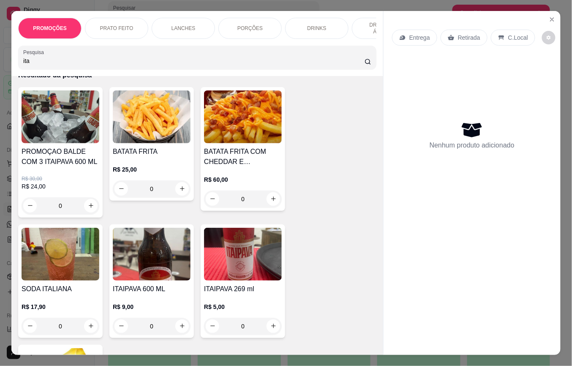
scroll to position [112, 0]
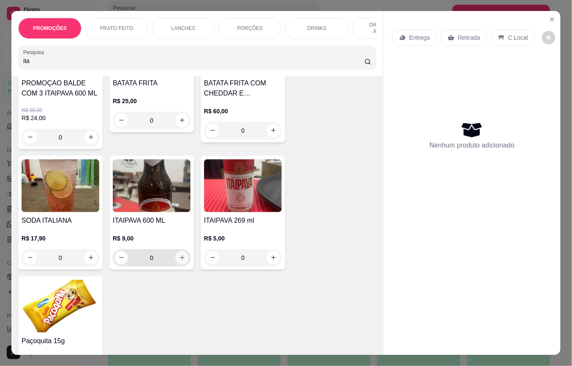
type input "ita"
click at [175, 262] on button "increase-product-quantity" at bounding box center [182, 258] width 14 height 14
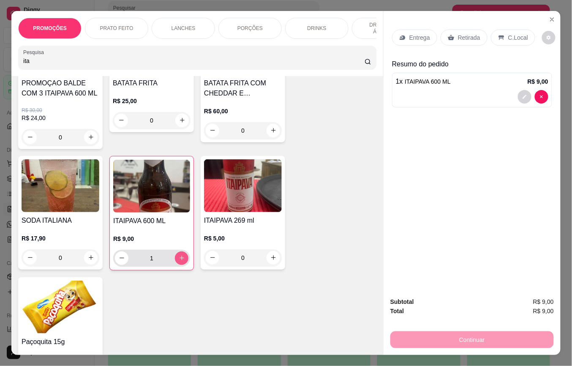
type input "1"
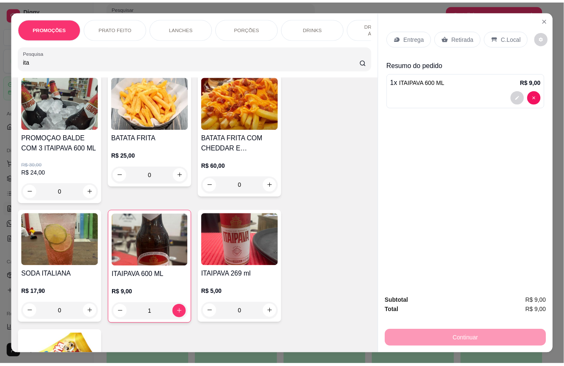
scroll to position [0, 0]
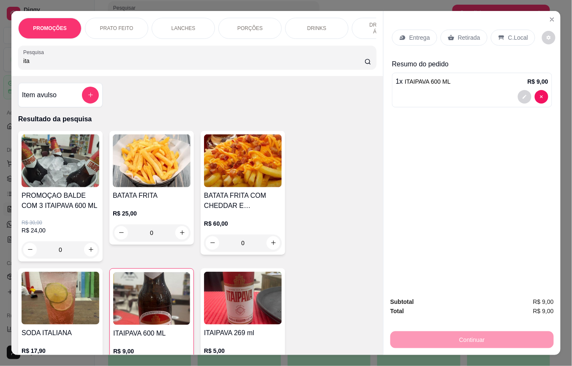
click at [43, 65] on input "ita" at bounding box center [194, 61] width 342 height 8
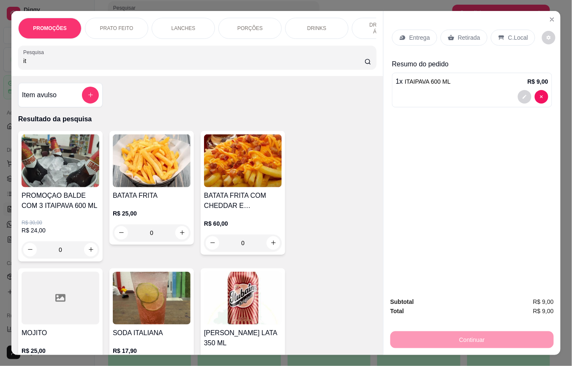
type input "i"
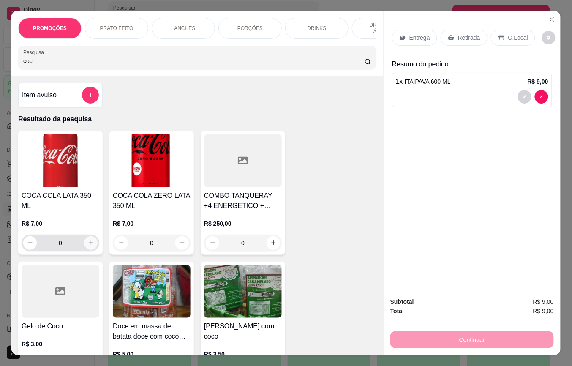
type input "coc"
click at [88, 240] on icon "increase-product-quantity" at bounding box center [91, 243] width 6 height 6
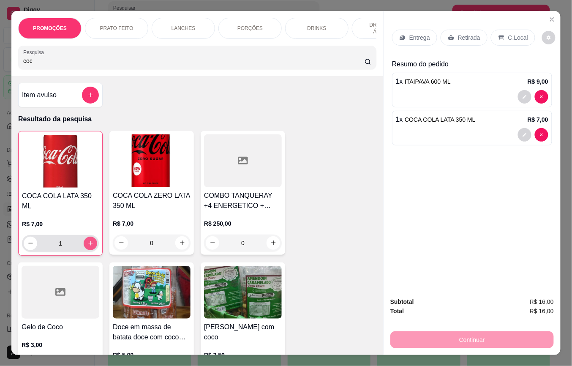
type input "1"
click at [458, 33] on p "Retirada" at bounding box center [469, 37] width 22 height 8
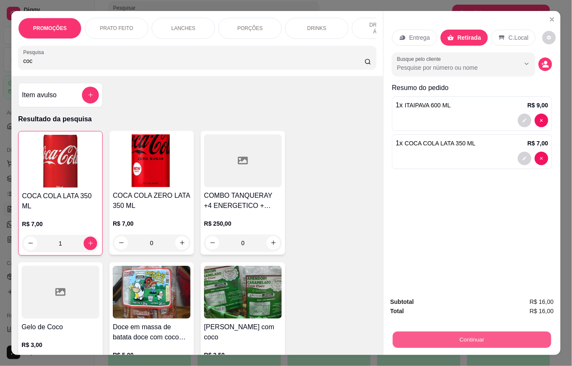
click at [480, 332] on button "Continuar" at bounding box center [472, 340] width 159 height 16
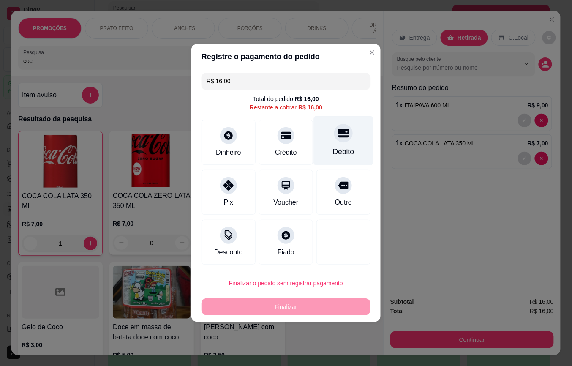
click at [338, 135] on icon at bounding box center [343, 133] width 11 height 11
type input "R$ 0,00"
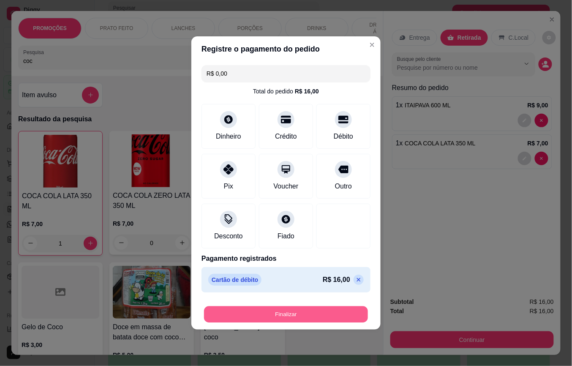
click at [299, 312] on button "Finalizar" at bounding box center [286, 314] width 164 height 16
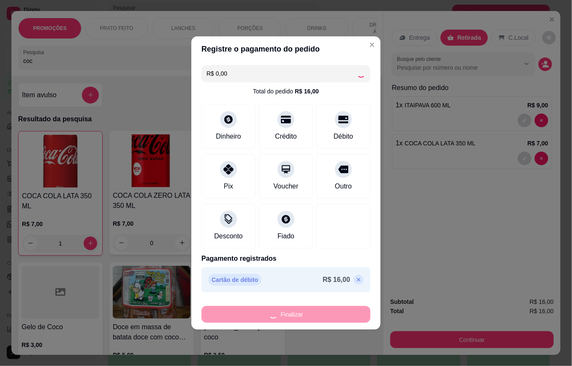
type input "0"
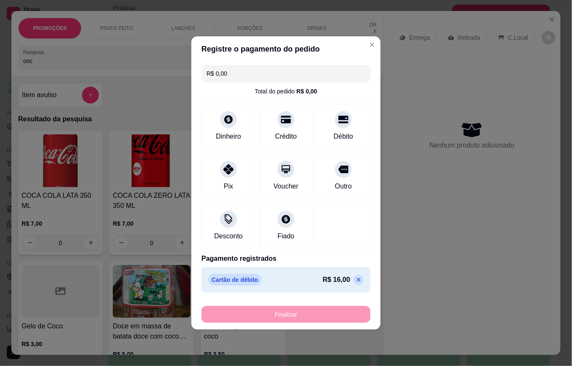
type input "-R$ 16,00"
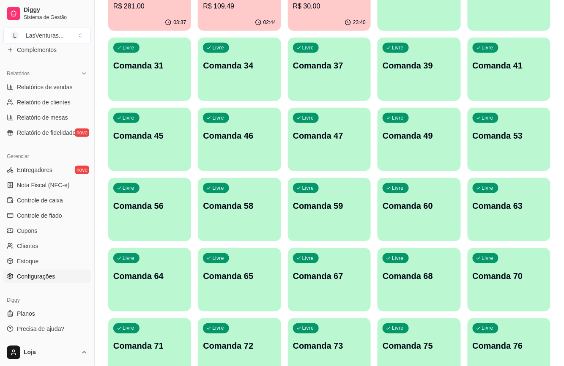
scroll to position [56, 0]
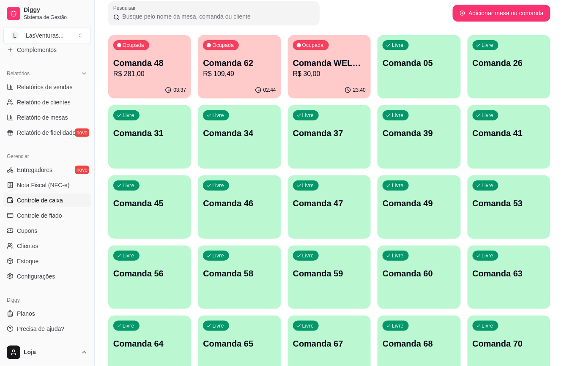
click at [33, 202] on span "Controle de caixa" at bounding box center [40, 200] width 46 height 8
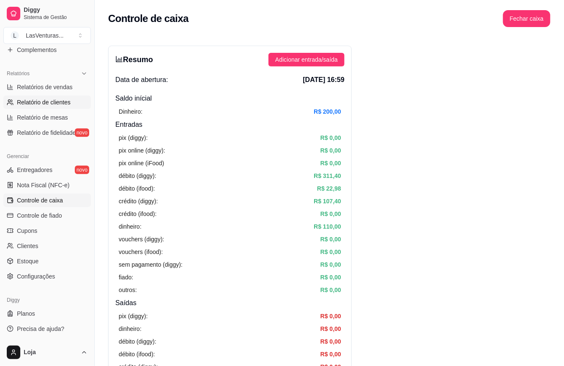
click at [25, 105] on span "Relatório de clientes" at bounding box center [44, 102] width 54 height 8
select select "30"
select select "HIGHEST_TOTAL_SPENT_WITH_ORDERS"
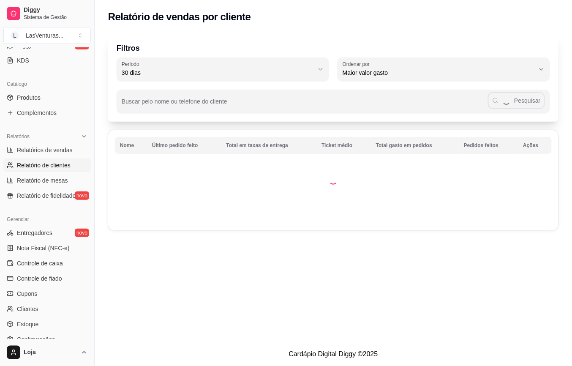
scroll to position [129, 0]
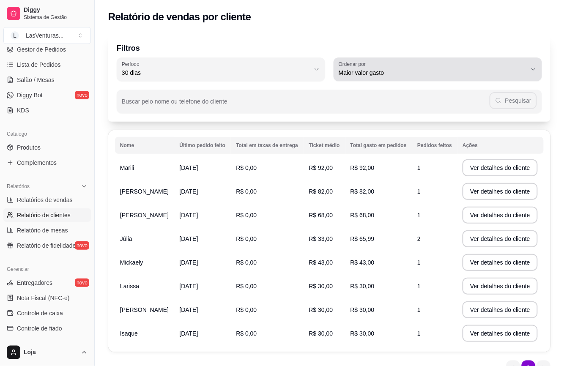
click at [367, 74] on span "Maior valor gasto" at bounding box center [433, 72] width 188 height 8
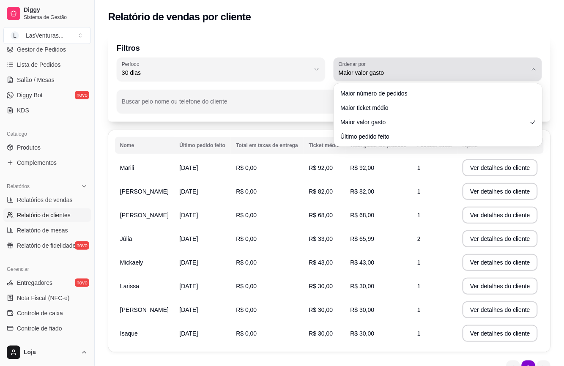
click at [367, 75] on span "Maior valor gasto" at bounding box center [433, 72] width 188 height 8
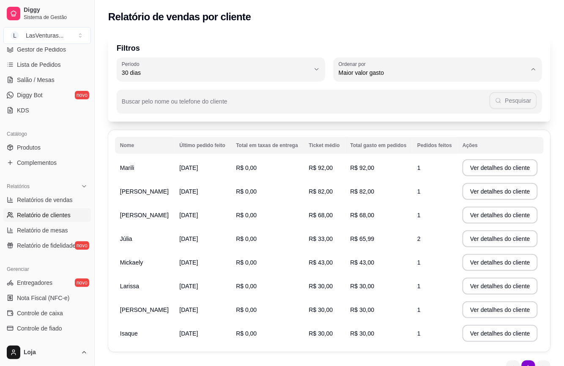
click at [332, 78] on div "30 Período Hoje Ontem 7 dias 15 dias 30 dias 45 dias 60 dias Período 30 dias HI…" at bounding box center [329, 69] width 425 height 24
click at [34, 85] on link "Salão / Mesas" at bounding box center [47, 80] width 88 height 14
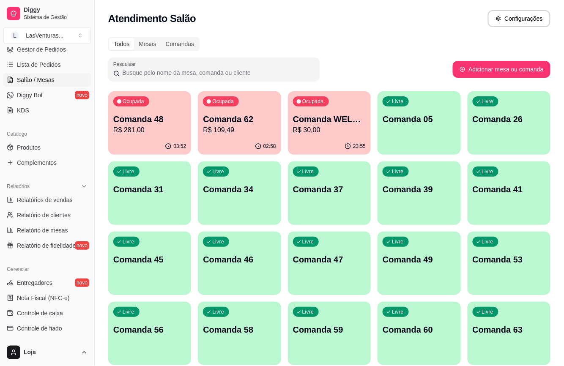
click at [251, 127] on p "R$ 109,49" at bounding box center [239, 130] width 73 height 10
click at [168, 139] on div "03:53" at bounding box center [149, 146] width 83 height 16
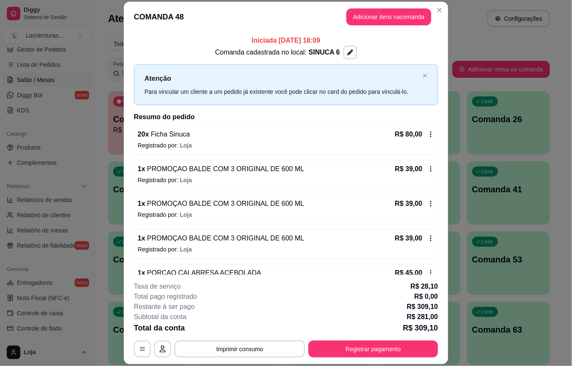
click at [376, 7] on header "COMANDA 48 Adicionar itens na comanda" at bounding box center [286, 17] width 325 height 30
click at [377, 17] on button "Adicionar itens na comanda" at bounding box center [389, 16] width 85 height 17
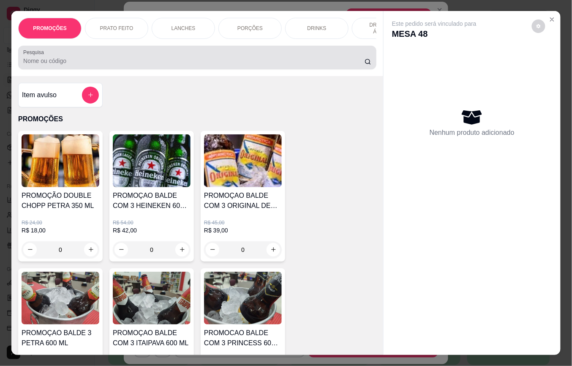
click at [192, 60] on div at bounding box center [197, 57] width 348 height 17
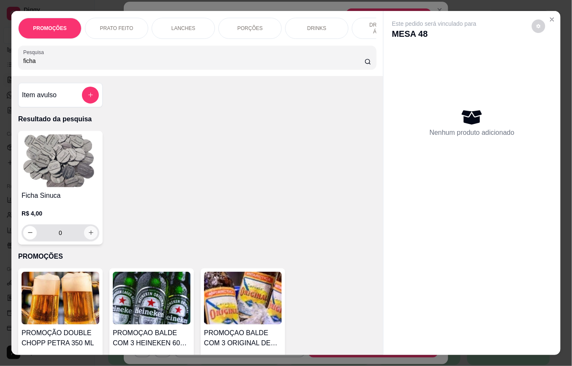
type input "ficha"
click at [89, 236] on icon "increase-product-quantity" at bounding box center [91, 233] width 6 height 6
type input "1"
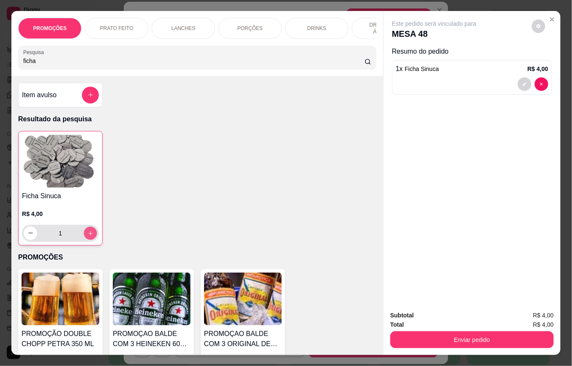
click at [89, 237] on icon "increase-product-quantity" at bounding box center [91, 233] width 6 height 6
type input "5"
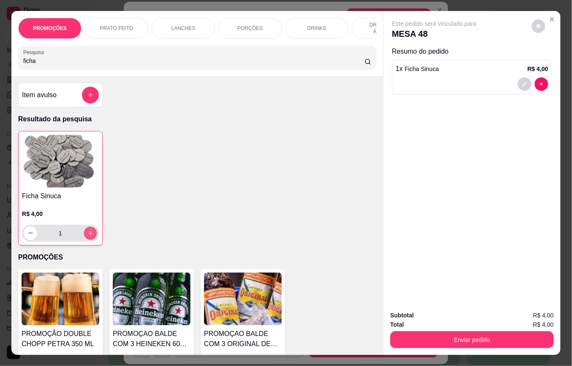
type input "5"
click at [129, 64] on input "ficha" at bounding box center [194, 61] width 342 height 8
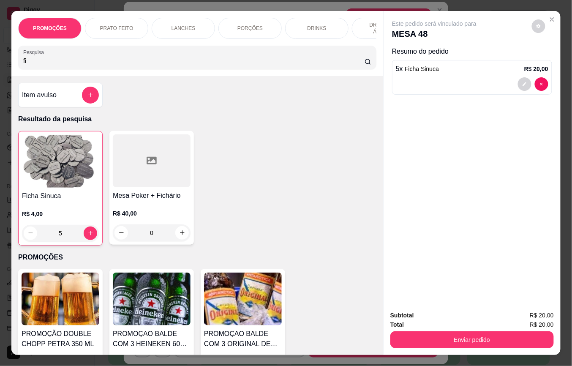
type input "f"
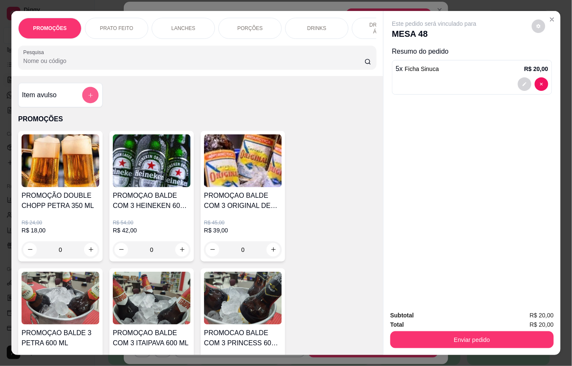
click at [90, 102] on button "add-separate-item" at bounding box center [90, 95] width 16 height 16
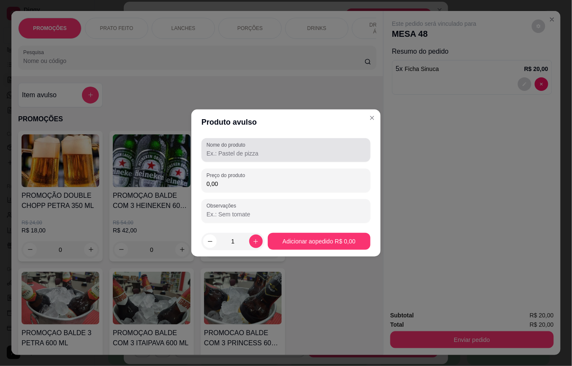
click at [237, 148] on label "Nome do produto" at bounding box center [228, 144] width 42 height 7
click at [237, 149] on input "Nome do produto" at bounding box center [286, 153] width 159 height 8
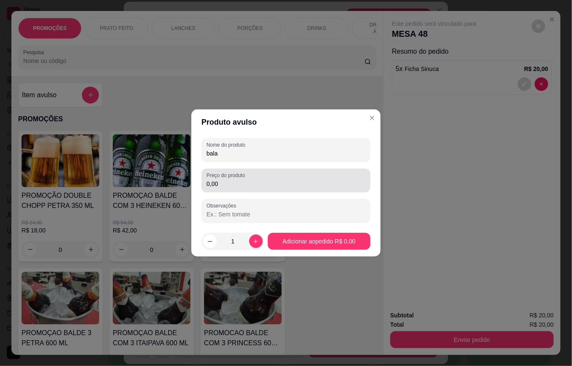
type input "bala"
click at [229, 188] on input "0,00" at bounding box center [286, 184] width 159 height 8
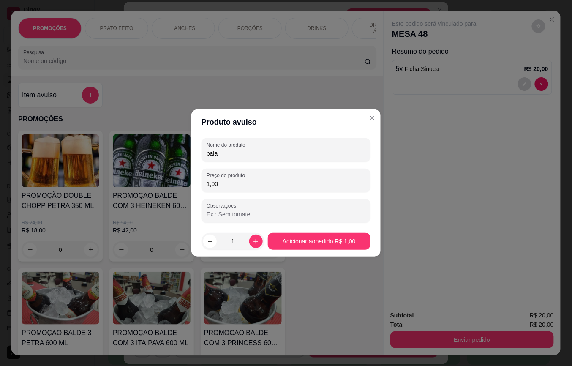
type input "1,00"
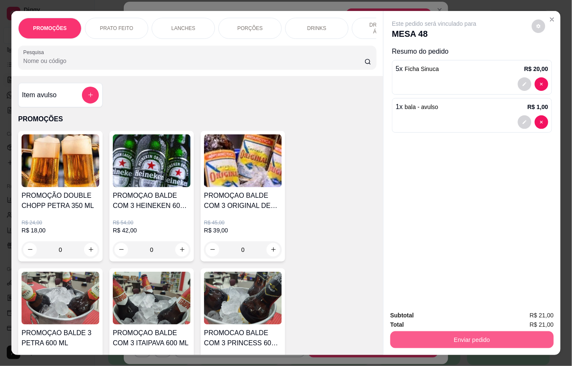
click at [442, 340] on button "Enviar pedido" at bounding box center [473, 339] width 164 height 17
click at [530, 315] on button "Enviar pedido" at bounding box center [531, 315] width 47 height 16
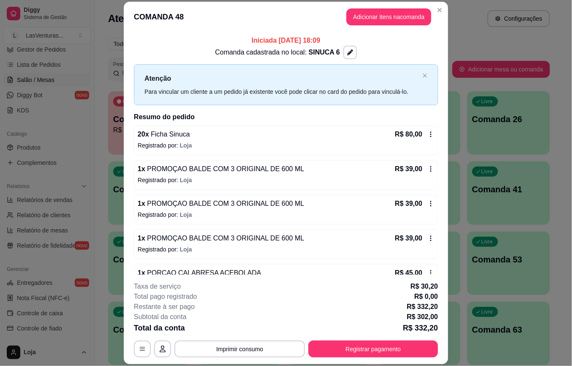
click at [330, 263] on div "20 x Ficha Sinuca R$ 80,00 Registrado por: Loja 1 x PROMOÇAO BALDE COM 3 ORIGIN…" at bounding box center [286, 262] width 304 height 272
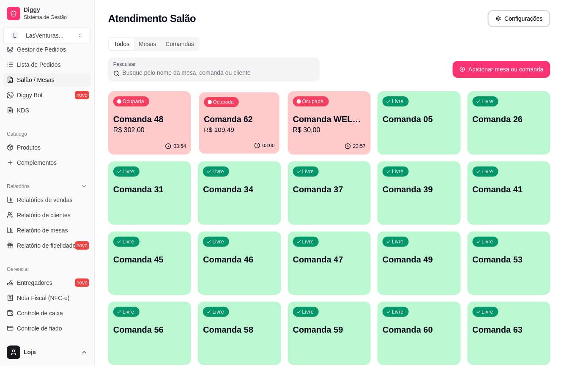
click at [239, 140] on div "03:00" at bounding box center [239, 146] width 81 height 16
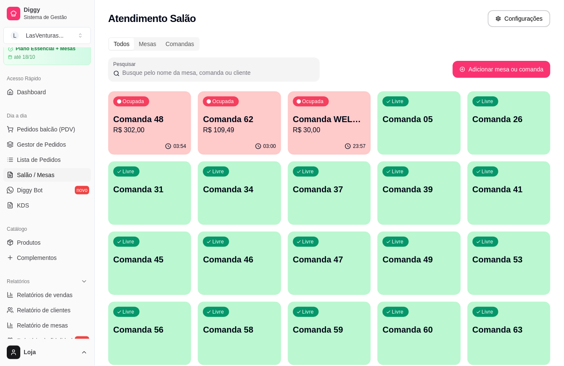
scroll to position [17, 0]
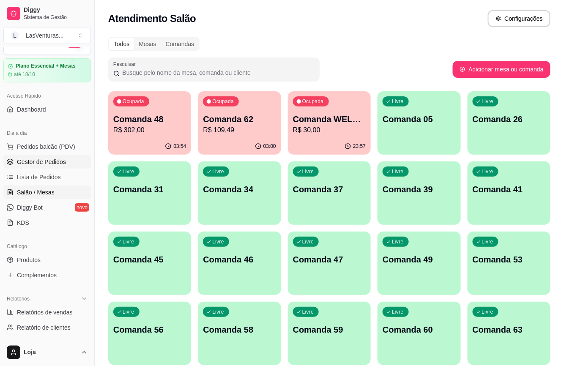
click at [48, 164] on span "Gestor de Pedidos" at bounding box center [41, 162] width 49 height 8
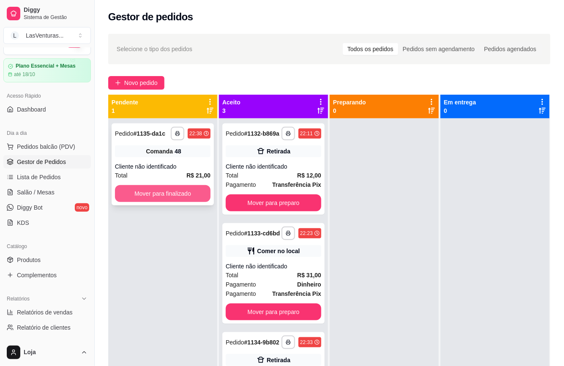
click at [163, 192] on button "Mover para finalizado" at bounding box center [163, 193] width 96 height 17
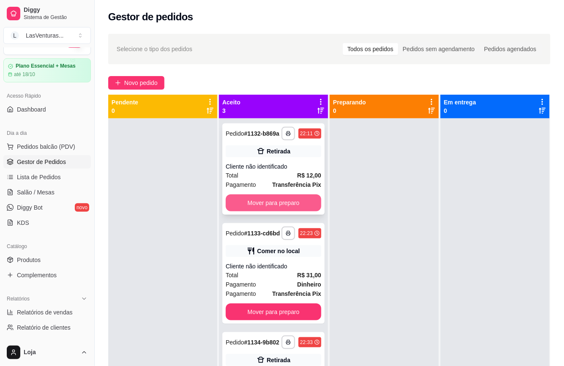
click at [267, 208] on button "Mover para preparo" at bounding box center [274, 202] width 96 height 17
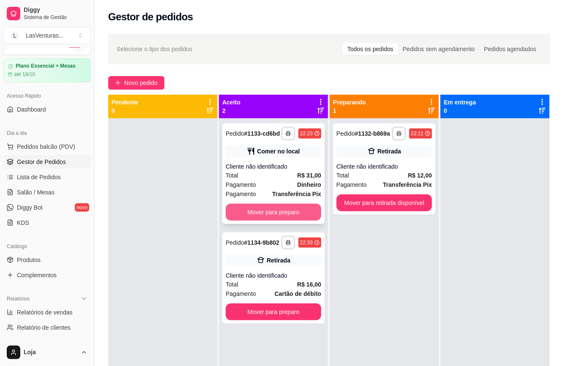
click at [269, 207] on button "Mover para preparo" at bounding box center [274, 212] width 96 height 17
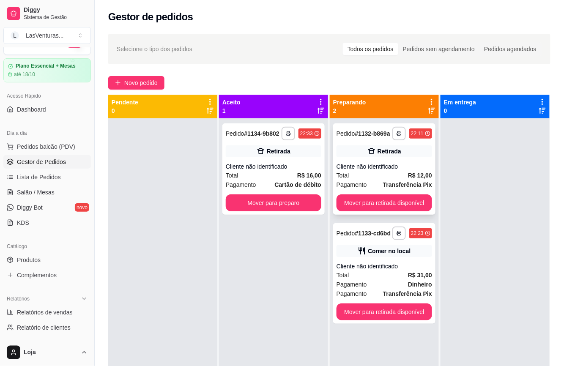
click at [364, 211] on button "Mover para retirada disponível" at bounding box center [385, 202] width 96 height 17
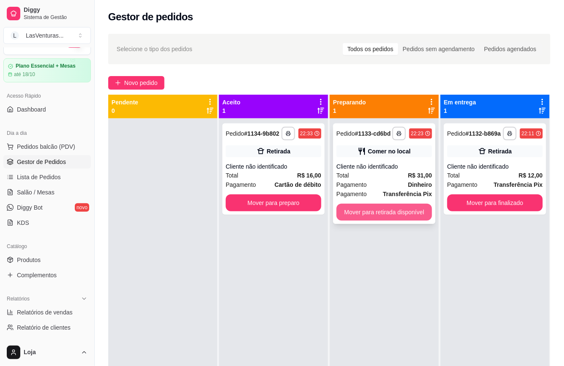
click at [354, 213] on button "Mover para retirada disponível" at bounding box center [385, 212] width 96 height 17
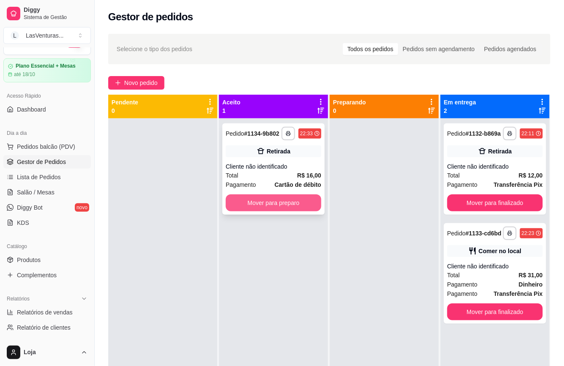
click at [300, 213] on div "**********" at bounding box center [273, 168] width 102 height 91
click at [306, 205] on button "Mover para preparo" at bounding box center [274, 202] width 96 height 17
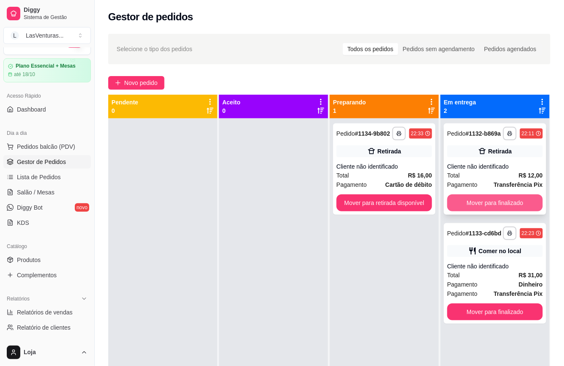
click at [475, 202] on button "Mover para finalizado" at bounding box center [495, 202] width 96 height 17
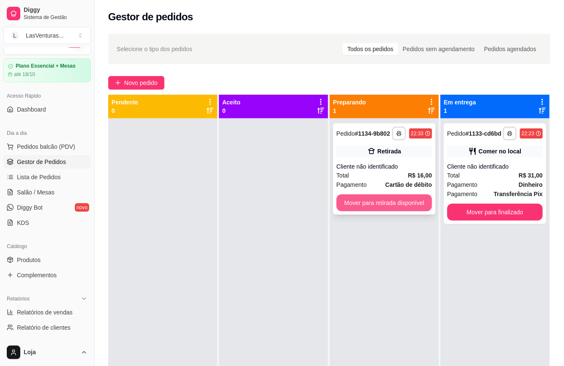
click at [425, 202] on div "Mover para retirada disponível" at bounding box center [385, 202] width 96 height 17
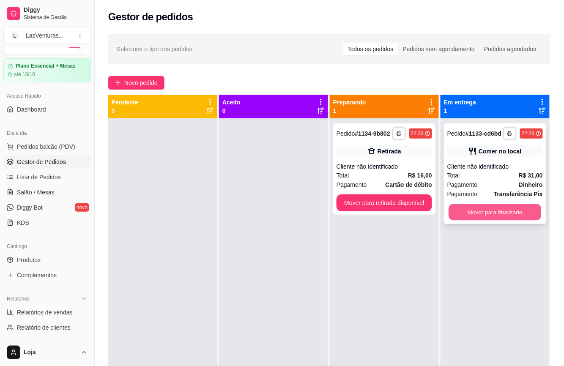
click at [469, 208] on button "Mover para finalizado" at bounding box center [495, 212] width 93 height 16
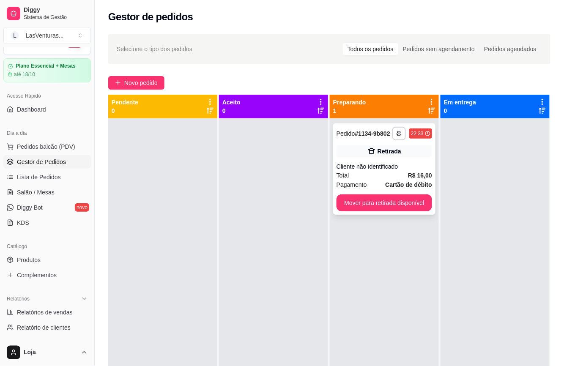
click at [426, 205] on div "**********" at bounding box center [384, 168] width 102 height 91
click at [415, 203] on button "Mover para retirada disponível" at bounding box center [385, 202] width 96 height 17
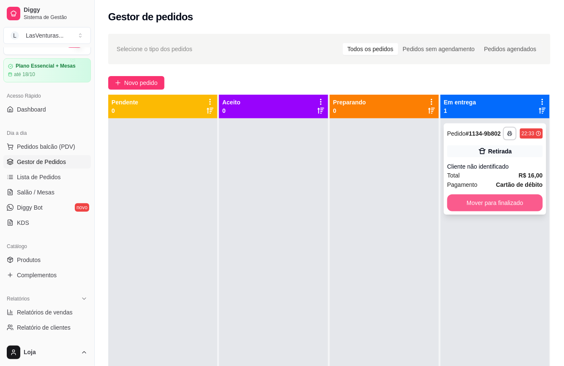
click at [455, 204] on button "Mover para finalizado" at bounding box center [495, 202] width 96 height 17
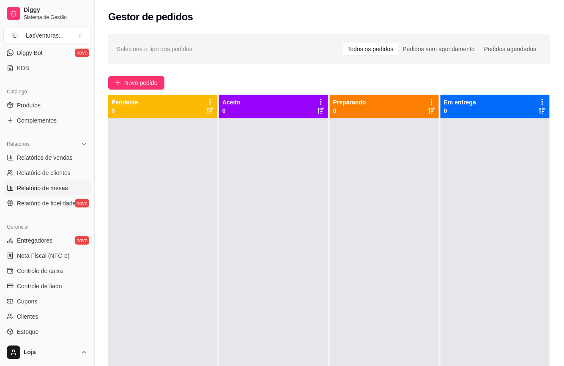
scroll to position [186, 0]
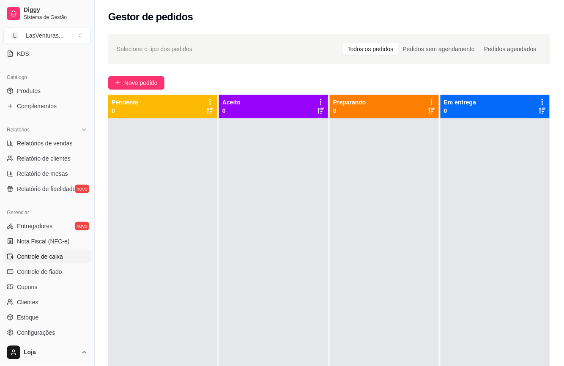
click at [47, 256] on span "Controle de caixa" at bounding box center [40, 256] width 46 height 8
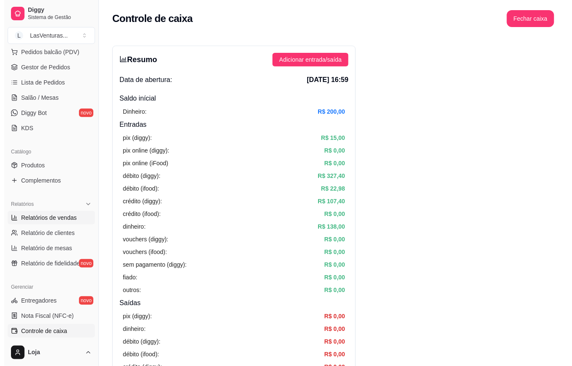
scroll to position [73, 0]
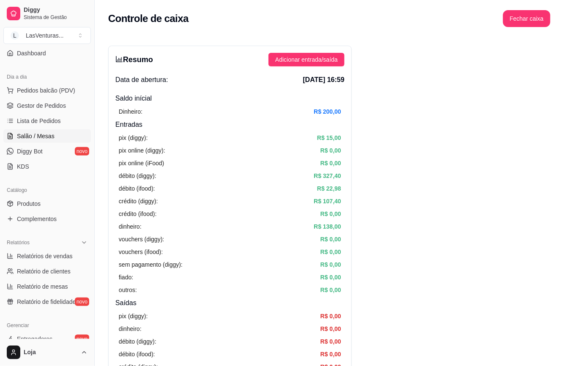
click at [49, 136] on span "Salão / Mesas" at bounding box center [36, 136] width 38 height 8
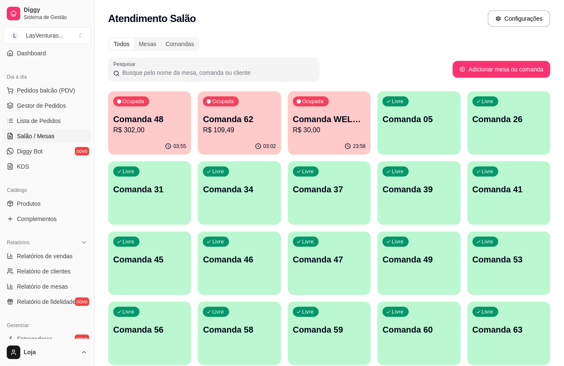
click at [424, 199] on div "Livre Comanda 39" at bounding box center [419, 187] width 83 height 53
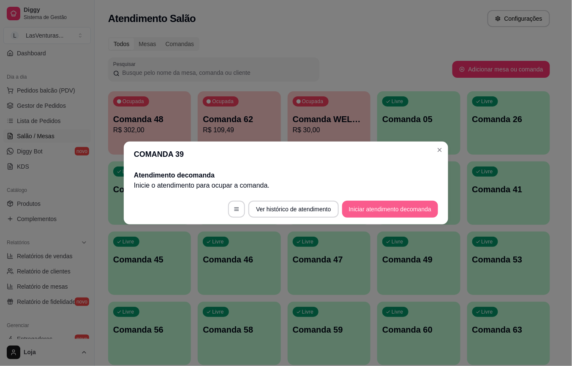
click at [371, 212] on button "Iniciar atendimento de comanda" at bounding box center [390, 209] width 96 height 17
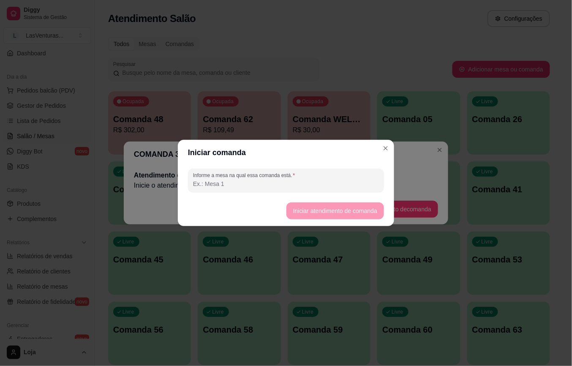
click at [291, 183] on input "Informe a mesa na qual essa comanda está." at bounding box center [286, 184] width 186 height 8
type input "gabriel"
click at [320, 208] on button "Iniciar atendimento de comanda" at bounding box center [336, 210] width 98 height 17
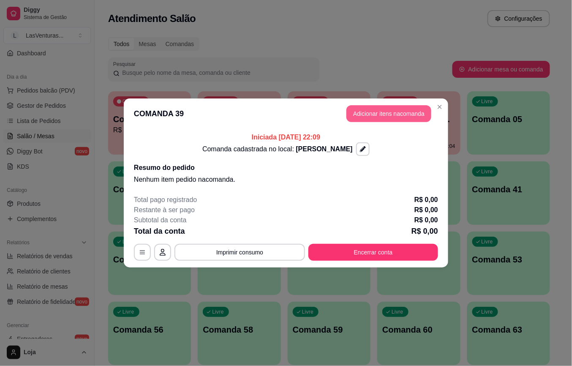
click at [371, 117] on button "Adicionar itens na comanda" at bounding box center [389, 113] width 85 height 17
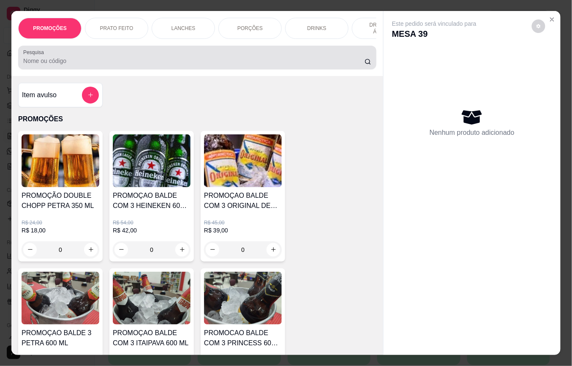
click at [110, 65] on input "Pesquisa" at bounding box center [194, 61] width 342 height 8
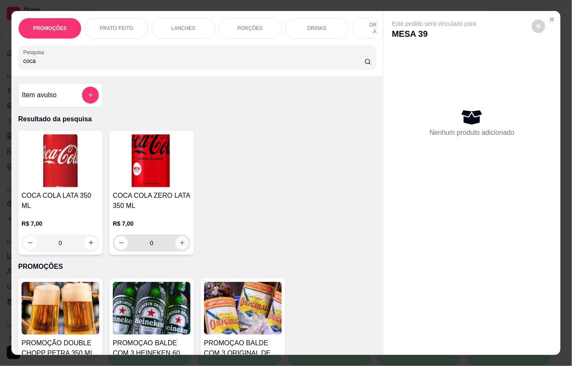
type input "coca"
click at [179, 246] on icon "increase-product-quantity" at bounding box center [182, 243] width 6 height 6
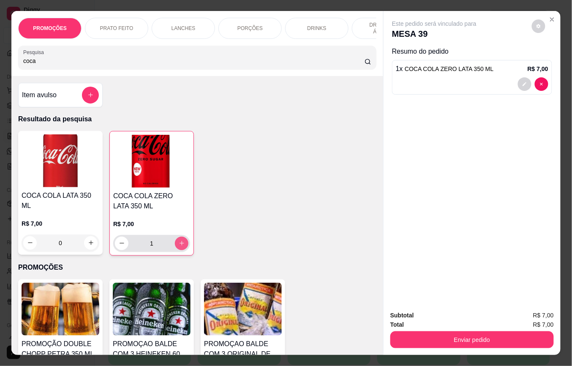
type input "1"
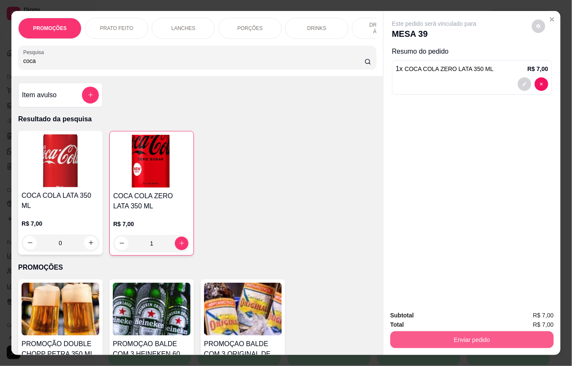
click at [457, 339] on button "Enviar pedido" at bounding box center [473, 339] width 164 height 17
click at [521, 313] on button "Enviar pedido" at bounding box center [532, 315] width 48 height 16
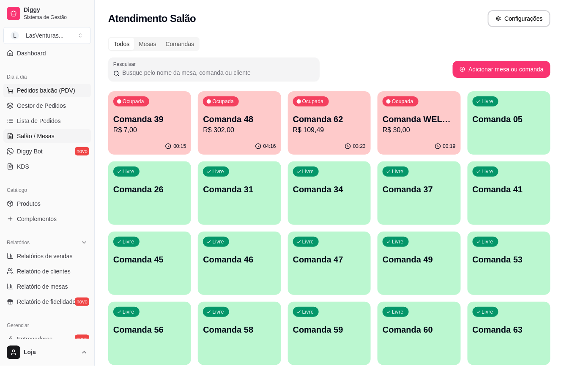
click at [30, 88] on span "Pedidos balcão (PDV)" at bounding box center [46, 90] width 58 height 8
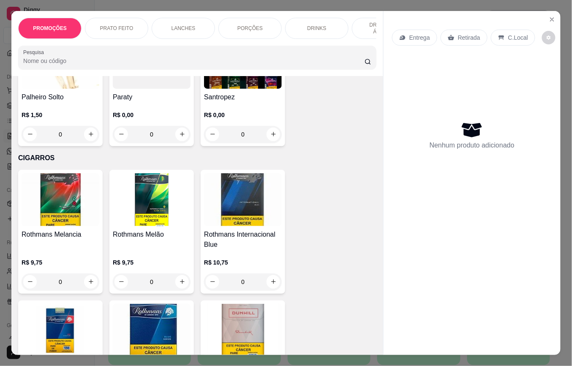
scroll to position [10422, 0]
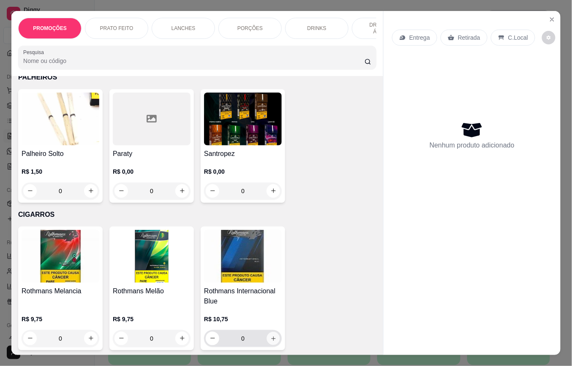
click at [271, 336] on icon "increase-product-quantity" at bounding box center [274, 339] width 6 height 6
type input "1"
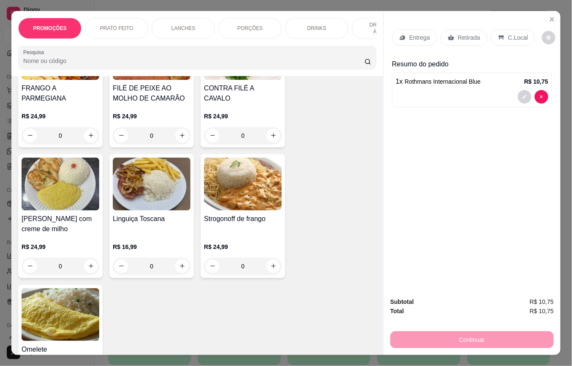
scroll to position [0, 0]
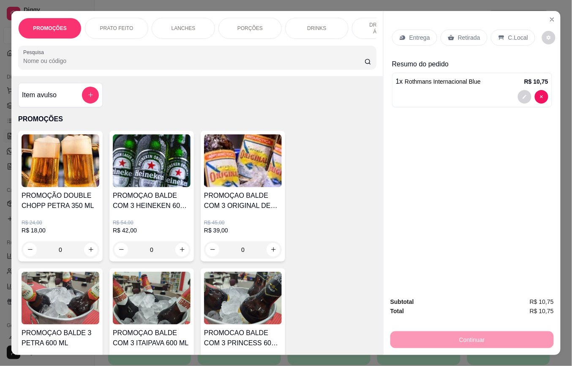
click at [131, 63] on input "Pesquisa" at bounding box center [194, 61] width 342 height 8
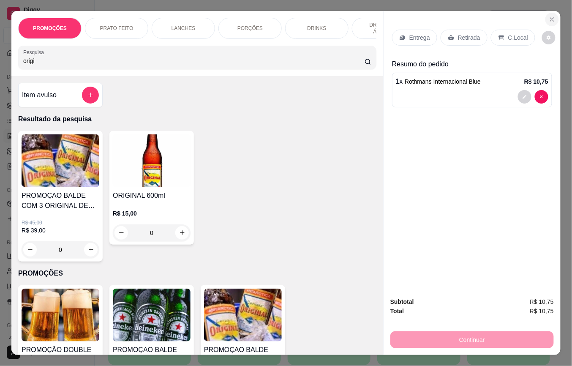
type input "origi"
click at [550, 16] on icon "Close" at bounding box center [552, 19] width 7 height 7
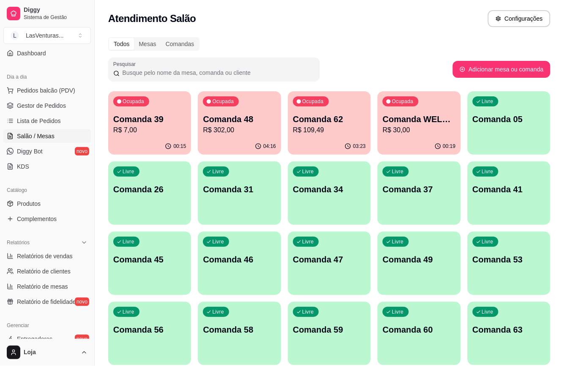
click at [427, 269] on div "Livre Comanda 49" at bounding box center [419, 258] width 83 height 53
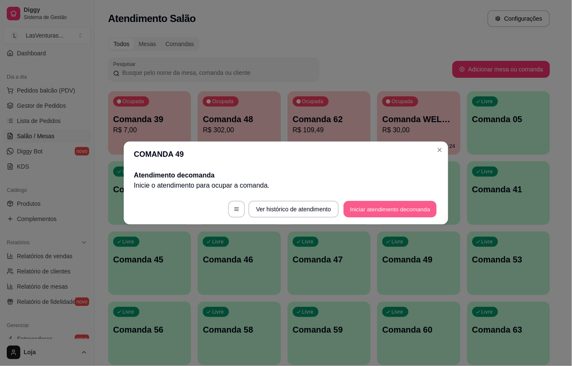
click at [391, 212] on button "Iniciar atendimento de comanda" at bounding box center [390, 209] width 93 height 16
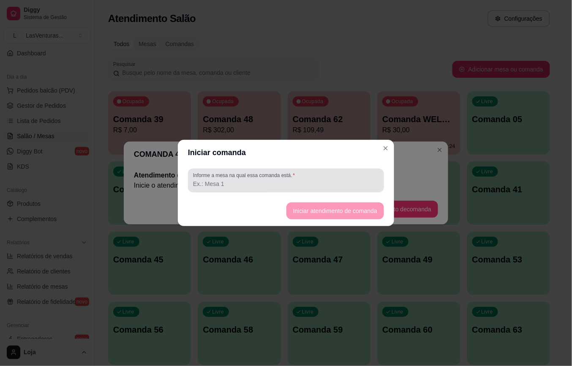
click at [287, 178] on label "Informe a mesa na qual essa comanda está." at bounding box center [245, 175] width 105 height 7
click at [287, 180] on input "Informe a mesa na qual essa comanda está." at bounding box center [286, 184] width 186 height 8
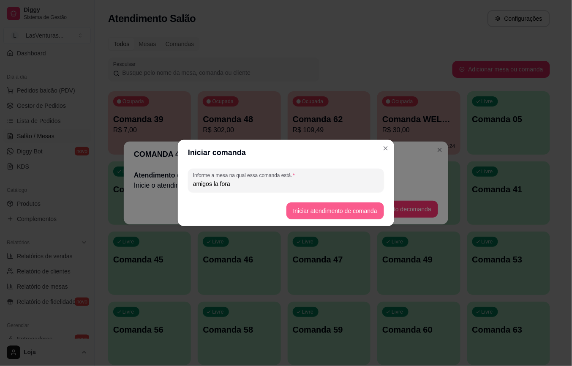
type input "amigos la fora"
click at [361, 214] on button "Iniciar atendimento de comanda" at bounding box center [336, 210] width 98 height 17
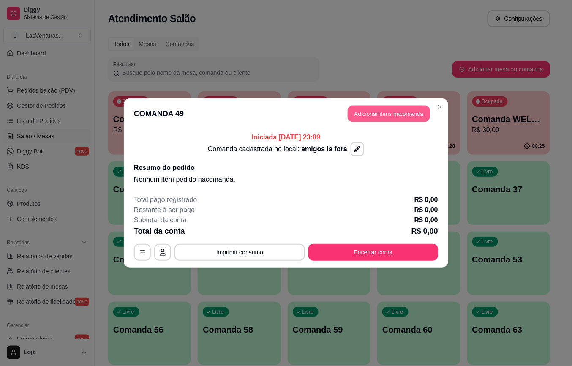
click at [402, 111] on button "Adicionar itens na comanda" at bounding box center [389, 114] width 82 height 16
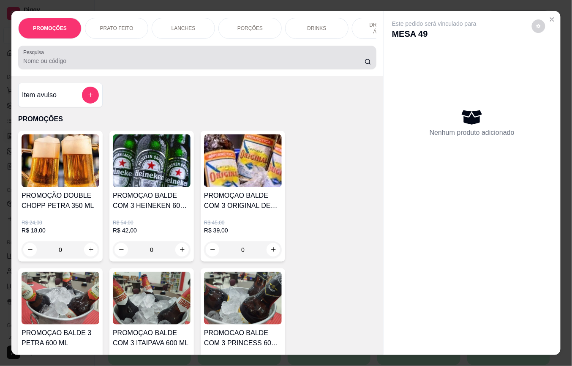
click at [256, 65] on input "Pesquisa" at bounding box center [194, 61] width 342 height 8
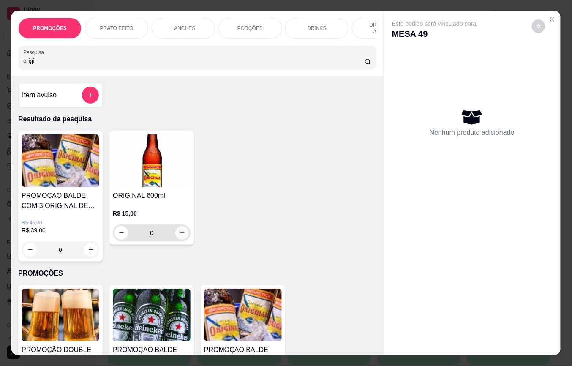
type input "origi"
click at [179, 236] on icon "increase-product-quantity" at bounding box center [182, 233] width 6 height 6
type input "1"
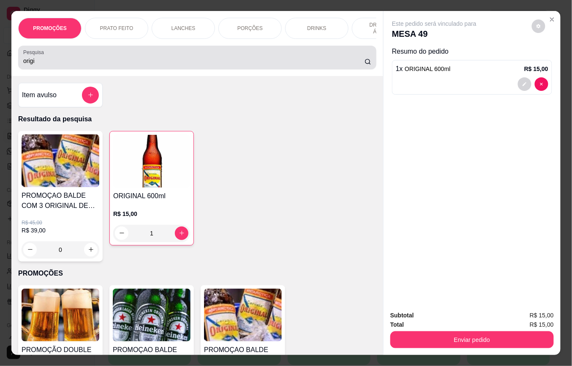
click at [77, 66] on div "origi" at bounding box center [197, 57] width 348 height 17
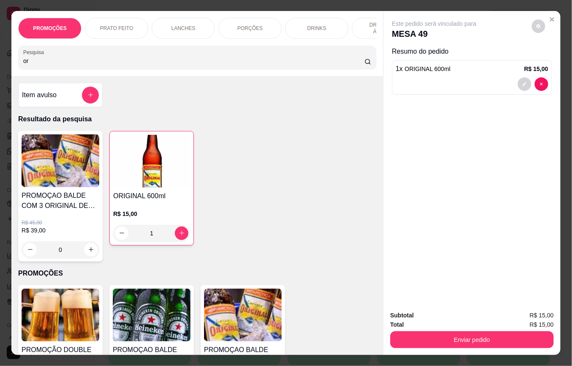
type input "o"
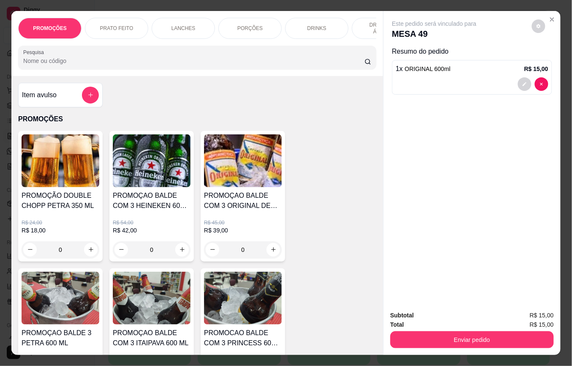
click at [87, 63] on input "Pesquisa" at bounding box center [194, 61] width 342 height 8
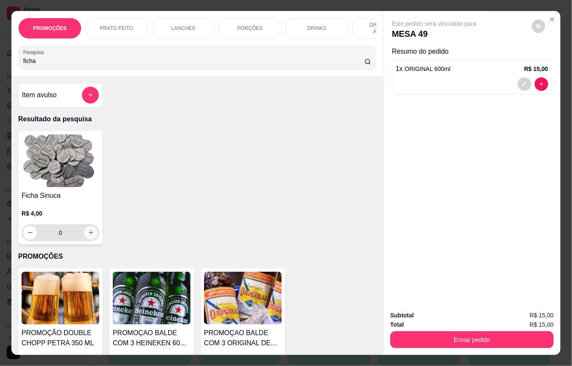
type input "ficha"
click at [88, 236] on icon "increase-product-quantity" at bounding box center [91, 233] width 6 height 6
type input "1"
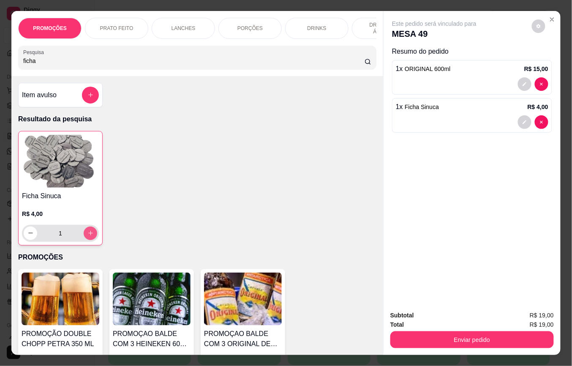
click at [90, 238] on button "increase-product-quantity" at bounding box center [91, 234] width 14 height 14
type input "2"
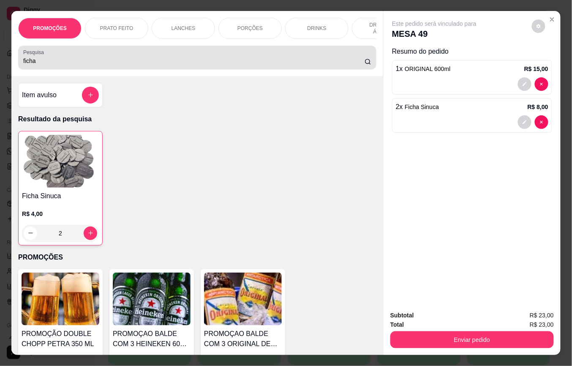
click at [63, 65] on input "ficha" at bounding box center [194, 61] width 342 height 8
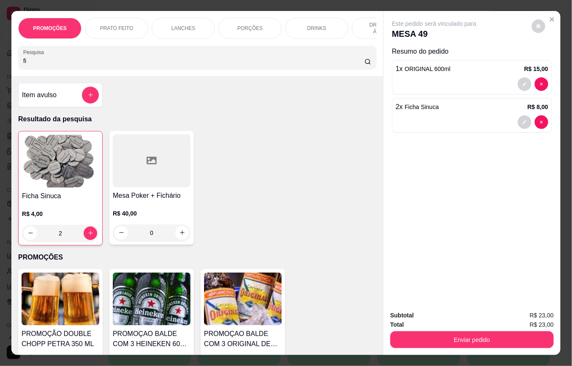
type input "f"
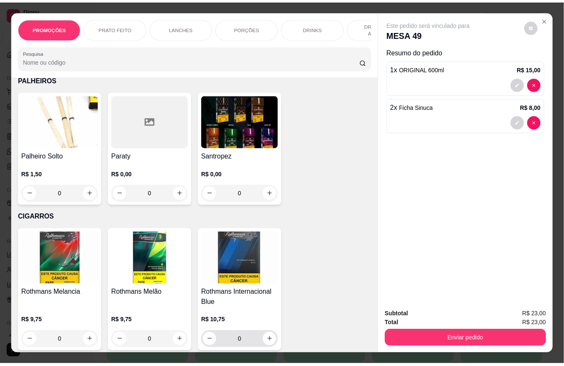
scroll to position [10426, 0]
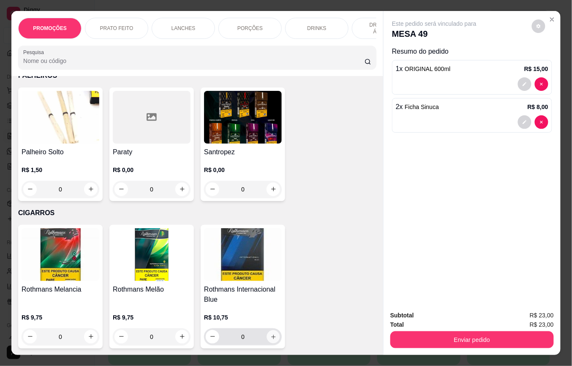
click at [271, 334] on icon "increase-product-quantity" at bounding box center [274, 337] width 6 height 6
type input "1"
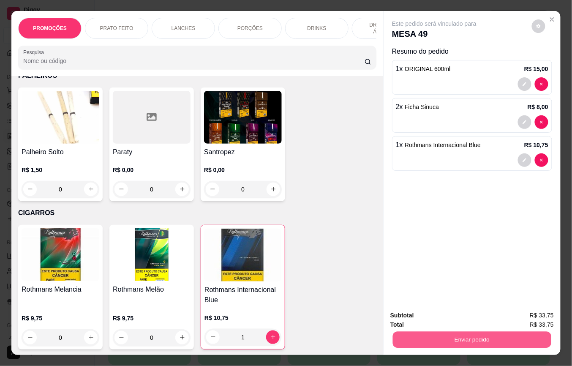
click at [423, 334] on button "Enviar pedido" at bounding box center [472, 340] width 159 height 16
click at [525, 313] on button "Enviar pedido" at bounding box center [531, 315] width 47 height 16
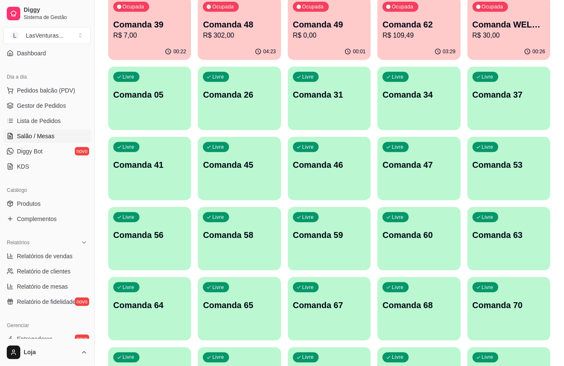
scroll to position [112, 0]
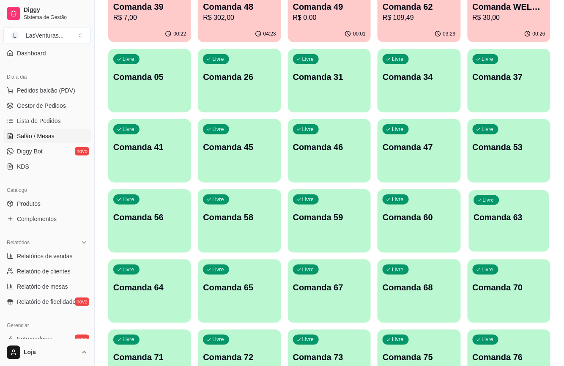
click at [509, 227] on div "Livre Comanda 63" at bounding box center [509, 216] width 80 height 52
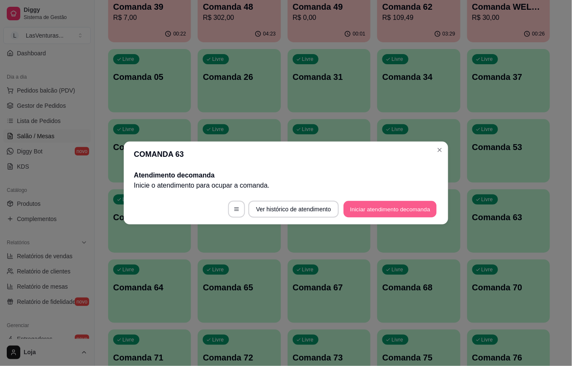
click at [402, 213] on button "Iniciar atendimento de comanda" at bounding box center [390, 209] width 93 height 16
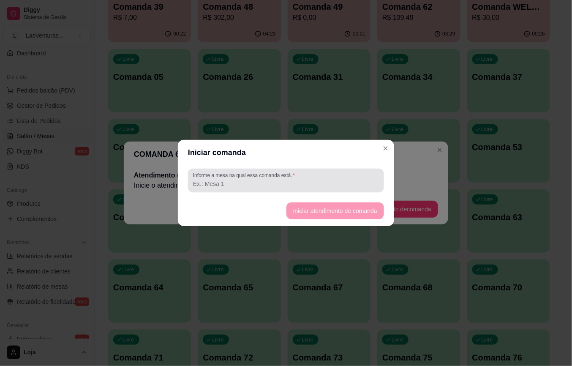
click at [354, 178] on div at bounding box center [286, 180] width 186 height 17
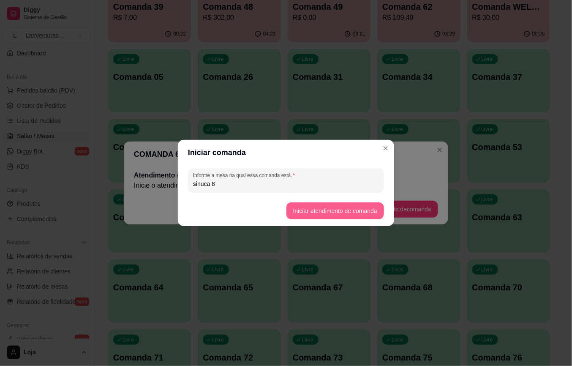
type input "sinuca 8"
click at [341, 208] on button "Iniciar atendimento de comanda" at bounding box center [336, 210] width 98 height 17
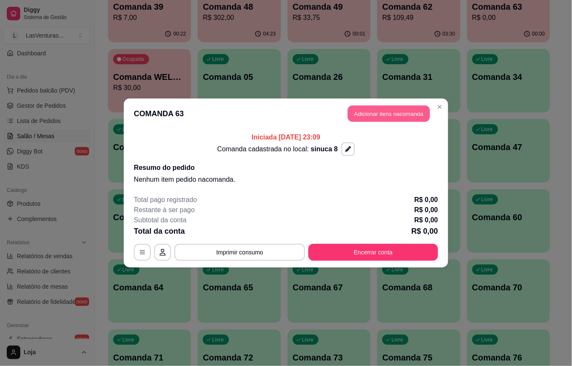
click at [397, 112] on button "Adicionar itens na comanda" at bounding box center [389, 114] width 82 height 16
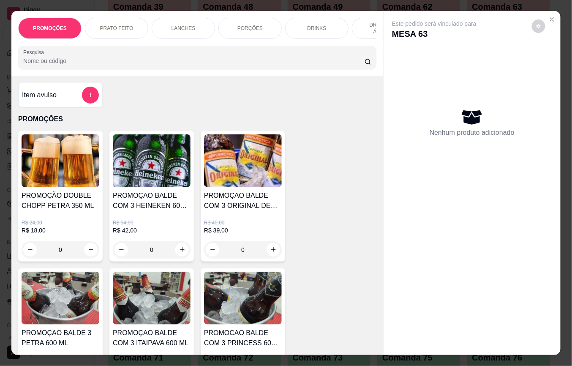
click at [193, 66] on div at bounding box center [197, 57] width 348 height 17
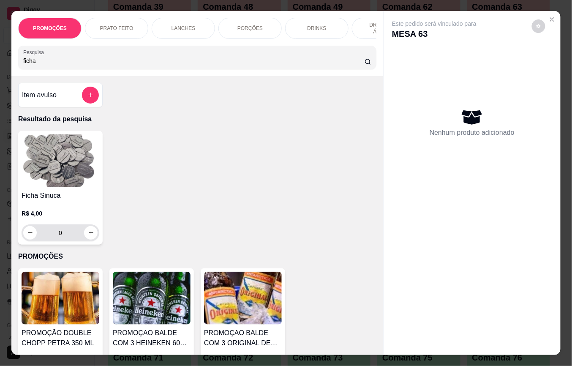
type input "ficha"
click at [63, 238] on input "0" at bounding box center [60, 232] width 47 height 17
type input "2"
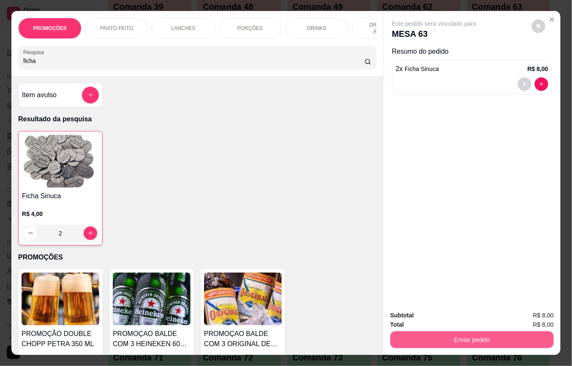
type input "2"
click at [484, 331] on button "Enviar pedido" at bounding box center [473, 339] width 164 height 17
click at [544, 309] on button "Enviar pedido" at bounding box center [531, 315] width 47 height 16
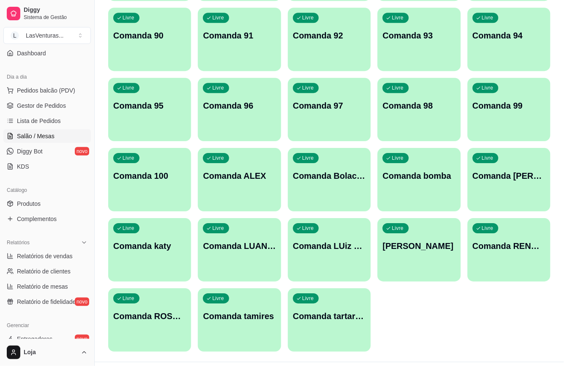
scroll to position [665, 0]
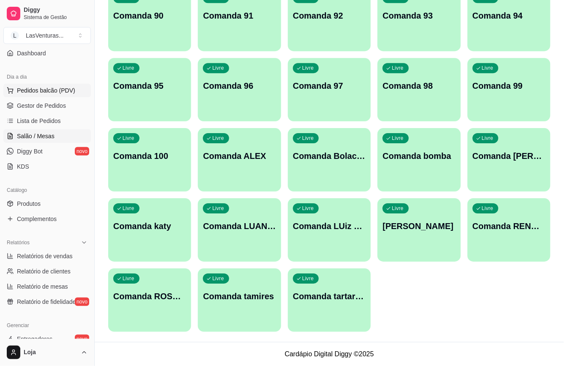
click at [28, 91] on span "Pedidos balcão (PDV)" at bounding box center [46, 90] width 58 height 8
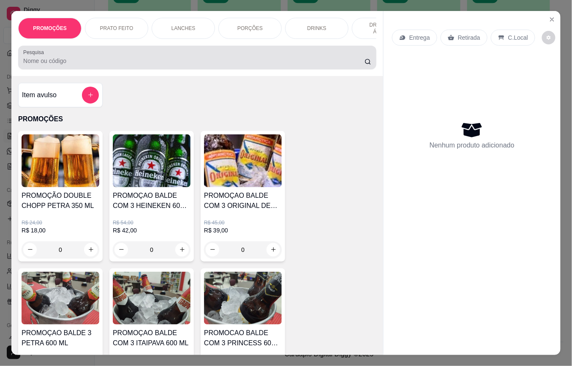
click at [61, 65] on input "Pesquisa" at bounding box center [194, 61] width 342 height 8
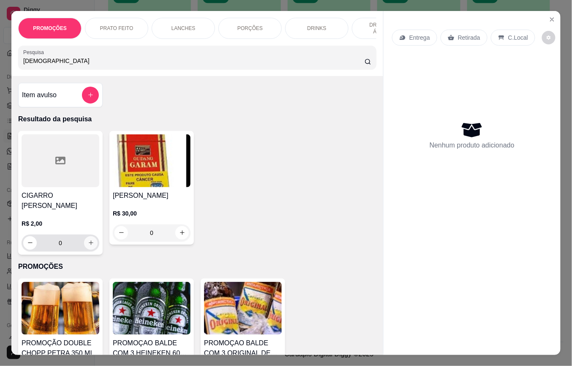
type input "gud"
click at [88, 246] on icon "increase-product-quantity" at bounding box center [91, 243] width 6 height 6
type input "1"
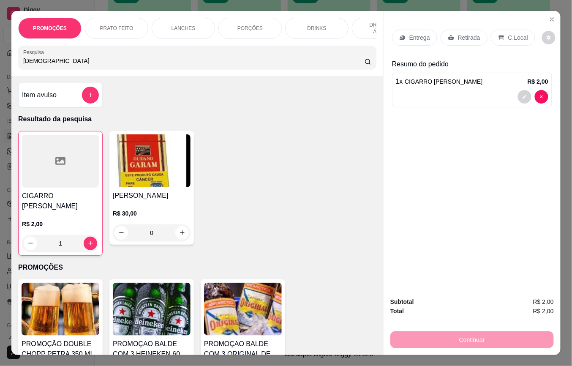
click at [465, 35] on p "Retirada" at bounding box center [469, 37] width 22 height 8
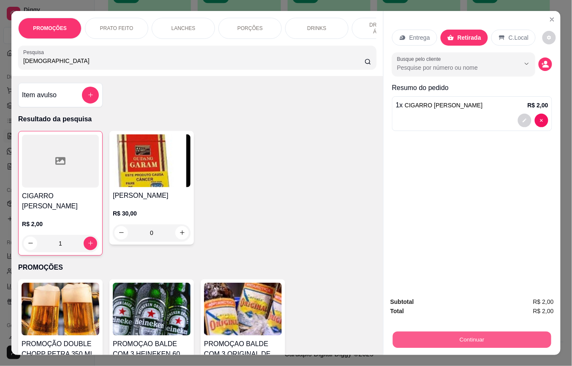
click at [444, 337] on button "Continuar" at bounding box center [472, 340] width 159 height 16
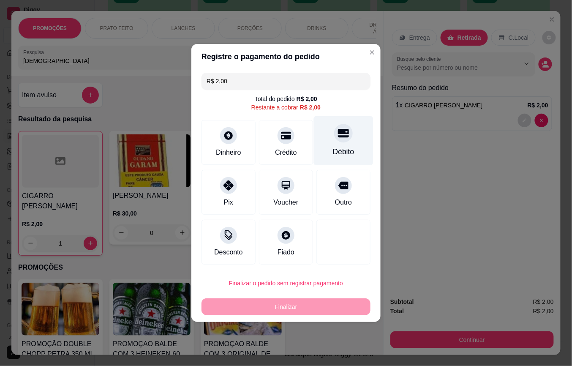
click at [338, 136] on icon at bounding box center [343, 133] width 11 height 8
type input "R$ 0,00"
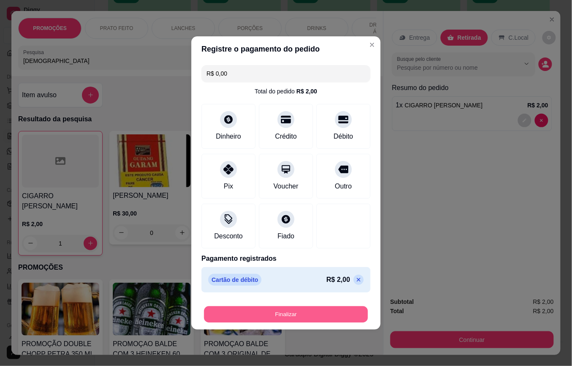
click at [298, 313] on button "Finalizar" at bounding box center [286, 314] width 164 height 16
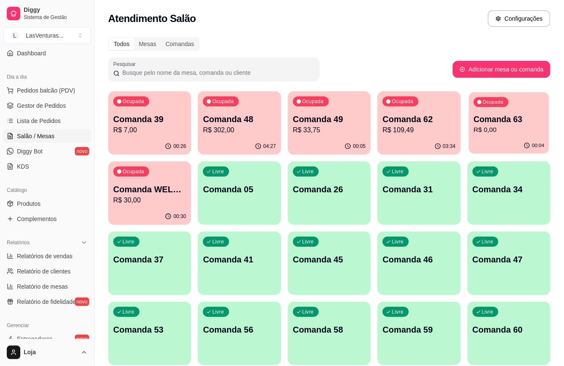
click at [509, 128] on p "R$ 0,00" at bounding box center [508, 130] width 71 height 10
click at [423, 134] on p "R$ 109,49" at bounding box center [419, 130] width 71 height 10
click at [337, 131] on p "R$ 33,75" at bounding box center [329, 130] width 71 height 10
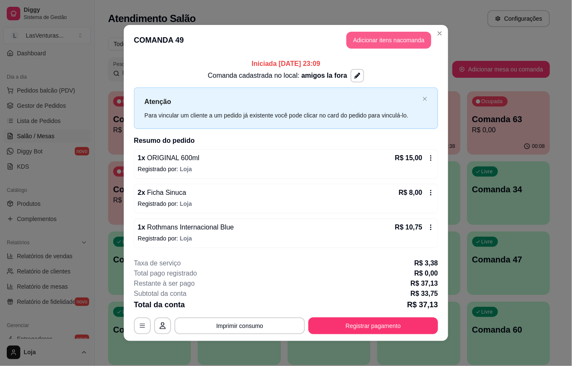
click at [377, 44] on button "Adicionar itens na comanda" at bounding box center [389, 40] width 85 height 17
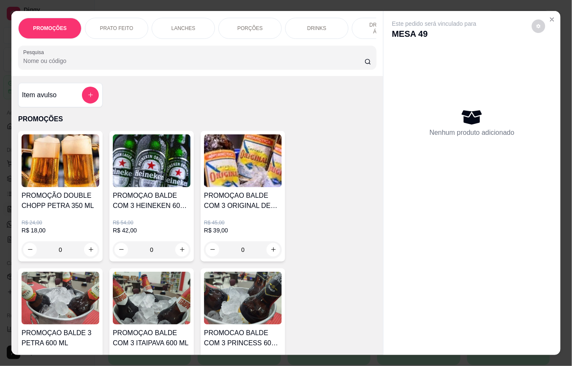
scroll to position [73, 0]
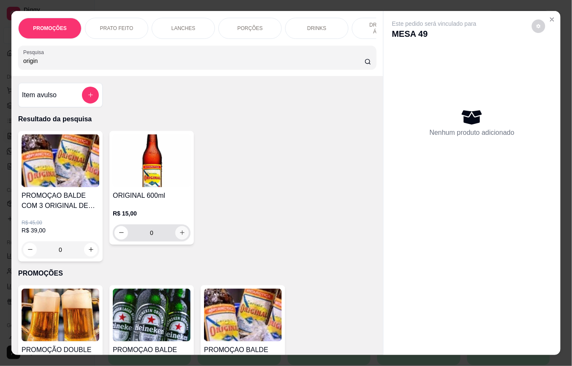
type input "origin"
click at [179, 236] on icon "increase-product-quantity" at bounding box center [182, 233] width 6 height 6
type input "1"
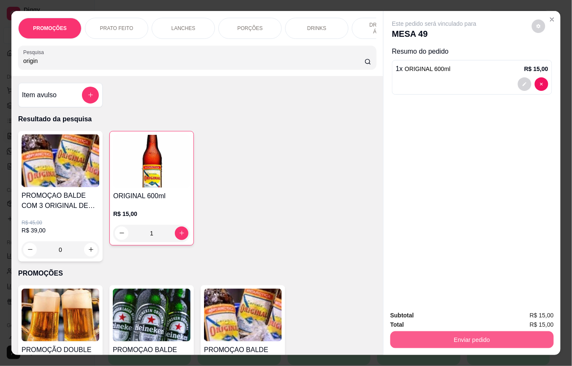
click at [416, 337] on button "Enviar pedido" at bounding box center [473, 339] width 164 height 17
click at [518, 315] on button "Enviar pedido" at bounding box center [531, 315] width 47 height 16
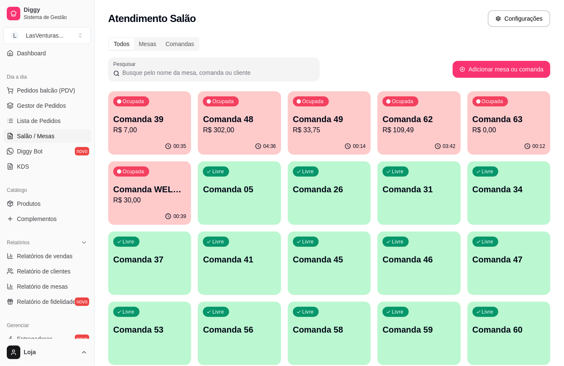
click at [254, 127] on p "R$ 302,00" at bounding box center [239, 130] width 73 height 10
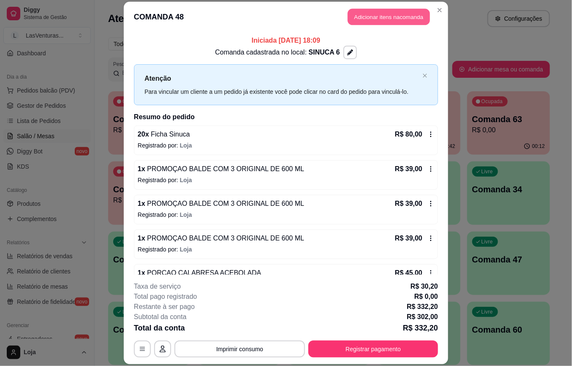
click at [383, 19] on button "Adicionar itens na comanda" at bounding box center [389, 17] width 82 height 16
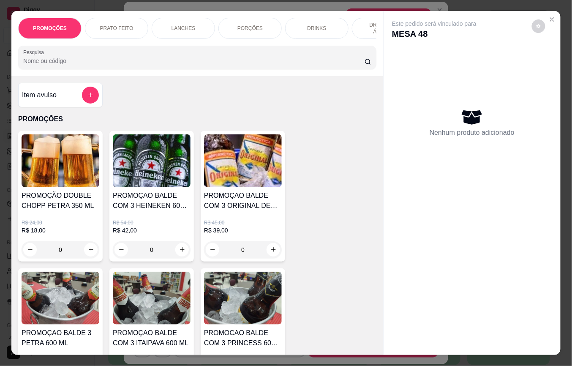
drag, startPoint x: 305, startPoint y: 78, endPoint x: 413, endPoint y: 111, distance: 113.0
click at [312, 68] on div "PROMOÇÕES PRATO FEITO LANCHES PORÇÕES DRINKS DRINK SEM ÁLCOOL ÁGUAS REFRIGERANT…" at bounding box center [197, 43] width 372 height 65
click at [185, 58] on div at bounding box center [197, 57] width 348 height 17
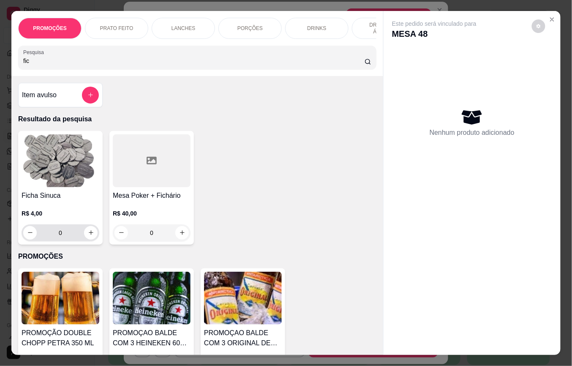
type input "fic"
drag, startPoint x: 74, startPoint y: 236, endPoint x: 68, endPoint y: 236, distance: 5.1
click at [73, 236] on input "0" at bounding box center [60, 232] width 47 height 17
type input "5"
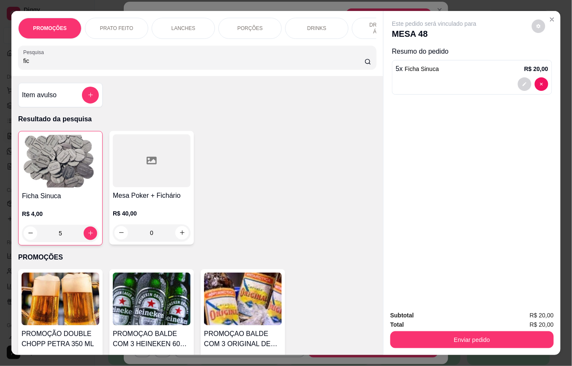
type input "5"
click at [428, 332] on button "Enviar pedido" at bounding box center [473, 339] width 164 height 17
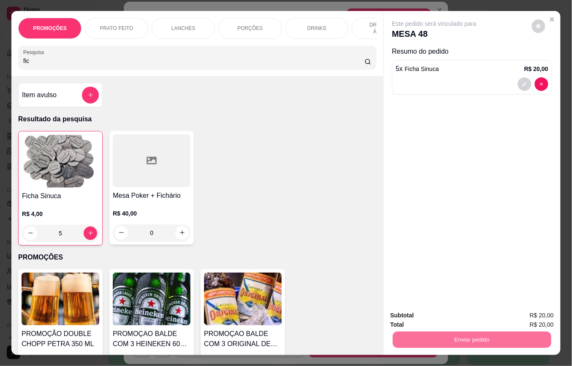
click at [530, 315] on button "Enviar pedido" at bounding box center [532, 315] width 48 height 16
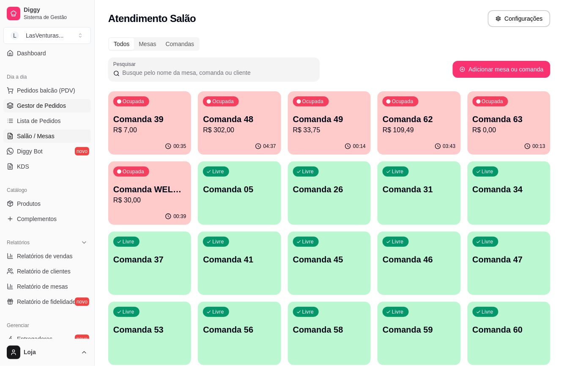
click at [37, 105] on span "Gestor de Pedidos" at bounding box center [41, 105] width 49 height 8
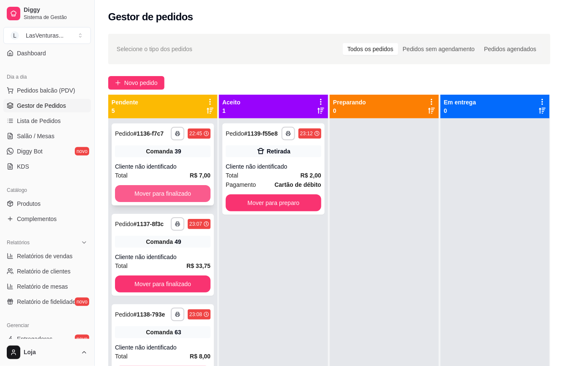
click at [172, 198] on button "Mover para finalizado" at bounding box center [163, 193] width 96 height 17
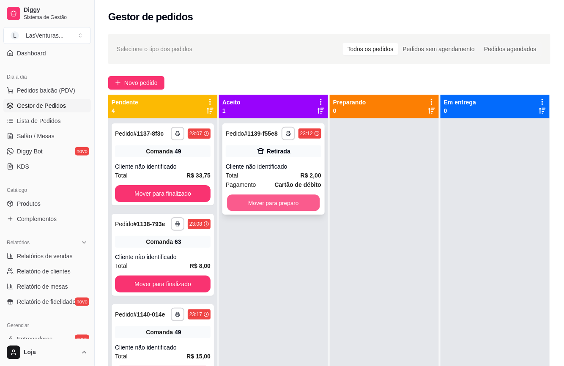
click at [251, 205] on button "Mover para preparo" at bounding box center [273, 203] width 93 height 16
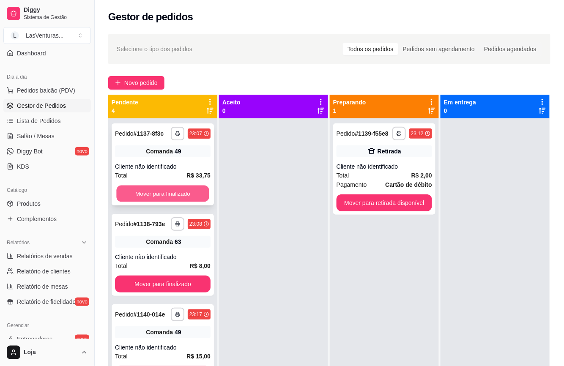
click at [187, 201] on button "Mover para finalizado" at bounding box center [162, 194] width 93 height 16
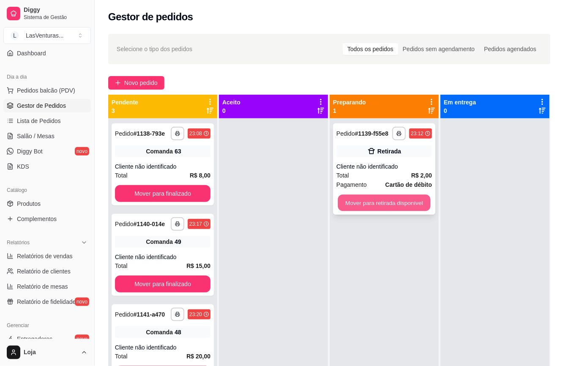
click at [345, 203] on button "Mover para retirada disponível" at bounding box center [384, 203] width 93 height 16
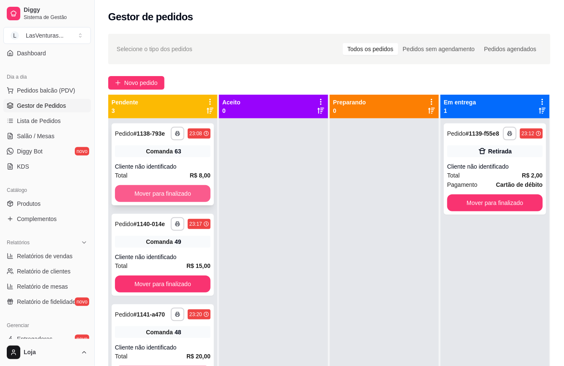
click at [191, 195] on button "Mover para finalizado" at bounding box center [163, 193] width 96 height 17
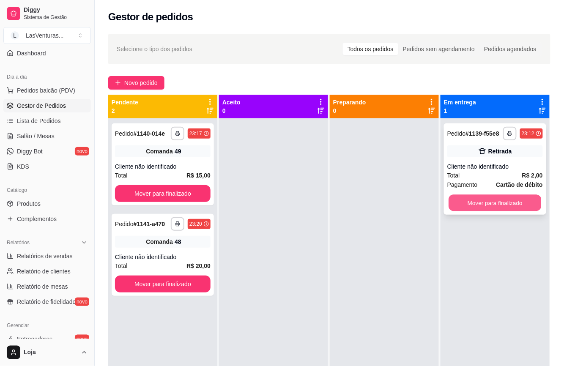
click at [457, 203] on button "Mover para finalizado" at bounding box center [495, 203] width 93 height 16
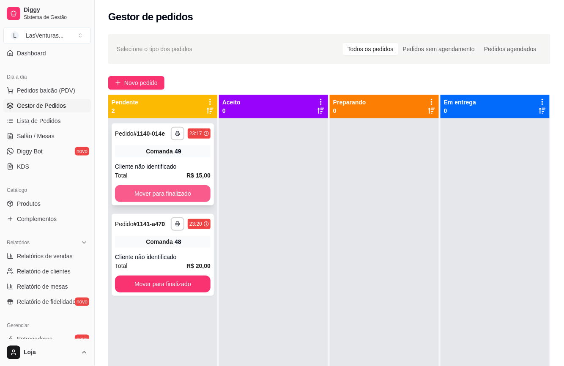
click at [202, 193] on button "Mover para finalizado" at bounding box center [163, 193] width 96 height 17
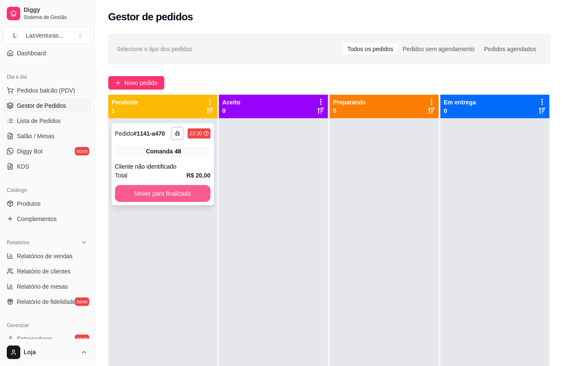
click at [205, 192] on button "Mover para finalizado" at bounding box center [163, 193] width 96 height 17
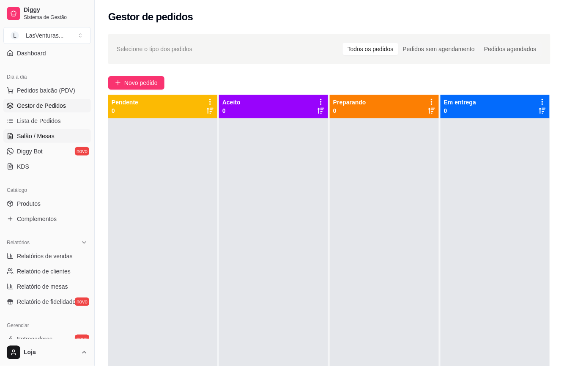
click at [47, 137] on span "Salão / Mesas" at bounding box center [36, 136] width 38 height 8
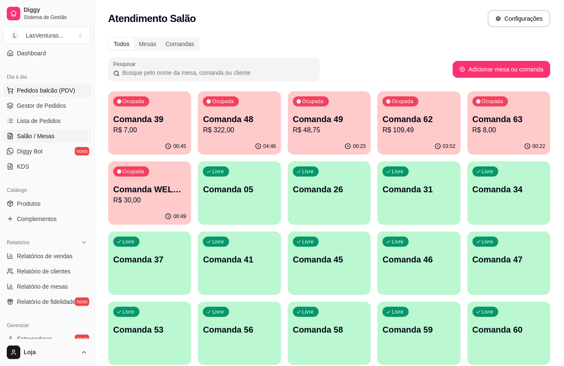
click at [31, 87] on span "Pedidos balcão (PDV)" at bounding box center [46, 90] width 58 height 8
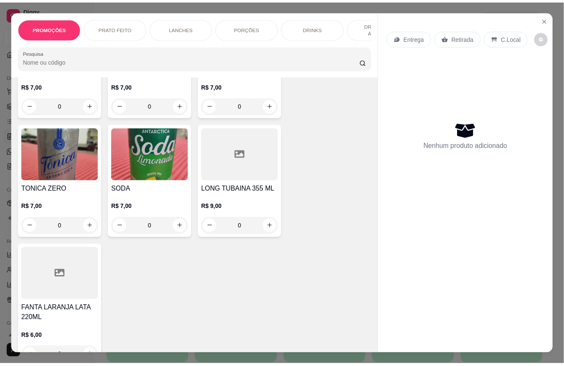
scroll to position [2875, 0]
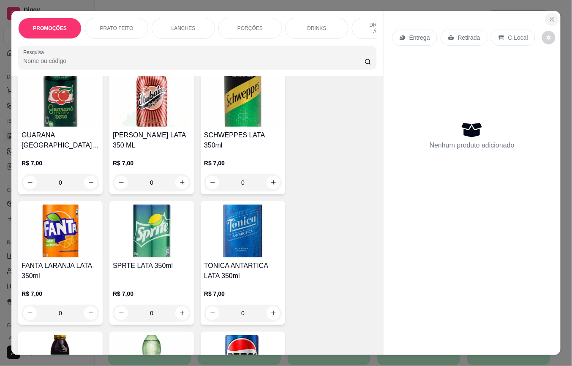
click at [547, 19] on button "Close" at bounding box center [553, 20] width 14 height 14
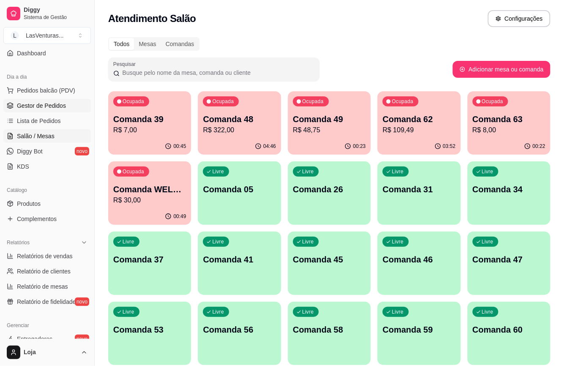
click at [31, 102] on span "Gestor de Pedidos" at bounding box center [41, 105] width 49 height 8
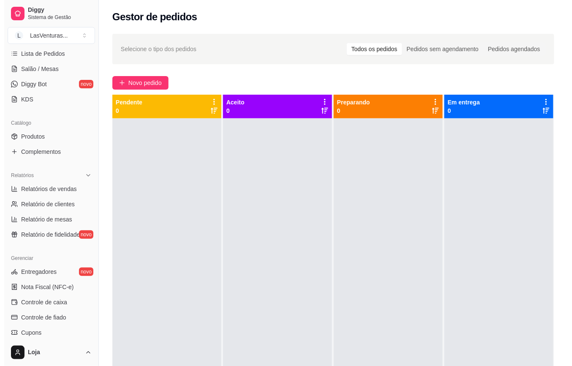
scroll to position [242, 0]
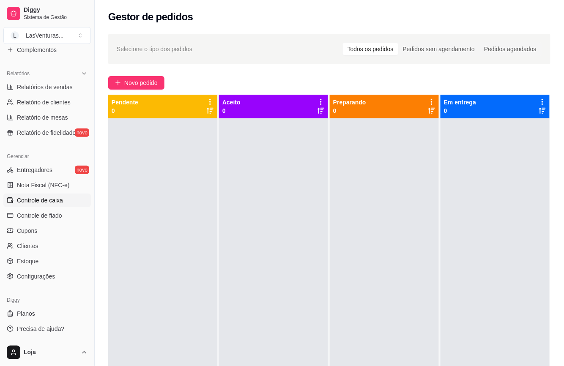
click at [44, 204] on span "Controle de caixa" at bounding box center [40, 200] width 46 height 8
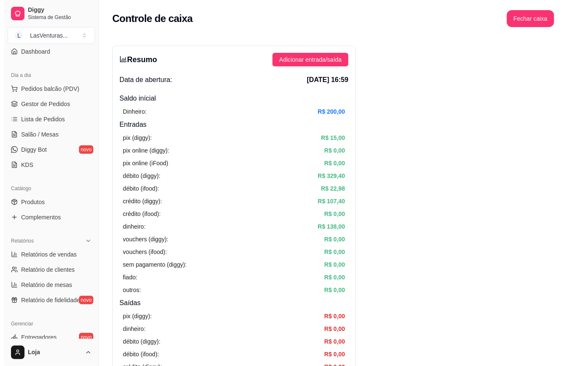
scroll to position [73, 0]
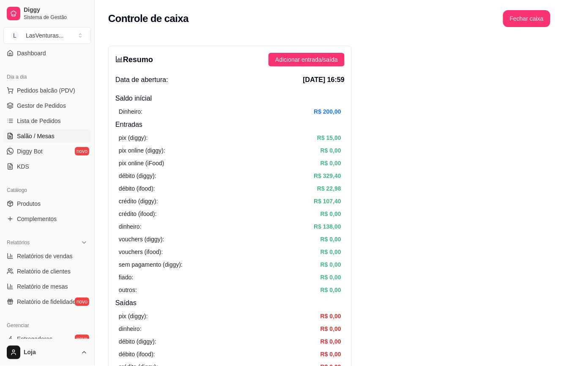
click at [33, 134] on span "Salão / Mesas" at bounding box center [36, 136] width 38 height 8
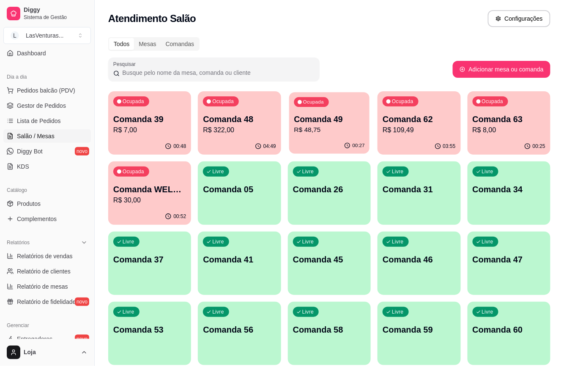
click at [326, 139] on div "00:27" at bounding box center [329, 146] width 80 height 16
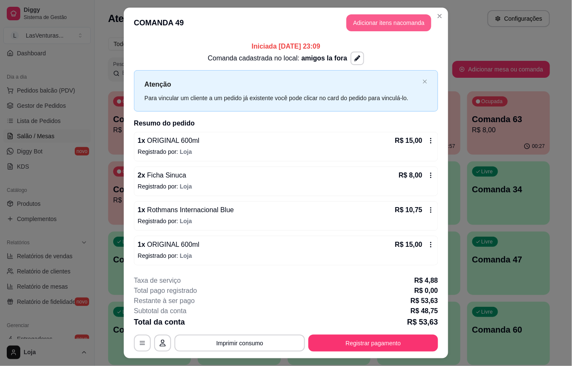
click at [367, 19] on button "Adicionar itens na comanda" at bounding box center [389, 22] width 85 height 17
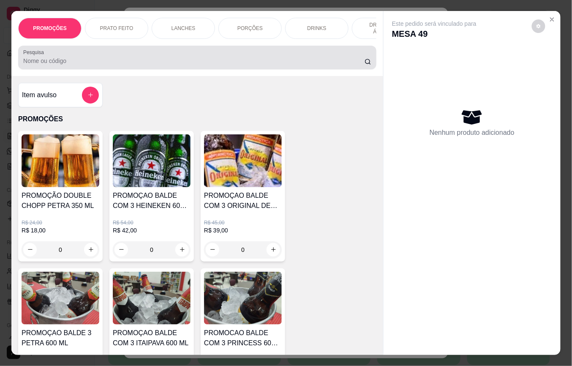
click at [242, 62] on input "Pesquisa" at bounding box center [194, 61] width 342 height 8
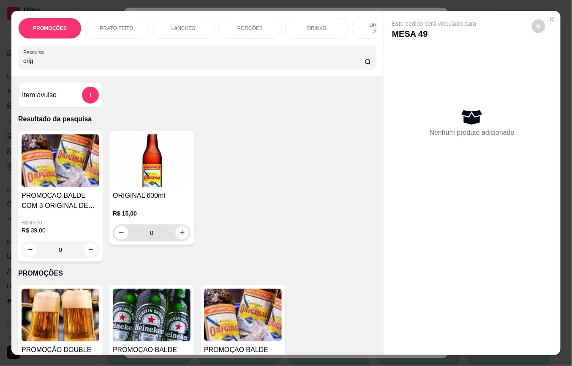
type input "orig"
click at [183, 236] on button "increase-product-quantity" at bounding box center [182, 233] width 14 height 14
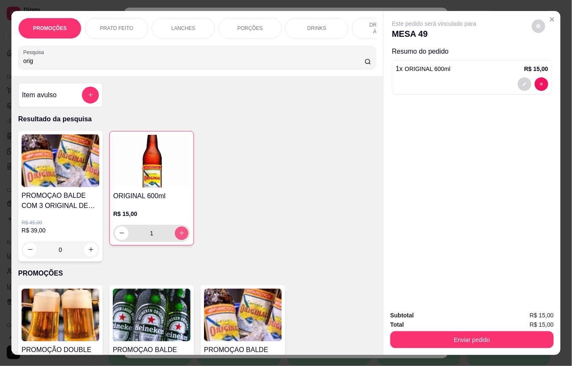
type input "1"
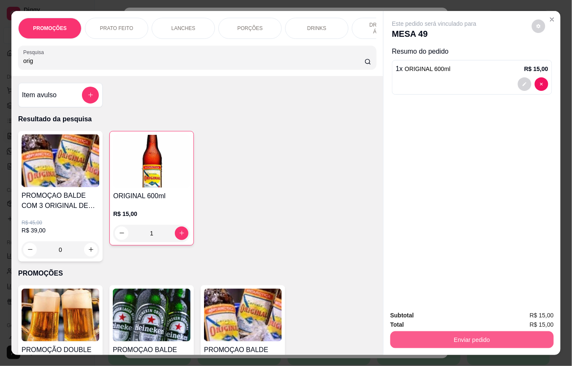
click at [411, 332] on button "Enviar pedido" at bounding box center [473, 339] width 164 height 17
click at [523, 314] on button "Enviar pedido" at bounding box center [531, 315] width 47 height 16
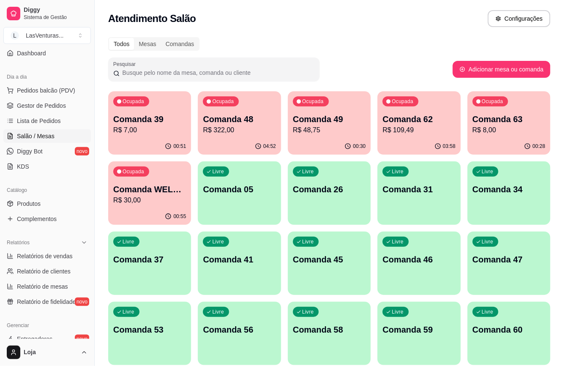
click at [531, 126] on div "Comanda 63 R$ 8,00" at bounding box center [509, 124] width 73 height 22
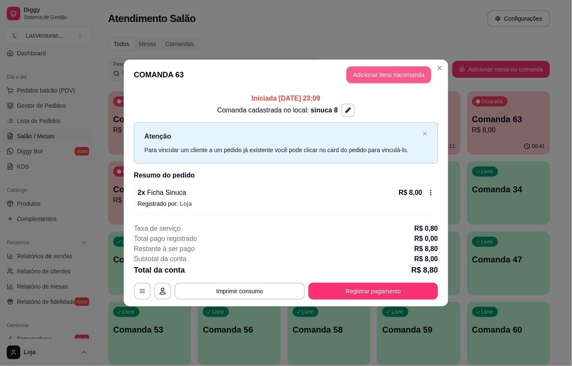
click at [404, 79] on button "Adicionar itens na comanda" at bounding box center [389, 74] width 85 height 17
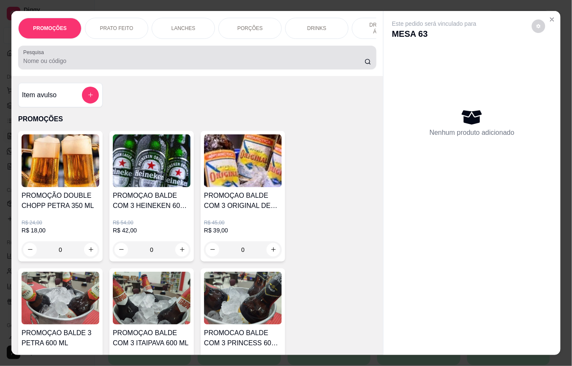
click at [127, 66] on div at bounding box center [197, 57] width 348 height 17
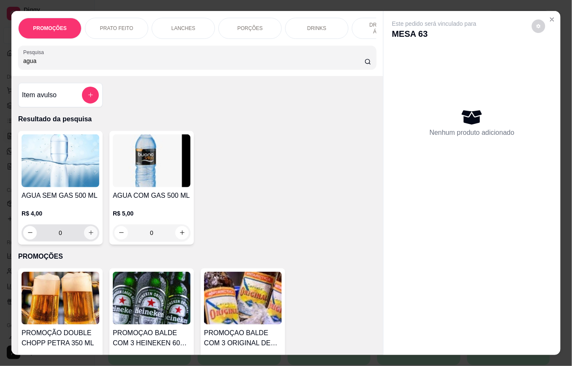
type input "agua"
click at [88, 236] on icon "increase-product-quantity" at bounding box center [91, 233] width 6 height 6
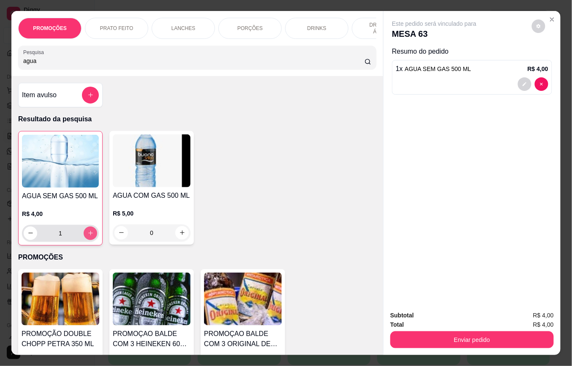
type input "1"
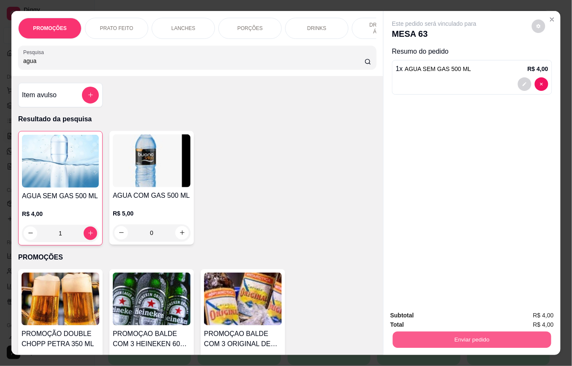
click at [446, 340] on button "Enviar pedido" at bounding box center [472, 340] width 159 height 16
click at [520, 317] on button "Enviar pedido" at bounding box center [532, 315] width 48 height 16
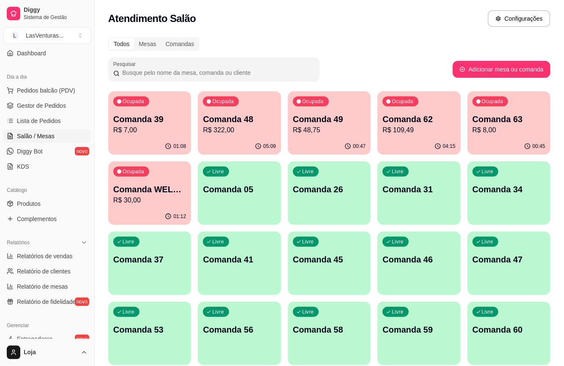
click at [153, 129] on p "R$ 7,00" at bounding box center [149, 130] width 73 height 10
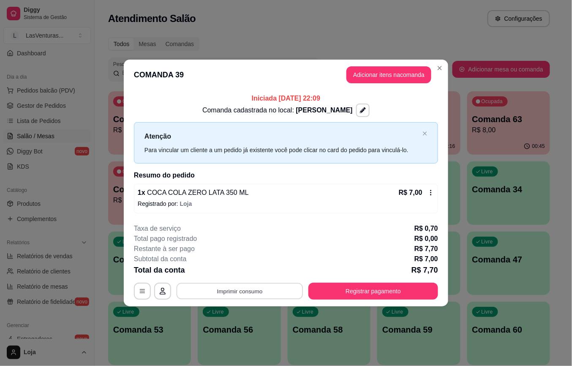
click at [233, 290] on button "Imprimir consumo" at bounding box center [240, 291] width 127 height 16
click at [253, 276] on button "IMPRESSORA" at bounding box center [242, 272] width 61 height 14
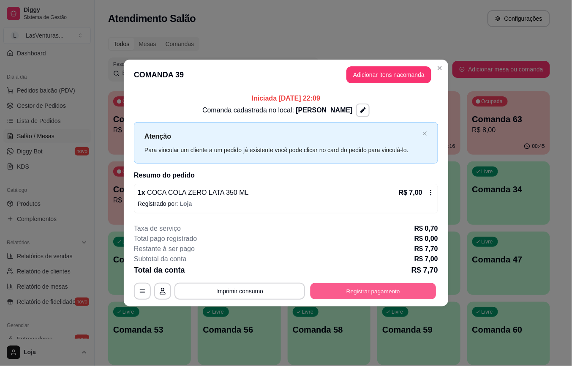
click at [386, 288] on button "Registrar pagamento" at bounding box center [374, 291] width 126 height 16
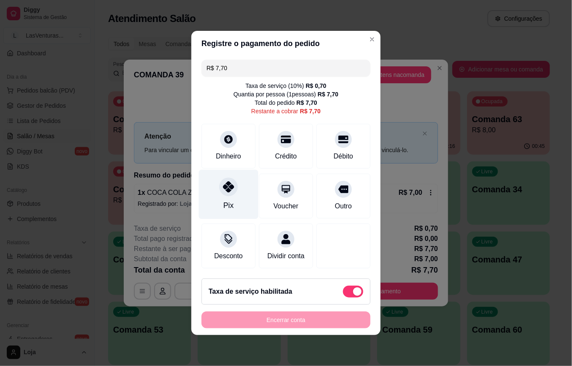
click at [225, 182] on icon at bounding box center [228, 186] width 11 height 11
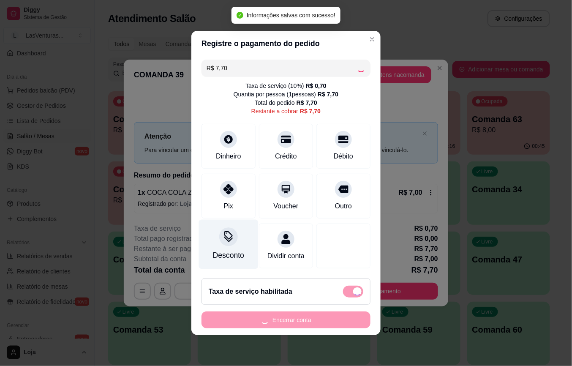
type input "R$ 0,00"
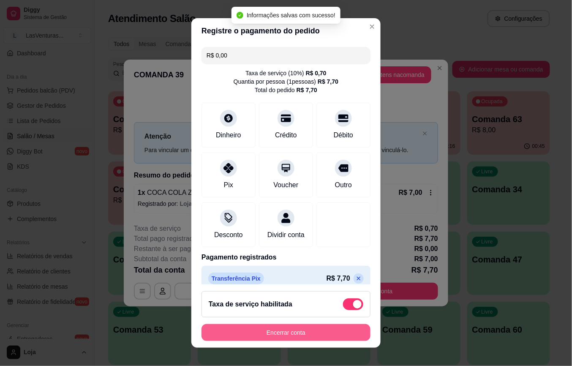
click at [296, 333] on button "Encerrar conta" at bounding box center [286, 332] width 169 height 17
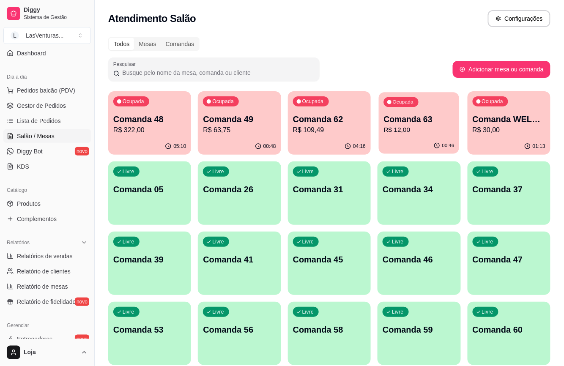
click at [417, 130] on p "R$ 12,00" at bounding box center [419, 130] width 71 height 10
click at [315, 126] on p "R$ 109,49" at bounding box center [329, 130] width 73 height 10
click at [252, 120] on p "Comanda 49" at bounding box center [239, 119] width 71 height 11
click at [38, 89] on span "Pedidos balcão (PDV)" at bounding box center [46, 90] width 58 height 8
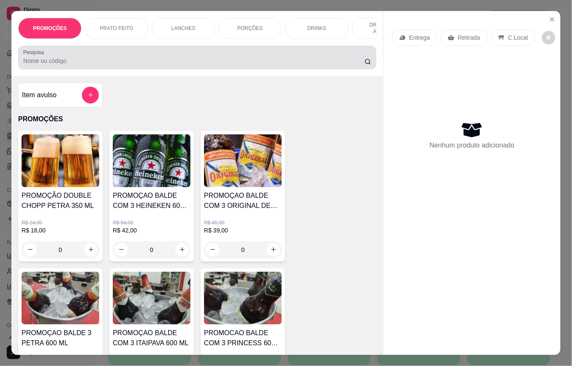
click at [81, 63] on input "Pesquisa" at bounding box center [194, 61] width 342 height 8
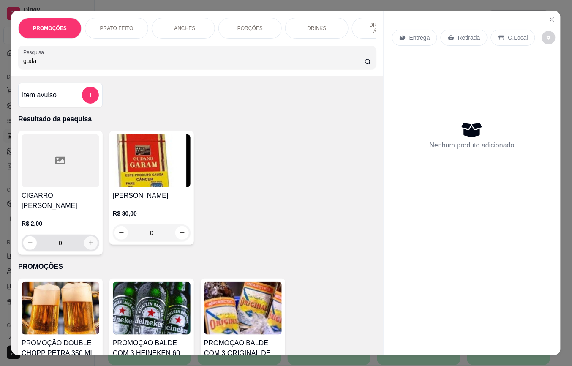
type input "guda"
click at [88, 246] on icon "increase-product-quantity" at bounding box center [91, 243] width 6 height 6
type input "1"
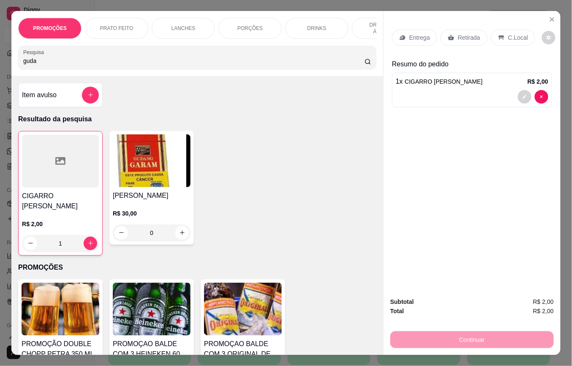
click at [468, 33] on p "Retirada" at bounding box center [469, 37] width 22 height 8
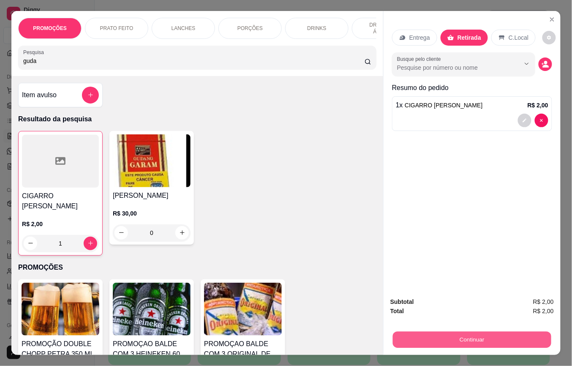
click at [442, 332] on button "Continuar" at bounding box center [472, 340] width 159 height 16
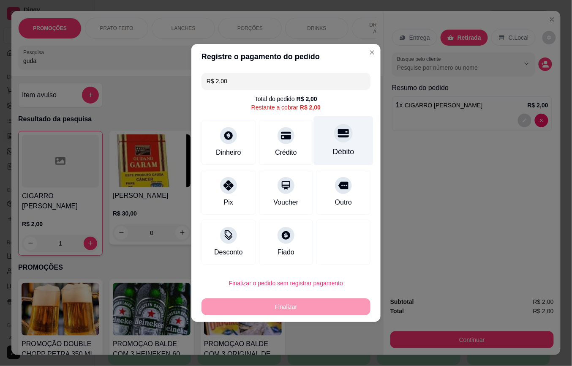
click at [338, 145] on div "Débito" at bounding box center [344, 140] width 60 height 49
type input "R$ 0,00"
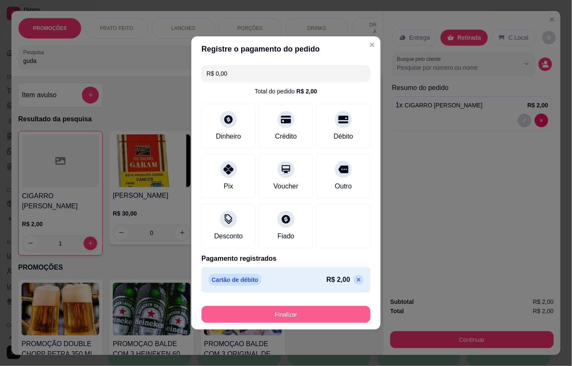
click at [289, 316] on button "Finalizar" at bounding box center [286, 314] width 169 height 17
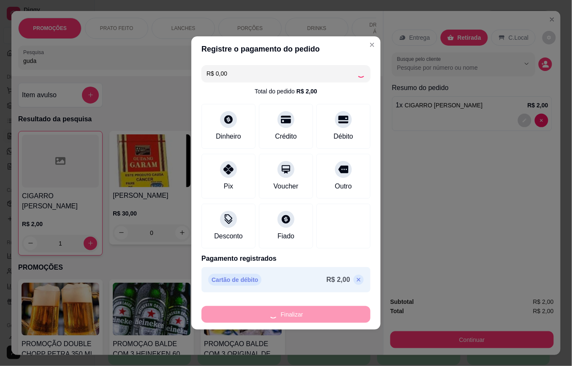
type input "0"
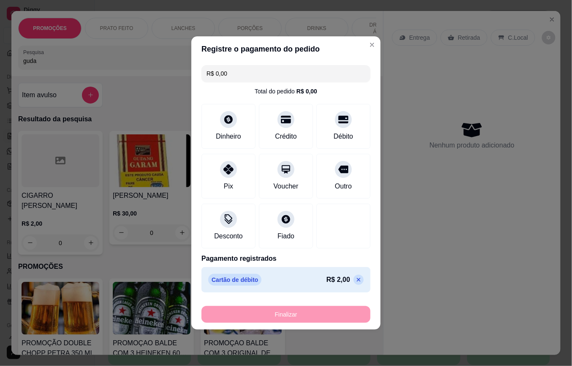
type input "-R$ 2,00"
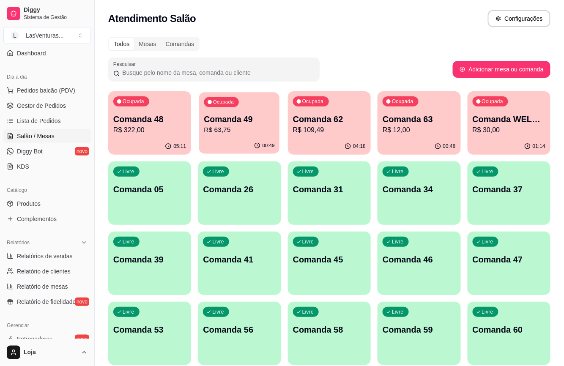
click at [230, 126] on p "R$ 63,75" at bounding box center [239, 130] width 71 height 10
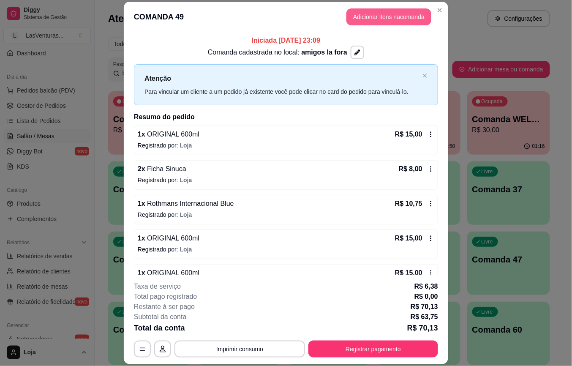
click at [371, 17] on button "Adicionar itens na comanda" at bounding box center [389, 16] width 85 height 17
click at [227, 65] on input "Pesquisa" at bounding box center [194, 61] width 342 height 8
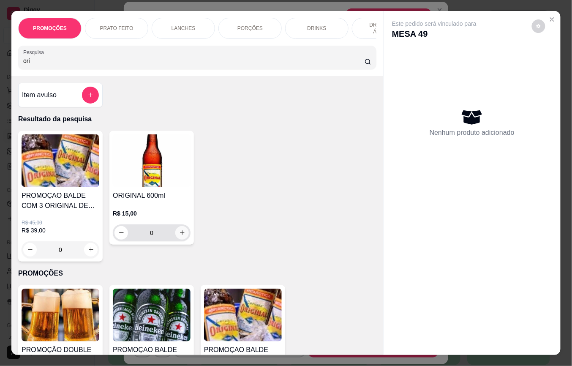
type input "ori"
click at [180, 236] on icon "increase-product-quantity" at bounding box center [182, 233] width 6 height 6
type input "1"
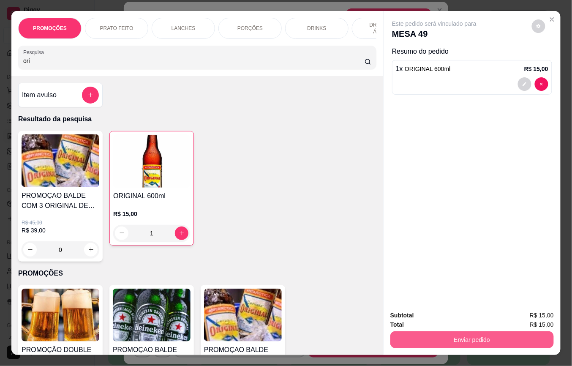
click at [472, 342] on button "Enviar pedido" at bounding box center [473, 339] width 164 height 17
click at [531, 316] on button "Enviar pedido" at bounding box center [531, 315] width 47 height 16
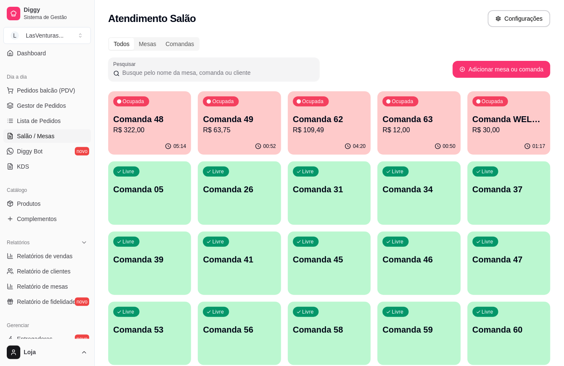
click at [170, 140] on div "05:14" at bounding box center [149, 146] width 83 height 16
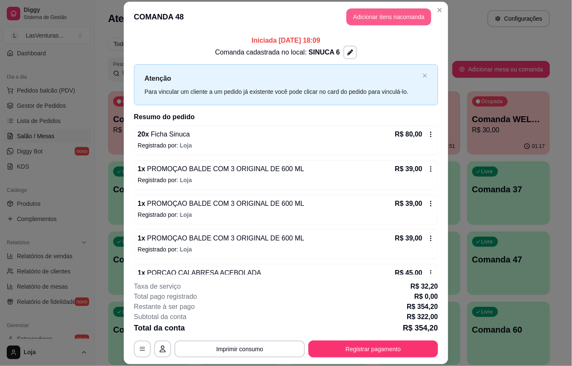
click at [380, 18] on button "Adicionar itens na comanda" at bounding box center [389, 16] width 85 height 17
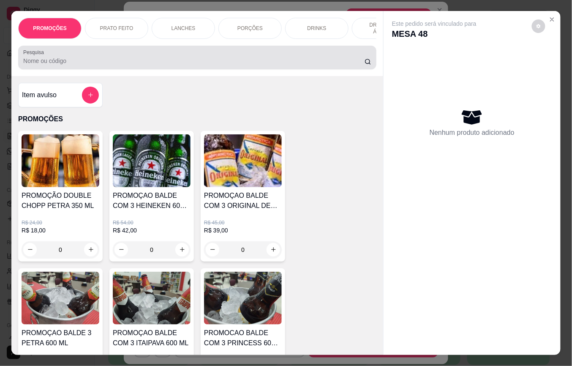
click at [200, 63] on input "Pesquisa" at bounding box center [194, 61] width 342 height 8
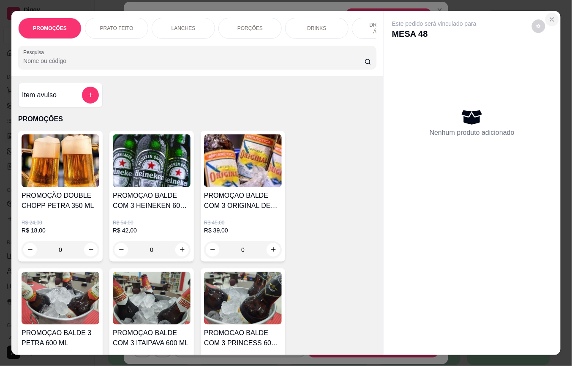
click at [549, 16] on icon "Close" at bounding box center [552, 19] width 7 height 7
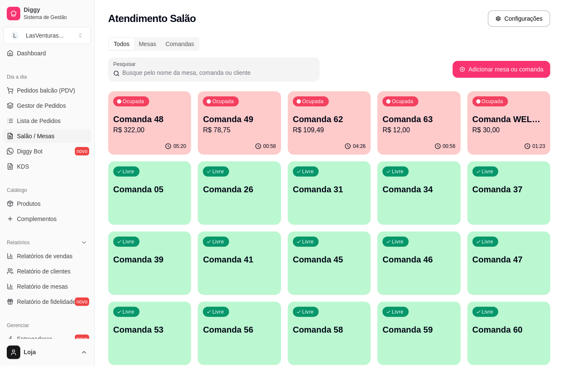
click at [410, 135] on div "Ocupada Comanda 63 R$ 12,00" at bounding box center [419, 114] width 83 height 47
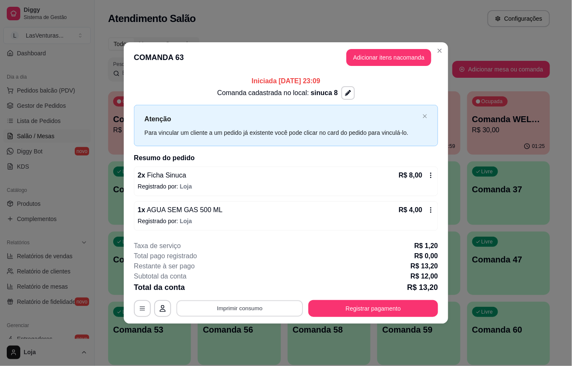
click at [239, 305] on button "Imprimir consumo" at bounding box center [240, 308] width 127 height 16
click at [254, 290] on button "IMPRESSORA" at bounding box center [242, 289] width 59 height 13
click at [352, 304] on button "Registrar pagamento" at bounding box center [374, 308] width 126 height 16
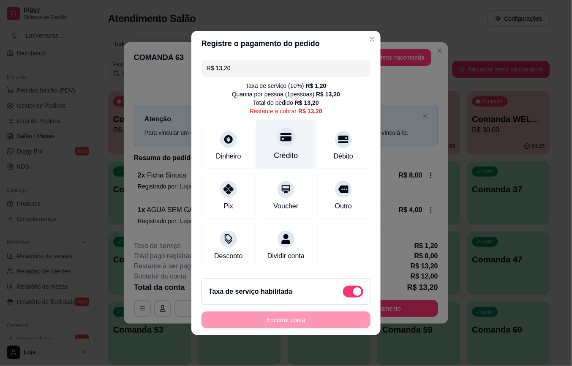
click at [278, 137] on div at bounding box center [286, 137] width 19 height 19
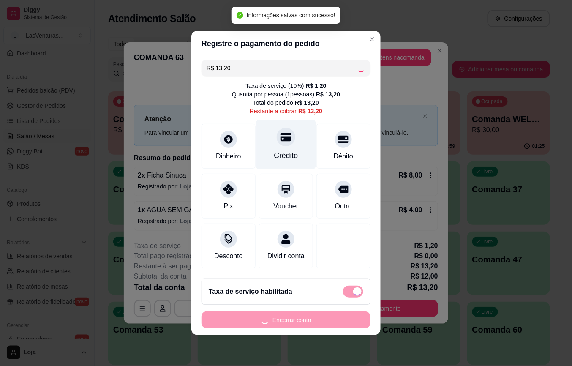
type input "R$ 0,00"
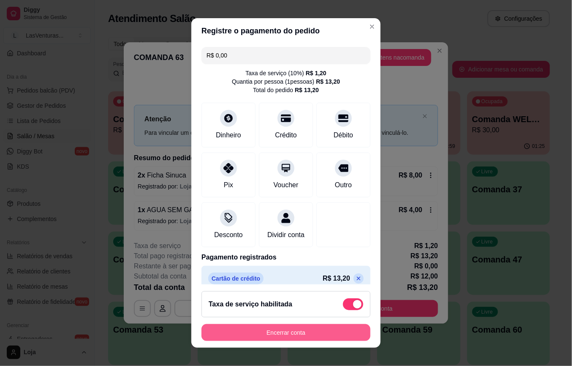
click at [264, 327] on button "Encerrar conta" at bounding box center [286, 332] width 169 height 17
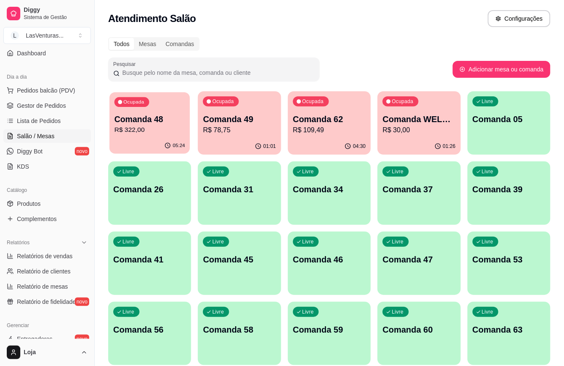
click at [153, 126] on p "R$ 322,00" at bounding box center [150, 130] width 71 height 10
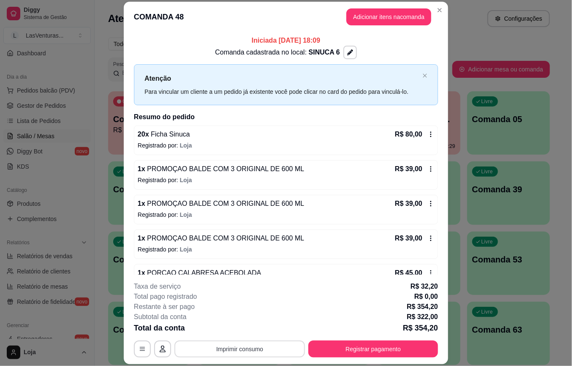
click at [254, 345] on button "Imprimir consumo" at bounding box center [240, 349] width 131 height 17
click at [378, 20] on button "Adicionar itens na comanda" at bounding box center [389, 16] width 85 height 17
click at [373, 16] on button "Adicionar itens na comanda" at bounding box center [389, 17] width 82 height 16
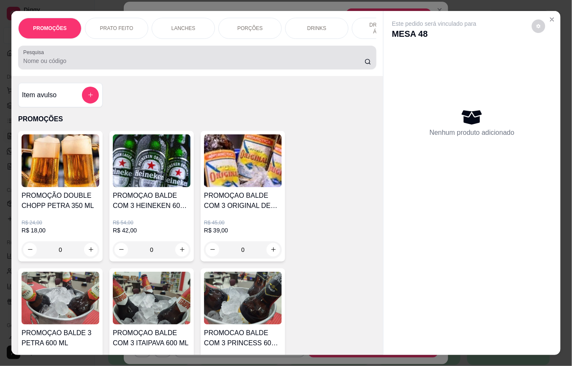
click at [259, 62] on input "Pesquisa" at bounding box center [194, 61] width 342 height 8
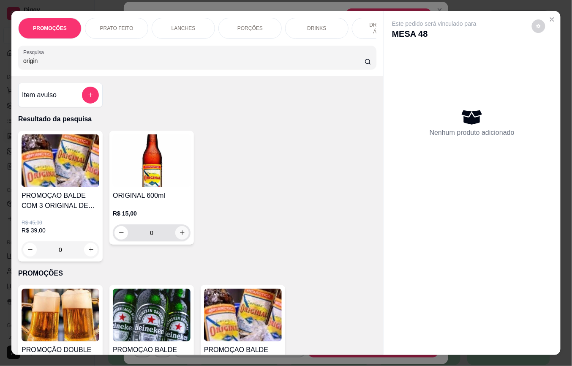
type input "origin"
click at [179, 236] on icon "increase-product-quantity" at bounding box center [182, 233] width 6 height 6
type input "1"
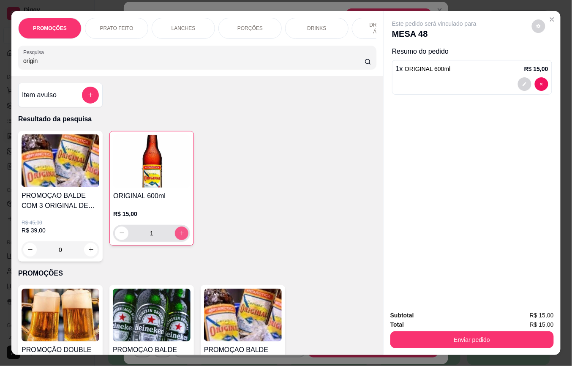
click at [179, 236] on icon "increase-product-quantity" at bounding box center [182, 233] width 6 height 6
type input "2"
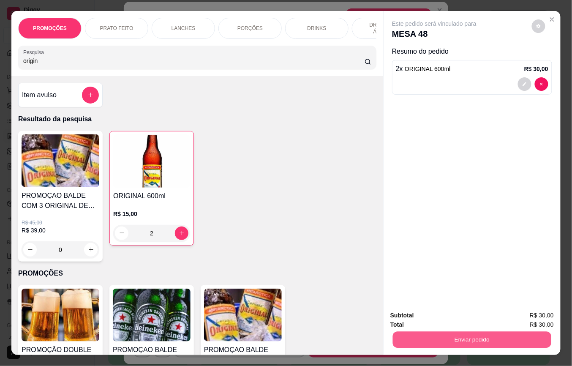
click at [417, 332] on button "Enviar pedido" at bounding box center [472, 340] width 159 height 16
click at [530, 312] on button "Enviar pedido" at bounding box center [531, 315] width 47 height 16
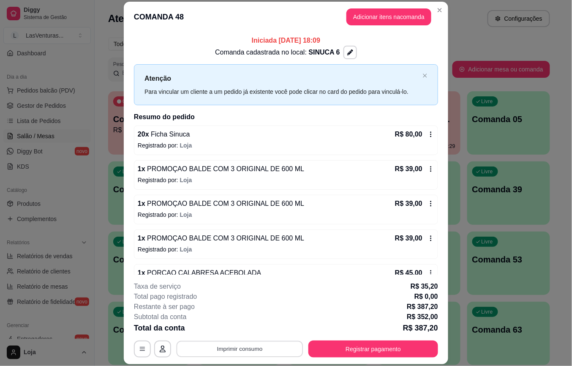
click at [233, 347] on button "Imprimir consumo" at bounding box center [240, 349] width 127 height 16
click at [233, 332] on button "IMPRESSORA" at bounding box center [238, 330] width 61 height 14
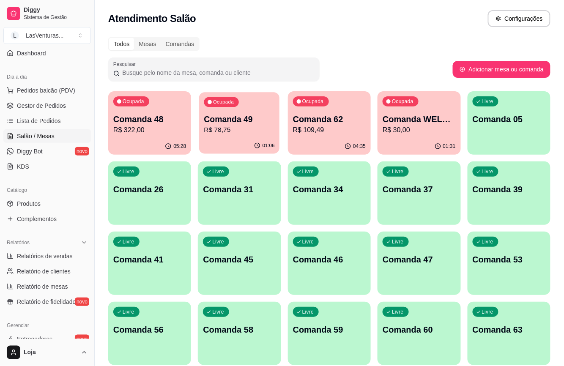
click at [226, 115] on p "Comanda 49" at bounding box center [239, 119] width 71 height 11
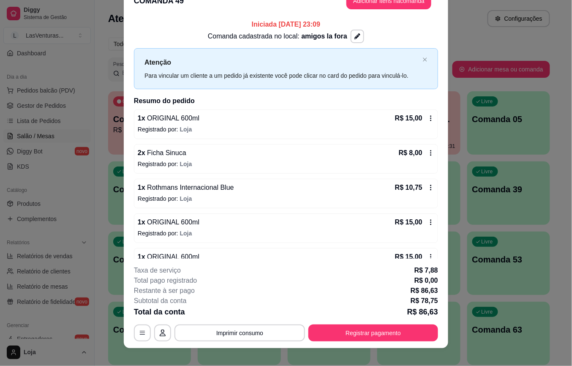
scroll to position [25, 0]
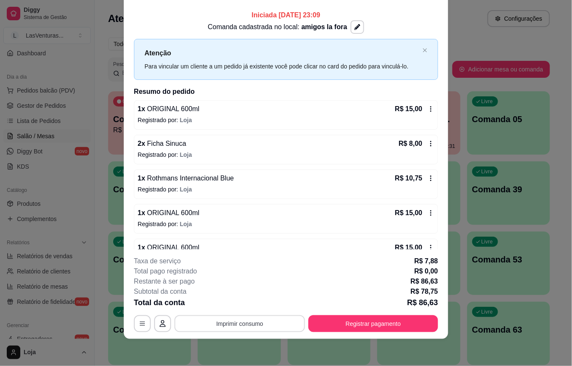
click at [223, 319] on button "Imprimir consumo" at bounding box center [240, 323] width 131 height 17
click at [230, 305] on button "IMPRESSORA" at bounding box center [238, 304] width 59 height 13
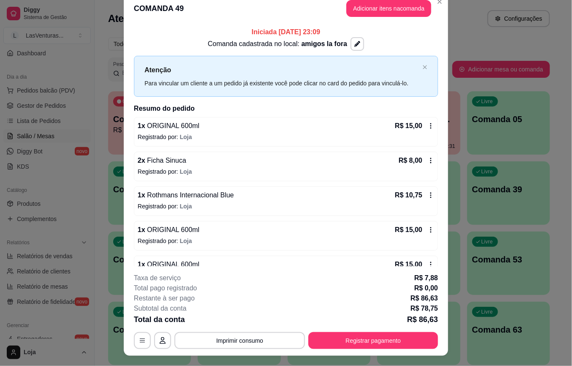
scroll to position [0, 0]
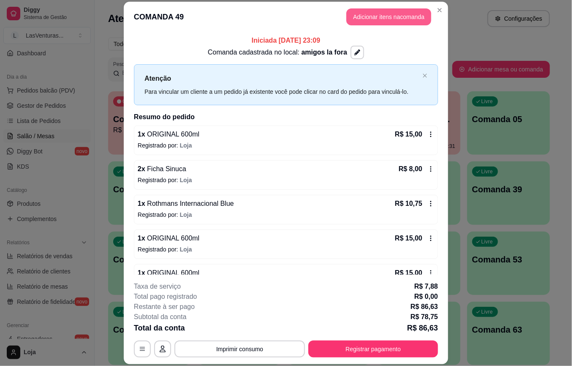
click at [384, 19] on button "Adicionar itens na comanda" at bounding box center [389, 16] width 85 height 17
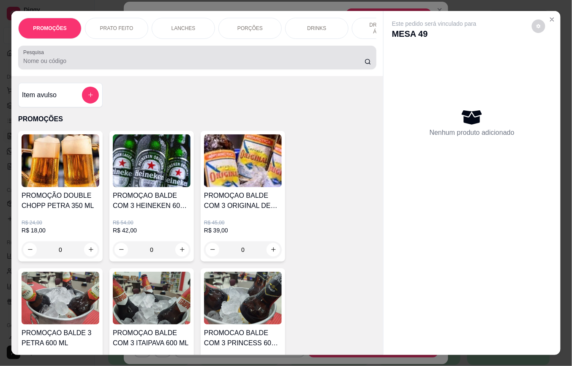
click at [281, 62] on input "Pesquisa" at bounding box center [194, 61] width 342 height 8
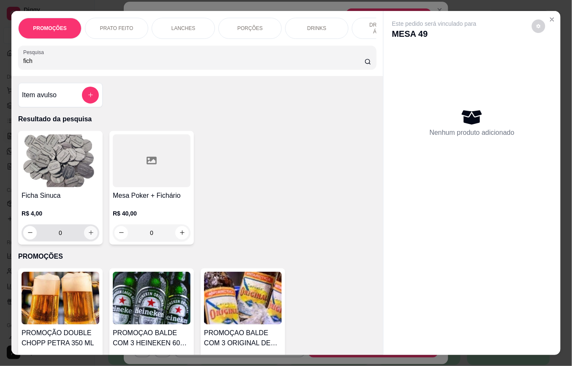
type input "fich"
click at [89, 235] on icon "increase-product-quantity" at bounding box center [91, 233] width 5 height 5
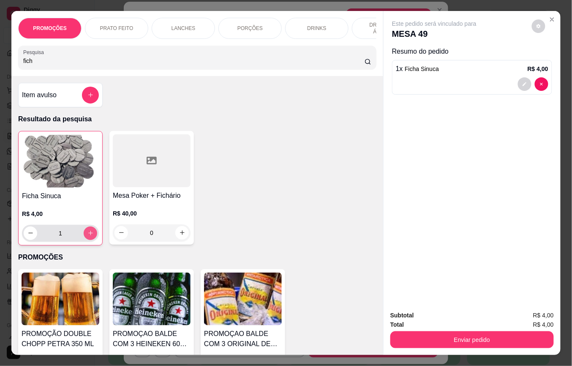
type input "1"
click at [88, 237] on icon "increase-product-quantity" at bounding box center [91, 233] width 6 height 6
type input "2"
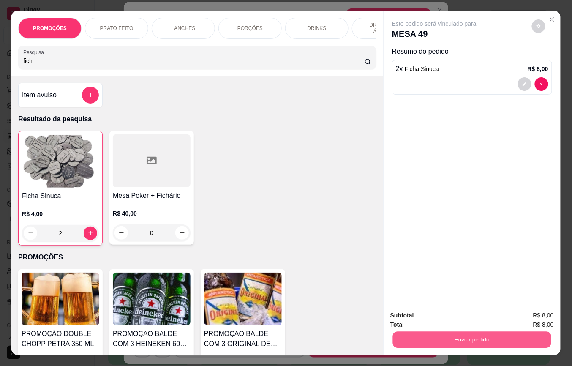
click at [452, 332] on button "Enviar pedido" at bounding box center [472, 340] width 159 height 16
click at [522, 307] on button "Enviar pedido" at bounding box center [531, 315] width 47 height 16
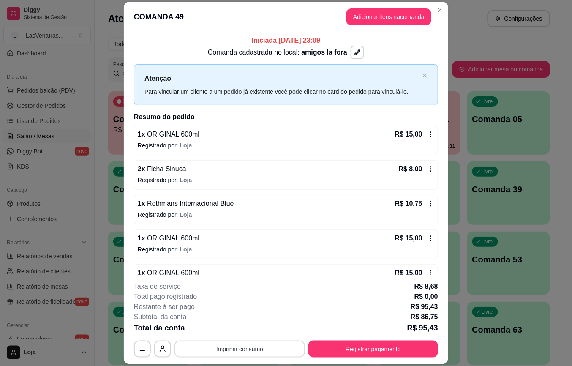
click at [249, 350] on button "Imprimir consumo" at bounding box center [240, 349] width 131 height 17
click at [249, 328] on button "IMPRESSORA" at bounding box center [238, 329] width 59 height 13
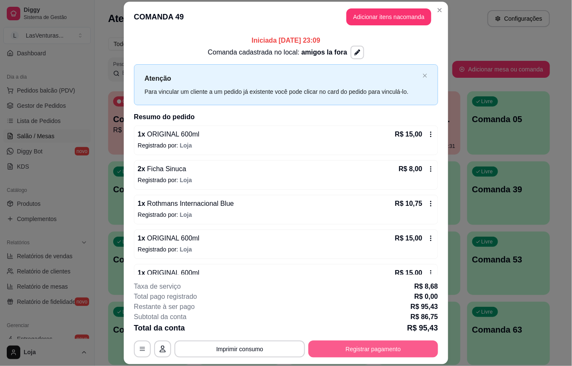
click at [325, 347] on button "Registrar pagamento" at bounding box center [374, 349] width 130 height 17
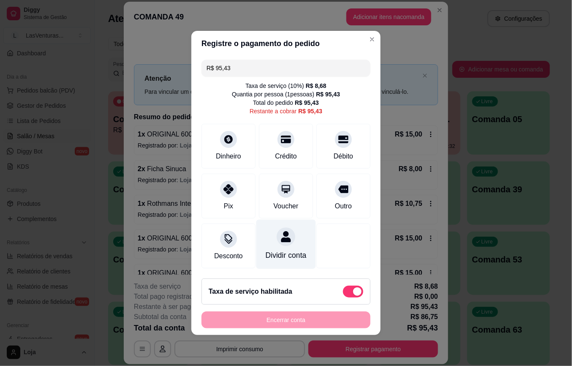
click at [278, 239] on div at bounding box center [286, 236] width 19 height 19
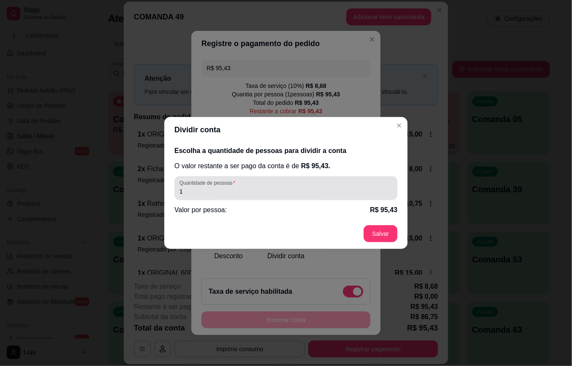
click at [324, 190] on input "1" at bounding box center [286, 191] width 213 height 8
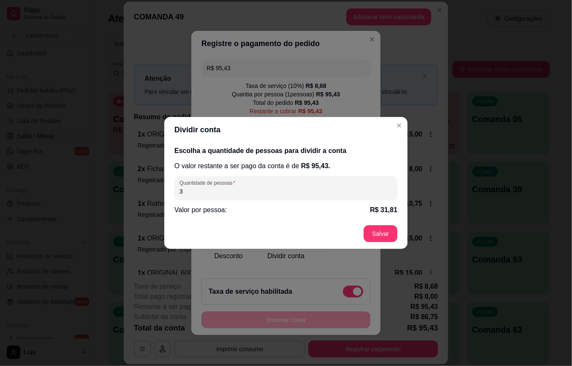
click at [301, 191] on input "3" at bounding box center [286, 191] width 213 height 8
type input "3"
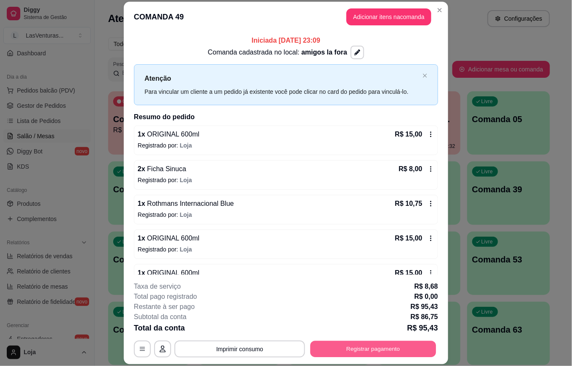
click at [388, 348] on button "Registrar pagamento" at bounding box center [374, 349] width 126 height 16
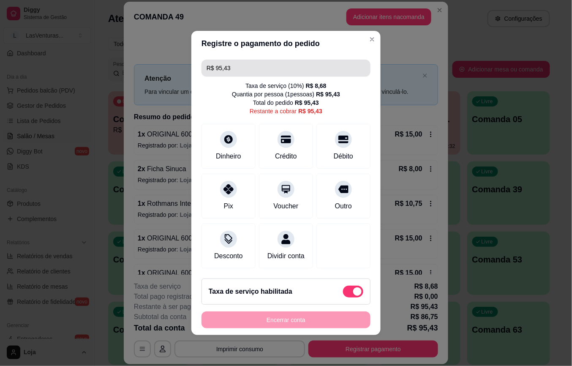
click at [296, 65] on input "R$ 95,43" at bounding box center [286, 68] width 159 height 17
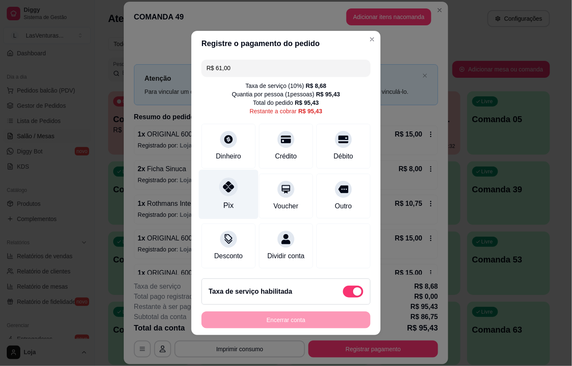
click at [228, 187] on icon at bounding box center [228, 186] width 11 height 11
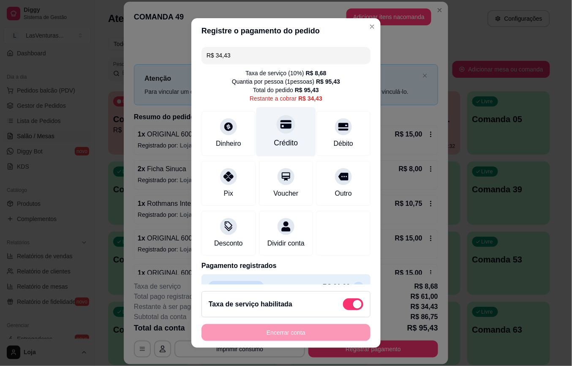
click at [277, 131] on div at bounding box center [286, 124] width 19 height 19
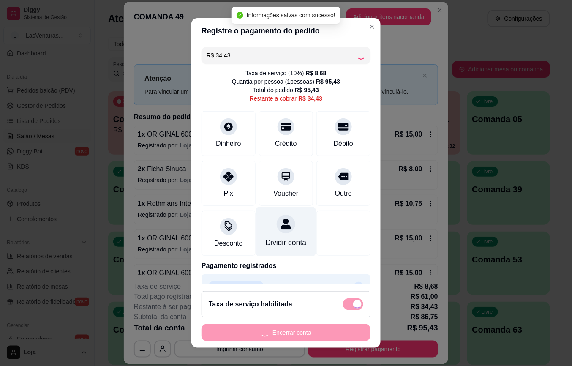
type input "R$ 0,00"
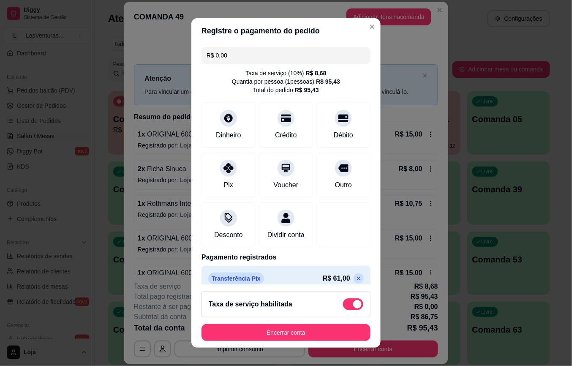
scroll to position [53, 0]
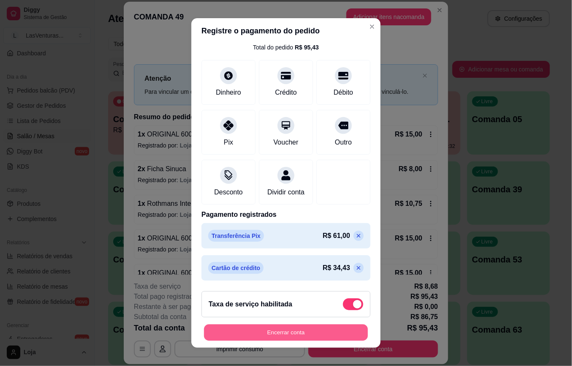
click at [290, 337] on button "Encerrar conta" at bounding box center [286, 332] width 164 height 16
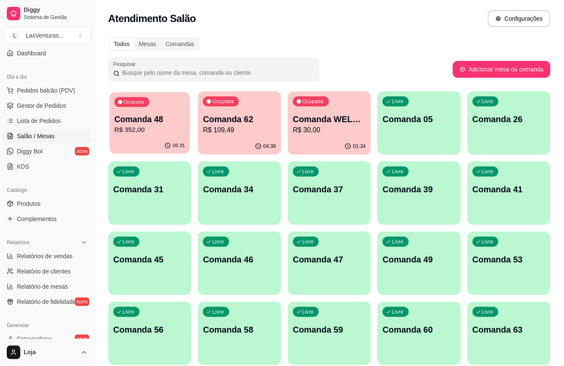
click at [153, 135] on div "Ocupada Comanda 48 R$ 352,00" at bounding box center [149, 115] width 80 height 46
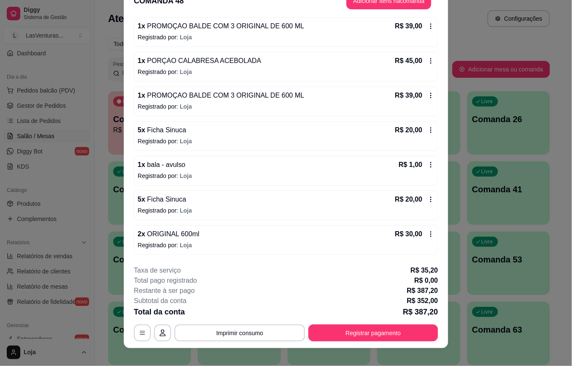
scroll to position [25, 0]
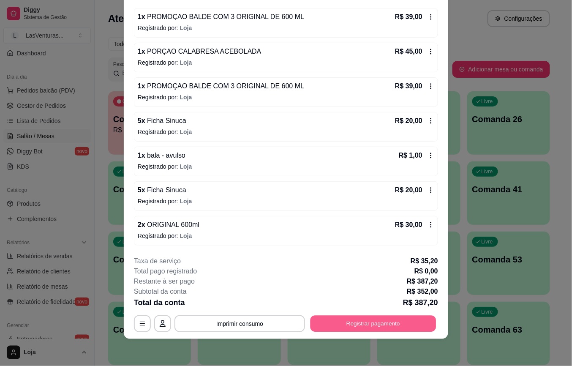
click at [383, 326] on button "Registrar pagamento" at bounding box center [374, 323] width 126 height 16
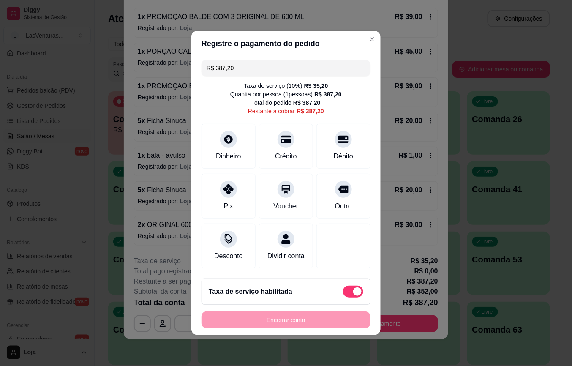
click at [252, 65] on input "R$ 387,20" at bounding box center [286, 68] width 159 height 17
click at [224, 186] on icon at bounding box center [228, 186] width 11 height 11
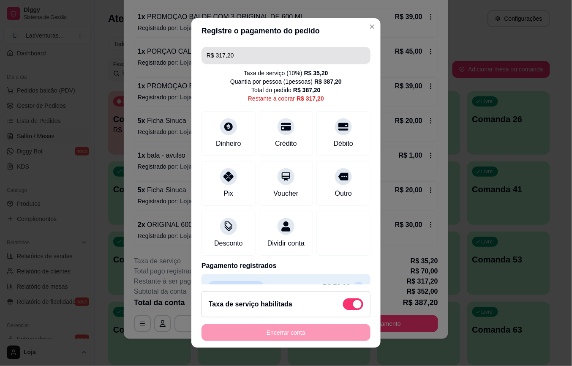
click at [269, 57] on input "R$ 317,20" at bounding box center [286, 55] width 159 height 17
click at [266, 54] on input "R$ 317,20" at bounding box center [286, 55] width 159 height 17
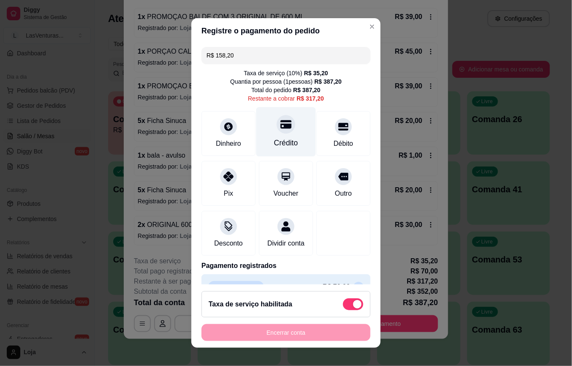
click at [281, 129] on icon at bounding box center [286, 124] width 11 height 11
click at [277, 129] on div at bounding box center [286, 124] width 19 height 19
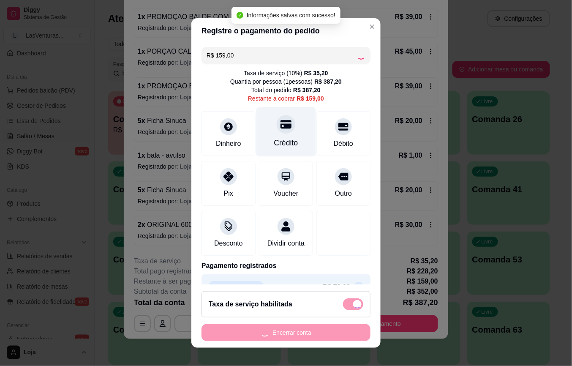
type input "R$ 0,00"
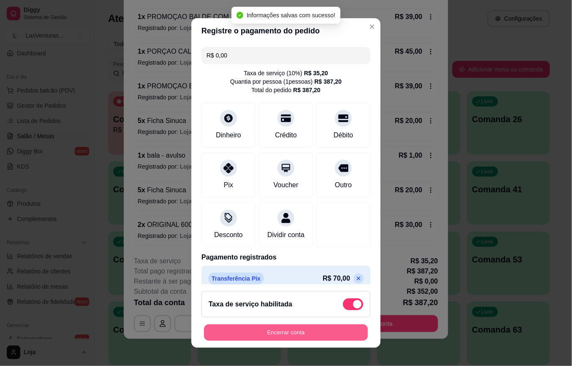
click at [281, 334] on button "Encerrar conta" at bounding box center [286, 332] width 164 height 16
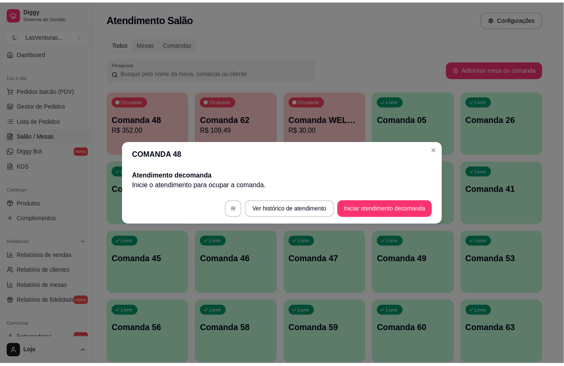
scroll to position [0, 0]
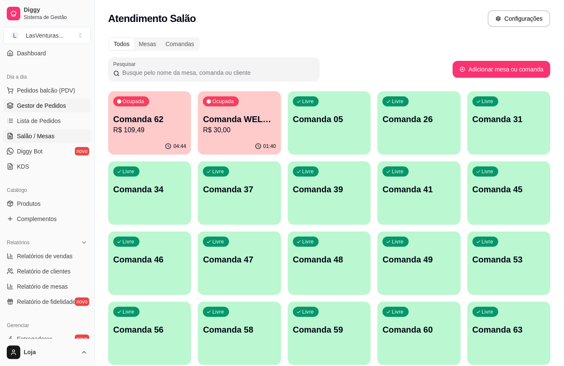
click at [47, 105] on span "Gestor de Pedidos" at bounding box center [41, 105] width 49 height 8
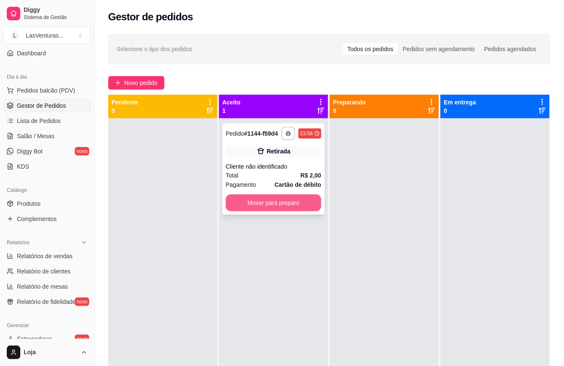
click at [269, 194] on div "**********" at bounding box center [273, 168] width 102 height 91
click at [303, 200] on button "Mover para preparo" at bounding box center [273, 203] width 93 height 16
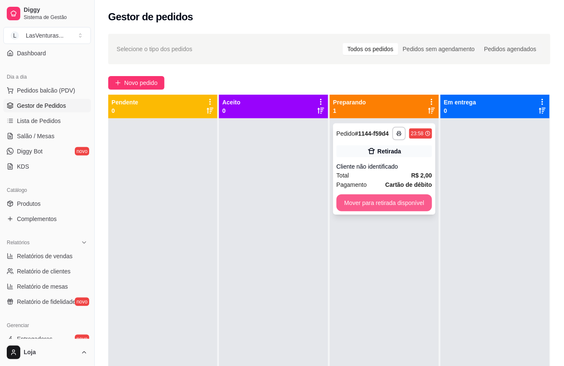
click at [388, 205] on button "Mover para retirada disponível" at bounding box center [385, 202] width 96 height 17
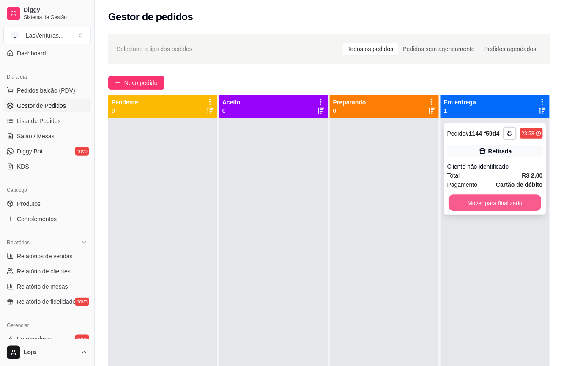
click at [476, 197] on button "Mover para finalizado" at bounding box center [495, 203] width 93 height 16
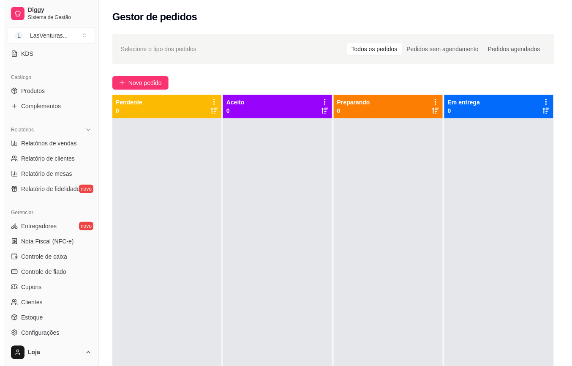
scroll to position [242, 0]
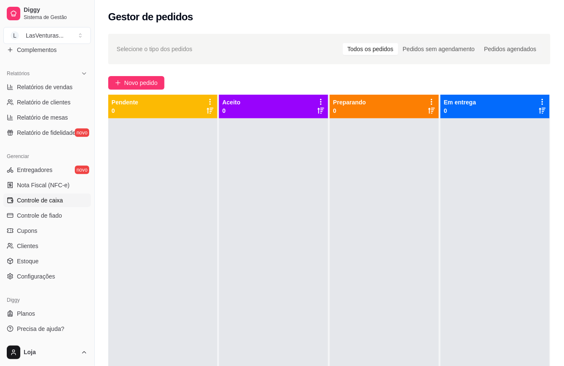
click at [49, 203] on span "Controle de caixa" at bounding box center [40, 200] width 46 height 8
